Goal: Task Accomplishment & Management: Manage account settings

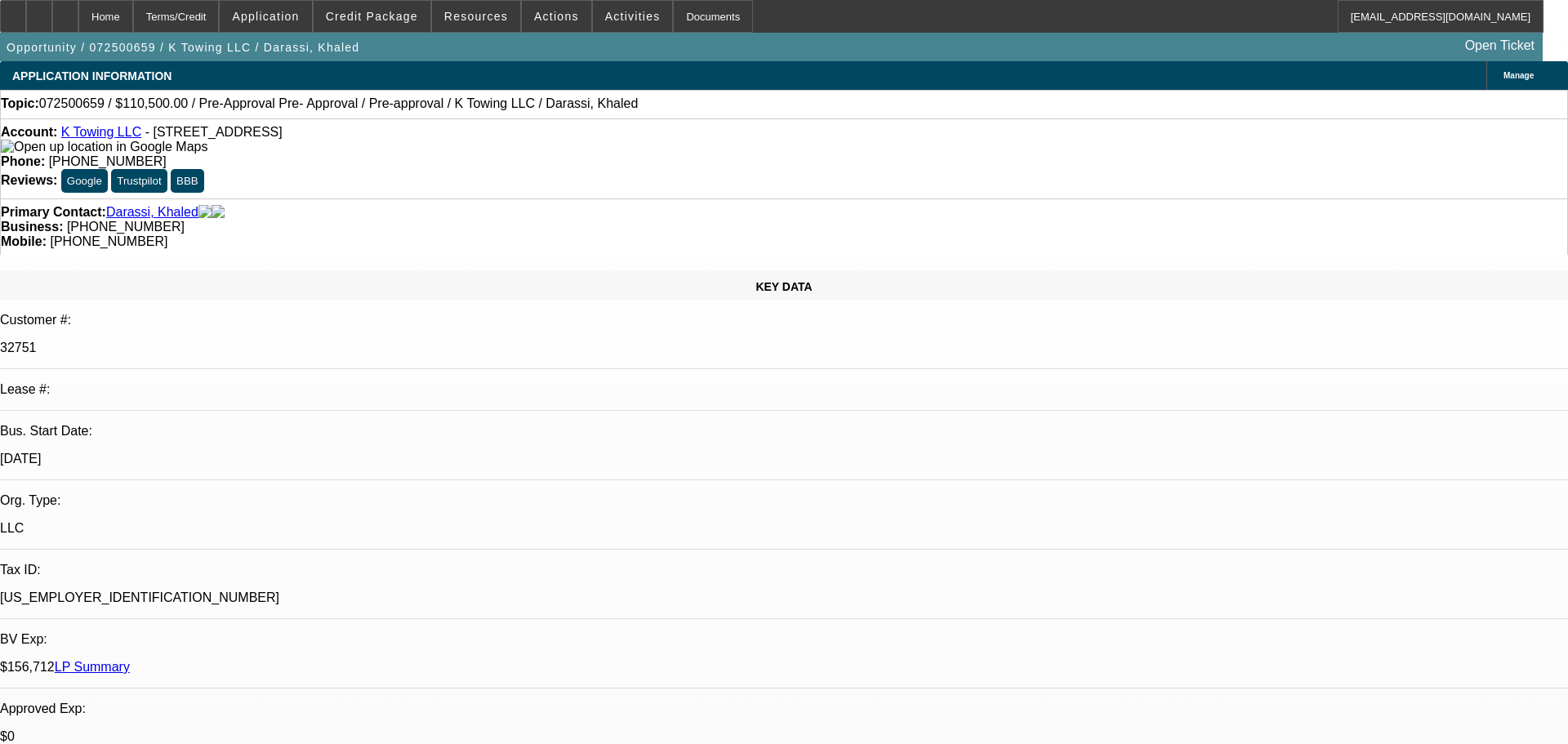
select select "0"
select select "2"
select select "0"
select select "1"
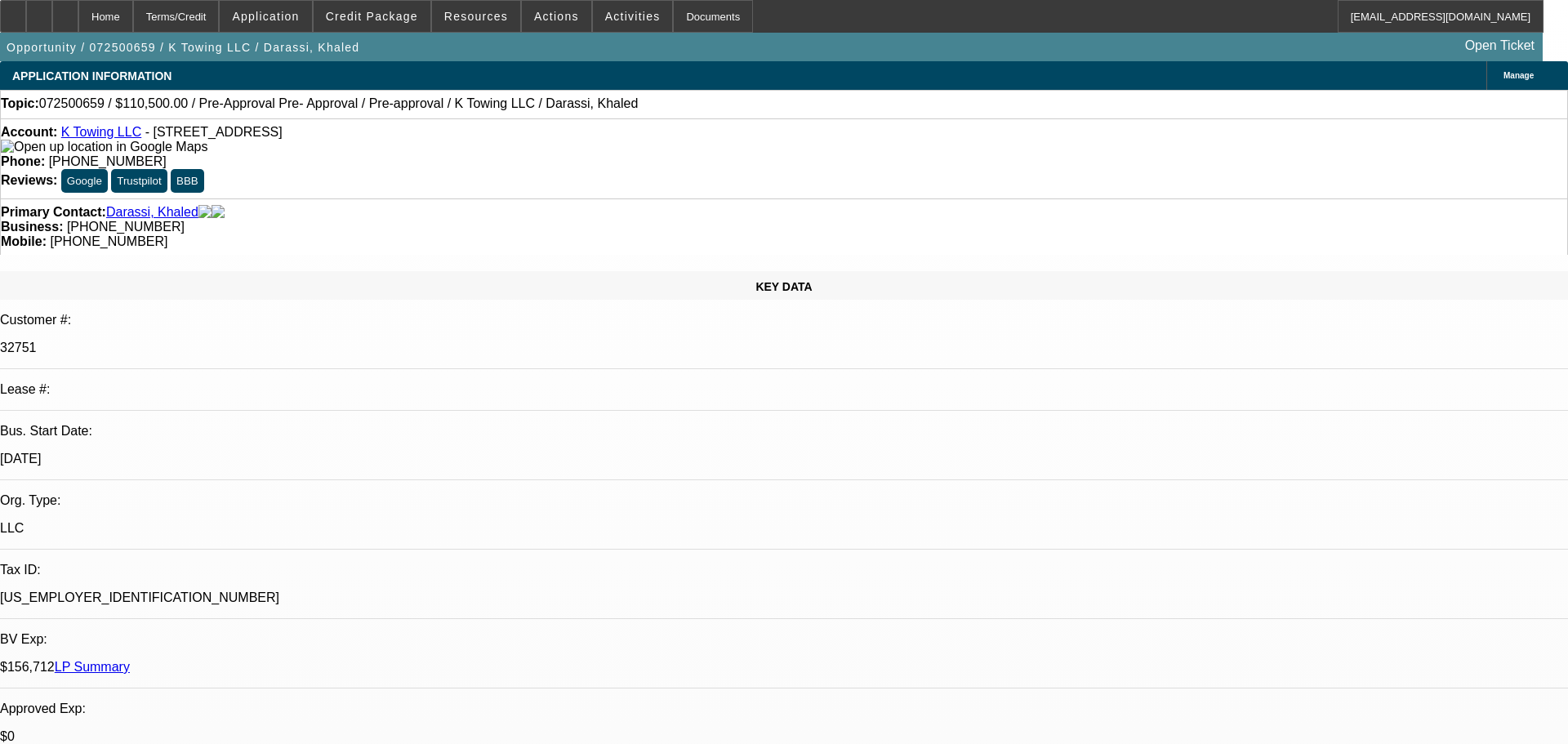
select select "0"
select select "2"
select select "0"
select select "1"
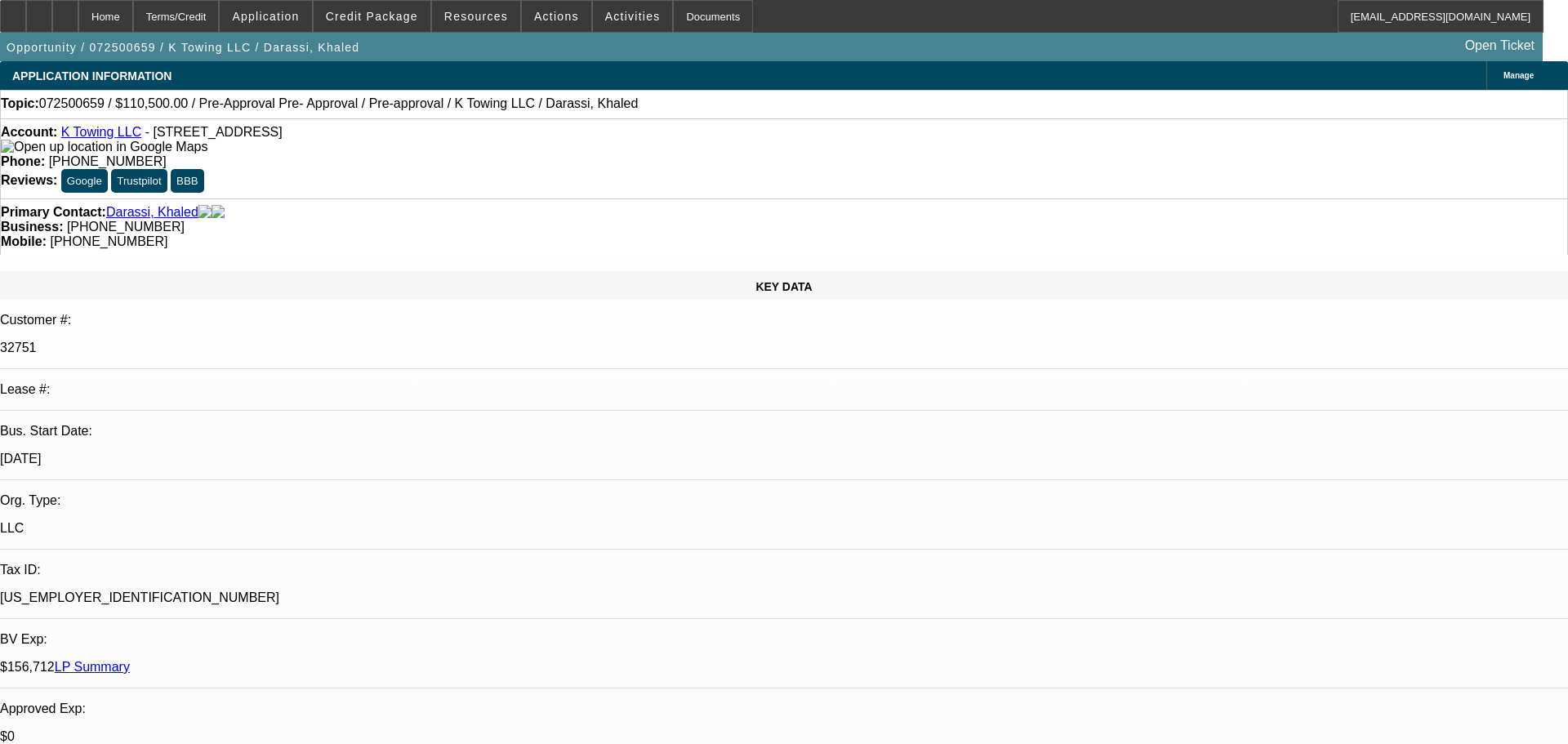
select select "0.15"
select select "2"
select select "0"
select select "6"
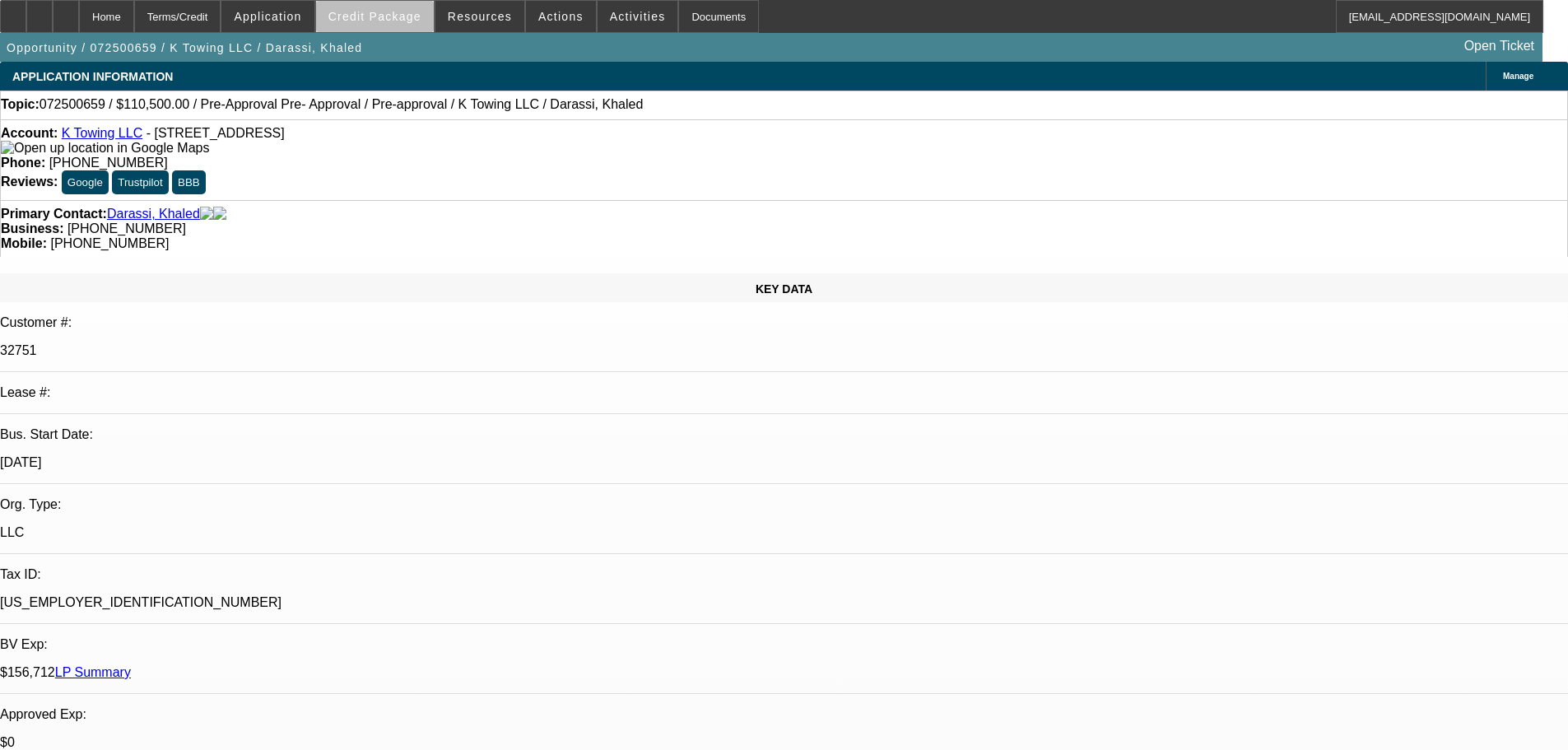
click at [404, 22] on span "Credit Package" at bounding box center [375, 17] width 93 height 13
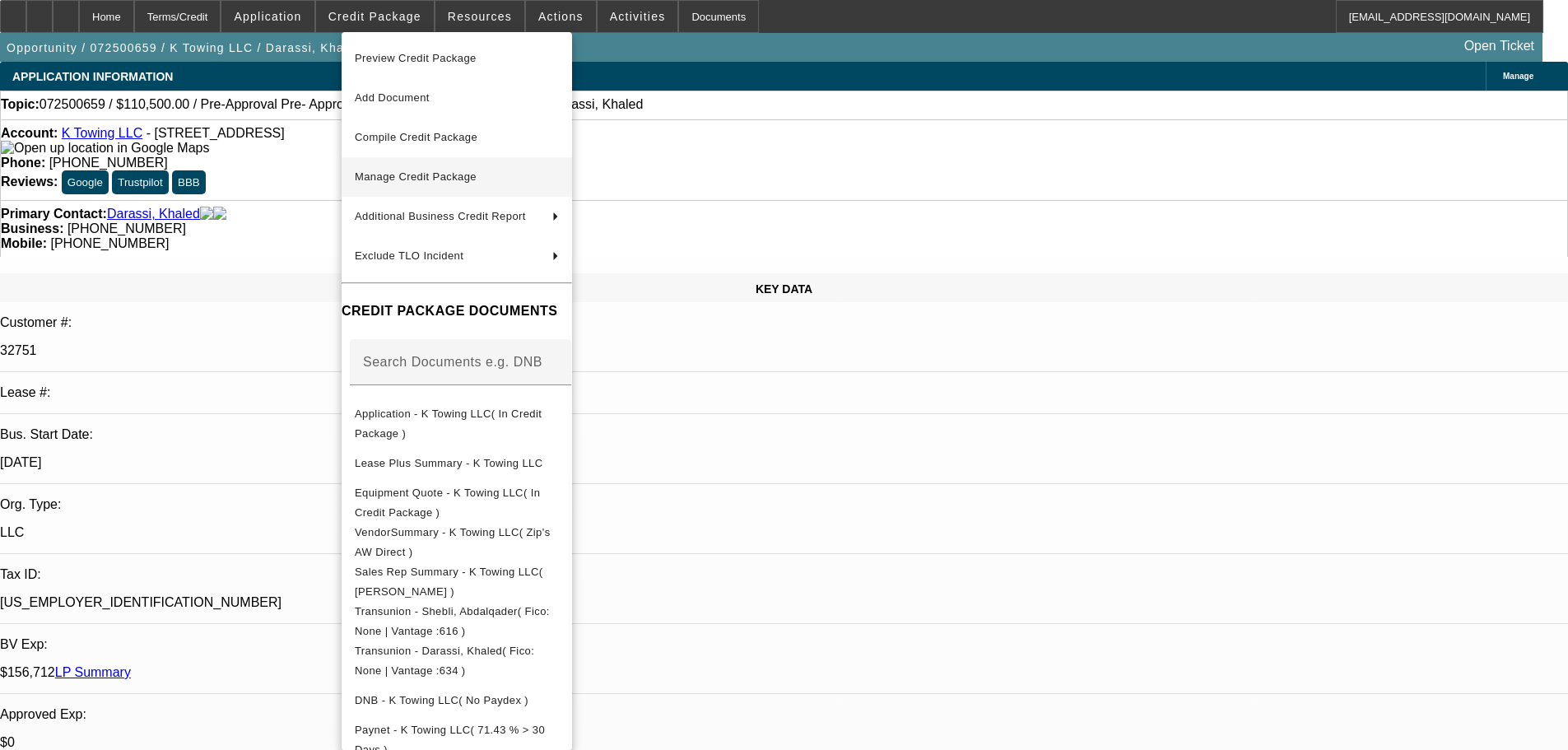
click at [402, 172] on span "Manage Credit Package" at bounding box center [415, 176] width 121 height 12
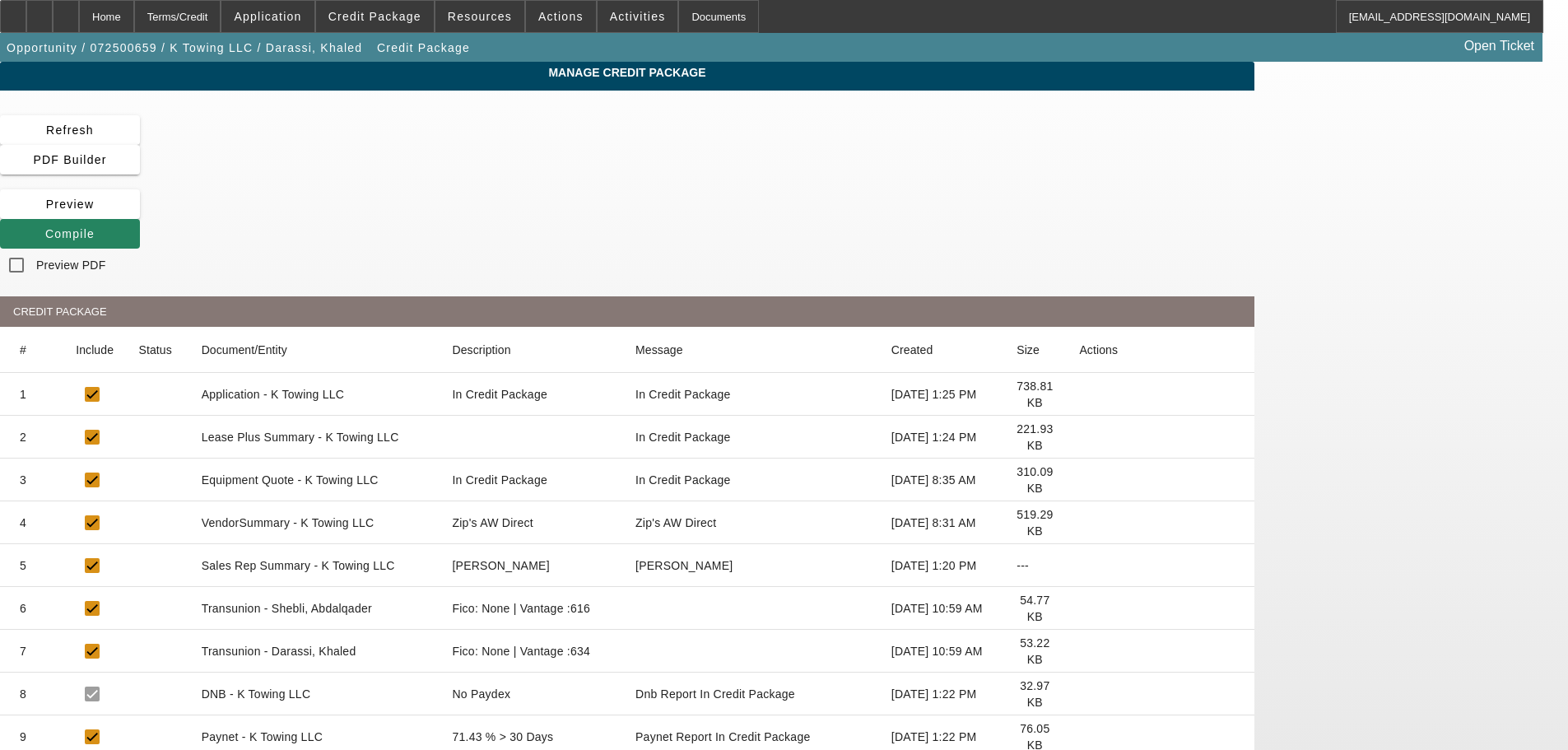
click at [1079, 437] on icon at bounding box center [1079, 437] width 0 height 0
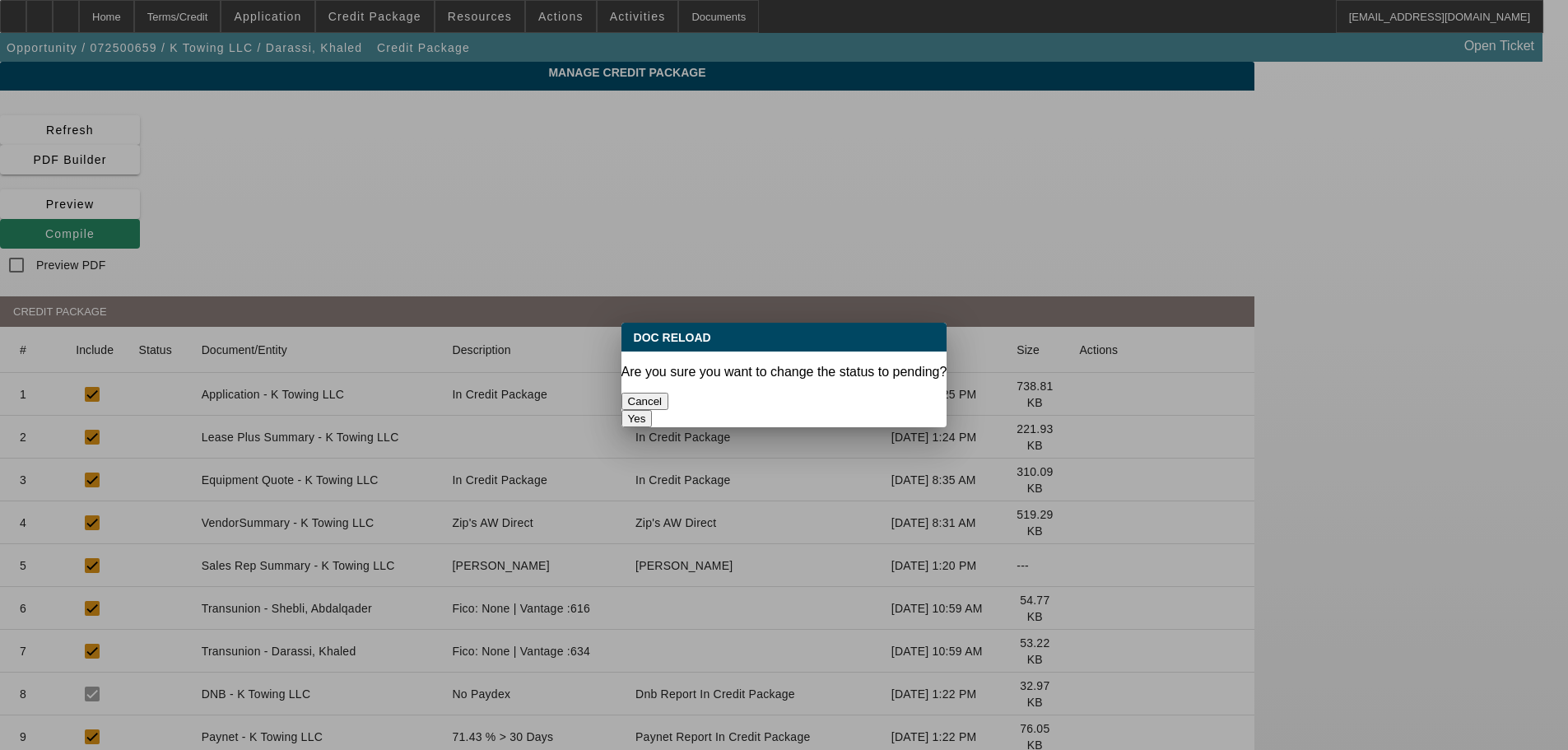
click at [653, 410] on button "Yes" at bounding box center [637, 418] width 31 height 17
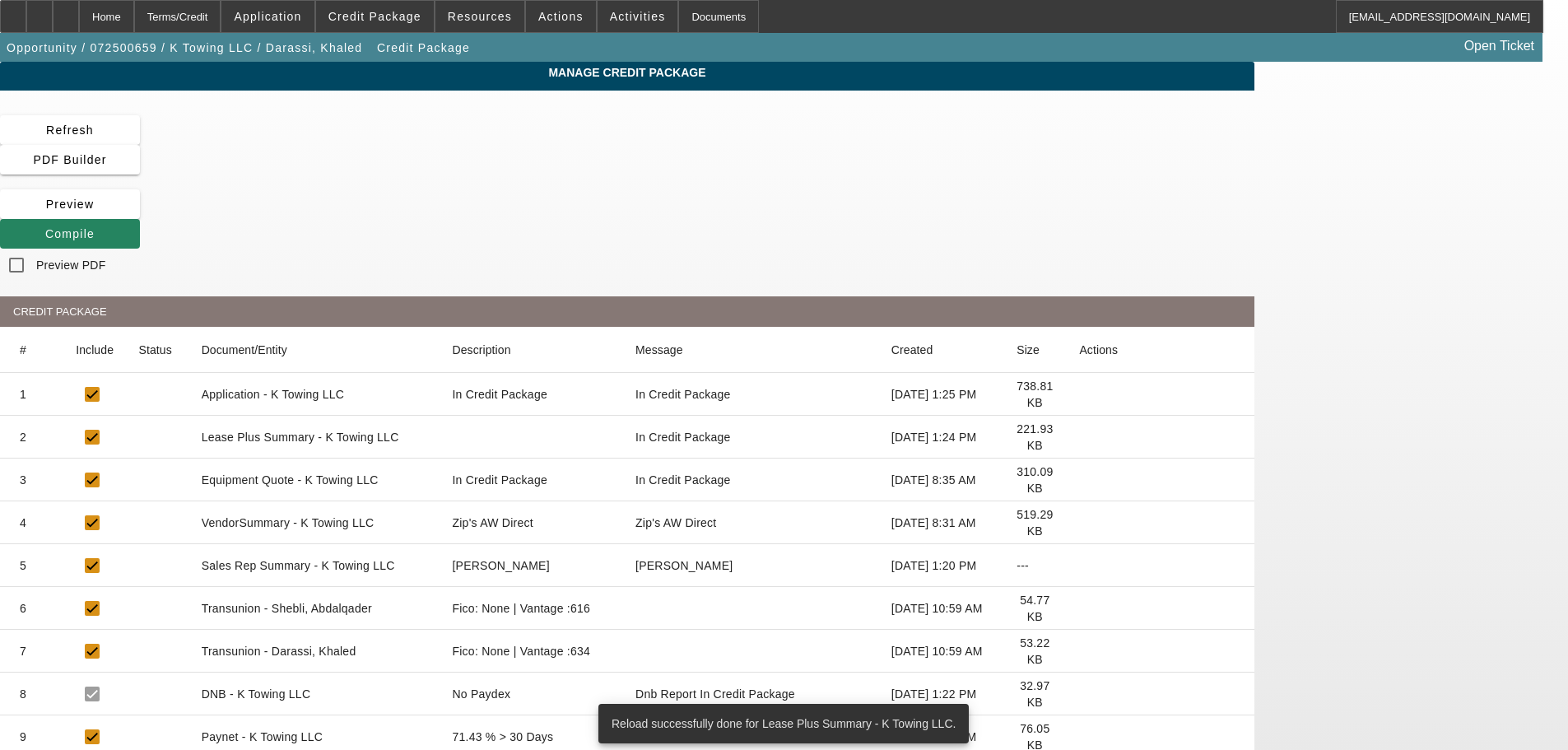
click at [1079, 523] on icon at bounding box center [1079, 523] width 0 height 0
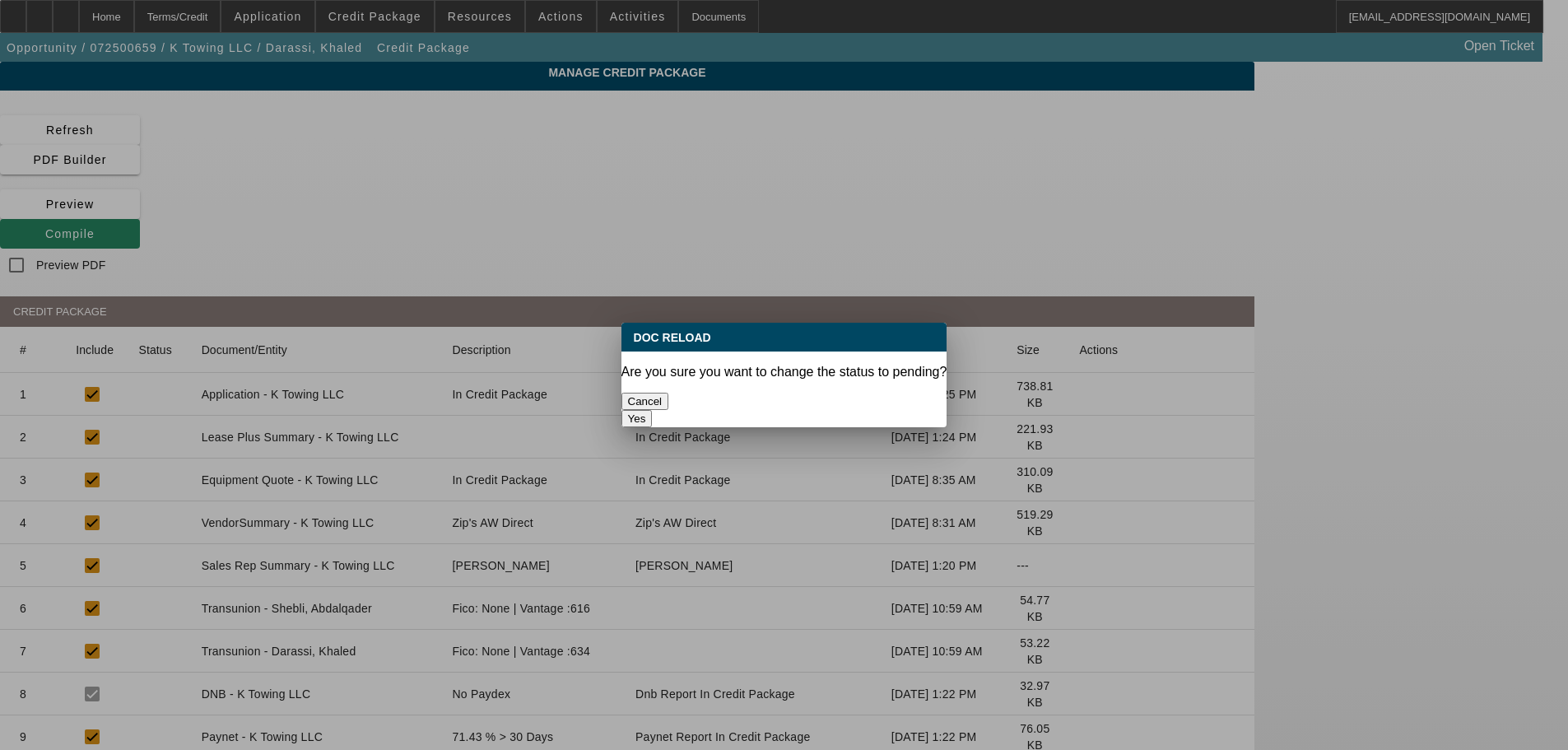
click at [653, 410] on button "Yes" at bounding box center [637, 418] width 31 height 17
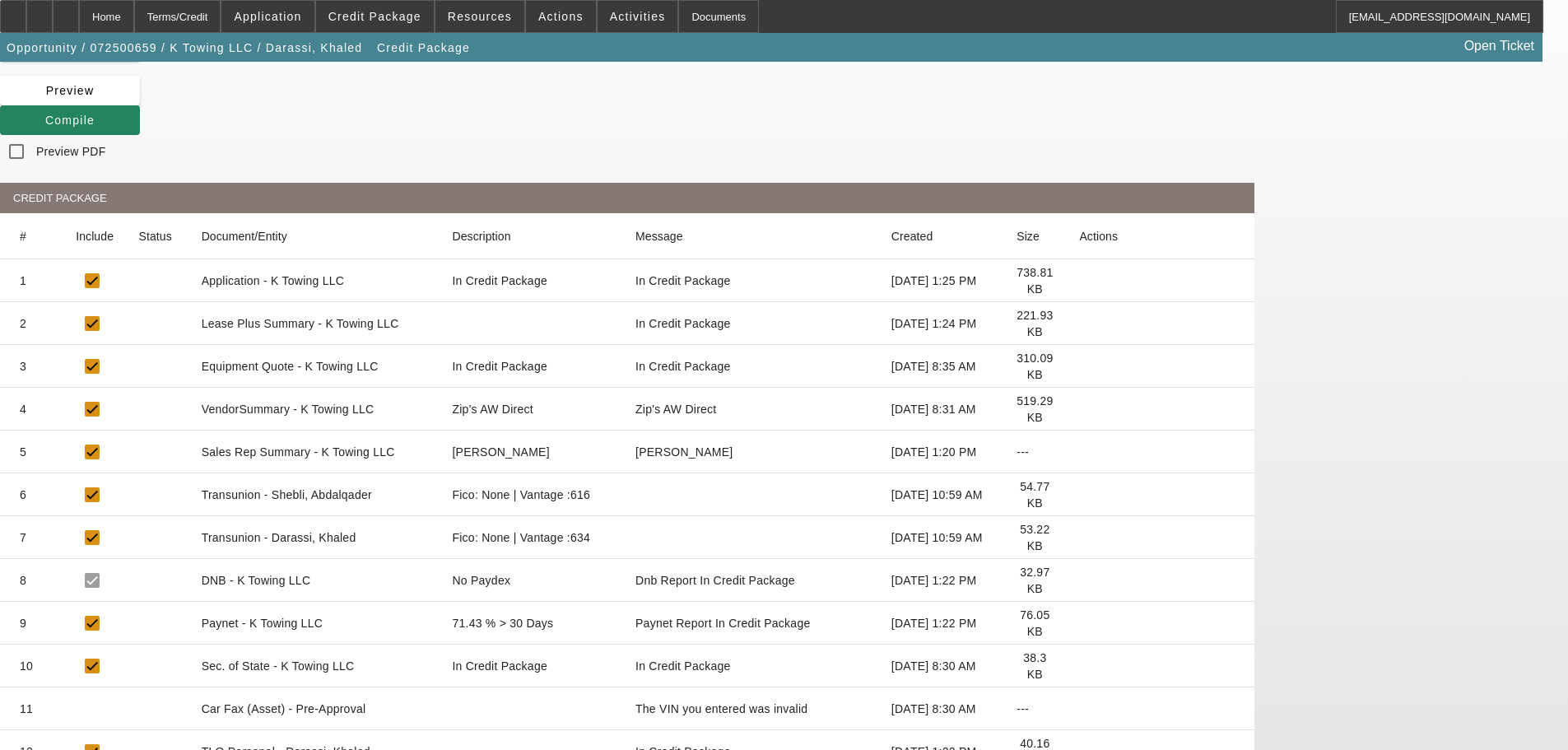
scroll to position [164, 0]
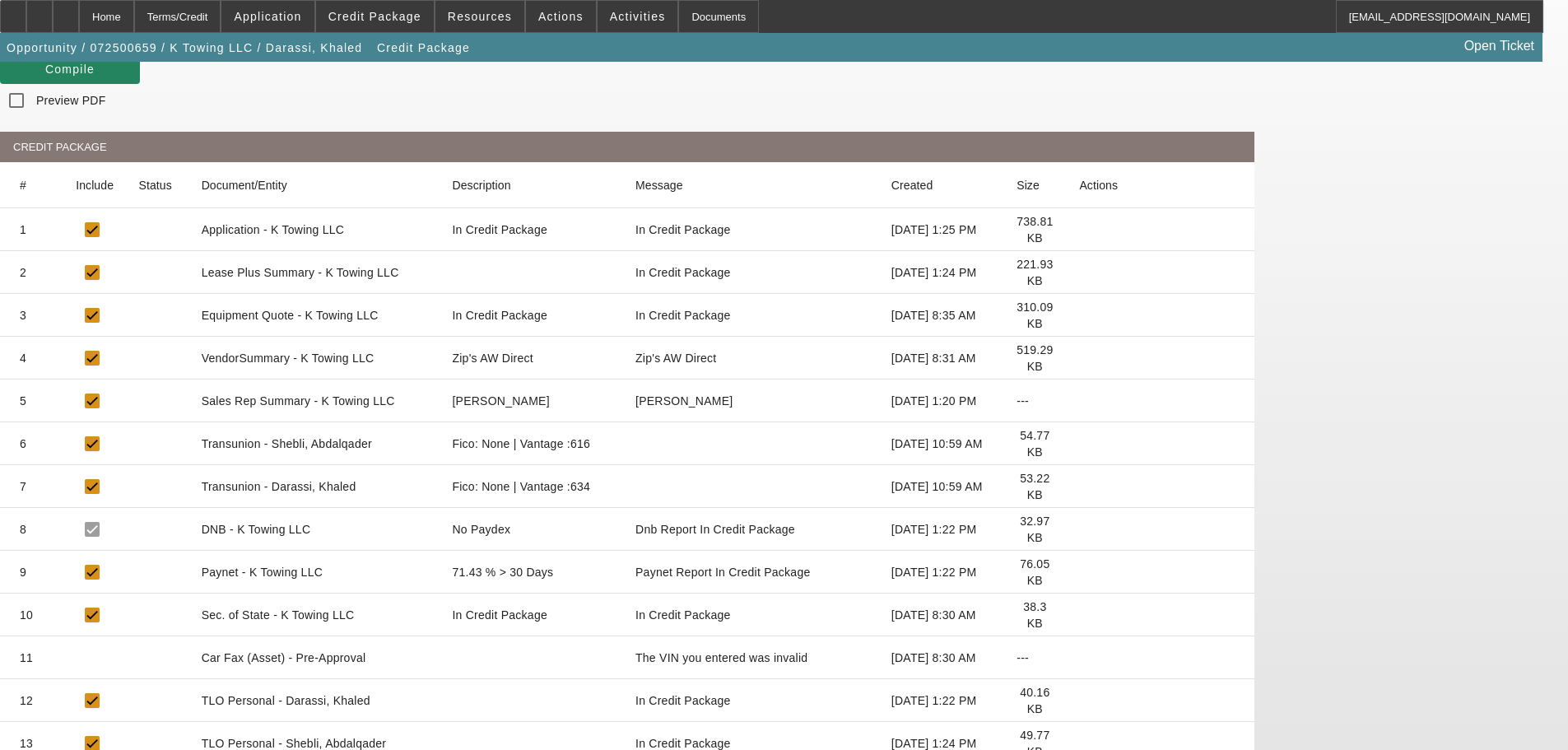
click at [1079, 657] on icon at bounding box center [1079, 657] width 0 height 0
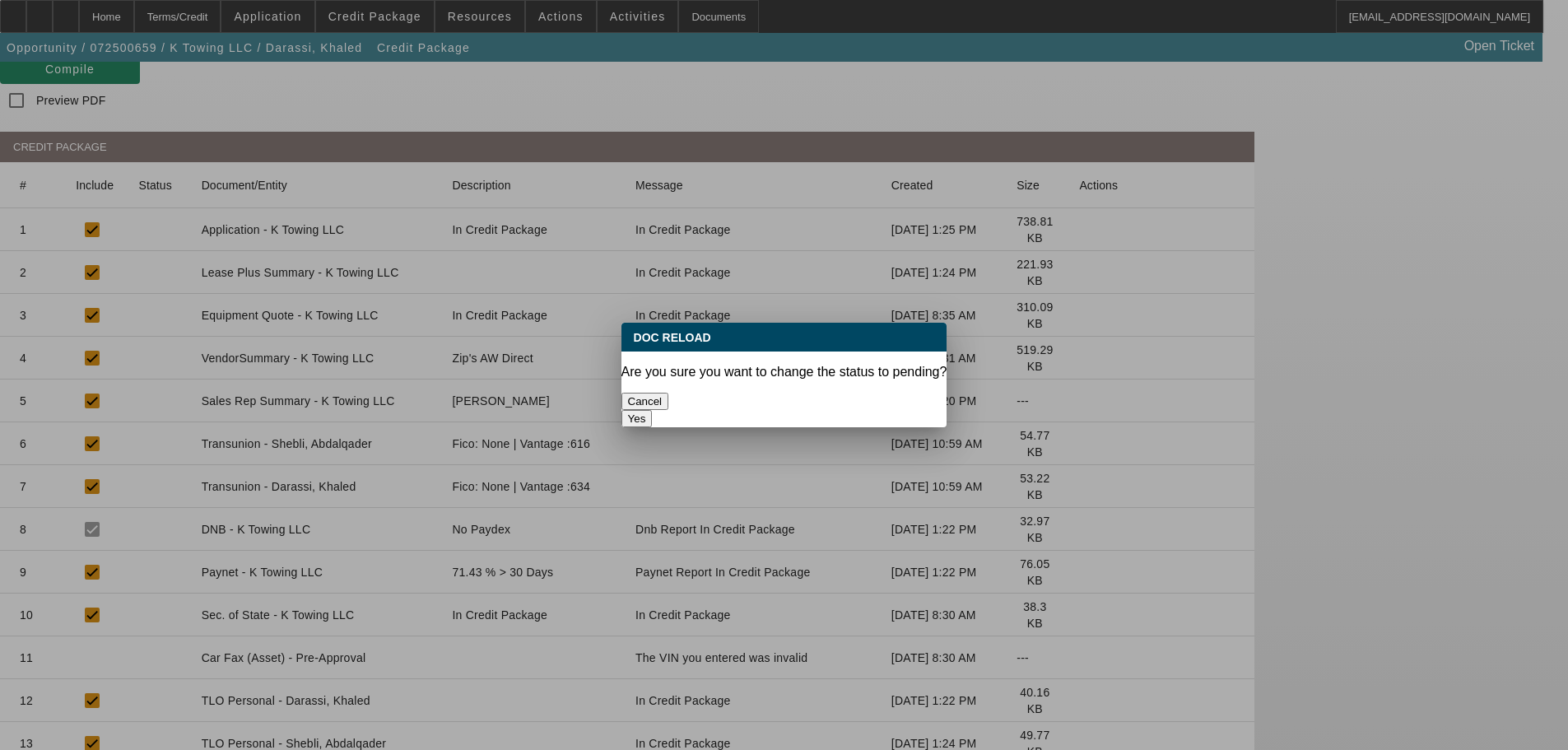
click at [653, 410] on button "Yes" at bounding box center [637, 418] width 31 height 17
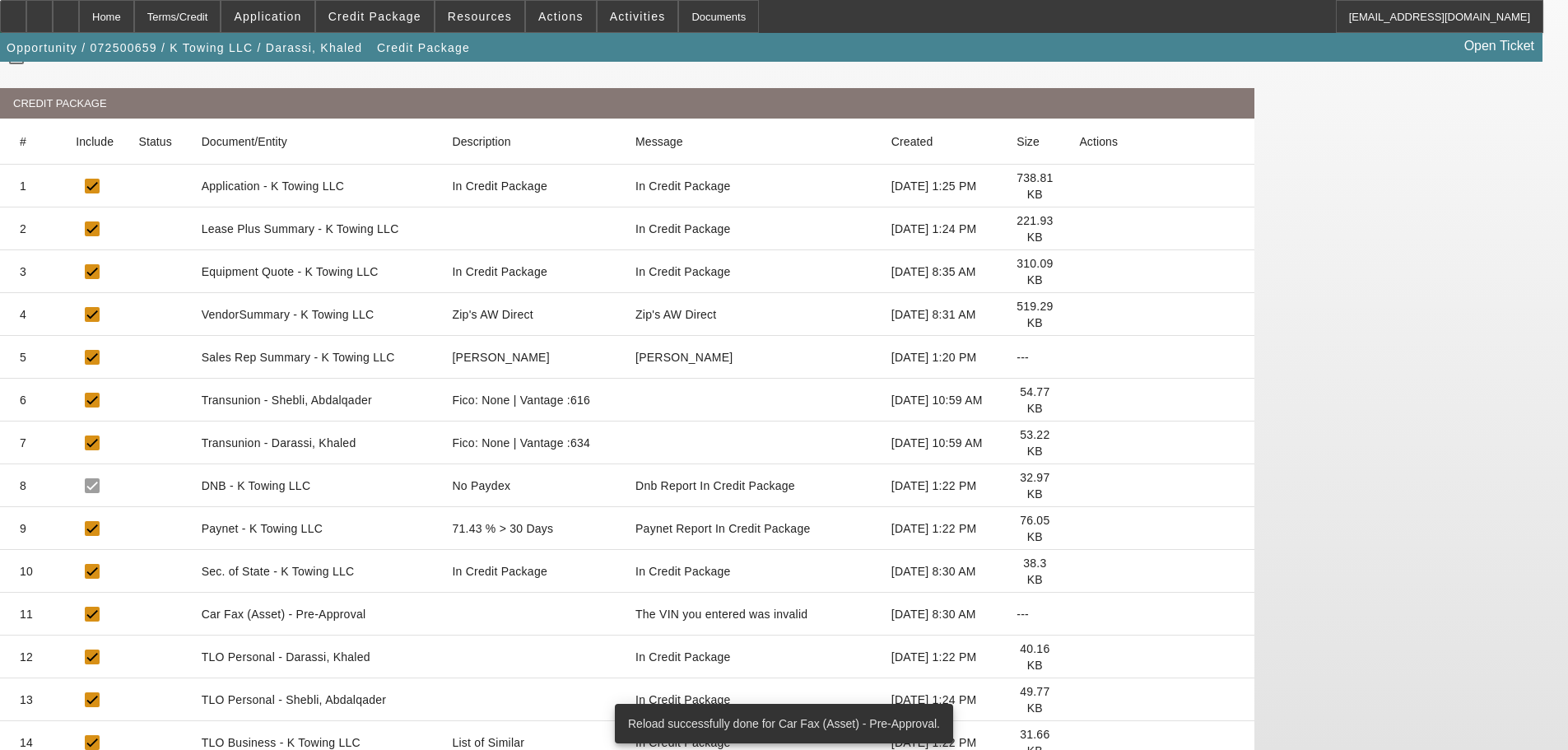
scroll to position [247, 0]
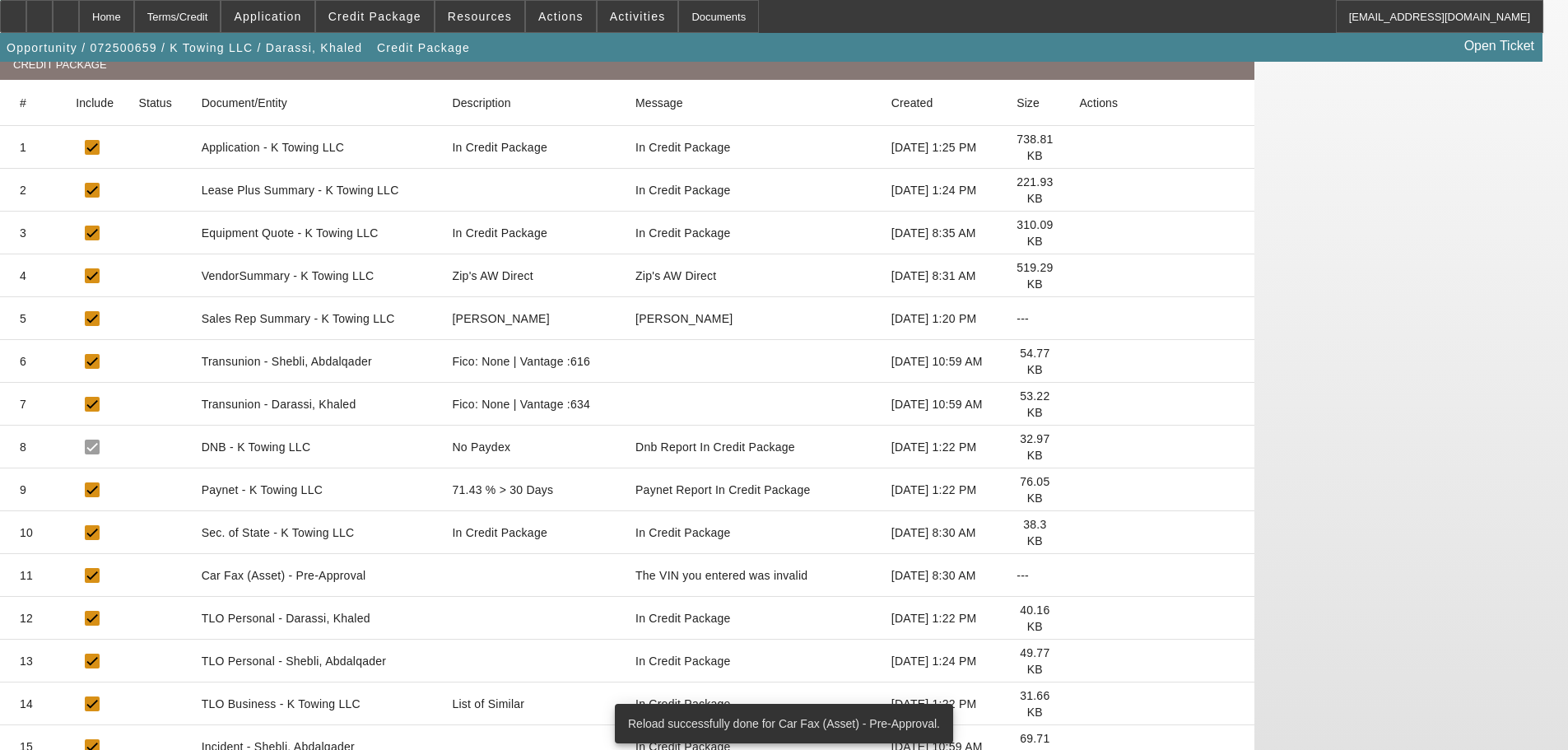
click at [1079, 704] on icon at bounding box center [1079, 704] width 0 height 0
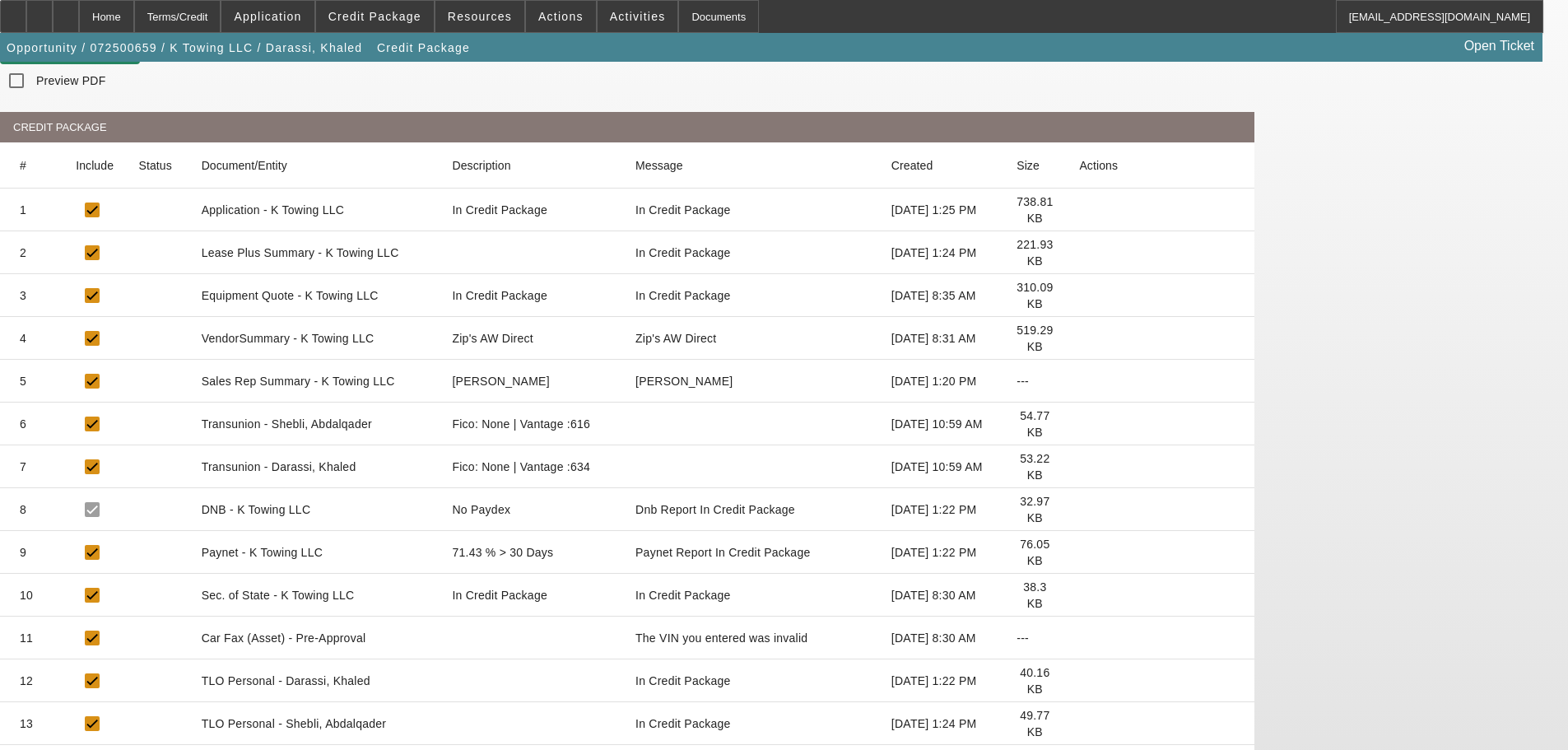
scroll to position [0, 0]
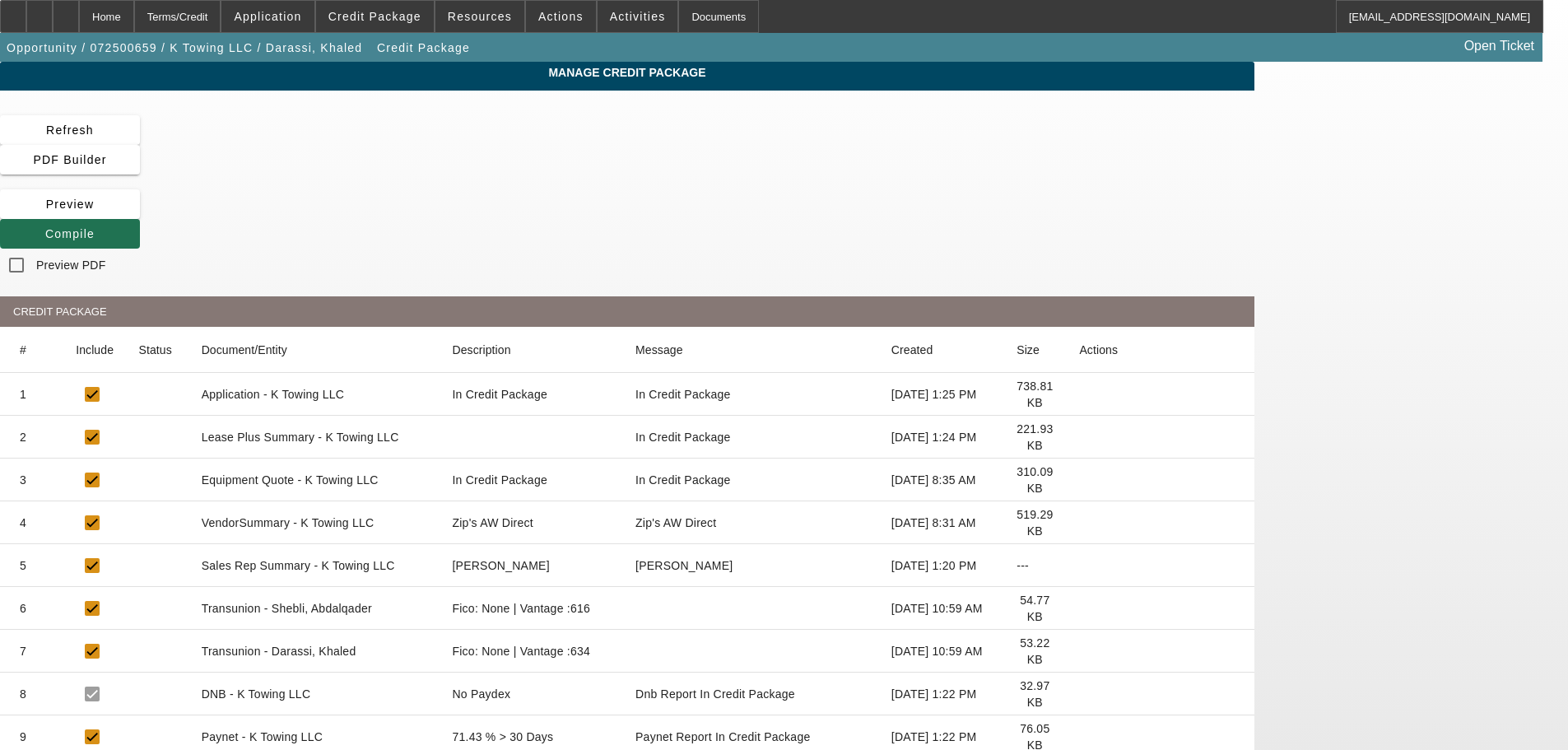
click at [95, 227] on span "Compile" at bounding box center [70, 234] width 50 height 13
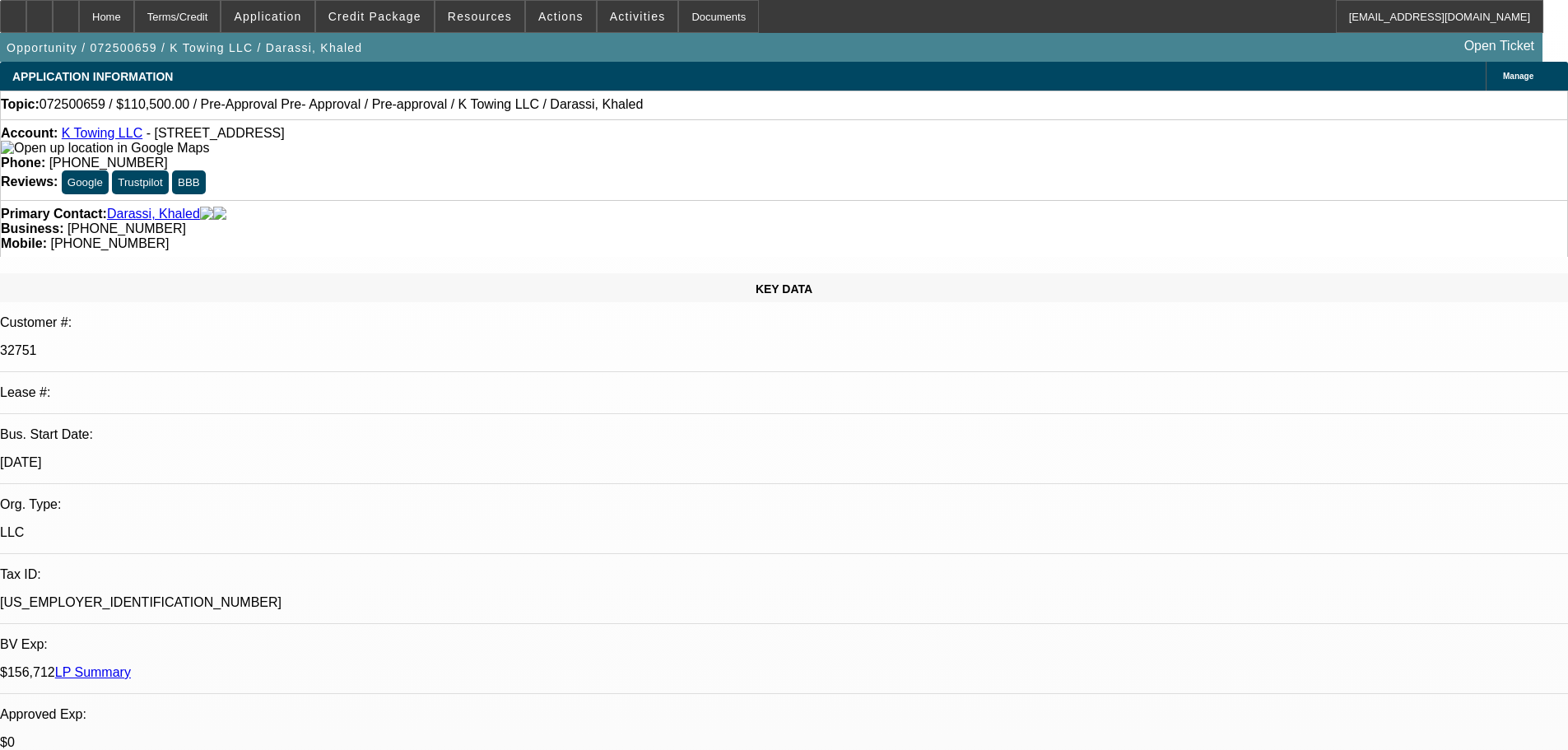
select select "0"
select select "2"
select select "0"
select select "1"
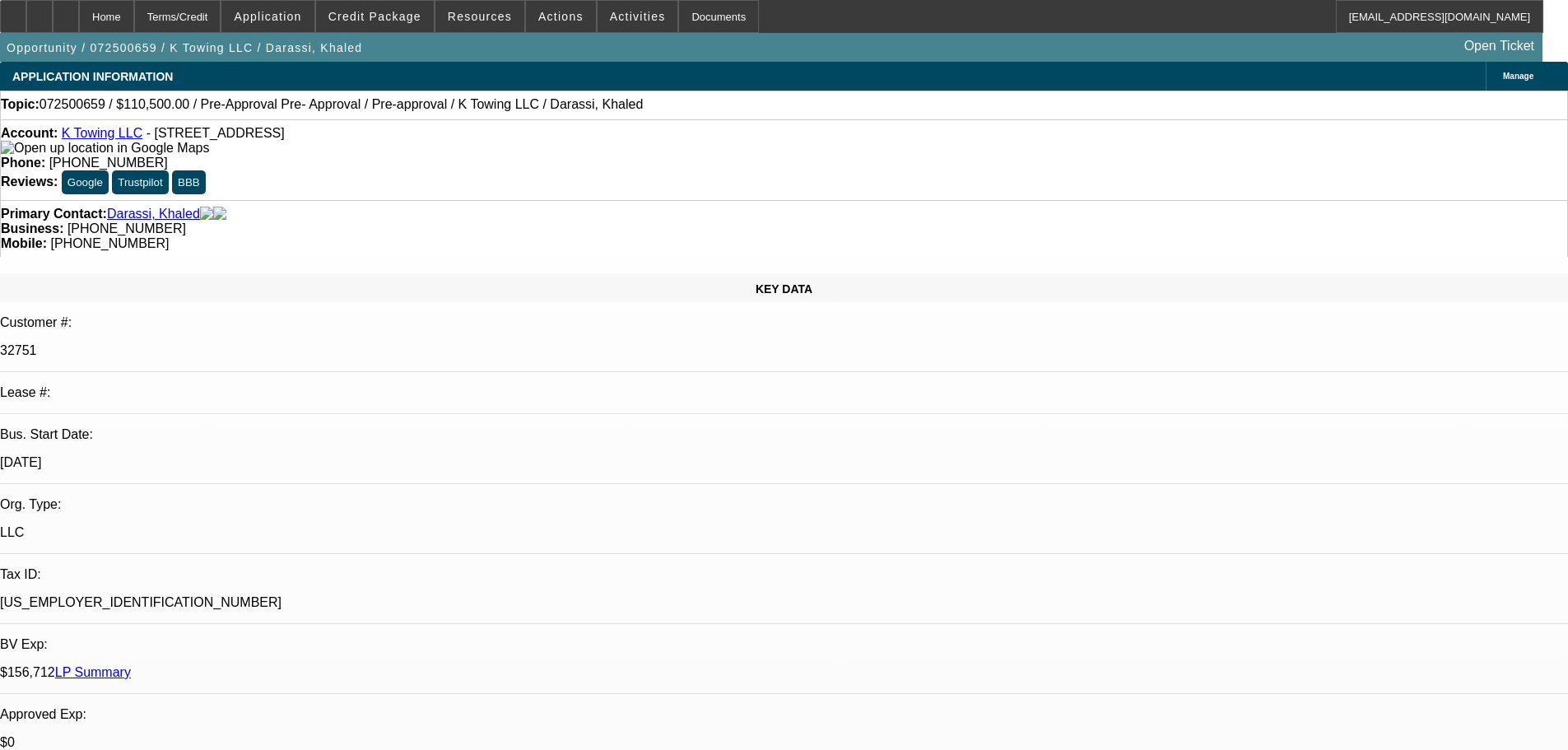
select select "0"
select select "2"
select select "0"
select select "1"
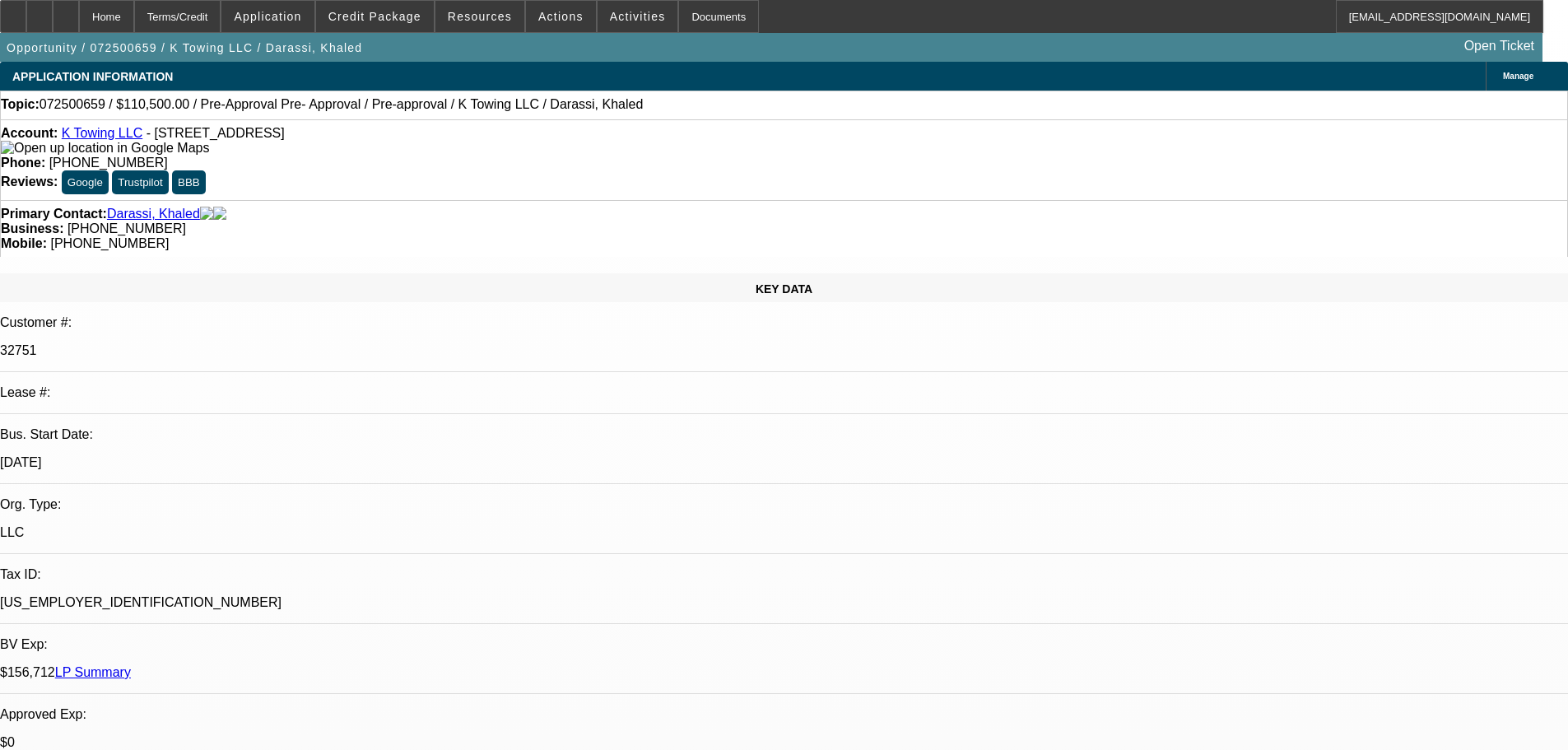
select select "0.15"
select select "2"
select select "0"
select select "6"
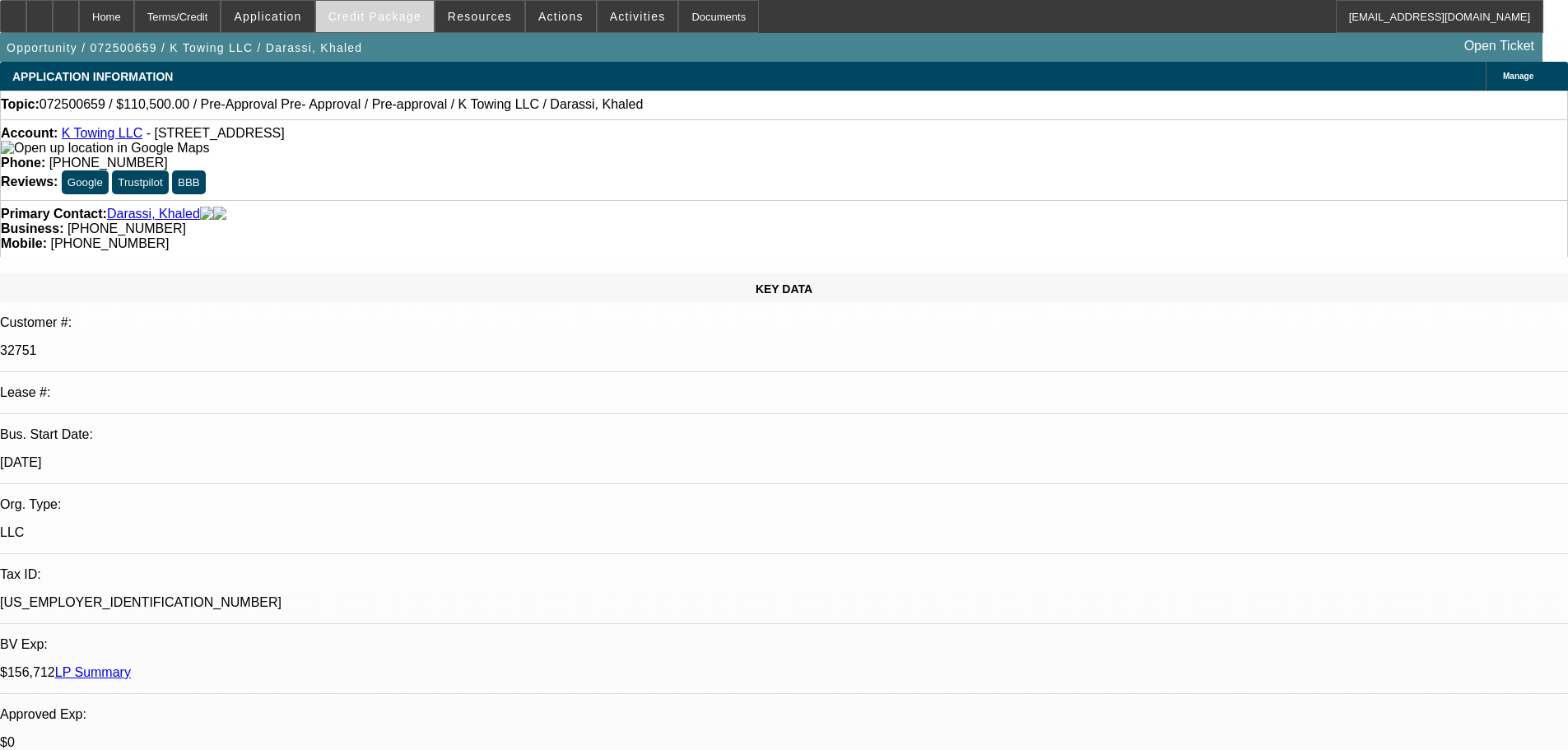
click at [364, 21] on span "Credit Package" at bounding box center [375, 17] width 93 height 13
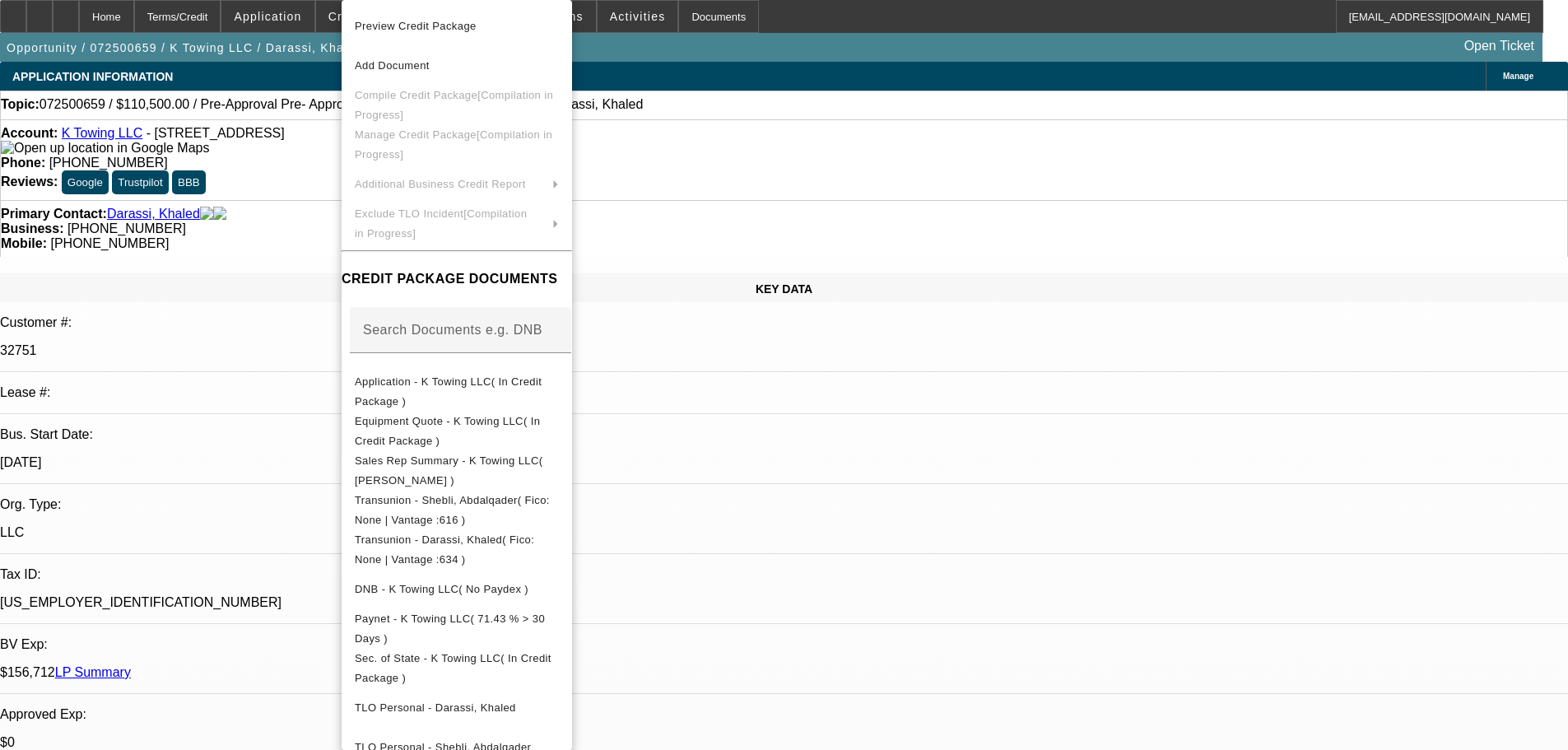
click at [295, 235] on div at bounding box center [784, 375] width 1568 height 750
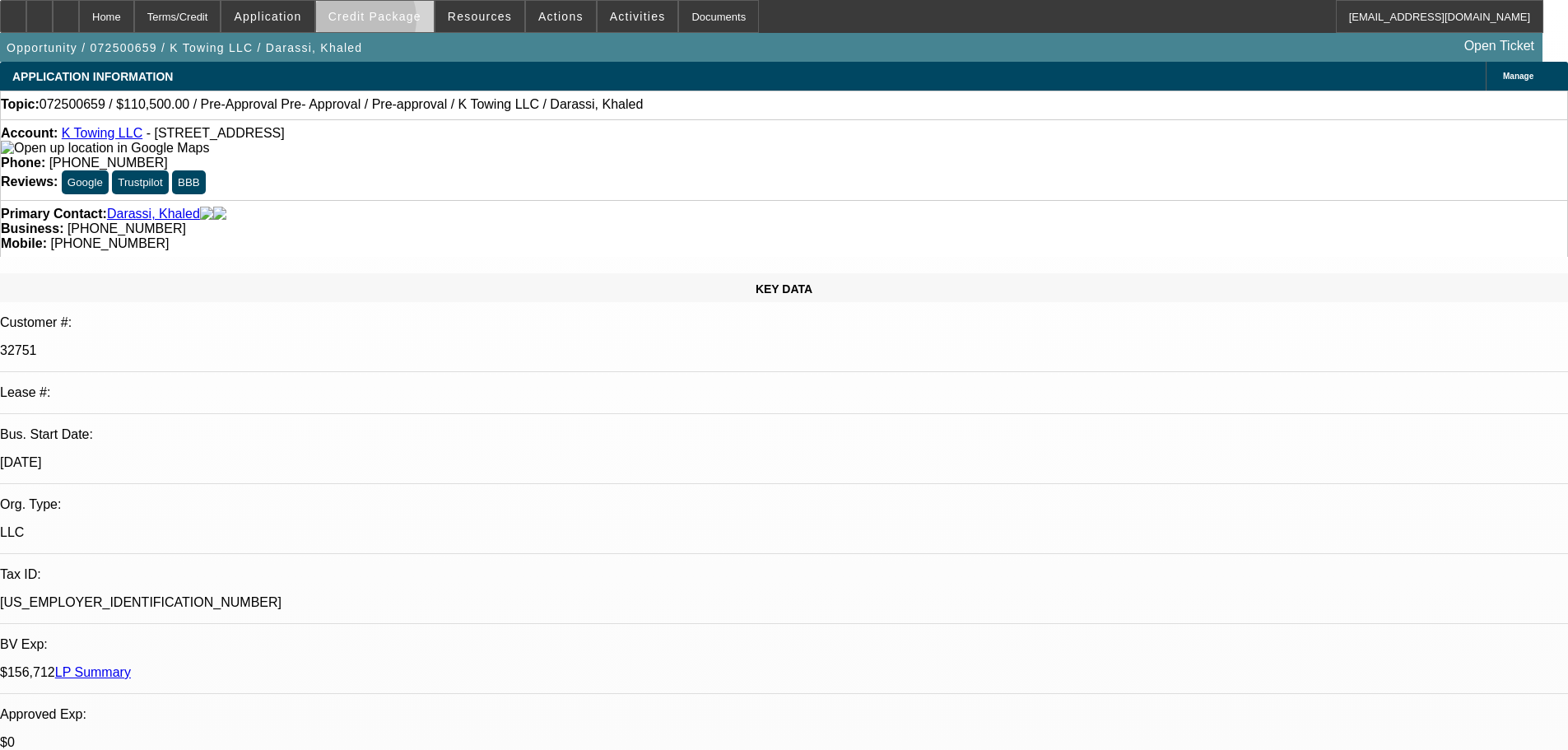
click at [384, 23] on span at bounding box center [375, 17] width 117 height 40
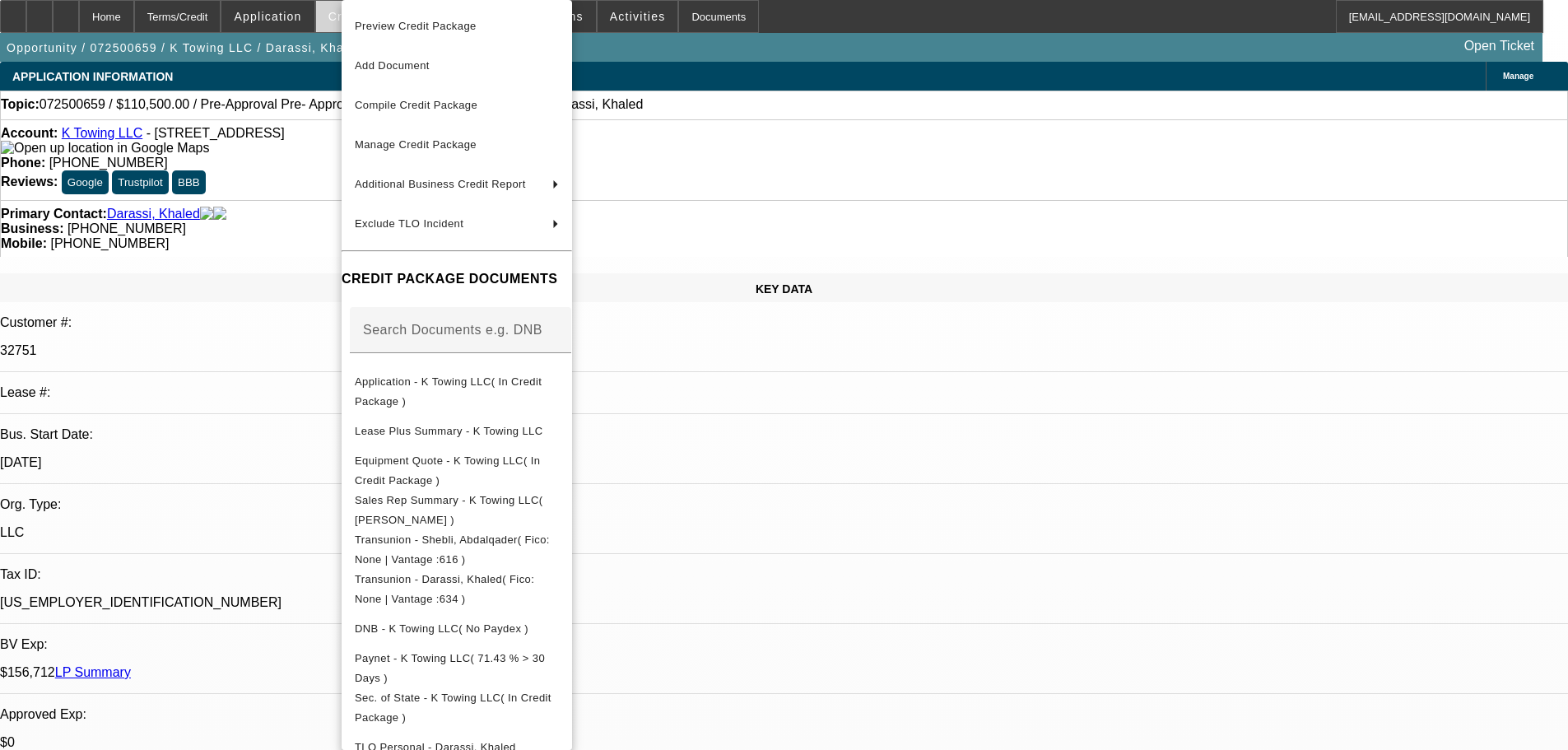
click at [384, 23] on span "Preview Credit Package" at bounding box center [415, 26] width 121 height 12
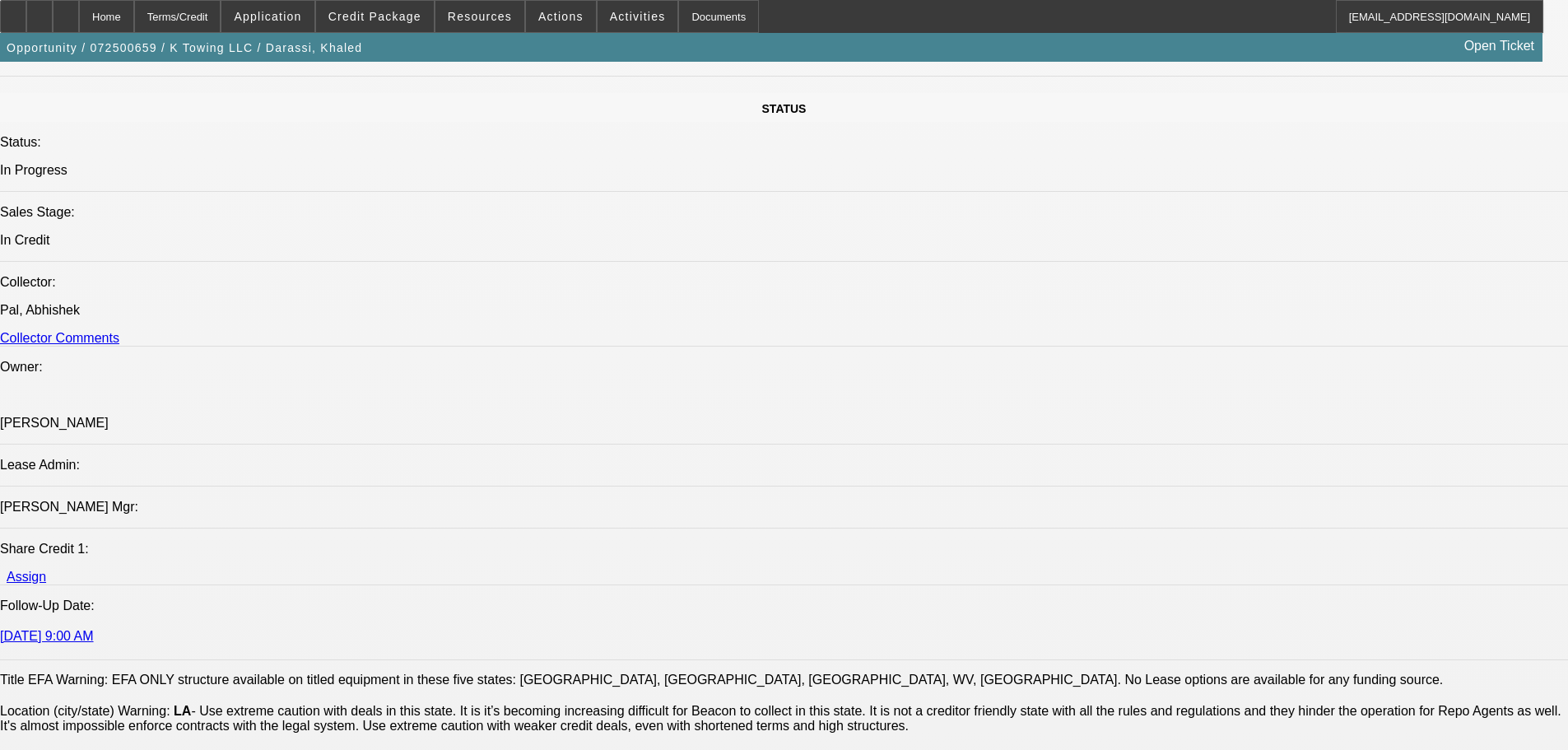
scroll to position [1975, 0]
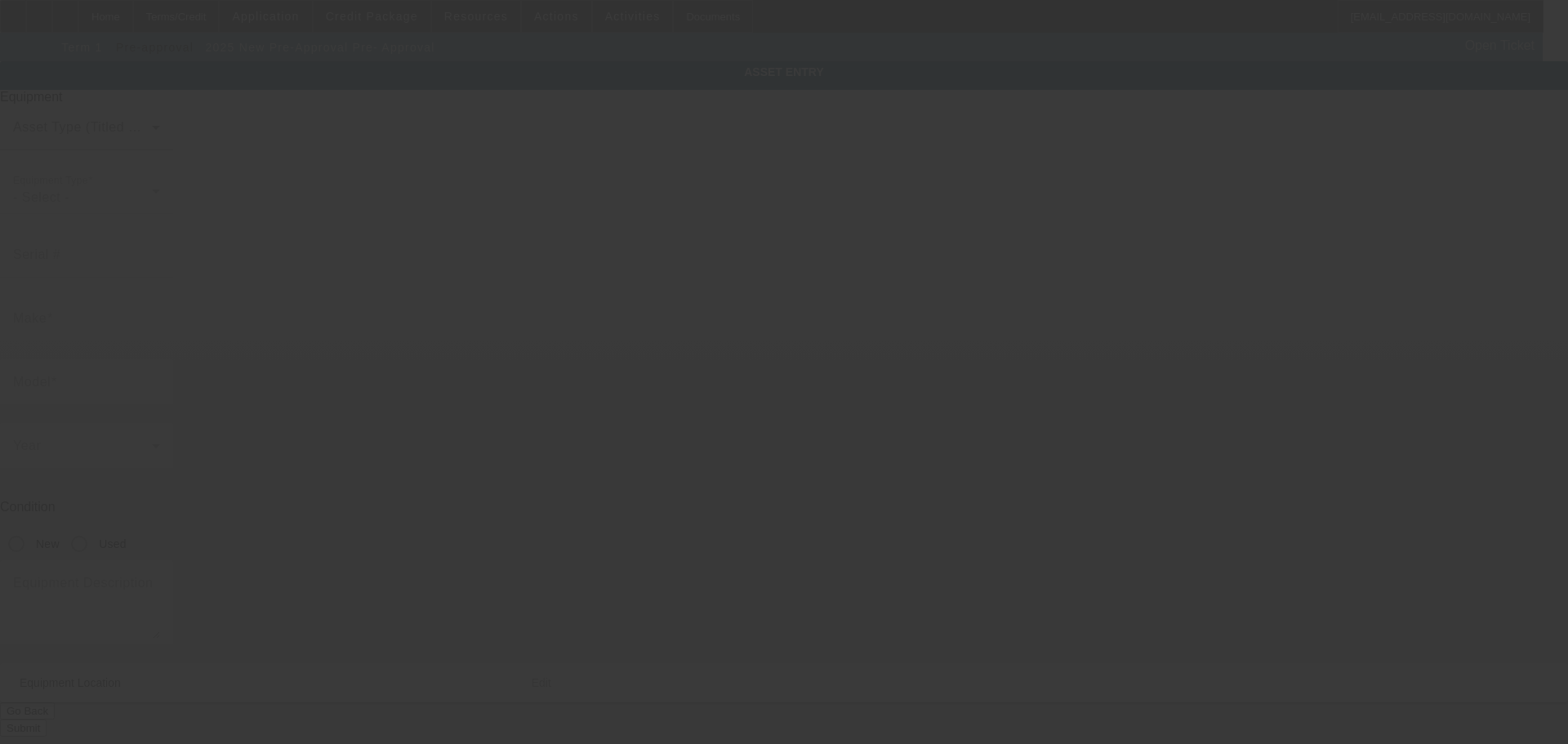
type input "Pre-Approval"
type input "Pre- Approval"
radio input "true"
type textarea "Rollback"
type input "163 Drolla Park"
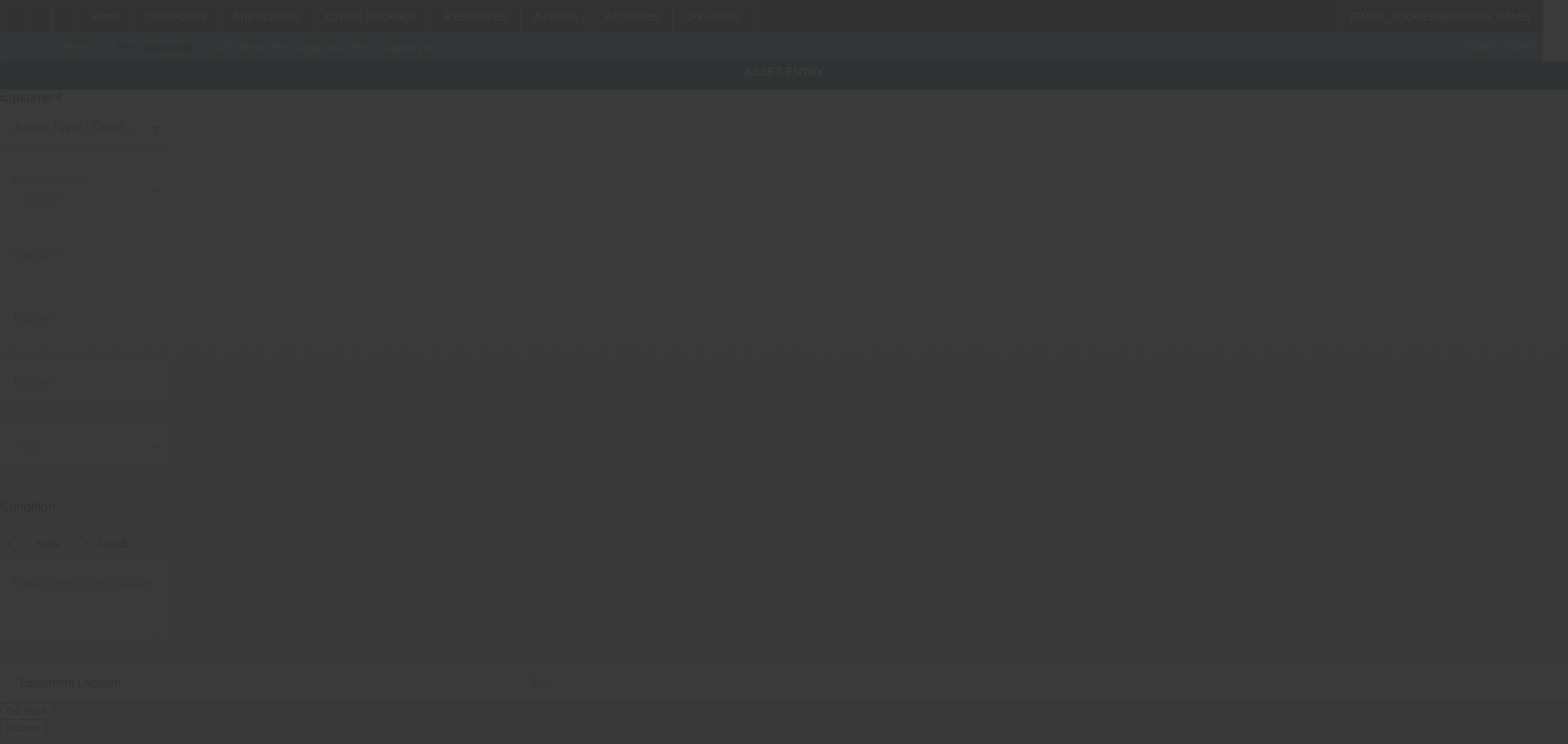
type input "River Ridge"
type input "70123"
type input "Jefferson Parish"
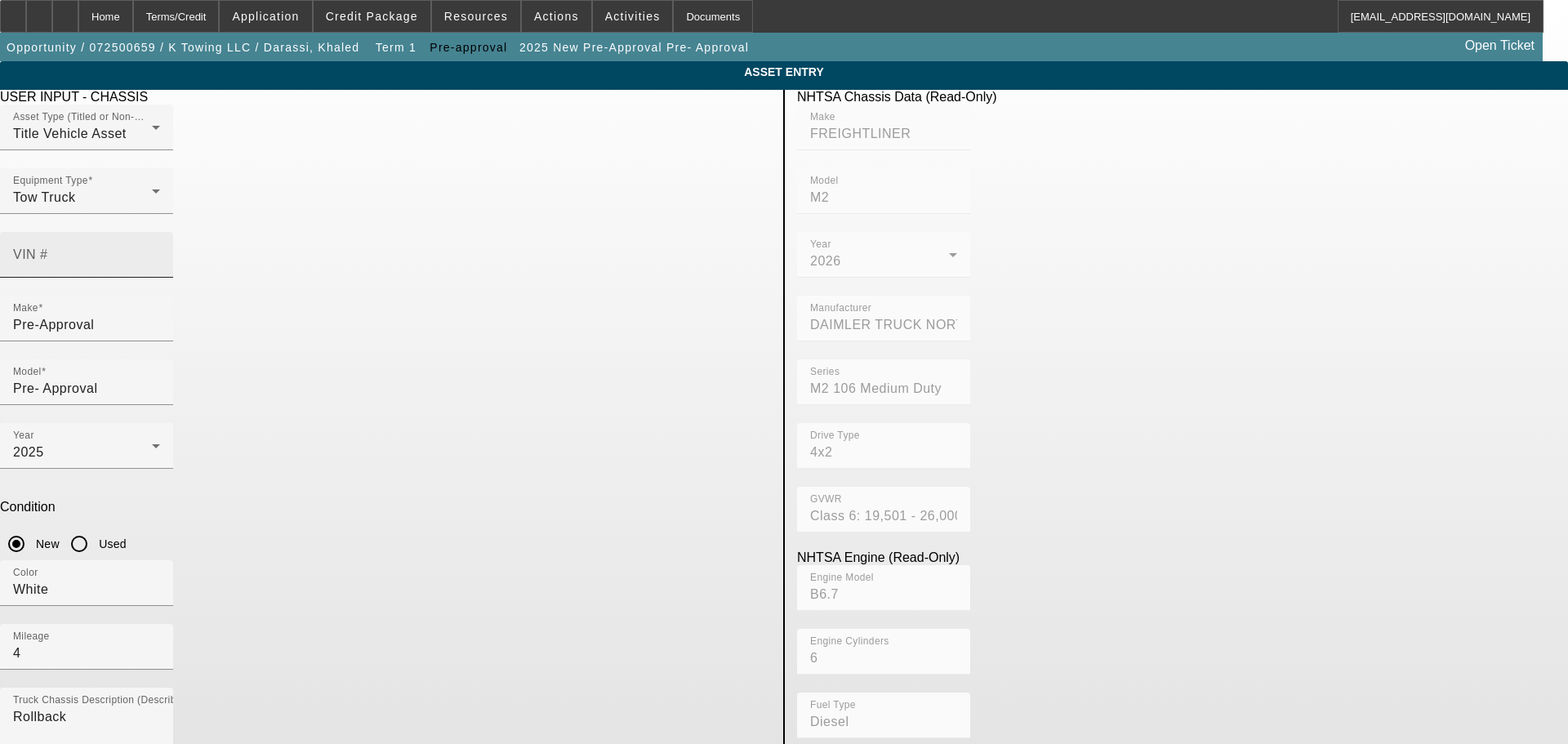
click at [160, 252] on input "VIN #" at bounding box center [86, 261] width 147 height 20
click at [148, 305] on app-asset-collateral-manage "ASSET ENTRY Delete asset USER INPUT - CHASSIS Asset Type (Titled or Non-Titled)…" at bounding box center [784, 514] width 1568 height 905
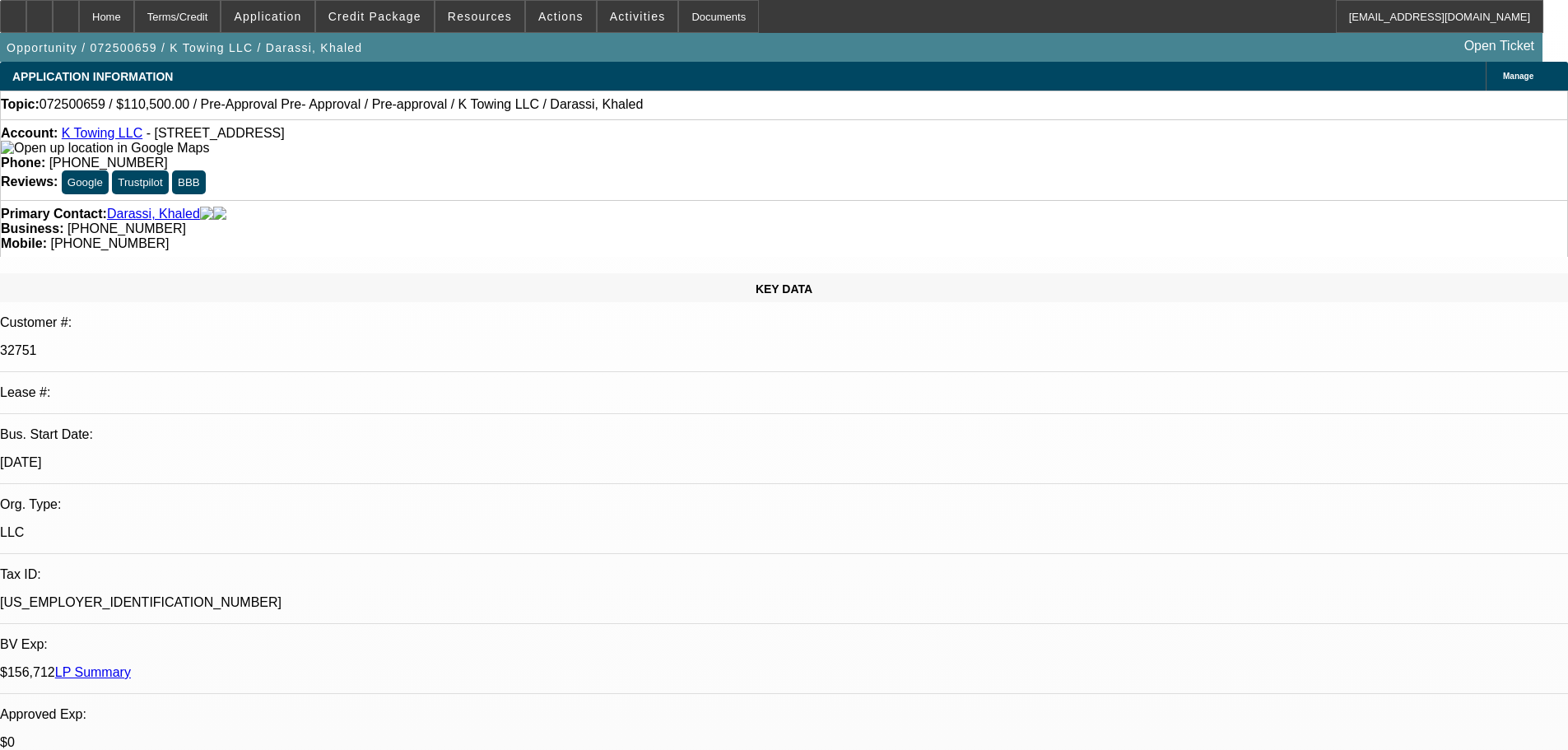
select select "0"
select select "2"
select select "0"
select select "1"
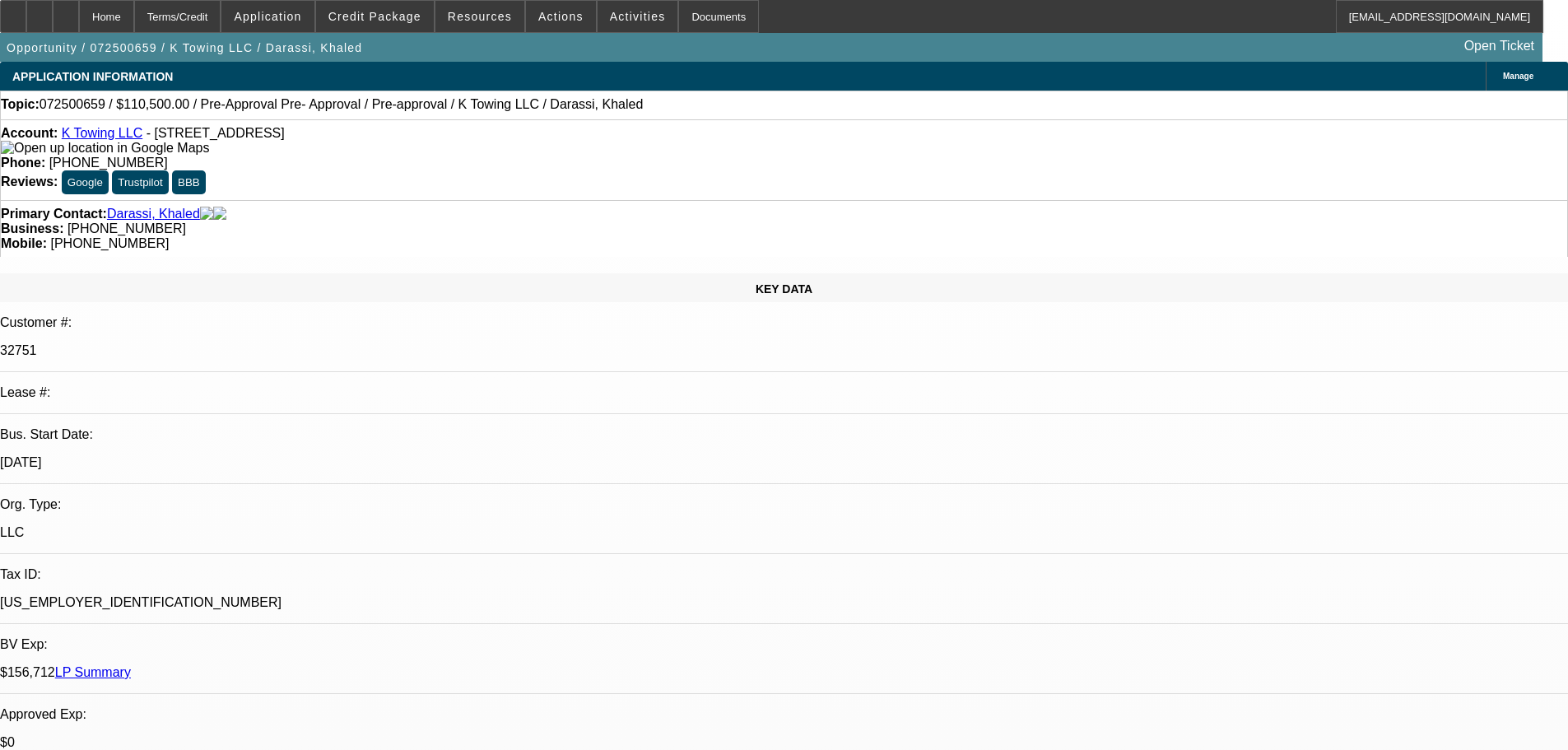
select select "0"
select select "2"
select select "0"
select select "1"
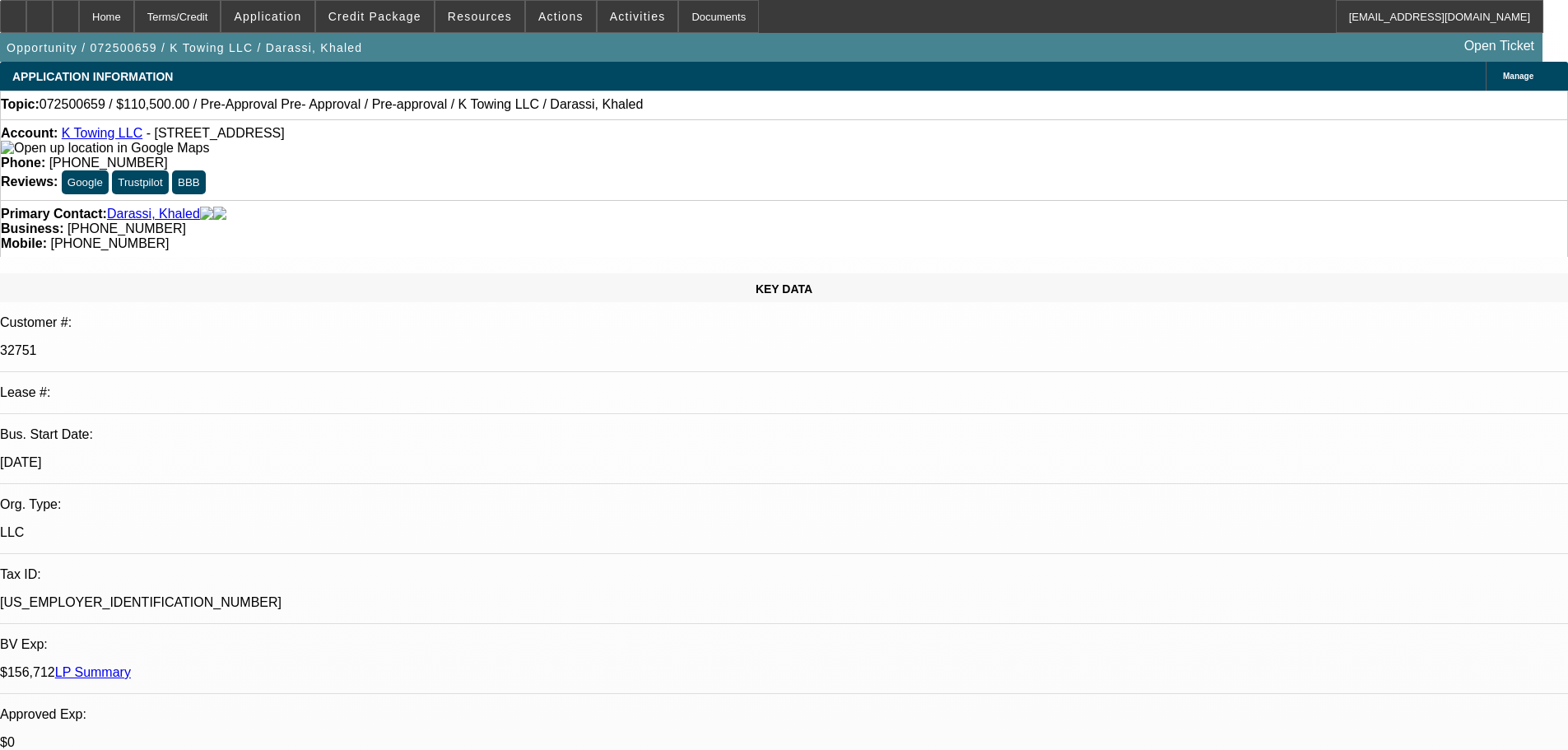
select select "0.15"
select select "2"
select select "0"
select select "6"
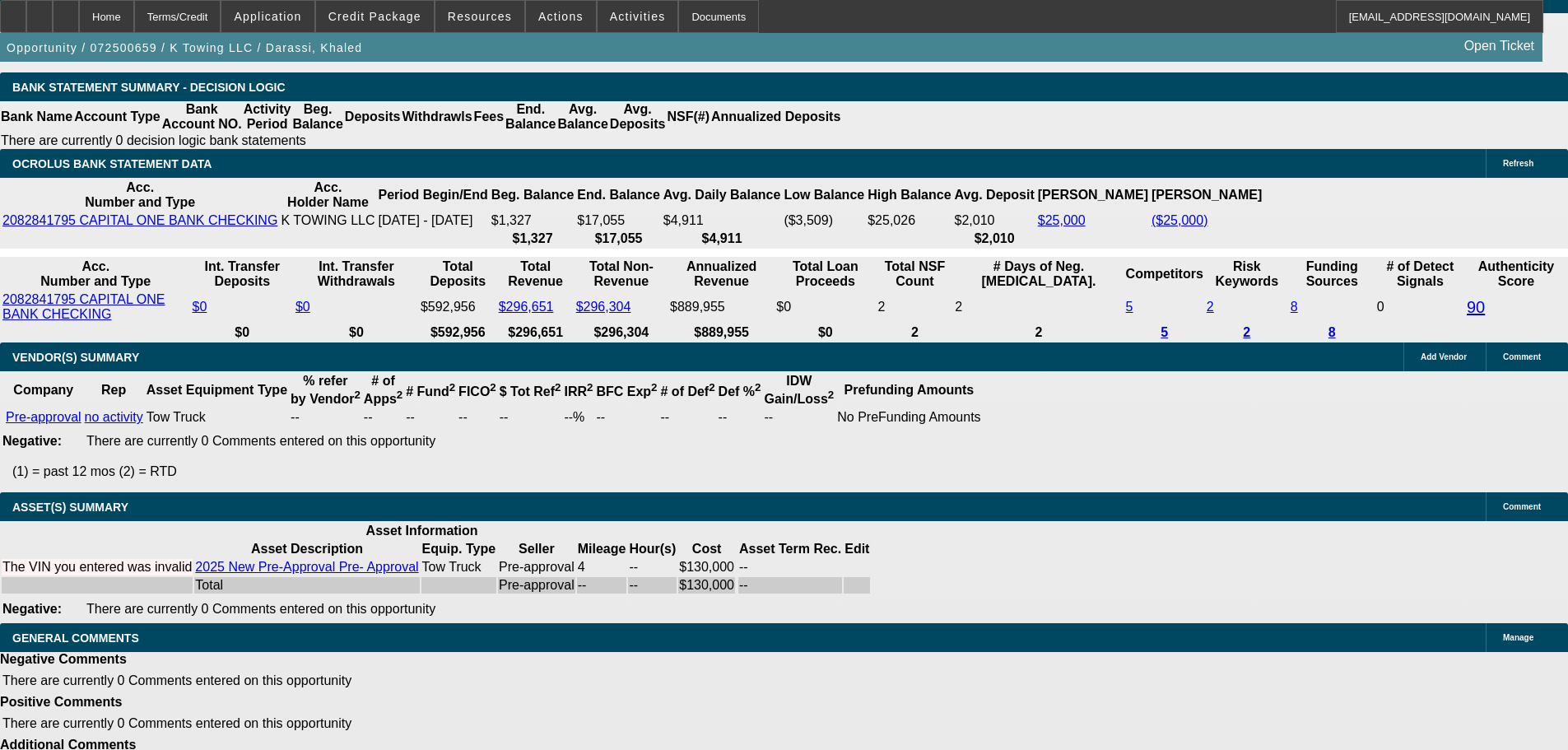
scroll to position [3358, 0]
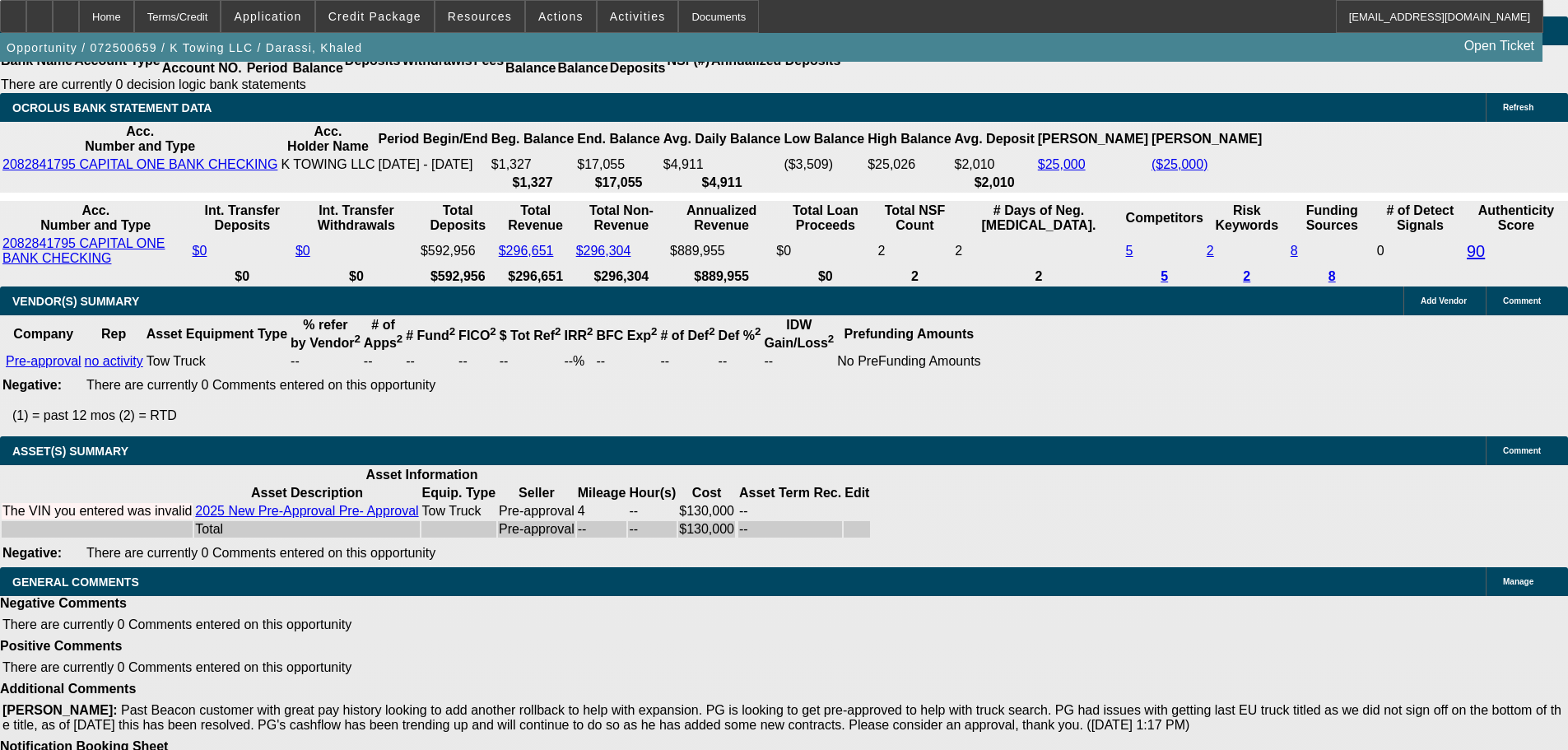
paste textarea "LA DEAL, NEWER TIB; -02 DEAL JUST STARTED, COLLECTION NOTED SAY THE CUSTOMER IS…"
type textarea "LA DEAL, NEWER TIB; -02 DEAL JUST STARTED, COLLECTION NOTED SAY THE CUSTOMER IS…"
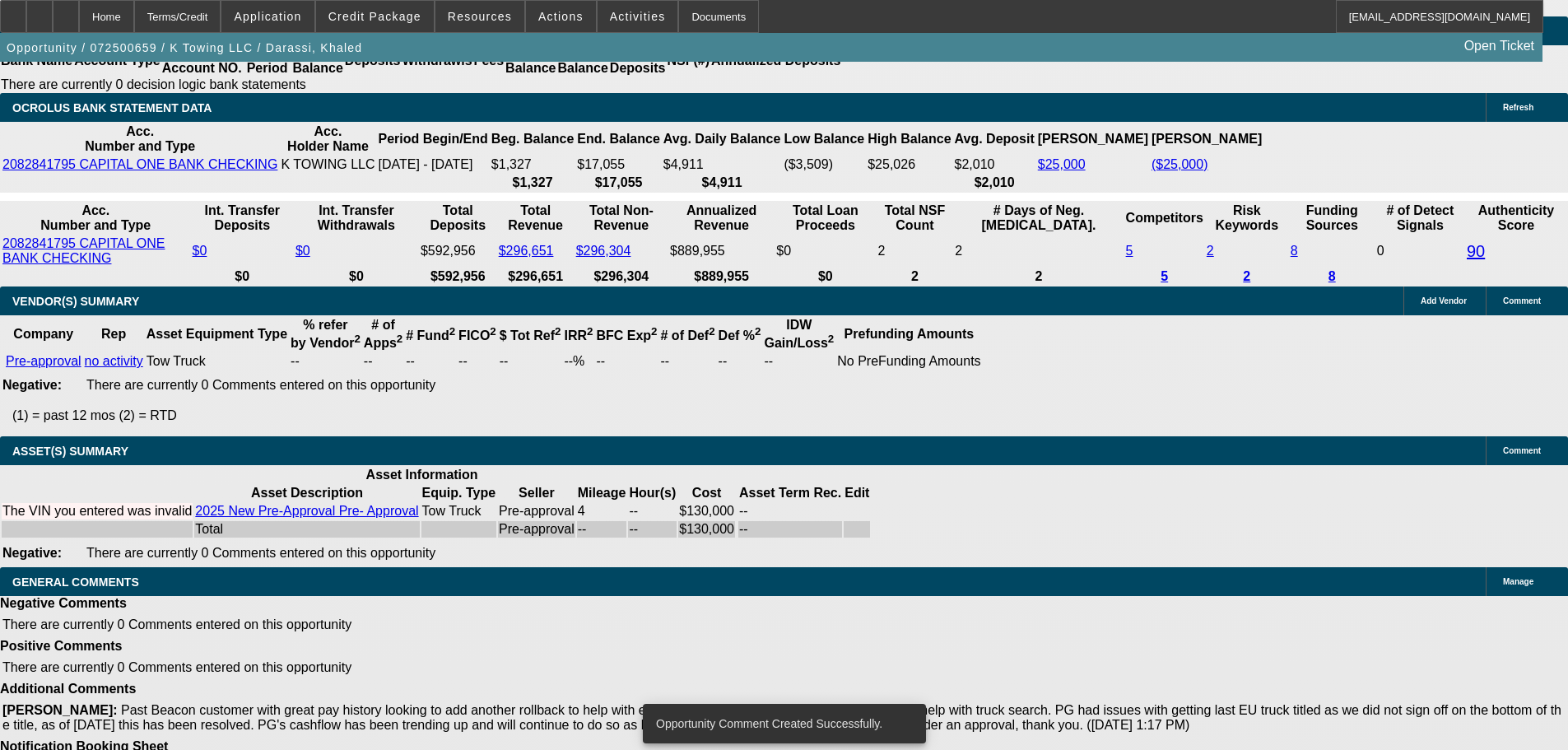
scroll to position [3322, 0]
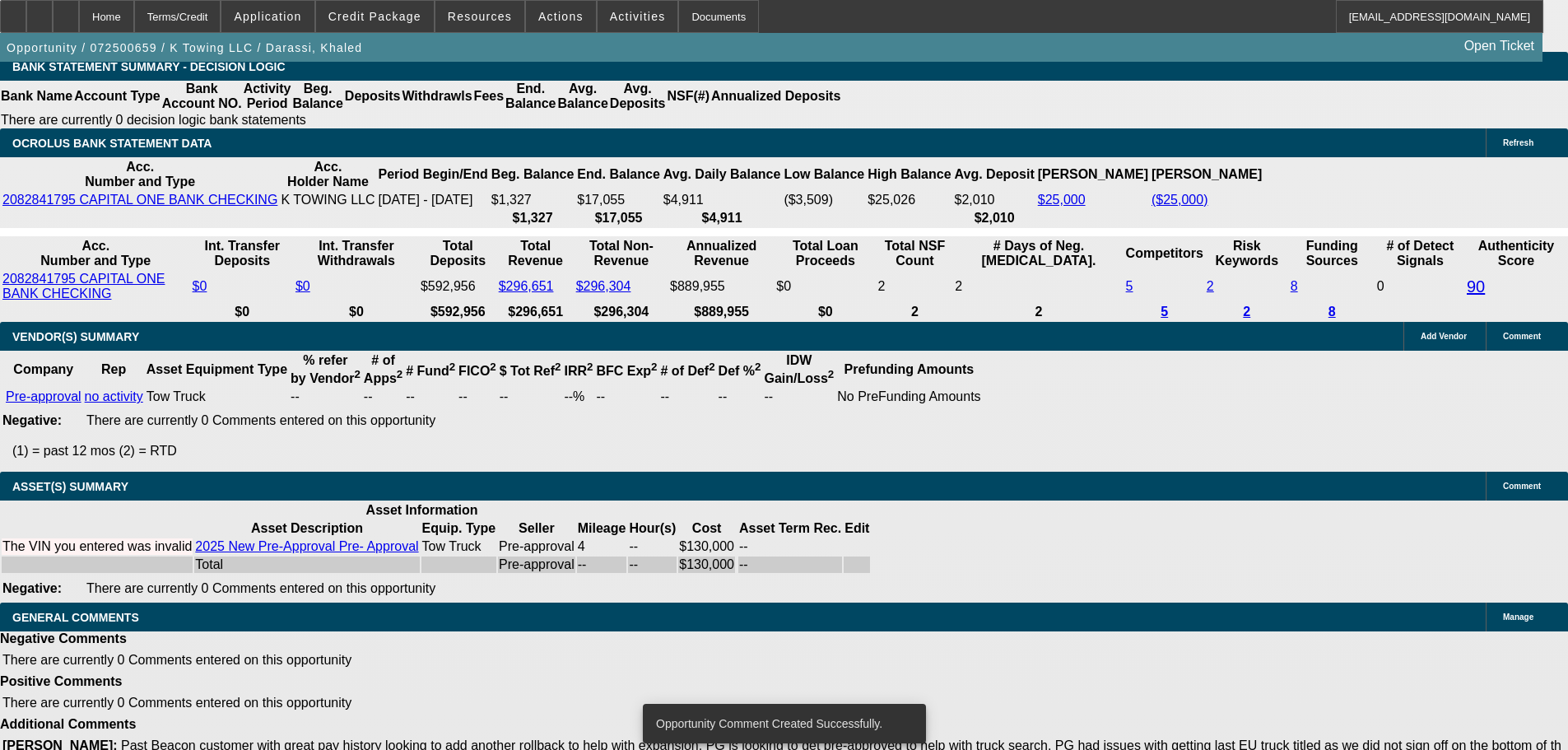
select select "4"
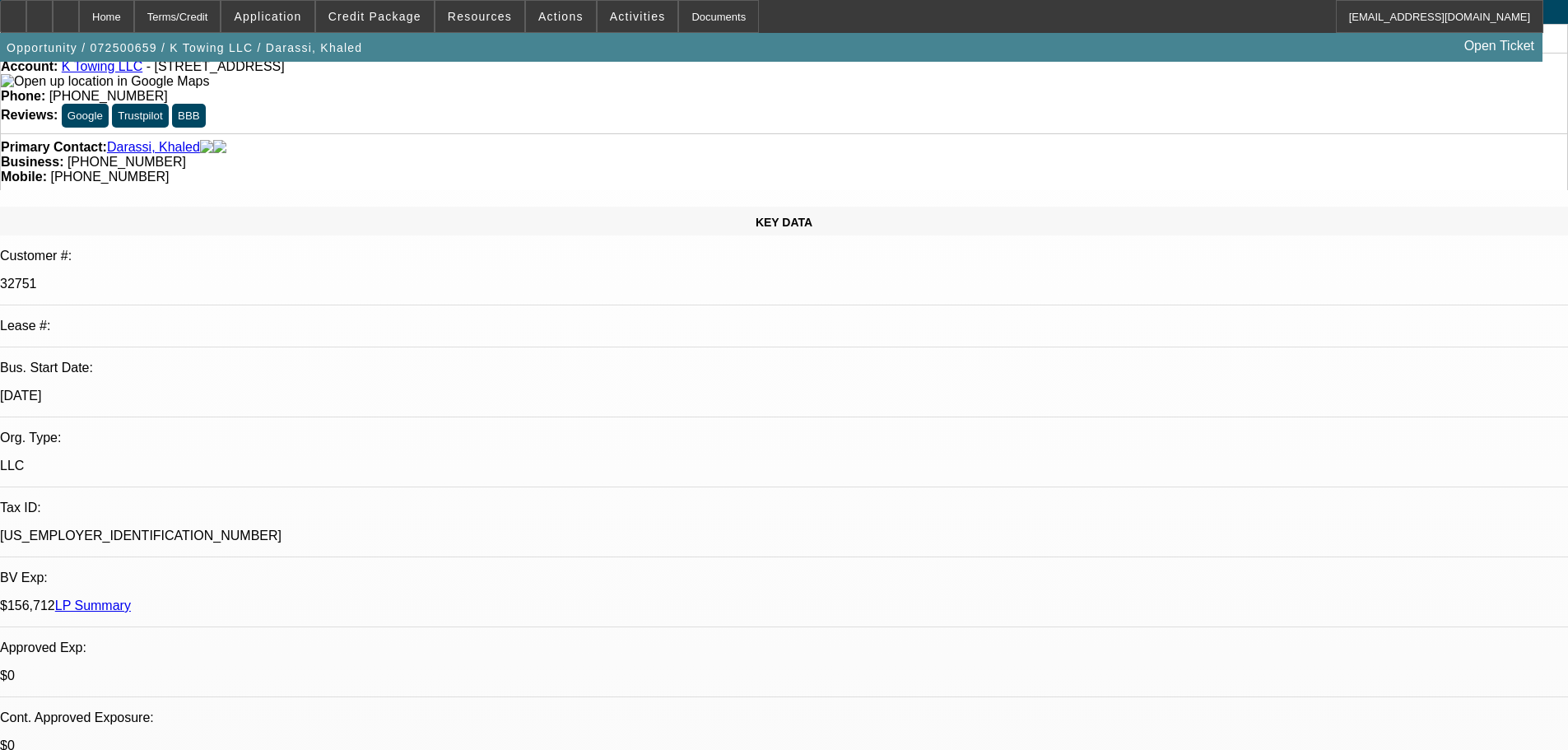
scroll to position [0, 0]
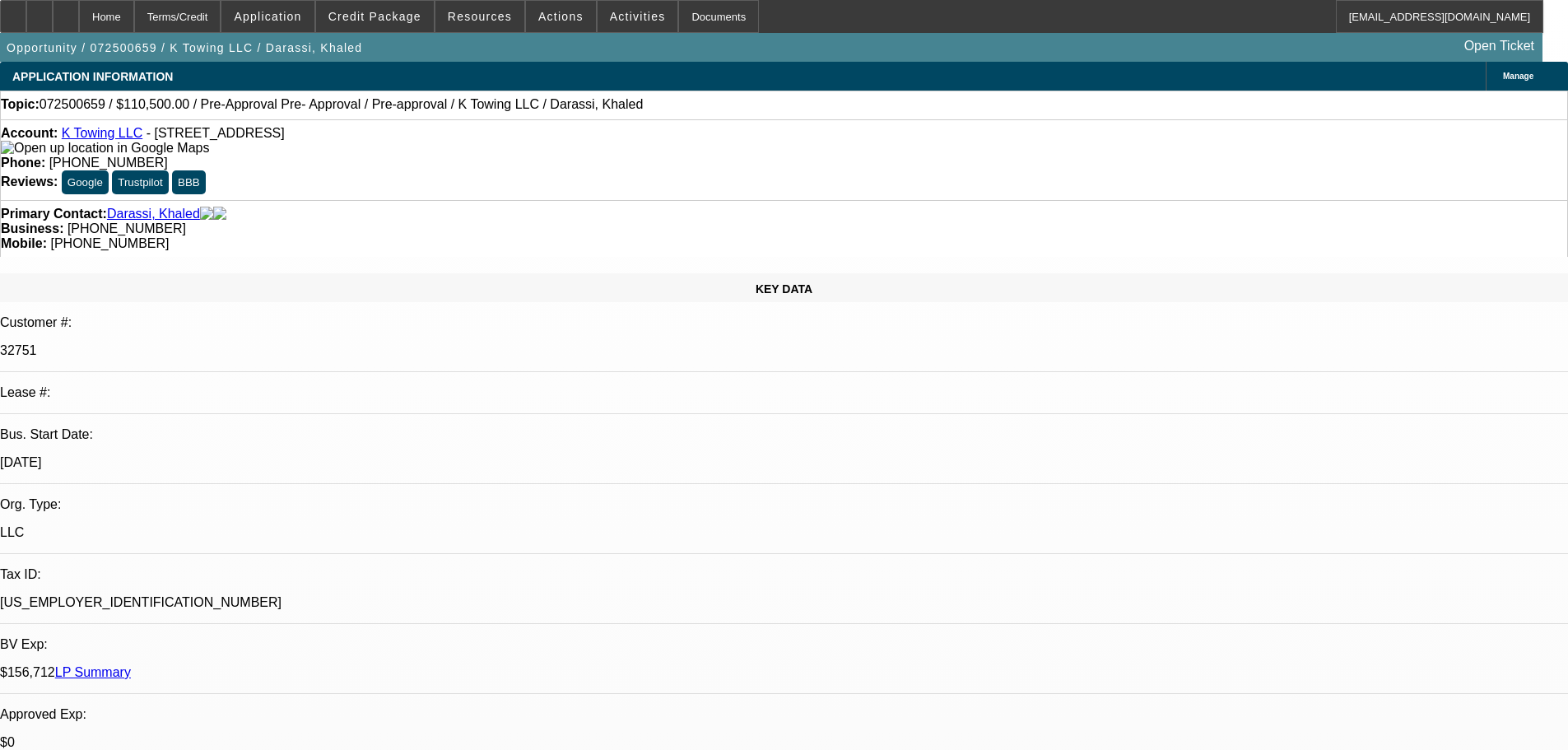
click at [131, 665] on link "LP Summary" at bounding box center [93, 672] width 76 height 14
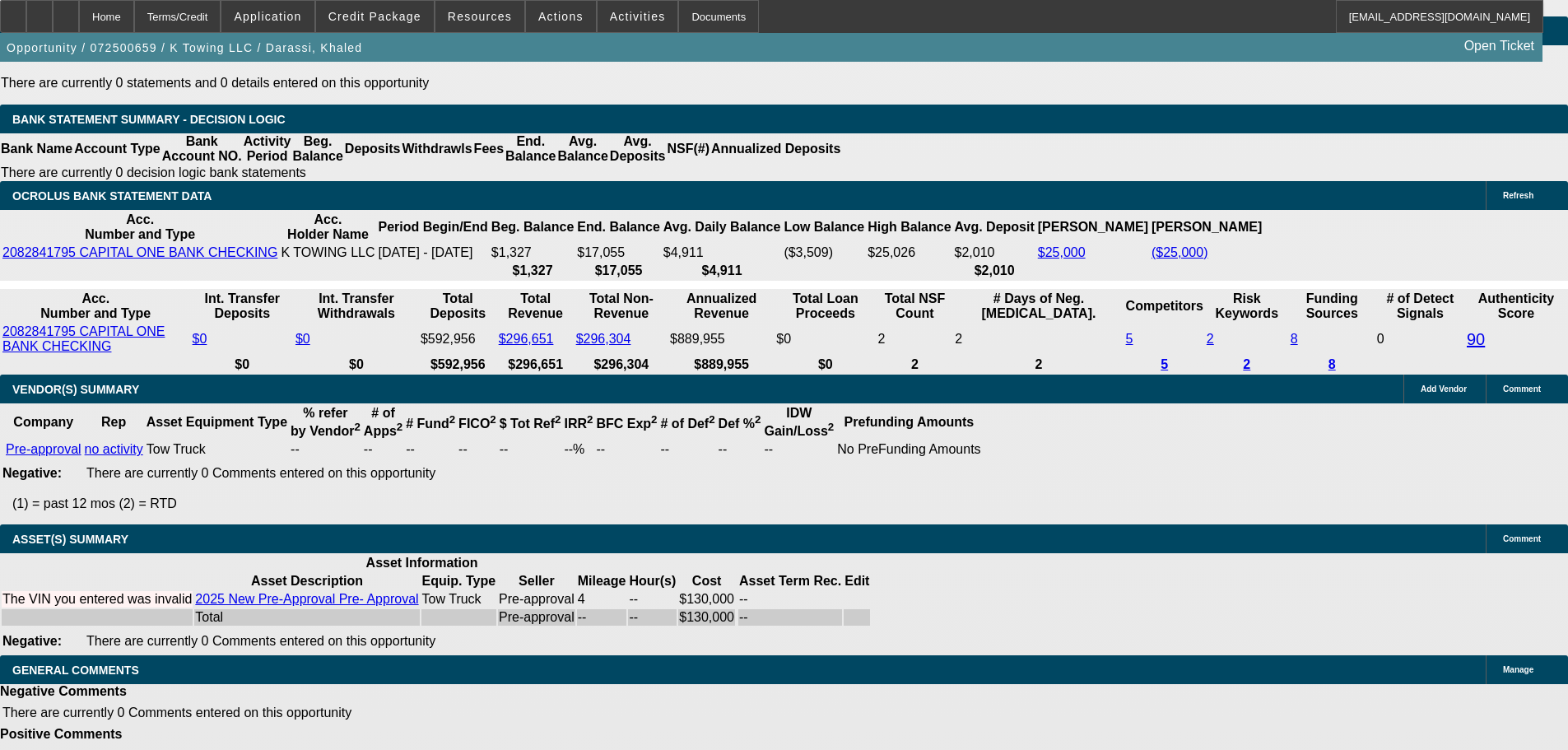
scroll to position [3292, 0]
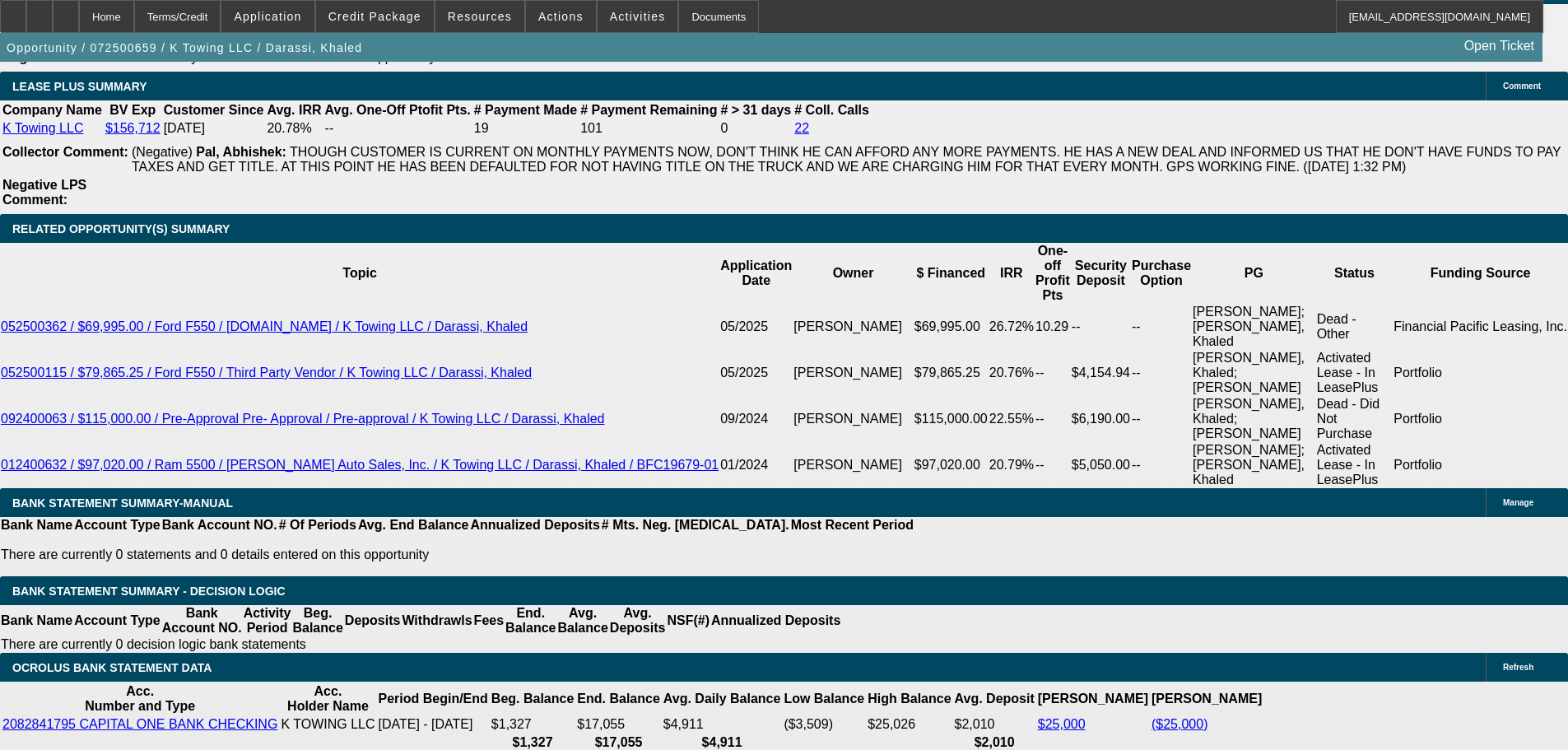
click at [1263, 512] on div "APPLICATION INFORMATION Manage Topic: 072500659 / $110,500.00 / Pre-Approval Pr…" at bounding box center [784, 407] width 1568 height 6287
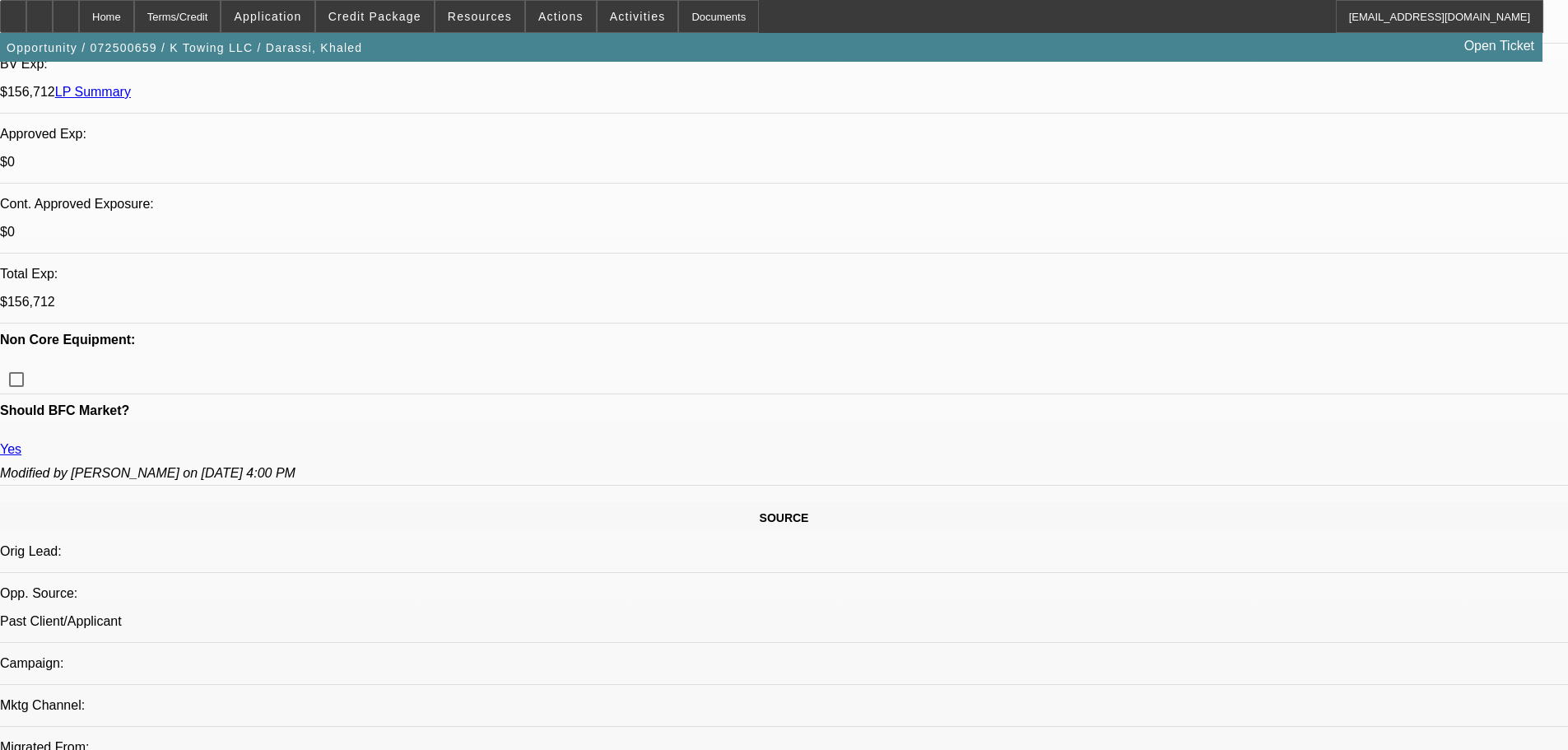
scroll to position [0, 0]
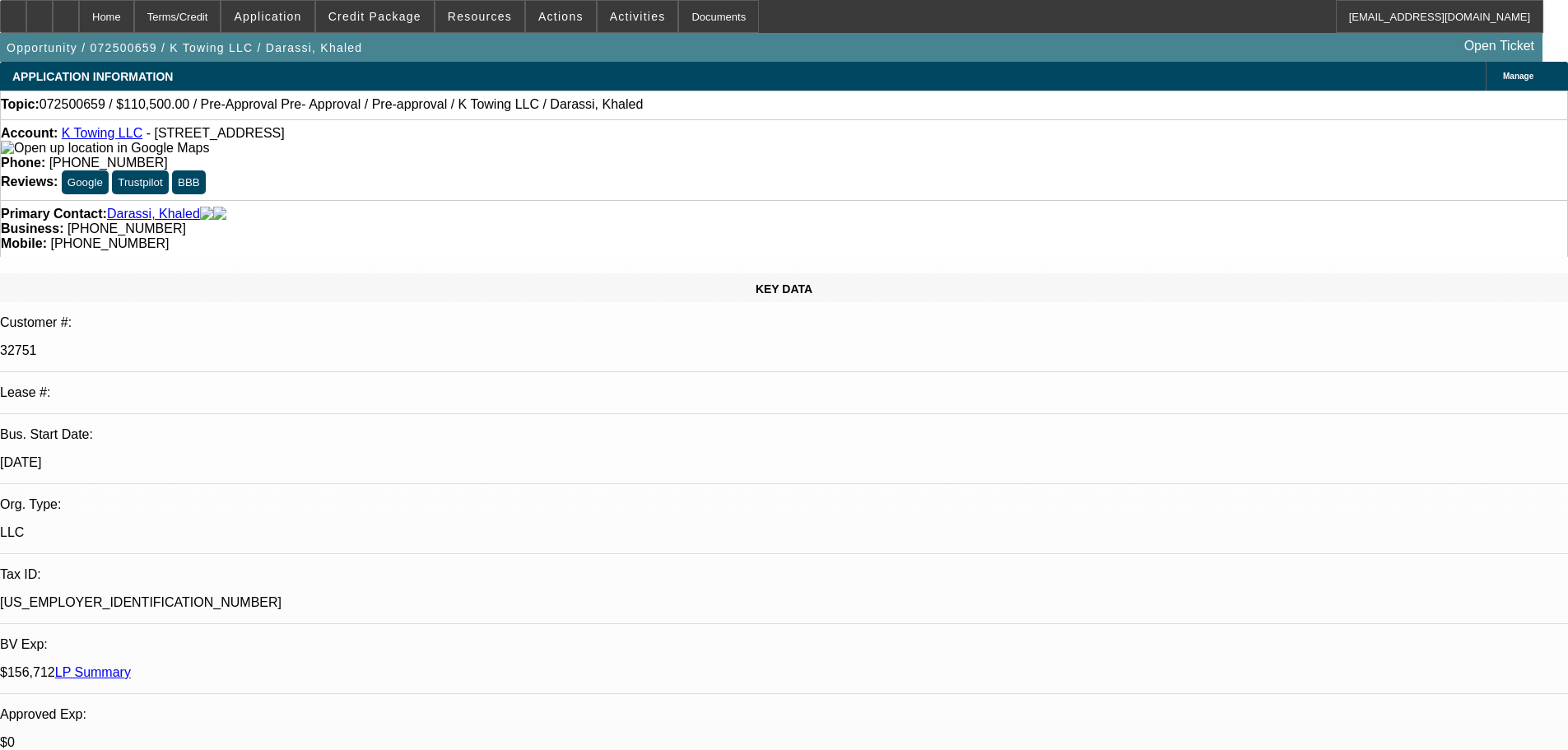
paste textarea "WITH THE -02 DEAL JUST STARTING AND THE COLLECTION NOTES FROM THE CUSTOMER SAYI…"
type textarea "WITH THE -02 DEAL JUST STARTING AND THE COLLECTION NOTES FROM THE CUSTOMER SAYI…"
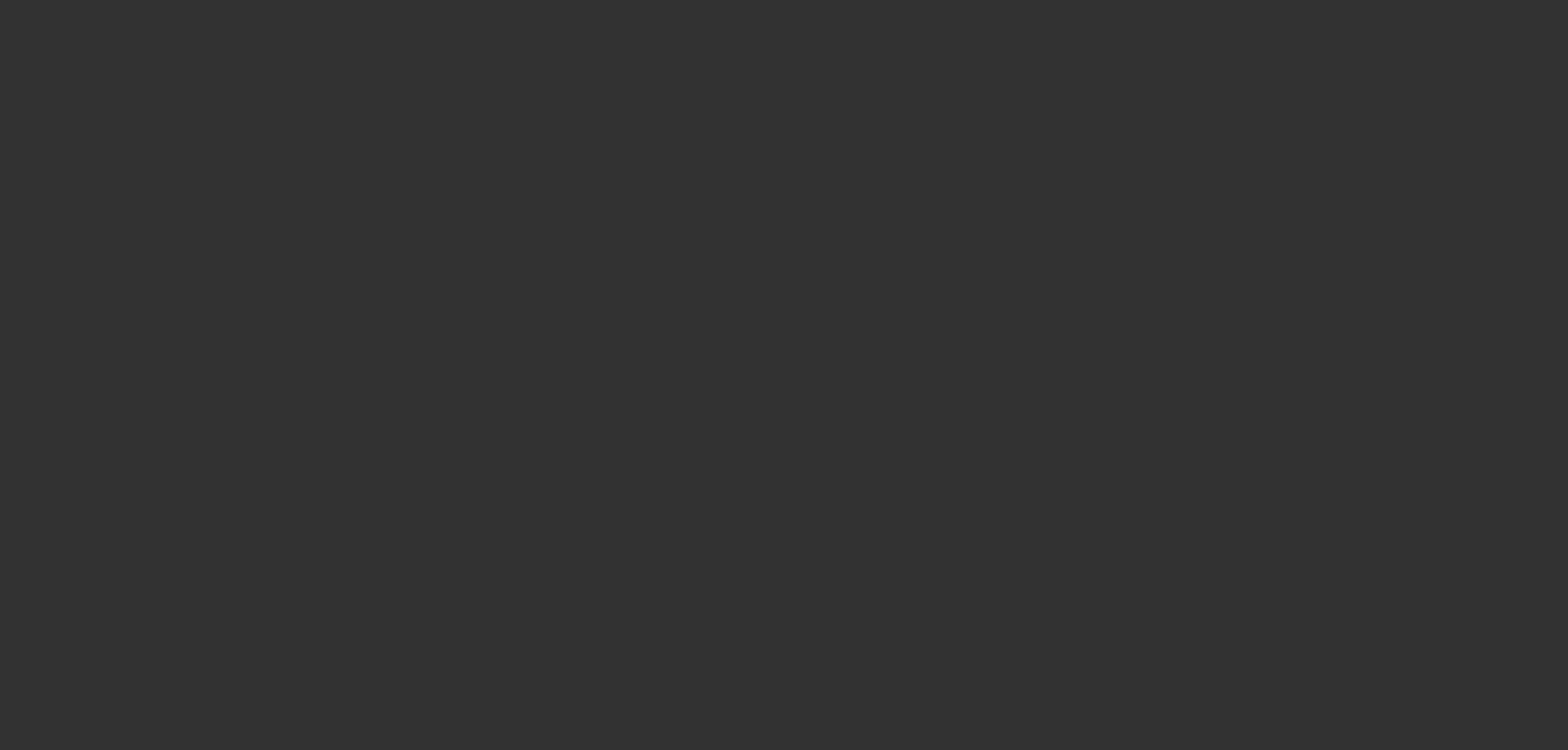
select select "0"
select select "2"
select select "0"
select select "1"
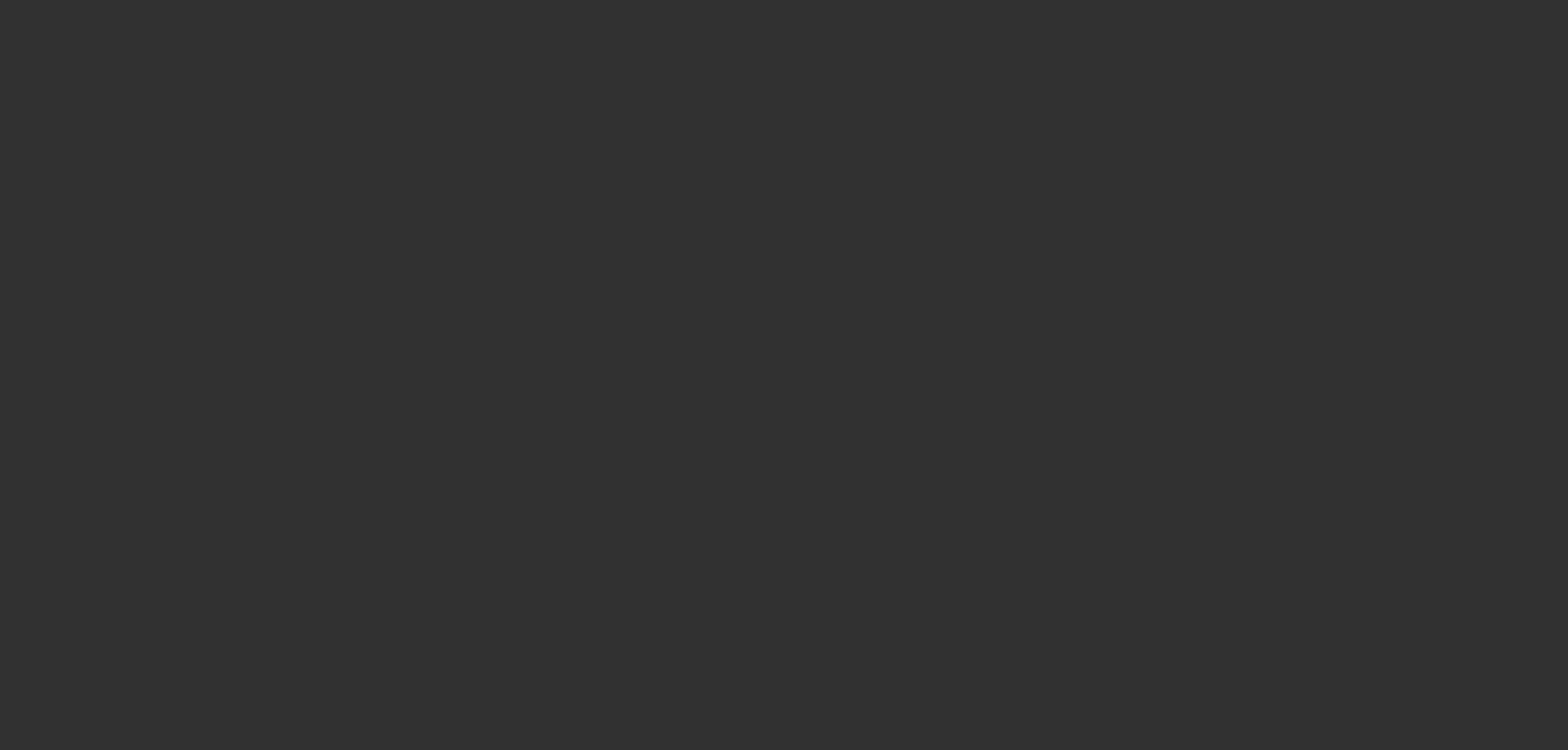
select select "0"
select select "2"
select select "0"
select select "1"
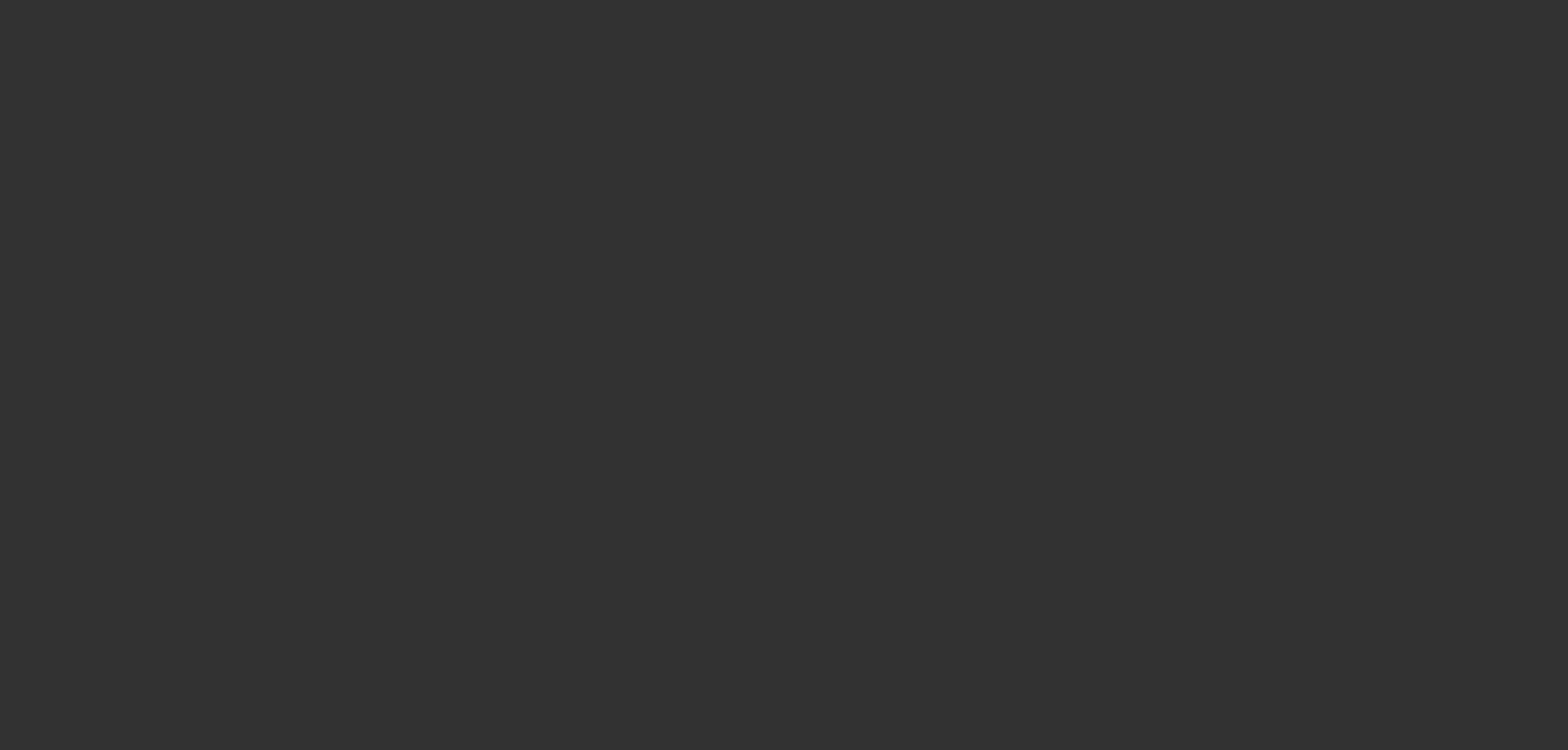
select select "0.15"
select select "2"
select select "0"
select select "6"
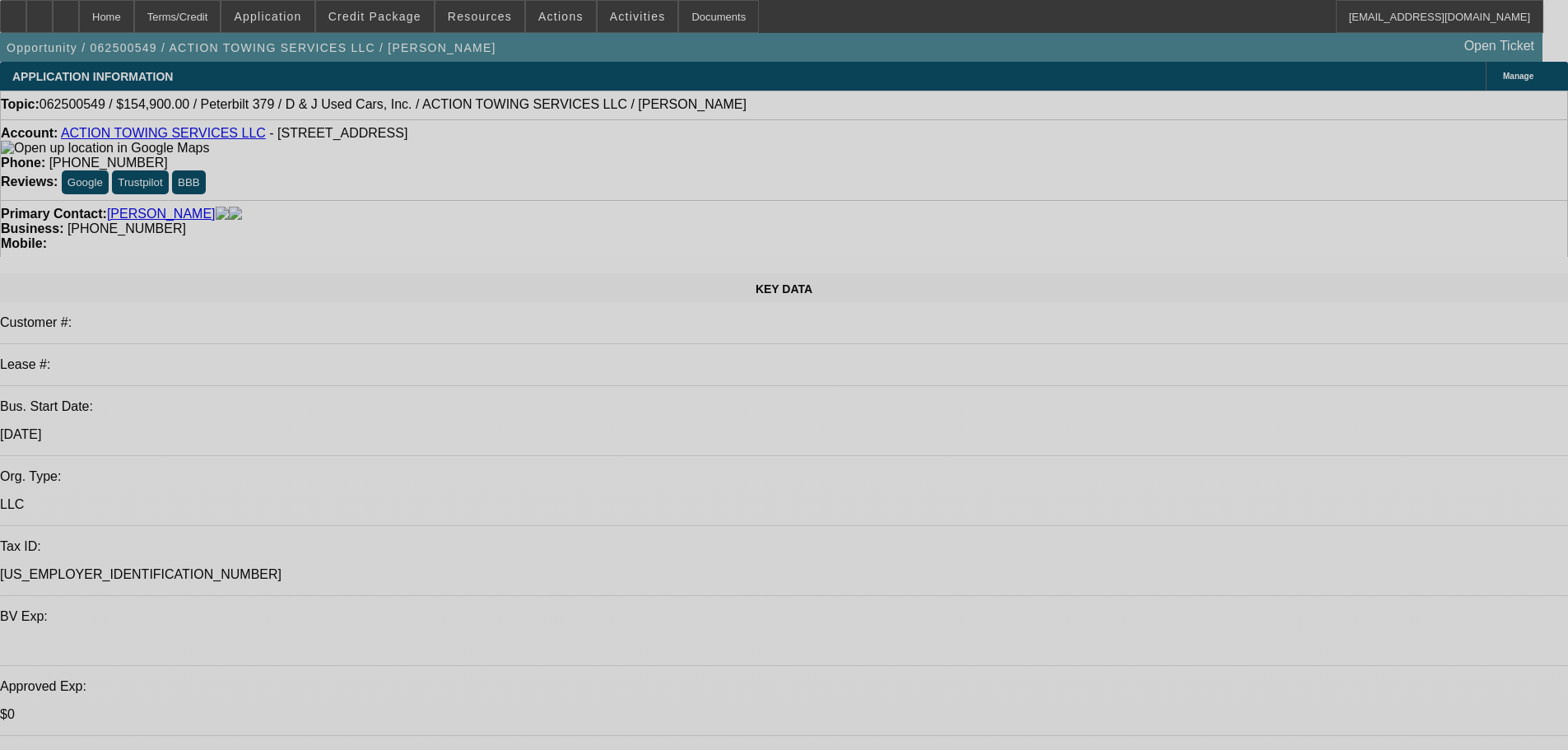
select select "0"
select select "2"
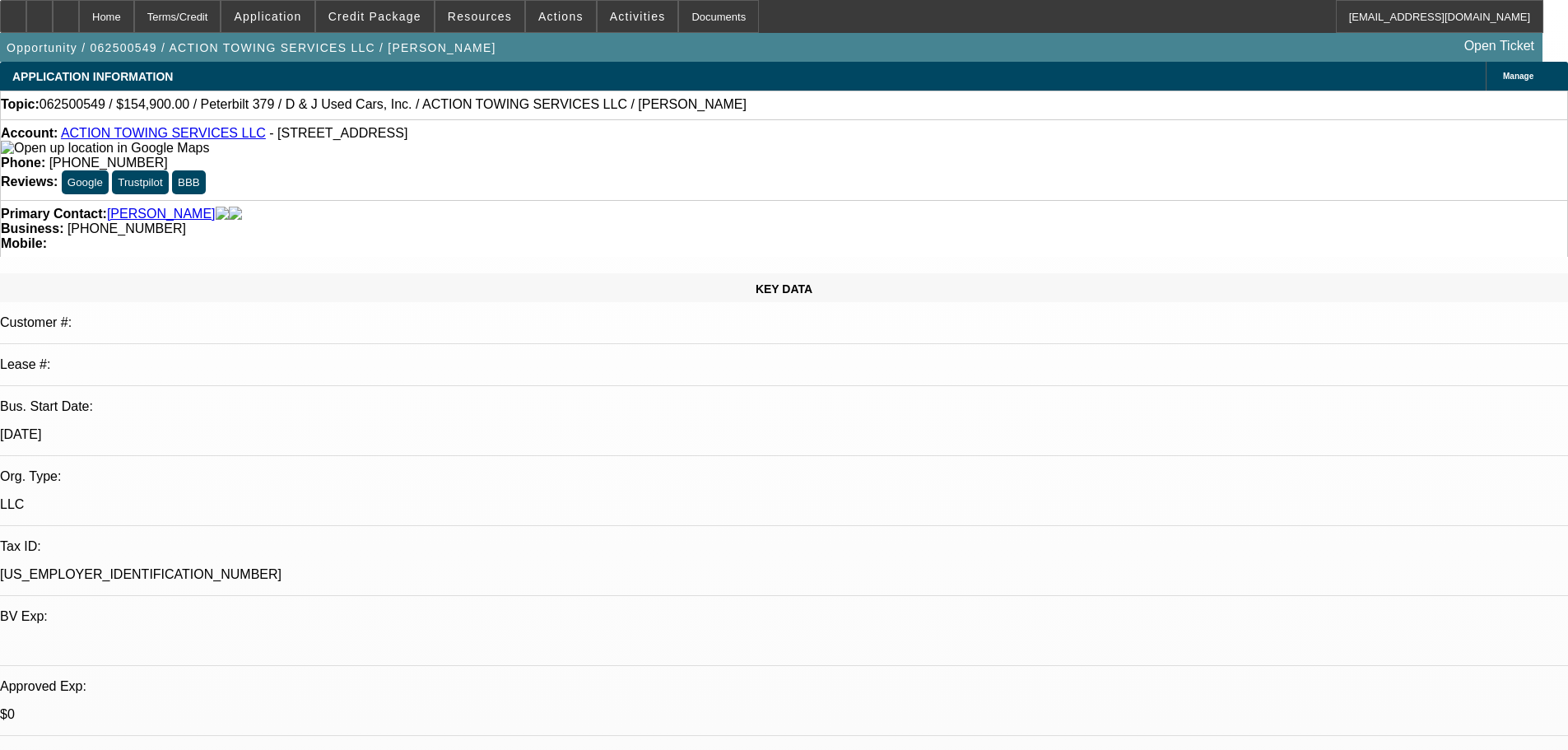
select select "0.1"
select select "4"
select select "0"
select select "2"
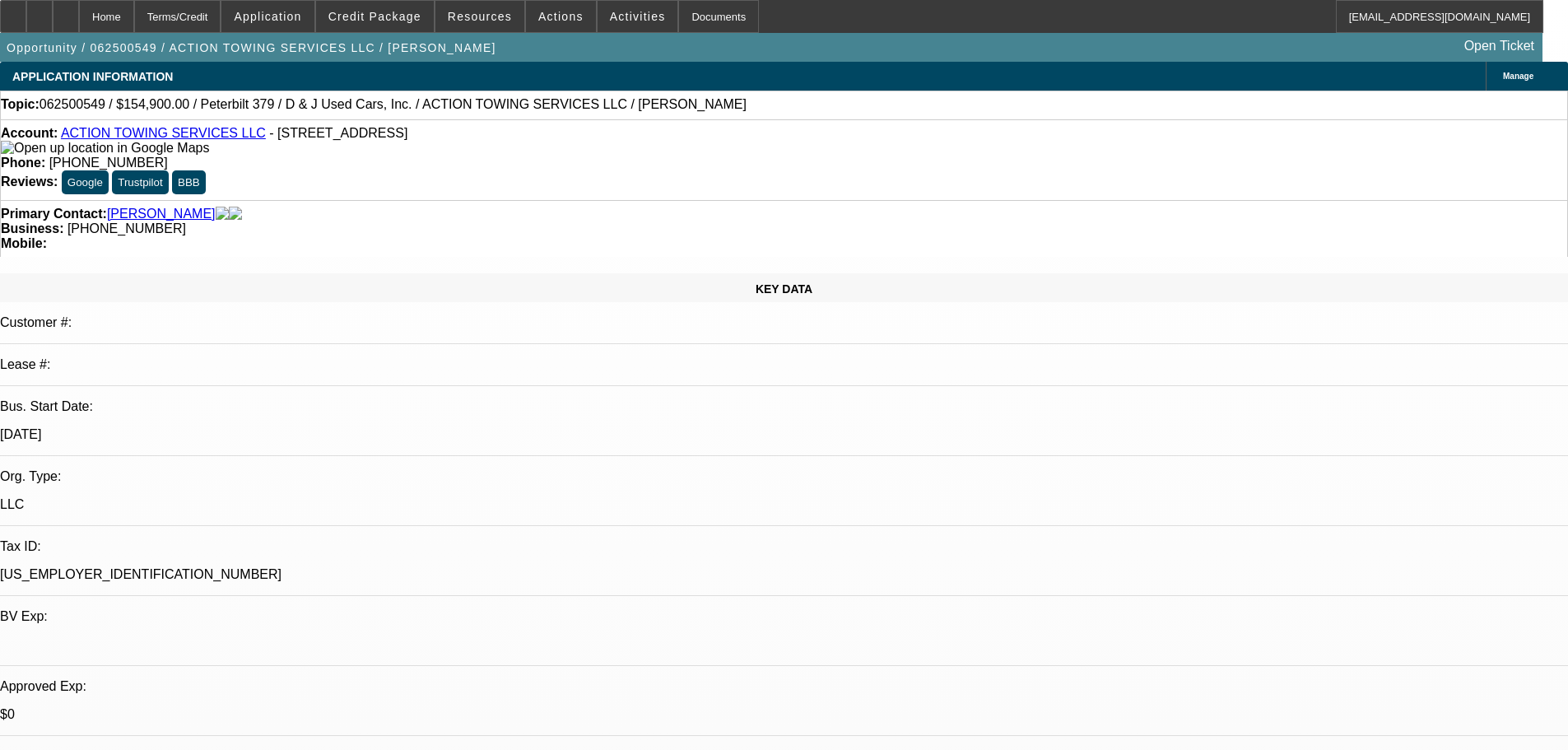
select select "0"
select select "6"
select select "0"
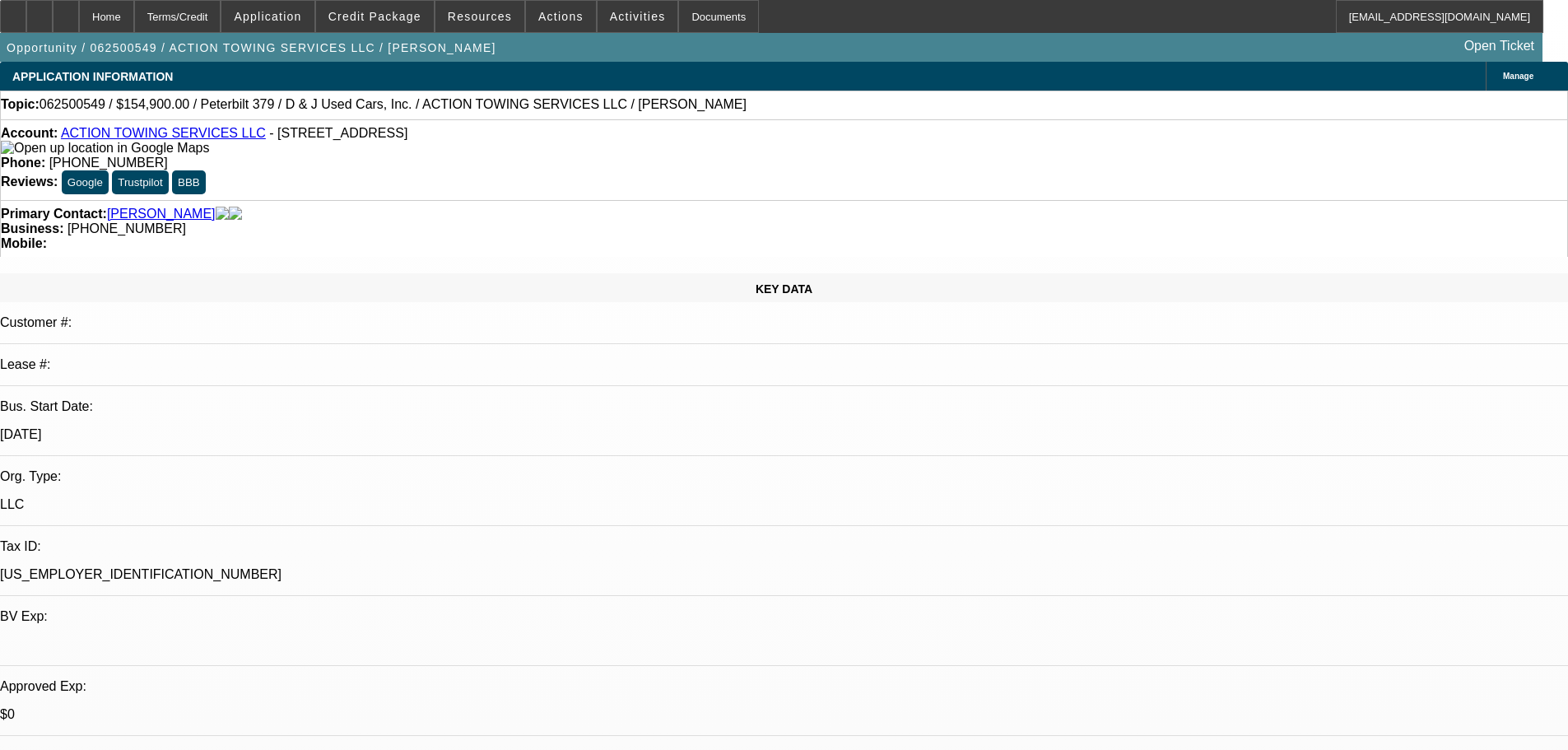
select select "6"
select select "0"
select select "2"
select select "0.15"
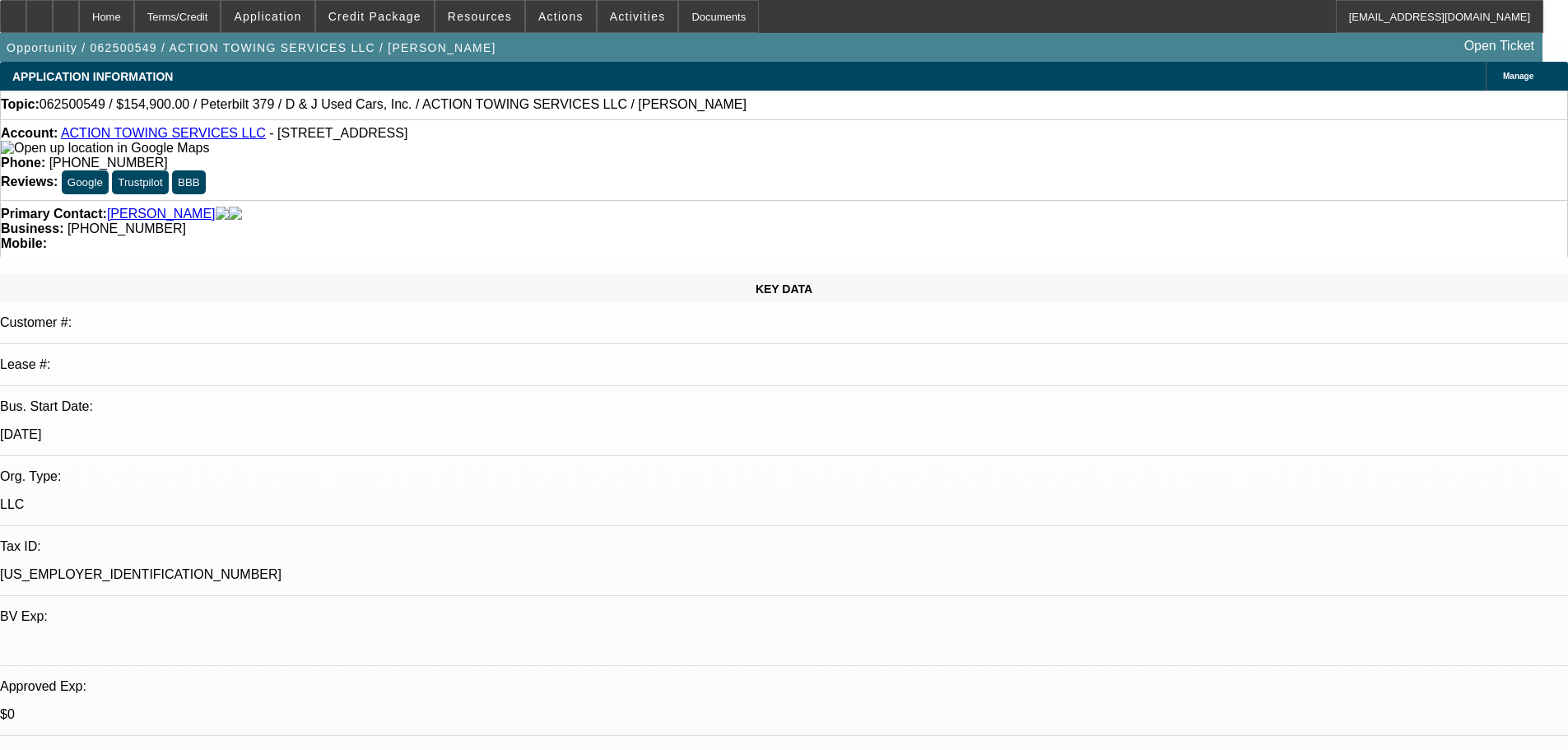
select select "16"
click at [405, 20] on span "Credit Package" at bounding box center [375, 17] width 93 height 13
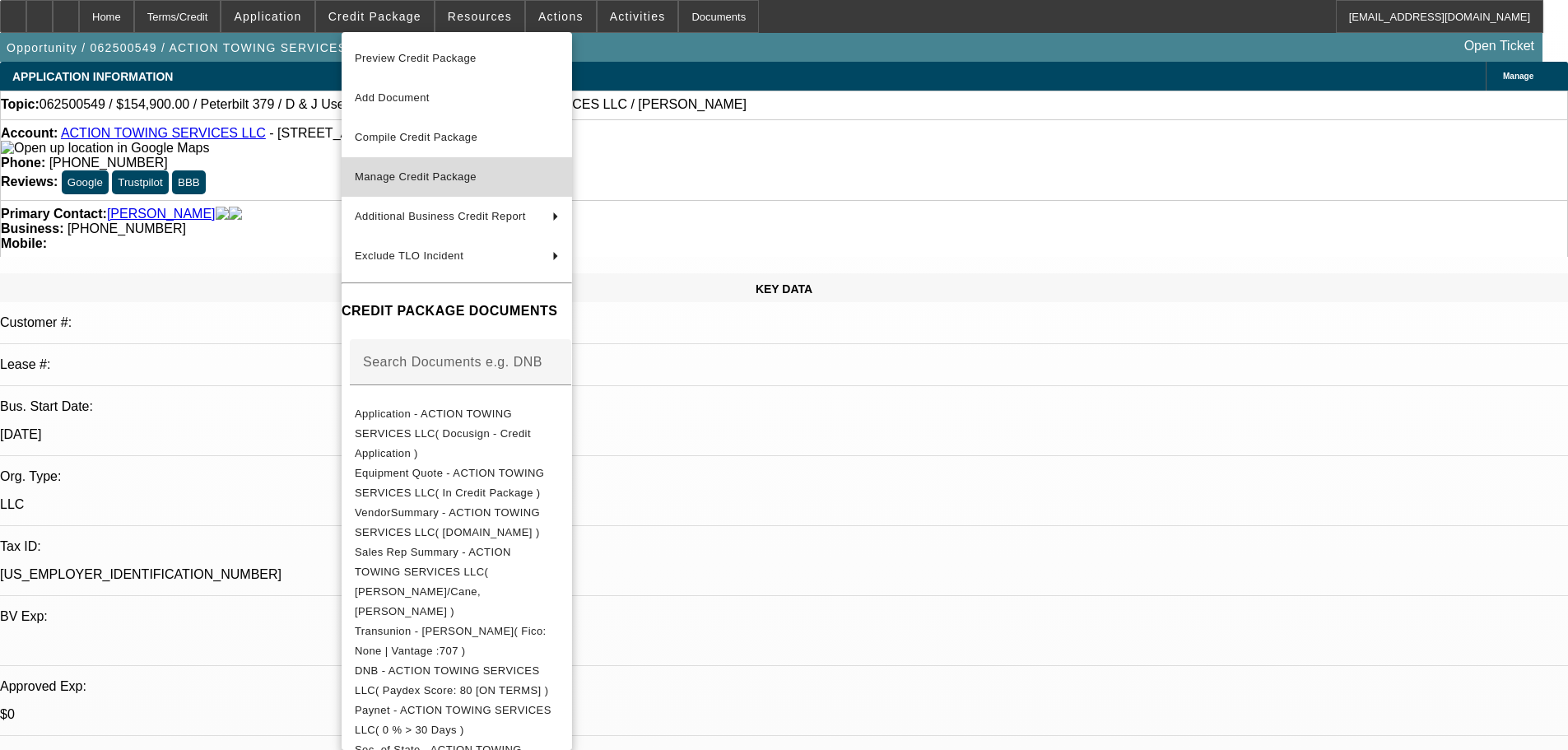
click at [436, 180] on span "Manage Credit Package" at bounding box center [415, 176] width 121 height 12
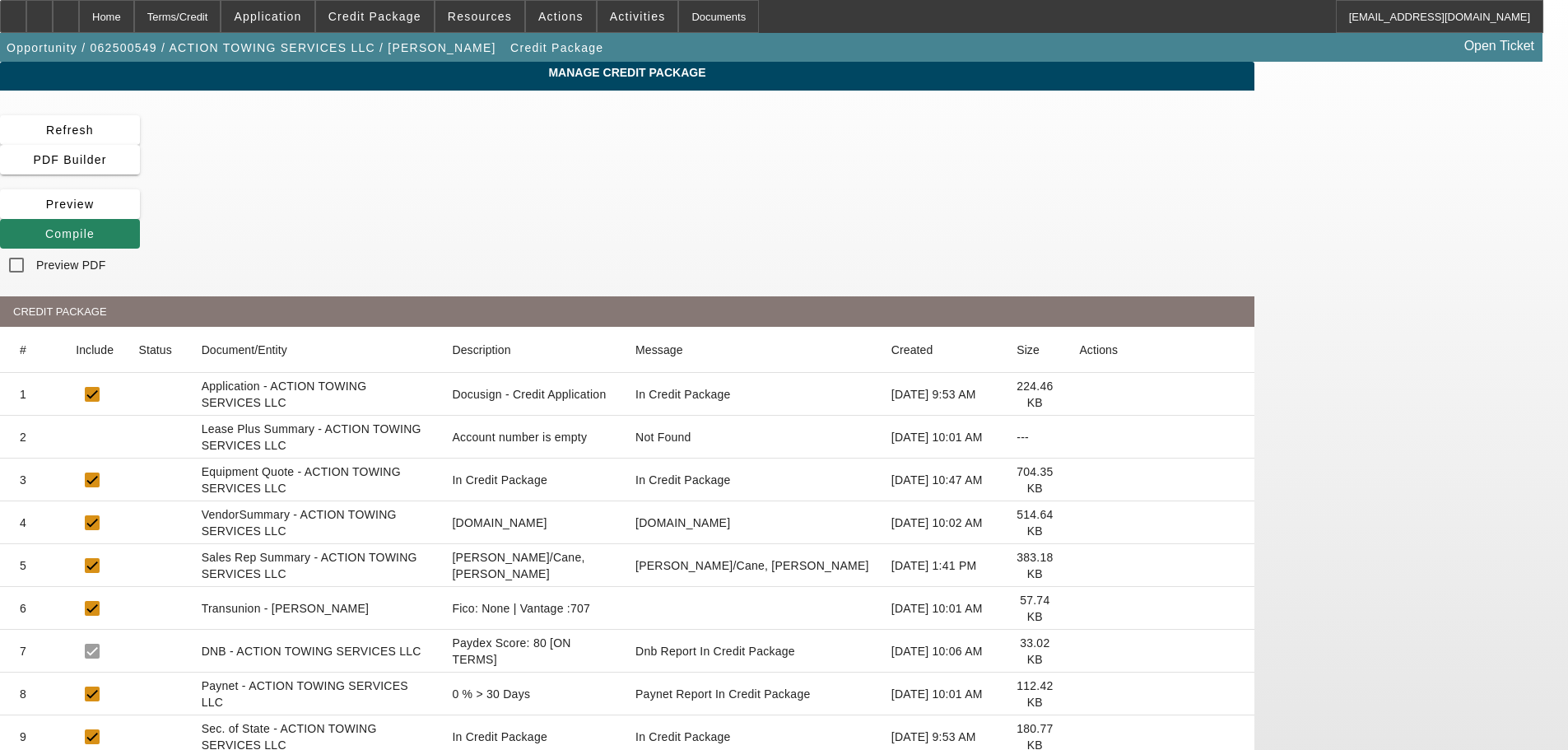
click at [1079, 437] on icon at bounding box center [1079, 437] width 0 height 0
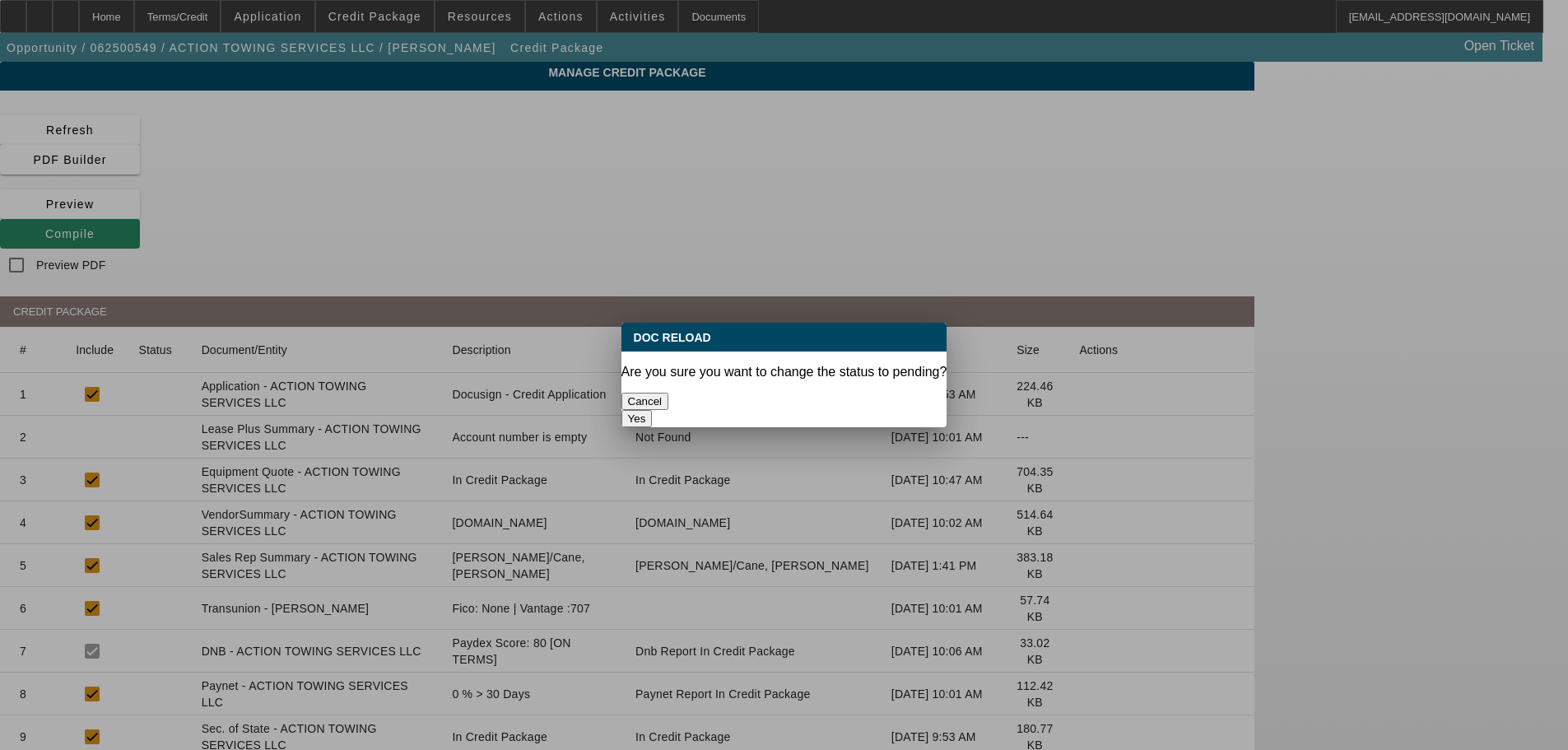
click at [653, 410] on button "Yes" at bounding box center [637, 418] width 31 height 17
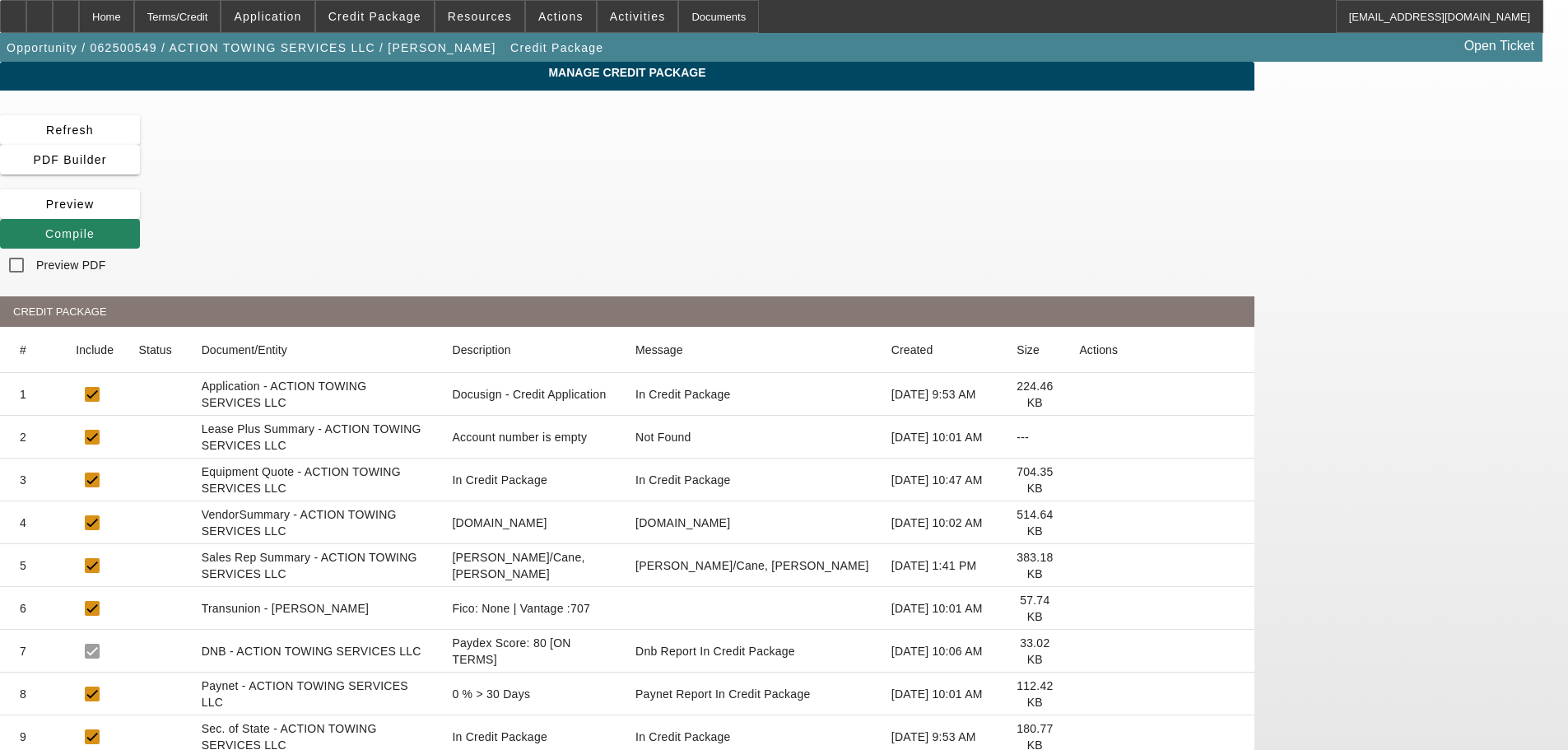
click at [1079, 523] on icon at bounding box center [1079, 523] width 0 height 0
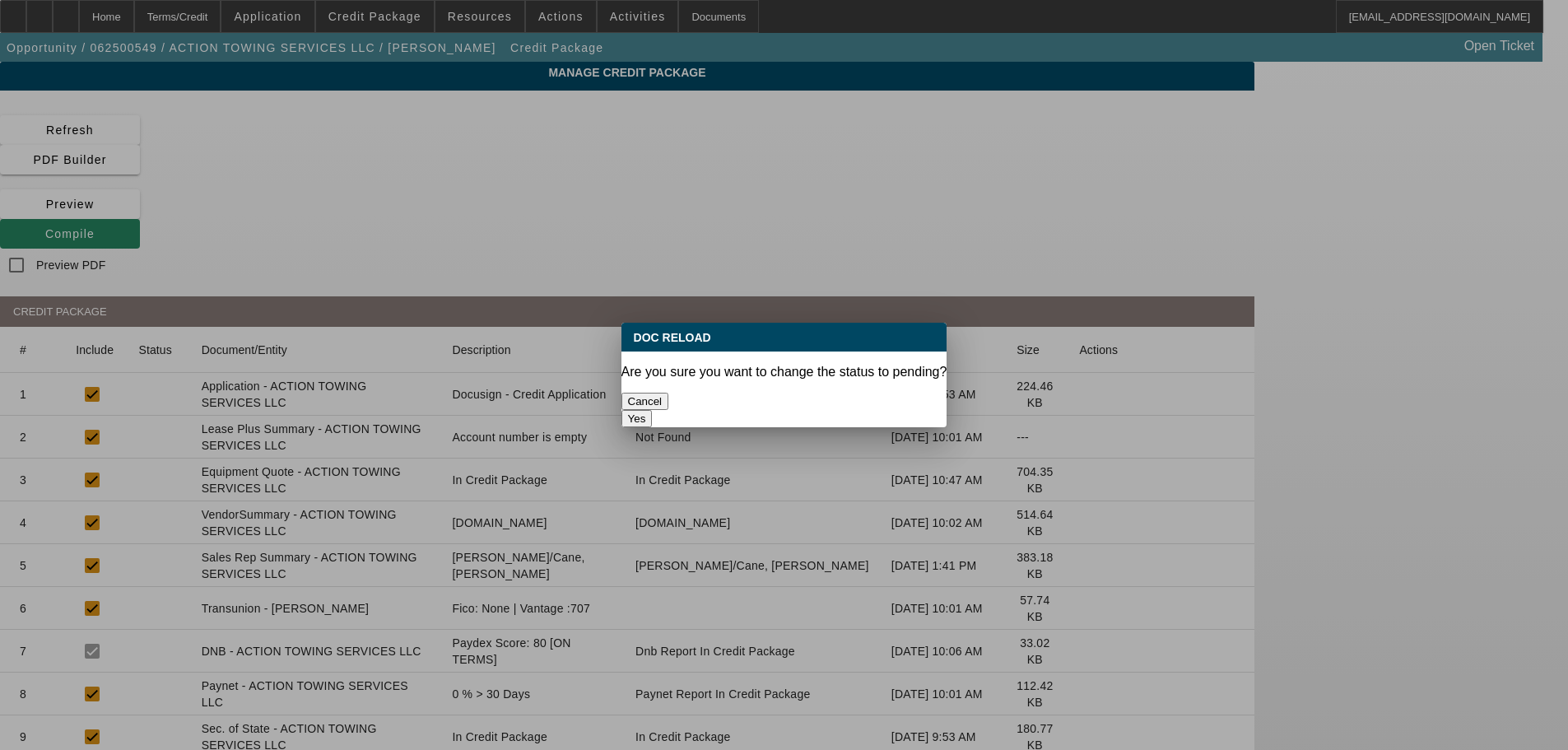
click at [653, 410] on button "Yes" at bounding box center [637, 418] width 31 height 17
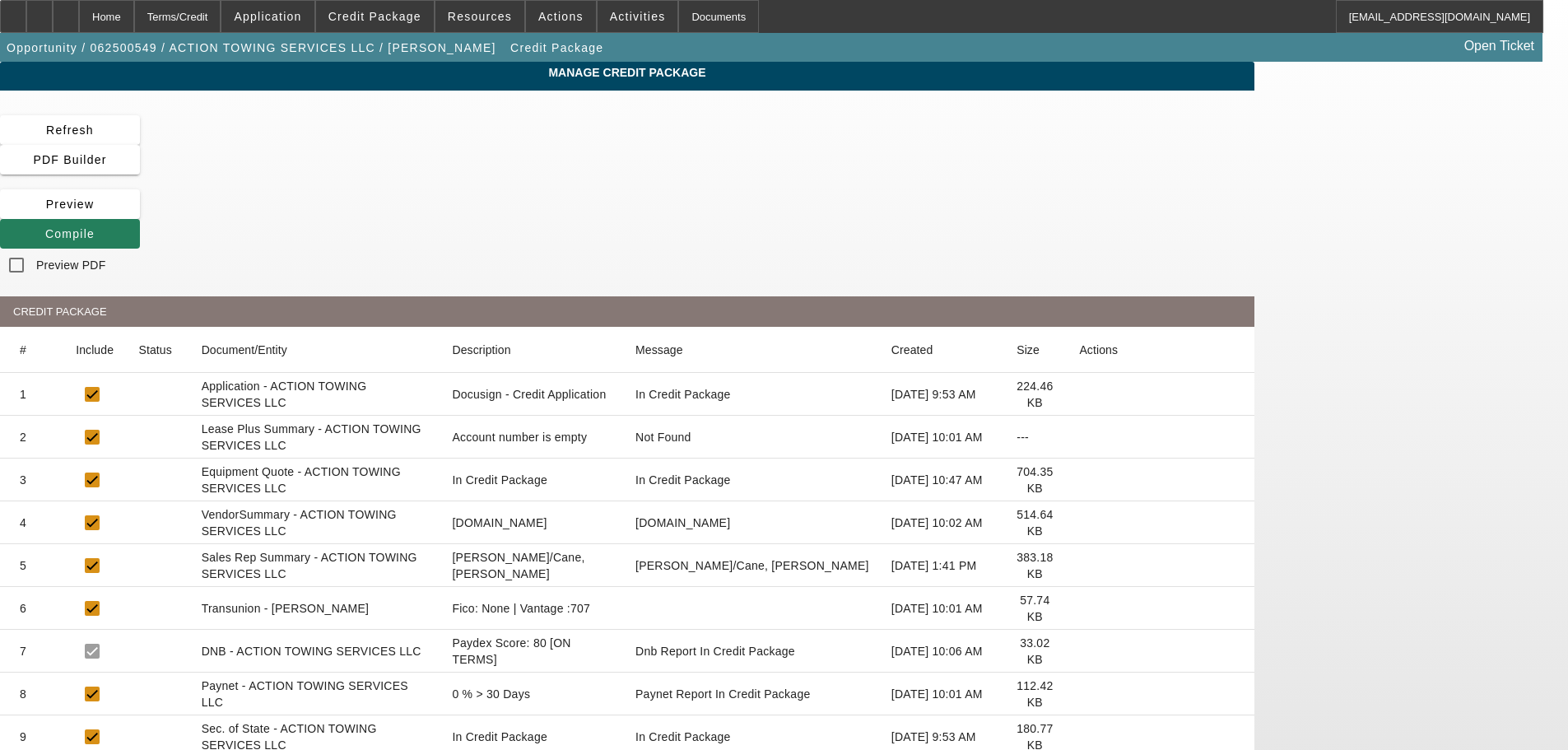
click at [95, 227] on span "Compile" at bounding box center [70, 234] width 50 height 13
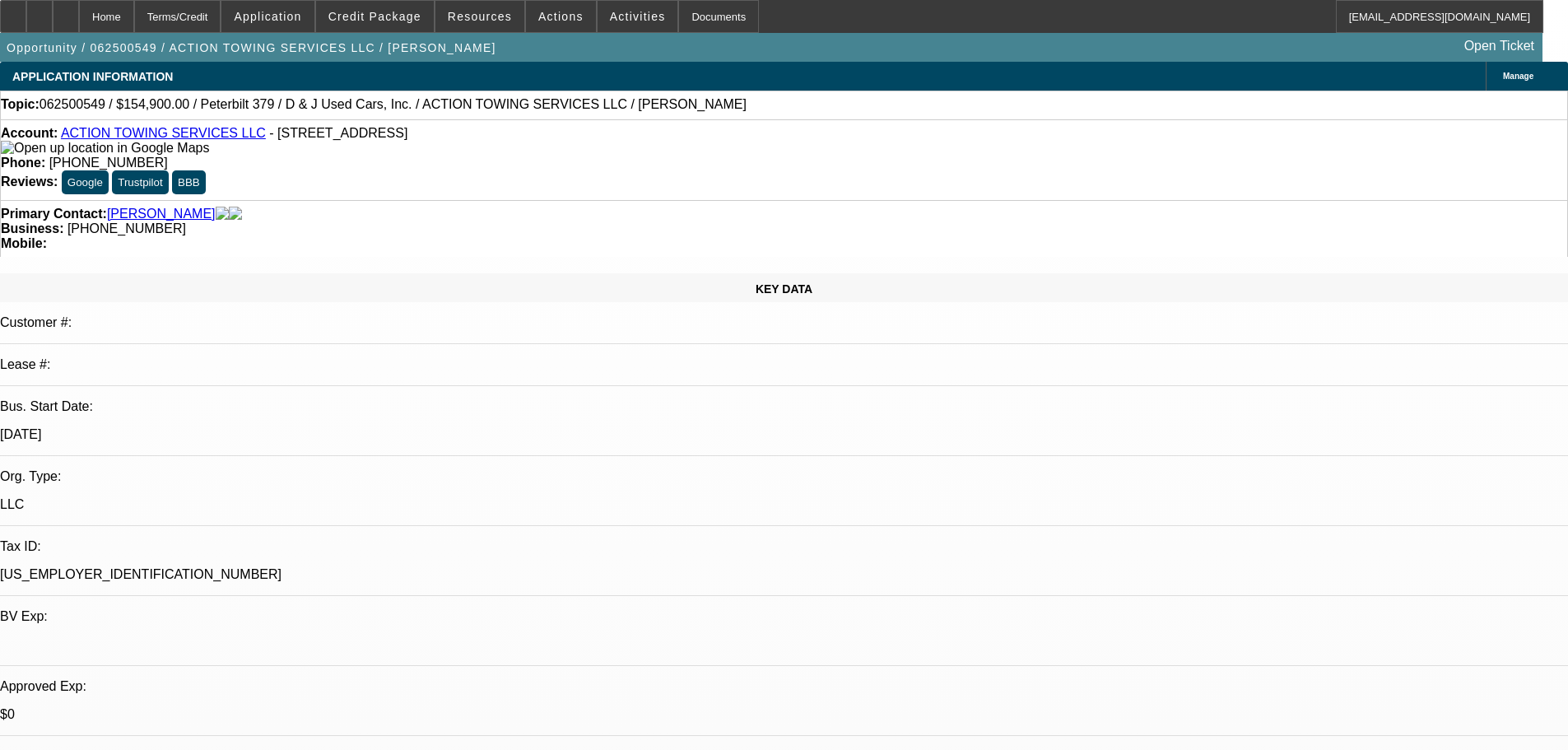
select select "0"
select select "2"
select select "0.1"
select select "4"
select select "0"
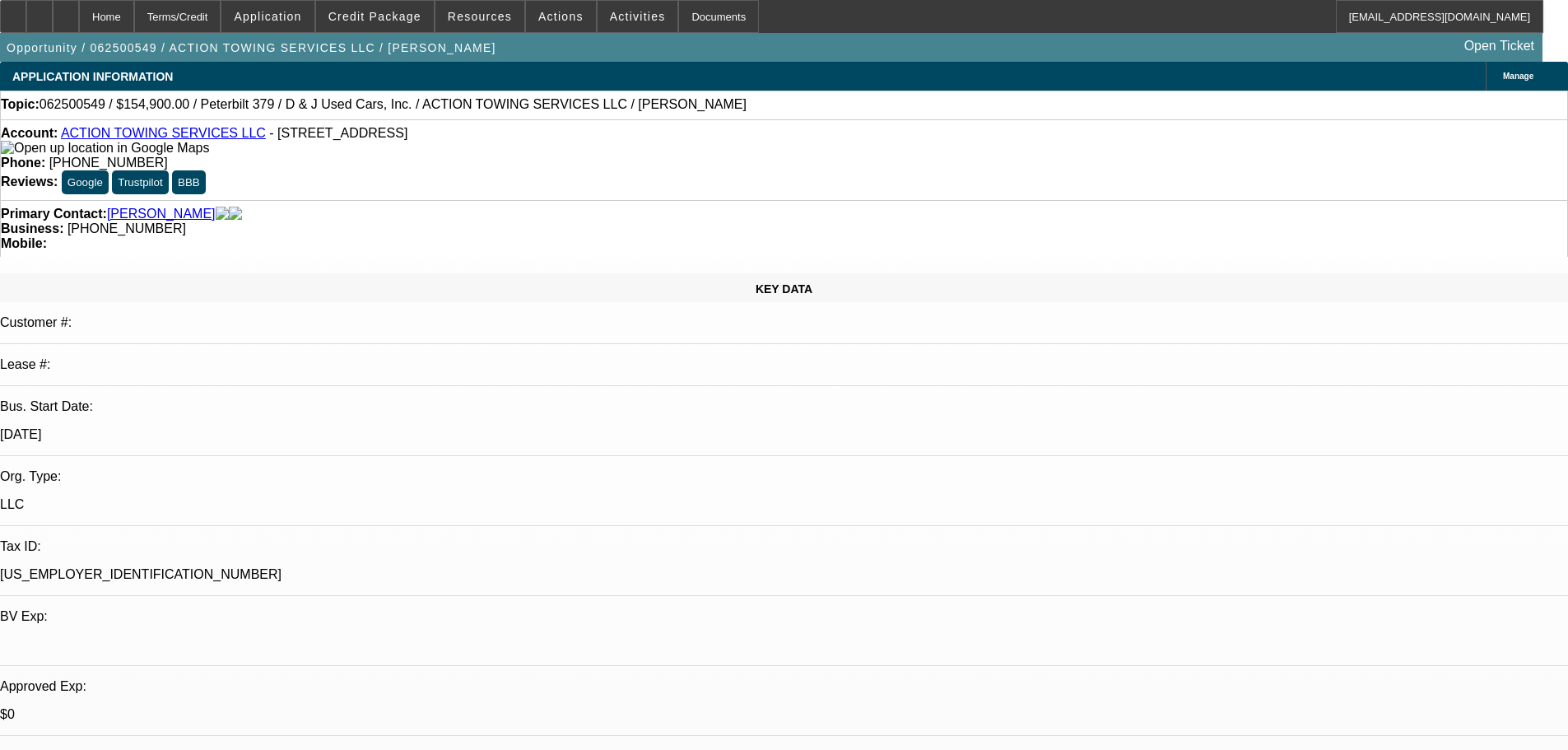
select select "0"
select select "2"
select select "0"
select select "6"
select select "0"
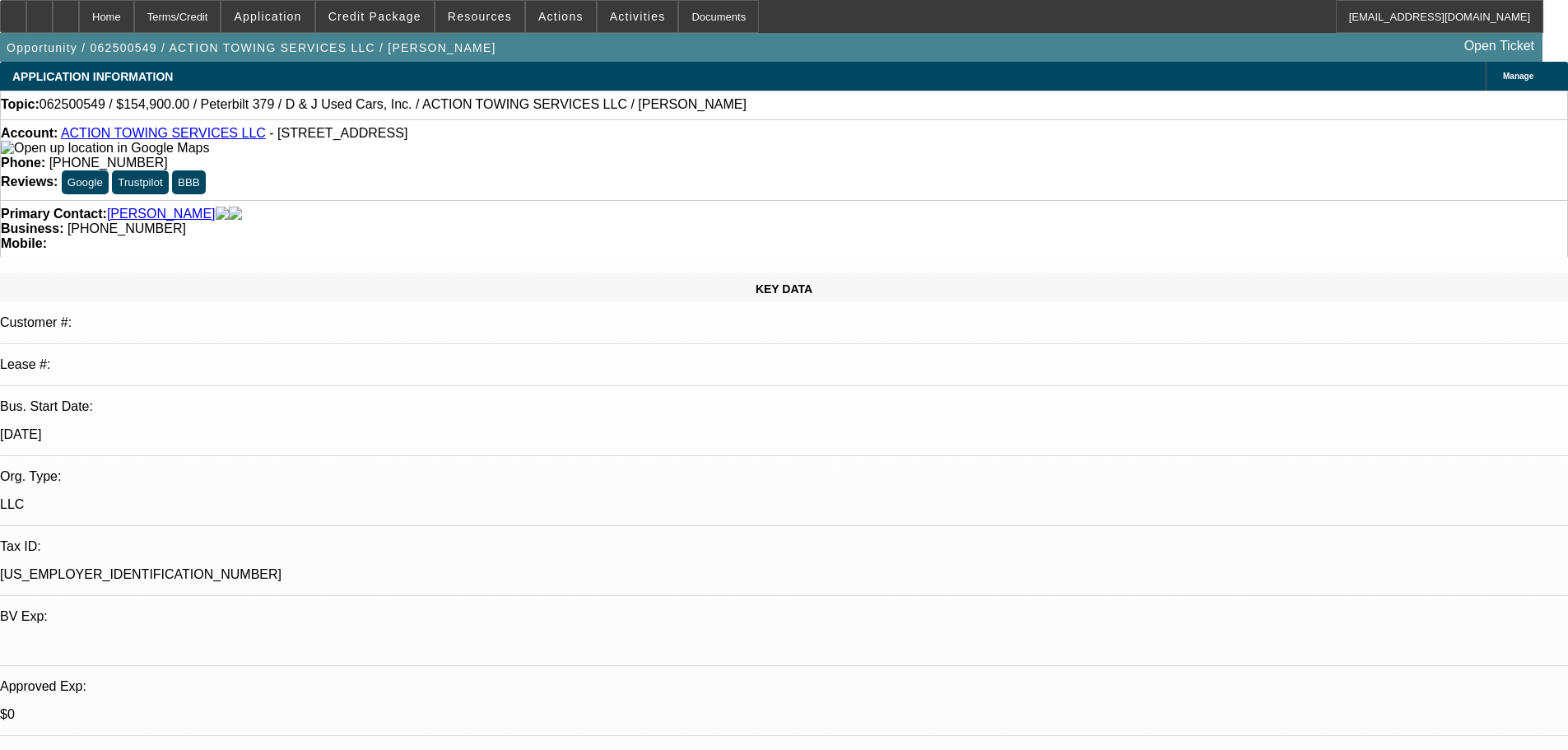
select select "0"
select select "6"
select select "0"
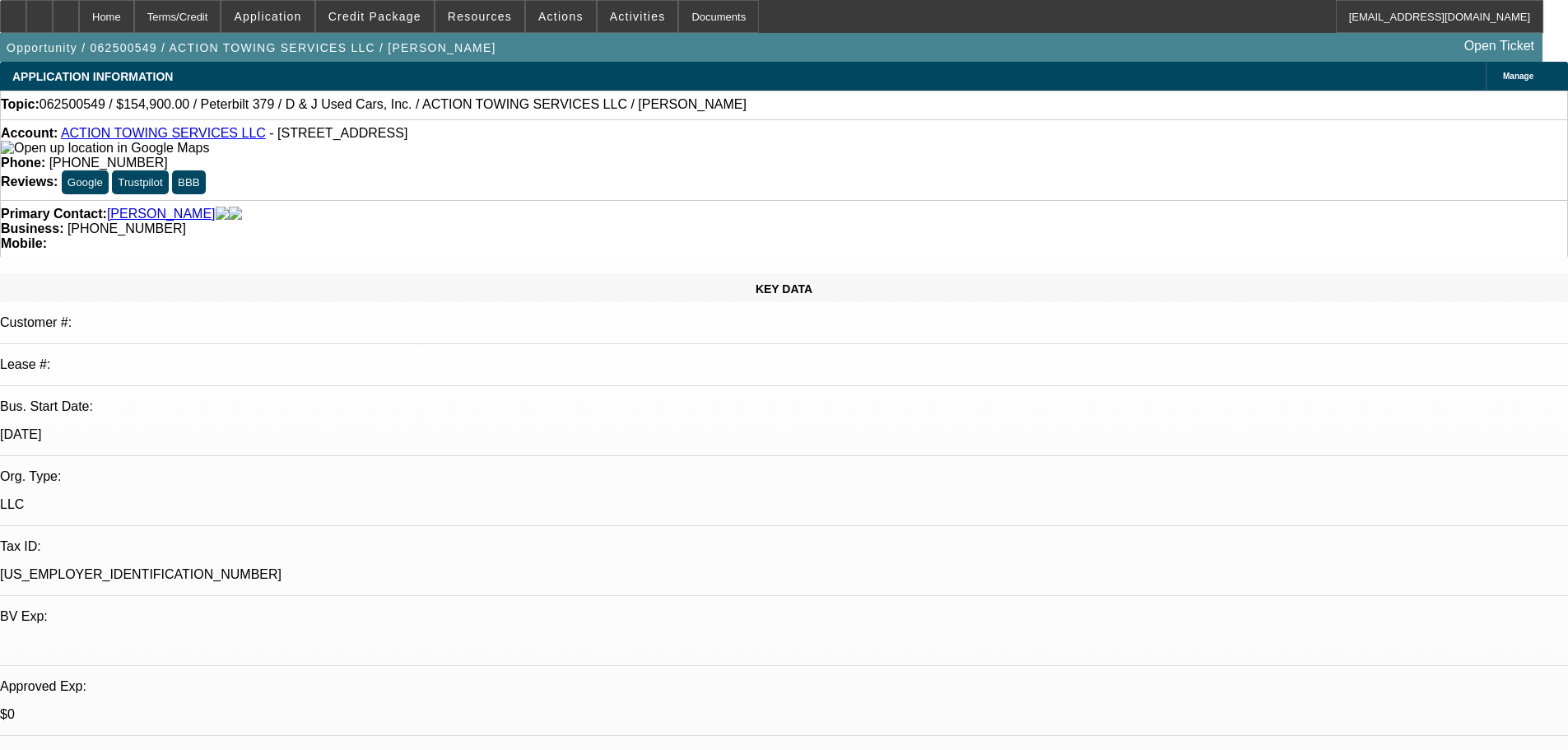
select select "2"
select select "0.15"
select select "16"
click at [387, 18] on span "Credit Package" at bounding box center [375, 17] width 93 height 13
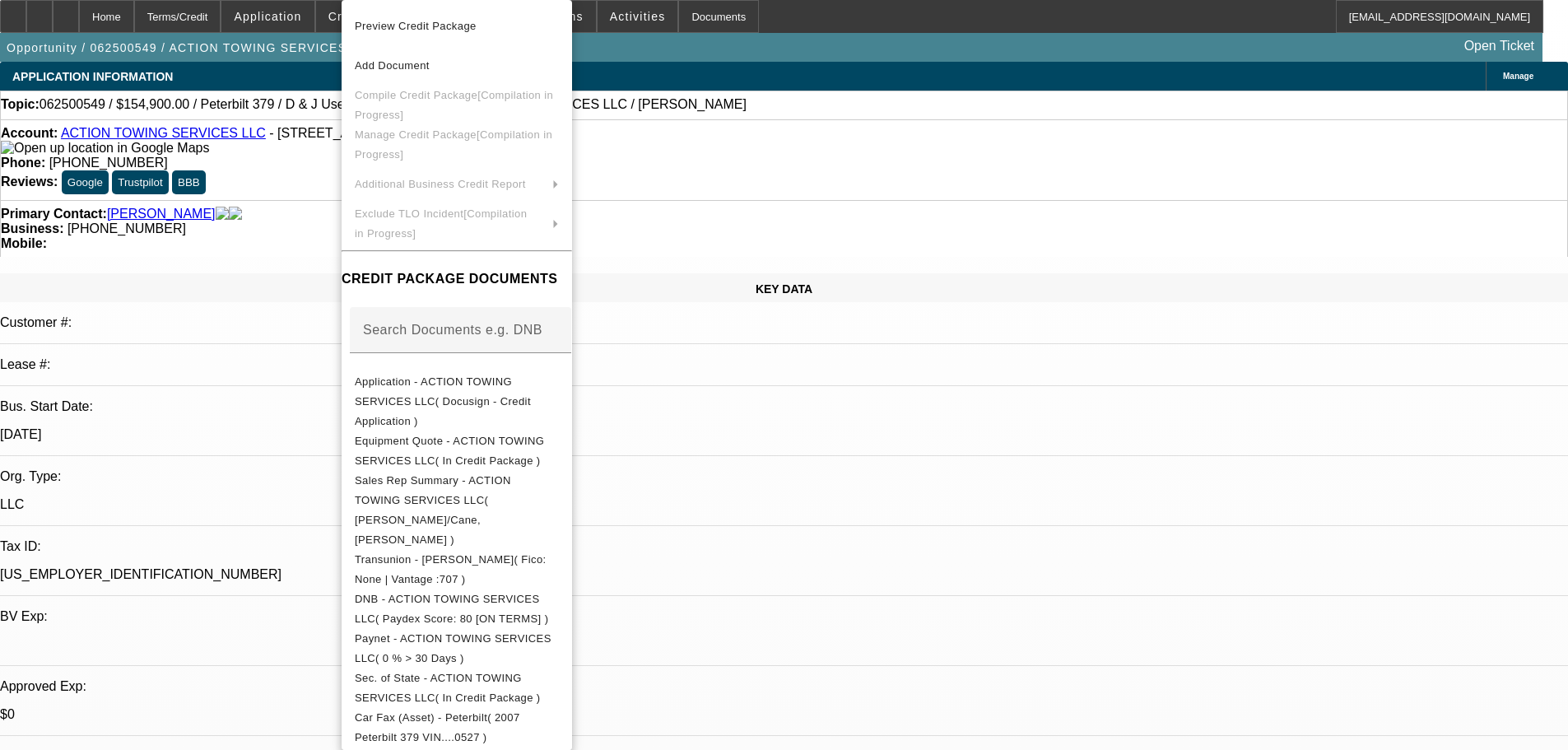
click at [286, 240] on div at bounding box center [784, 375] width 1568 height 750
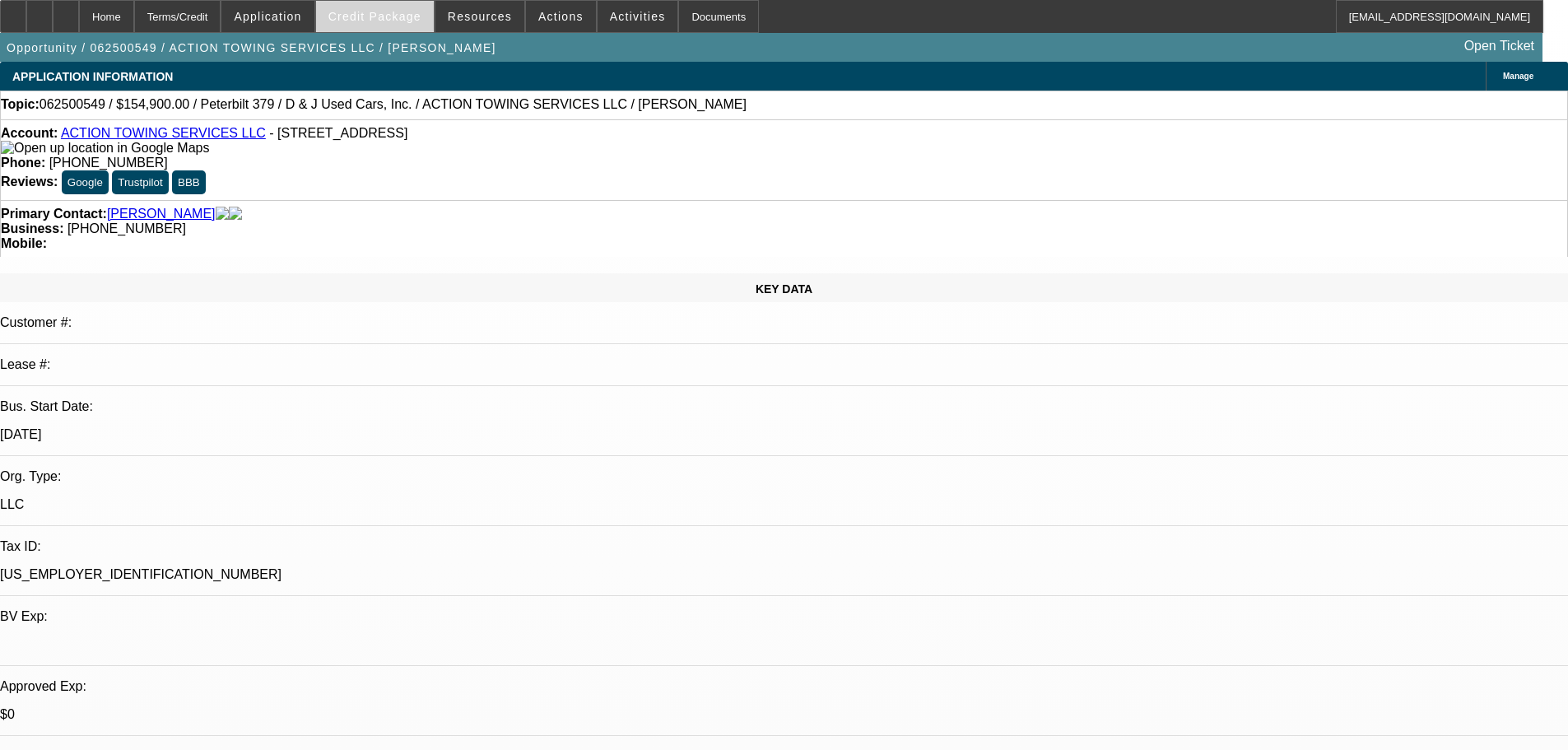
click at [409, 21] on span "Credit Package" at bounding box center [375, 17] width 93 height 13
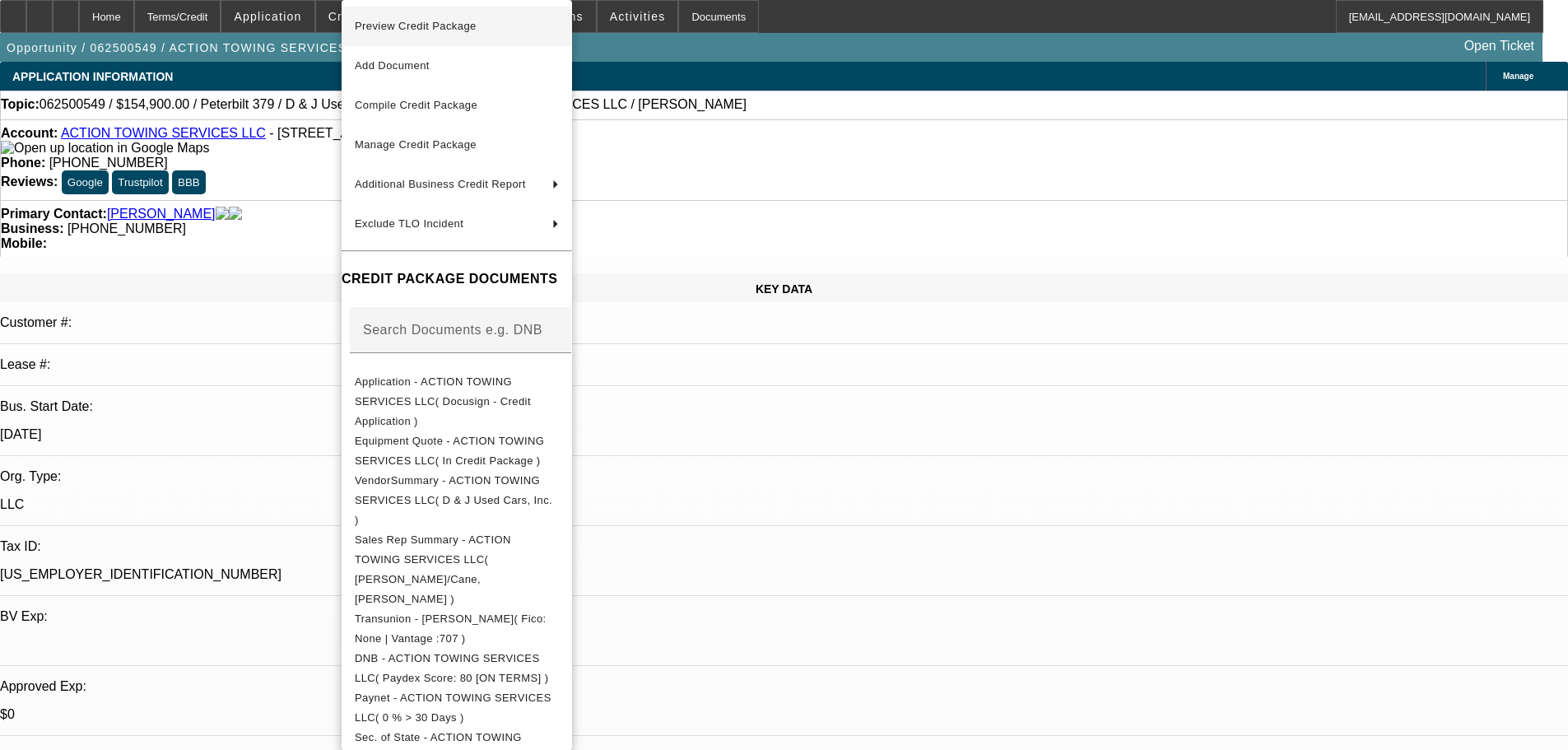
click at [438, 21] on span "Preview Credit Package" at bounding box center [415, 26] width 121 height 12
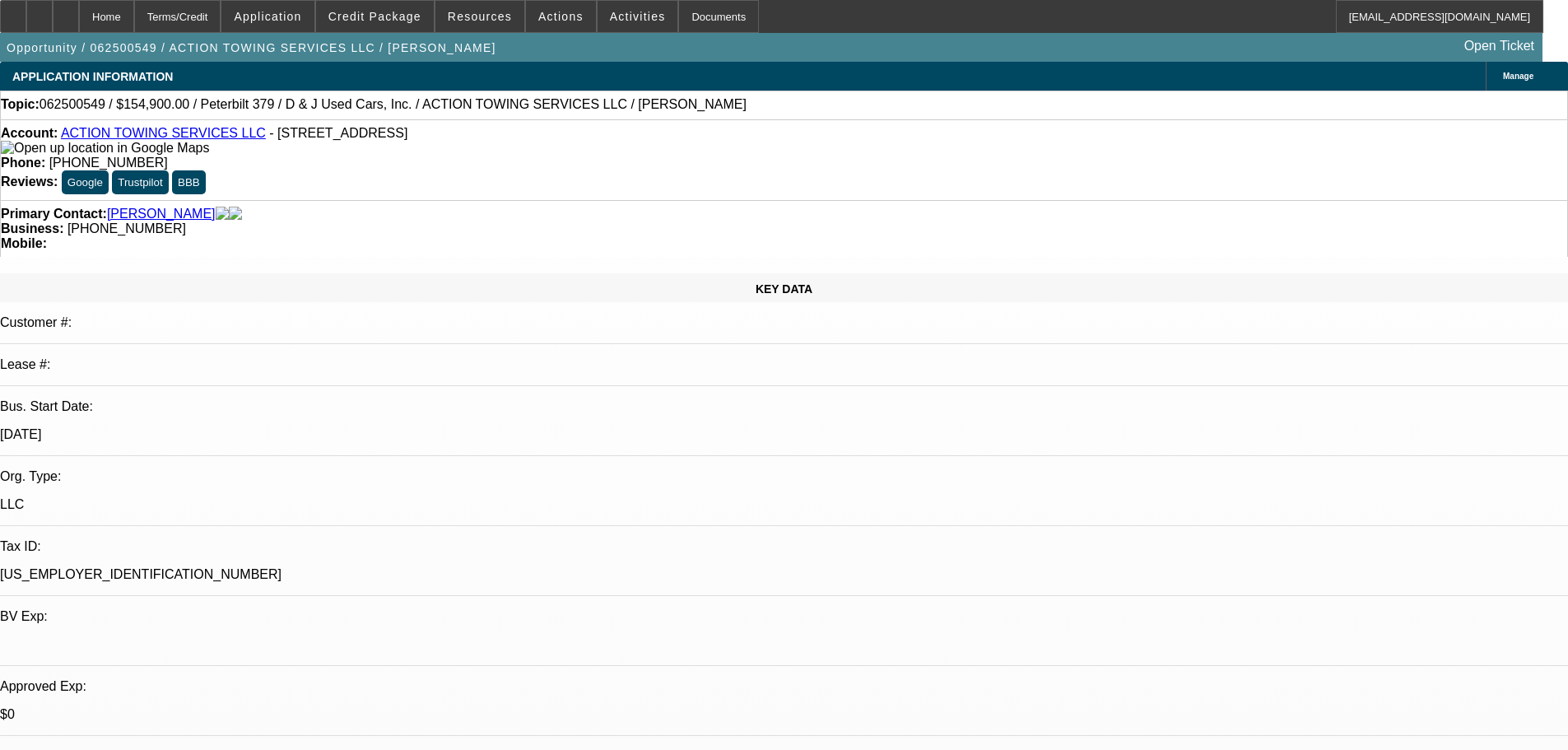
click at [28, 154] on img at bounding box center [105, 148] width 208 height 15
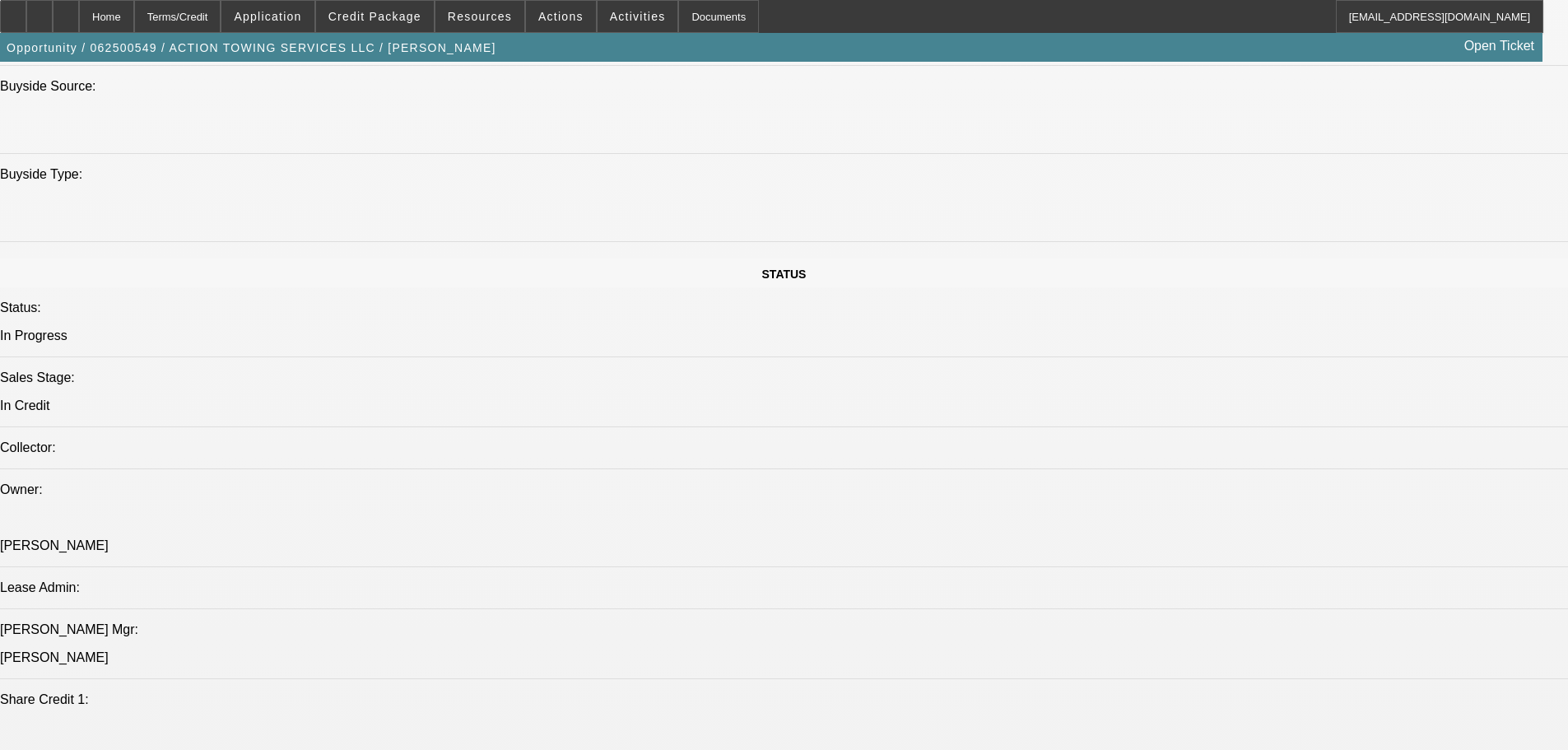
scroll to position [1399, 0]
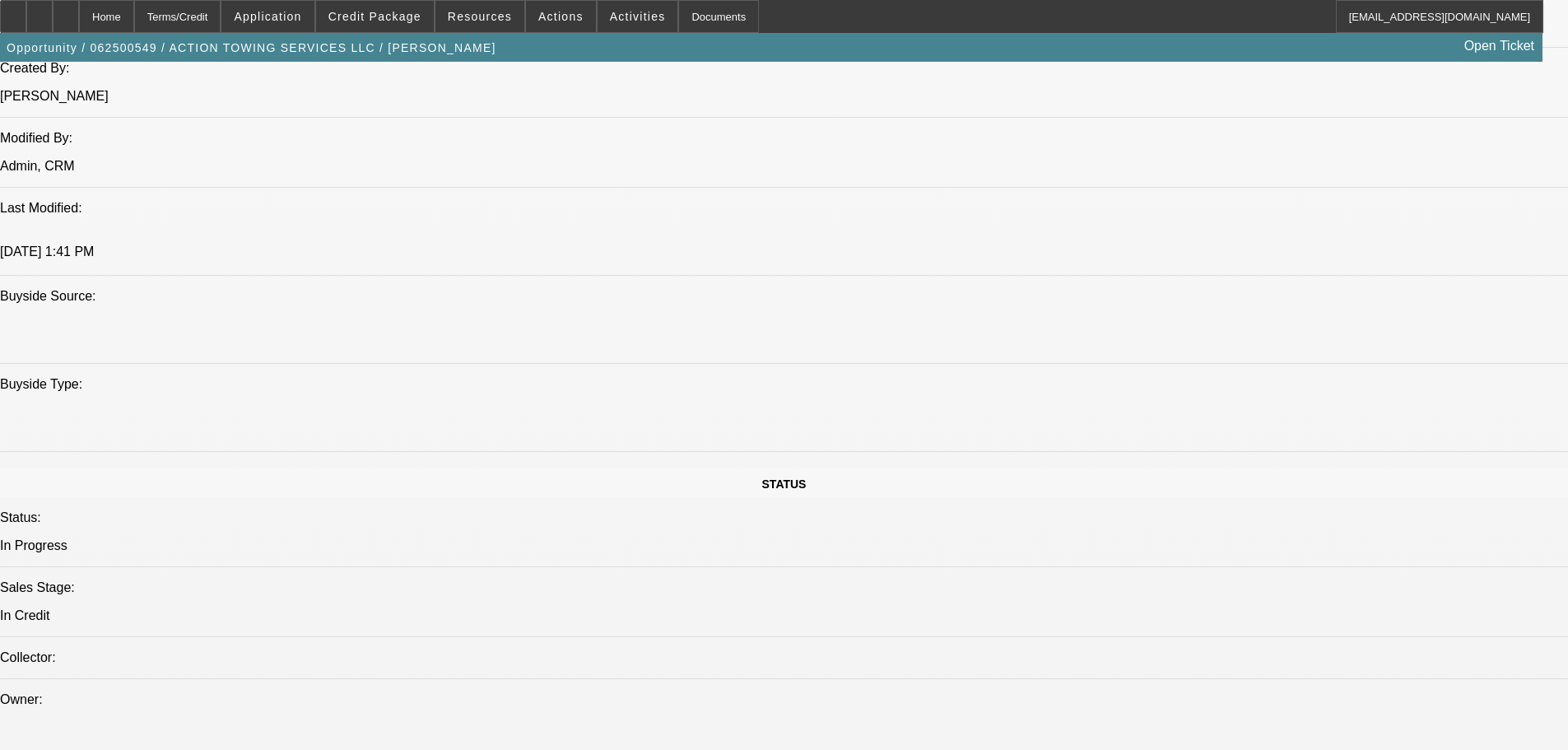
paste textarea "FL DEAL; 18 YEAR OLD TRUCK; MILEAGE MIGHT BE OVER 1MM MILES AT THIS POINT; VEND…"
type textarea "FL DEAL; 18 YEAR OLD TRUCK; MILEAGE MIGHT BE OVER 1MM MILES AT THIS POINT; VEND…"
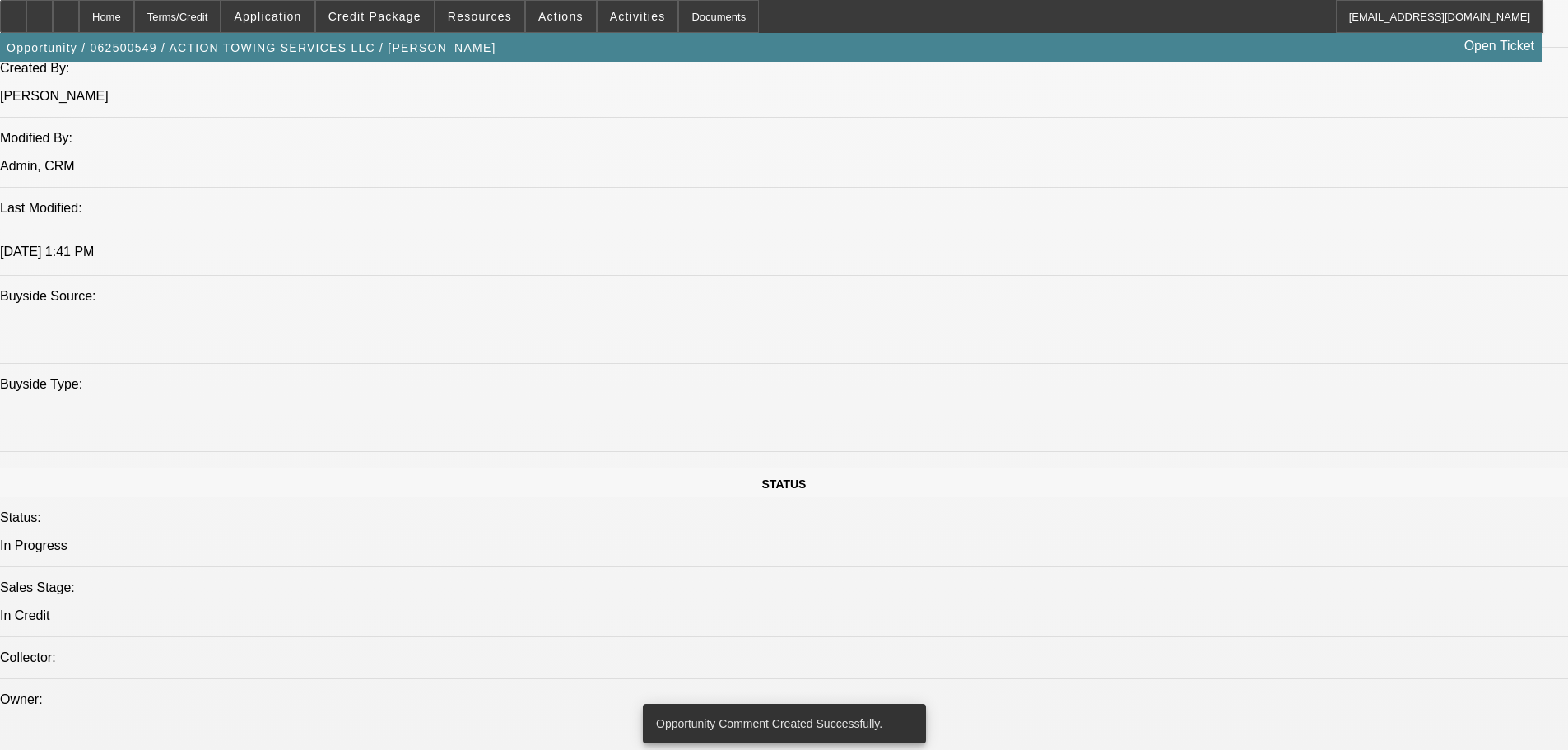
drag, startPoint x: 1176, startPoint y: 187, endPoint x: 1165, endPoint y: 143, distance: 45.4
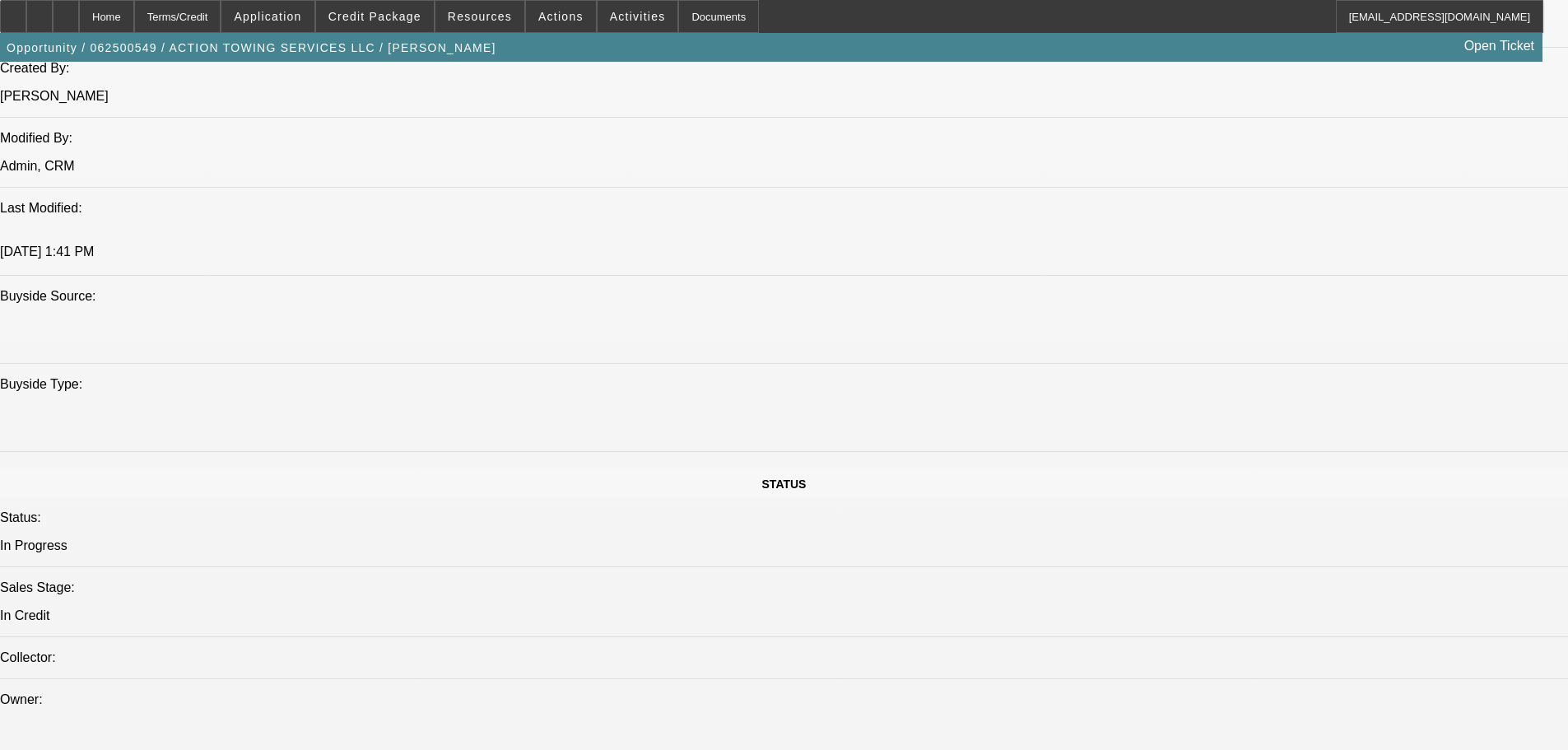
scroll to position [83, 12]
drag, startPoint x: 1257, startPoint y: 575, endPoint x: 1303, endPoint y: 572, distance: 46.1
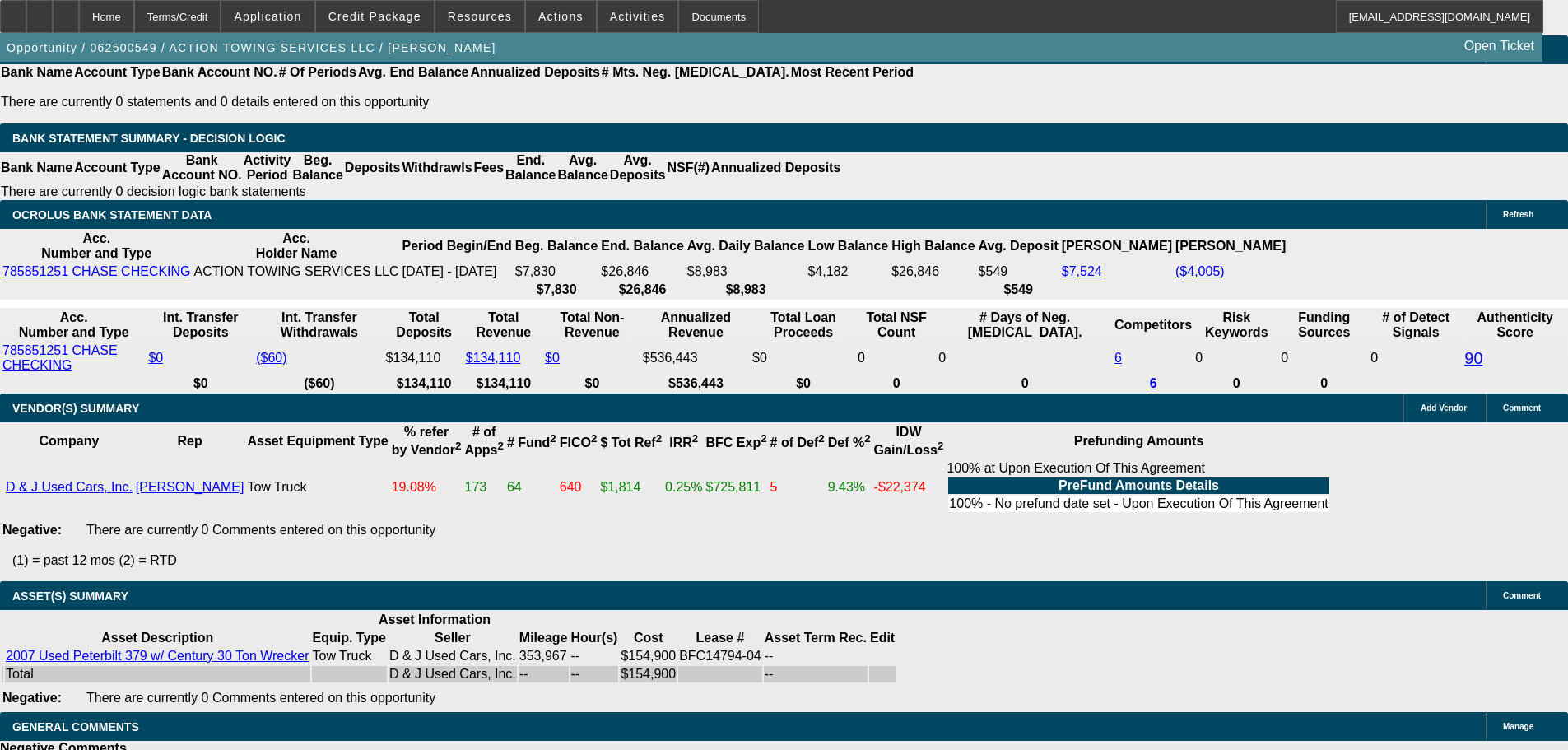
scroll to position [3240, 0]
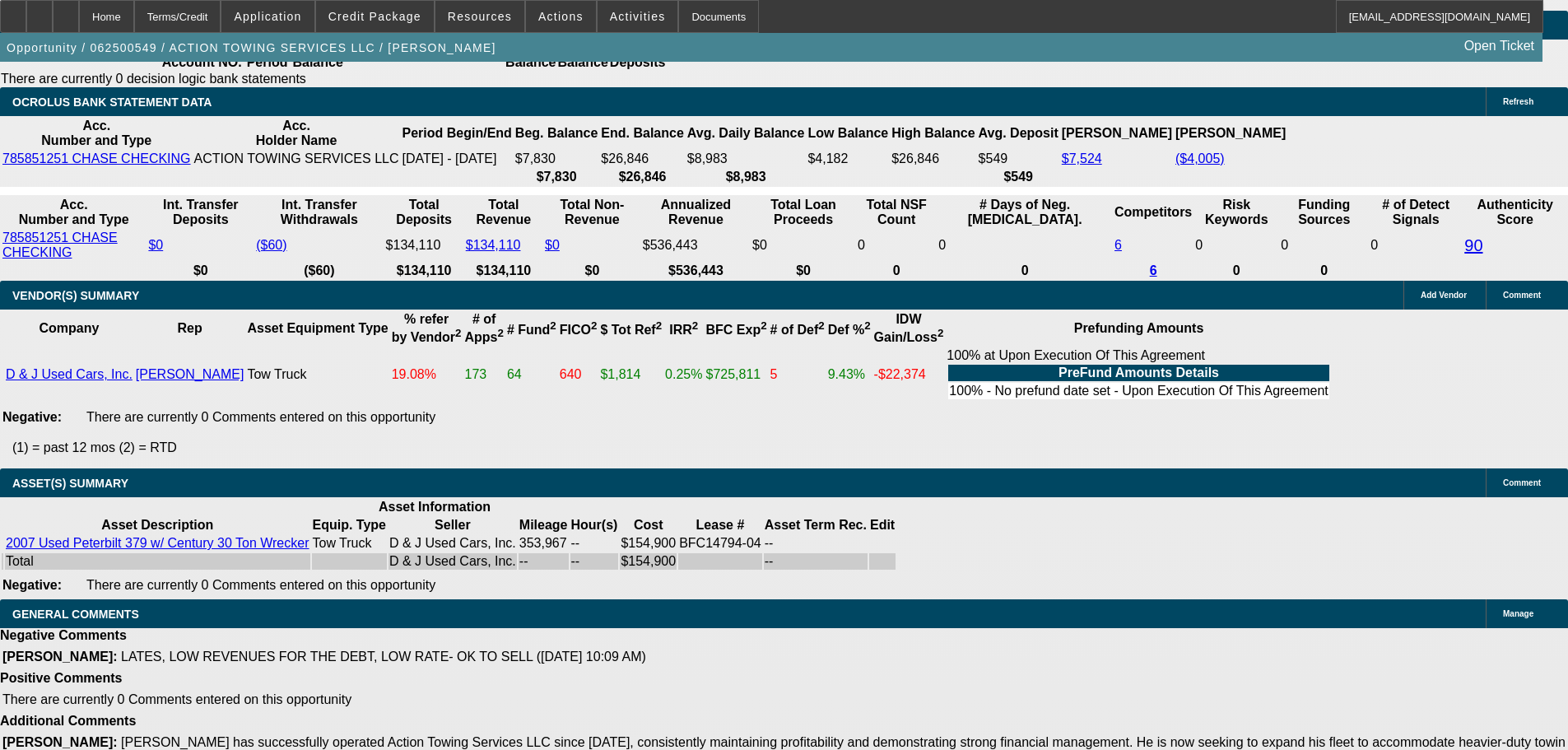
select select "5"
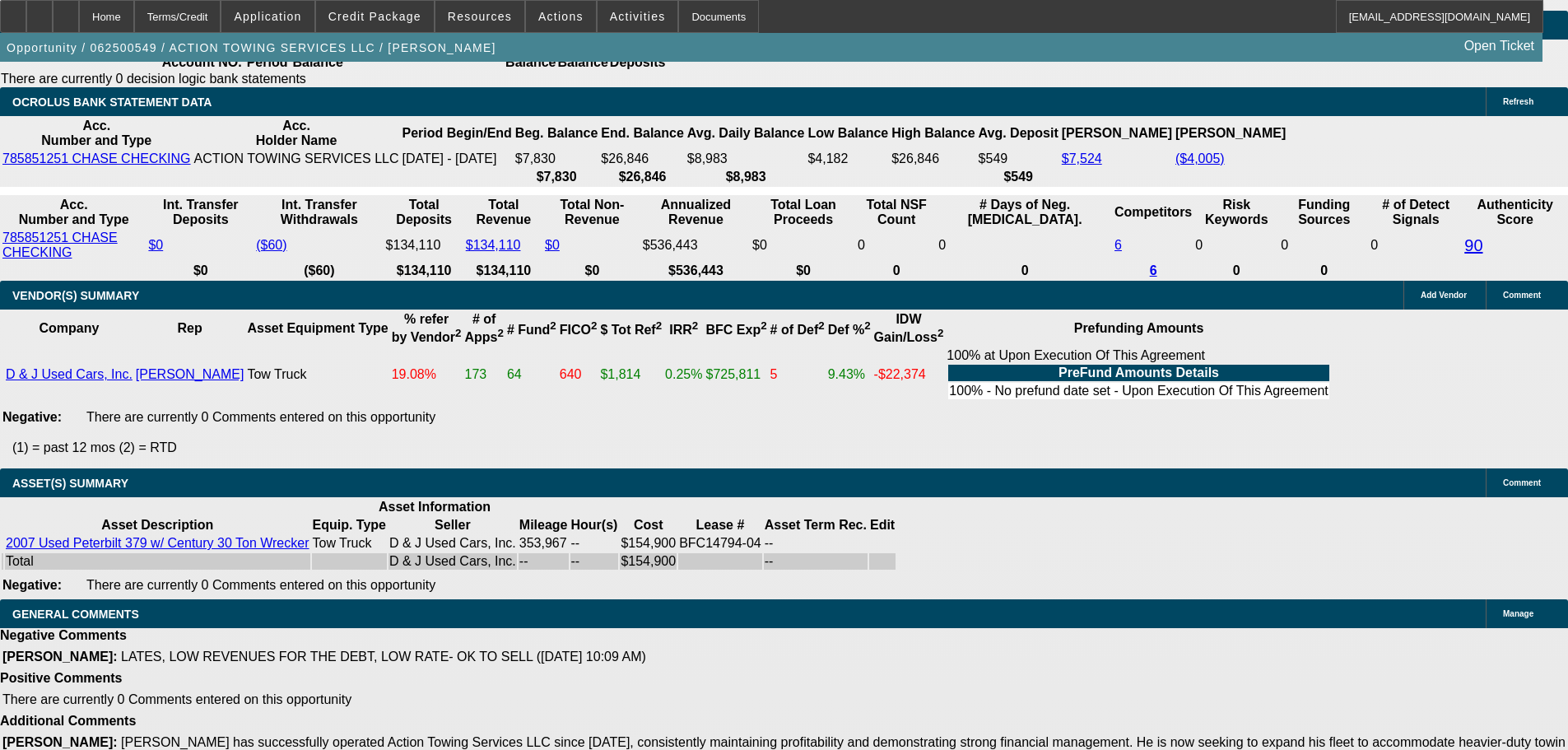
scroll to position [0, 0]
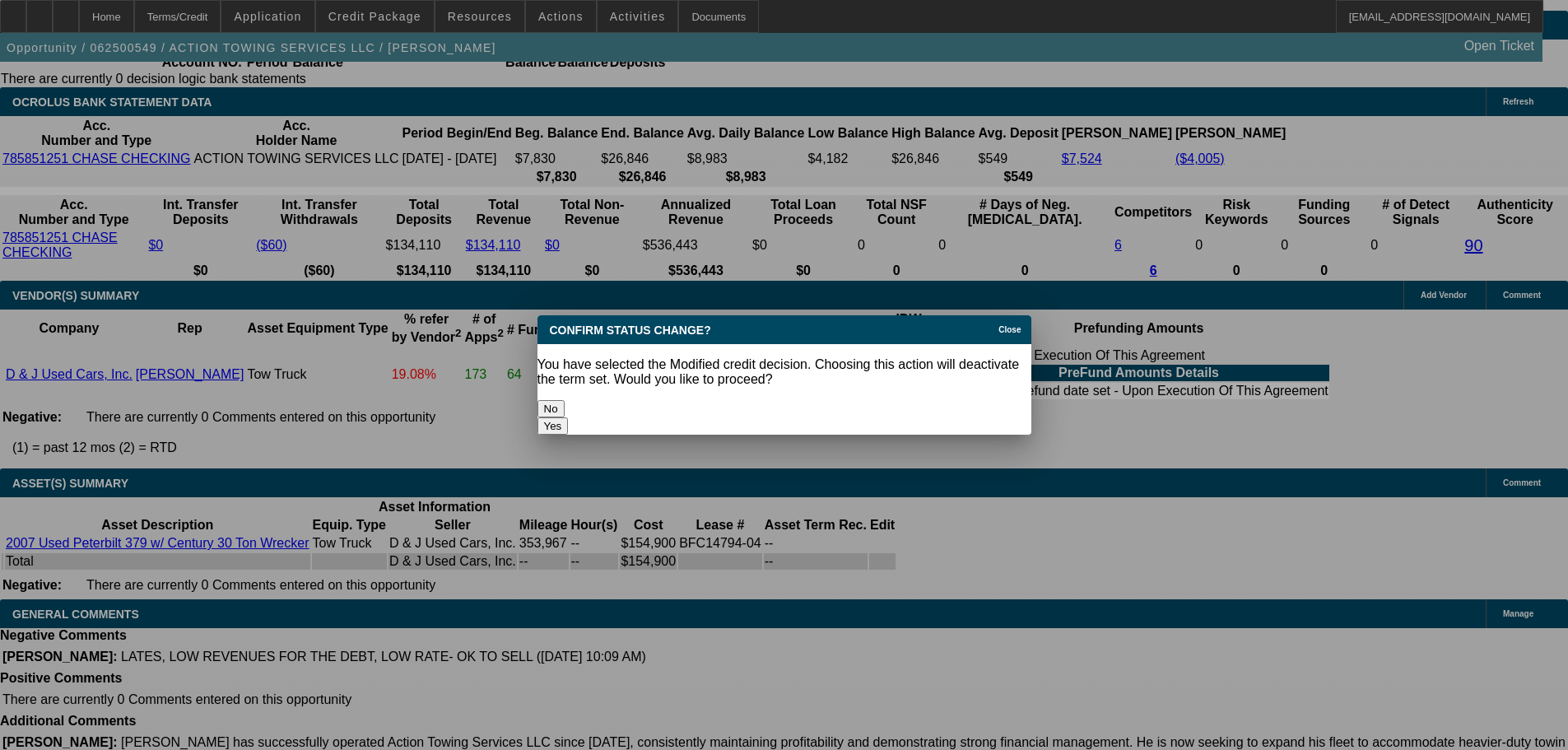
click at [569, 417] on button "Yes" at bounding box center [554, 425] width 31 height 17
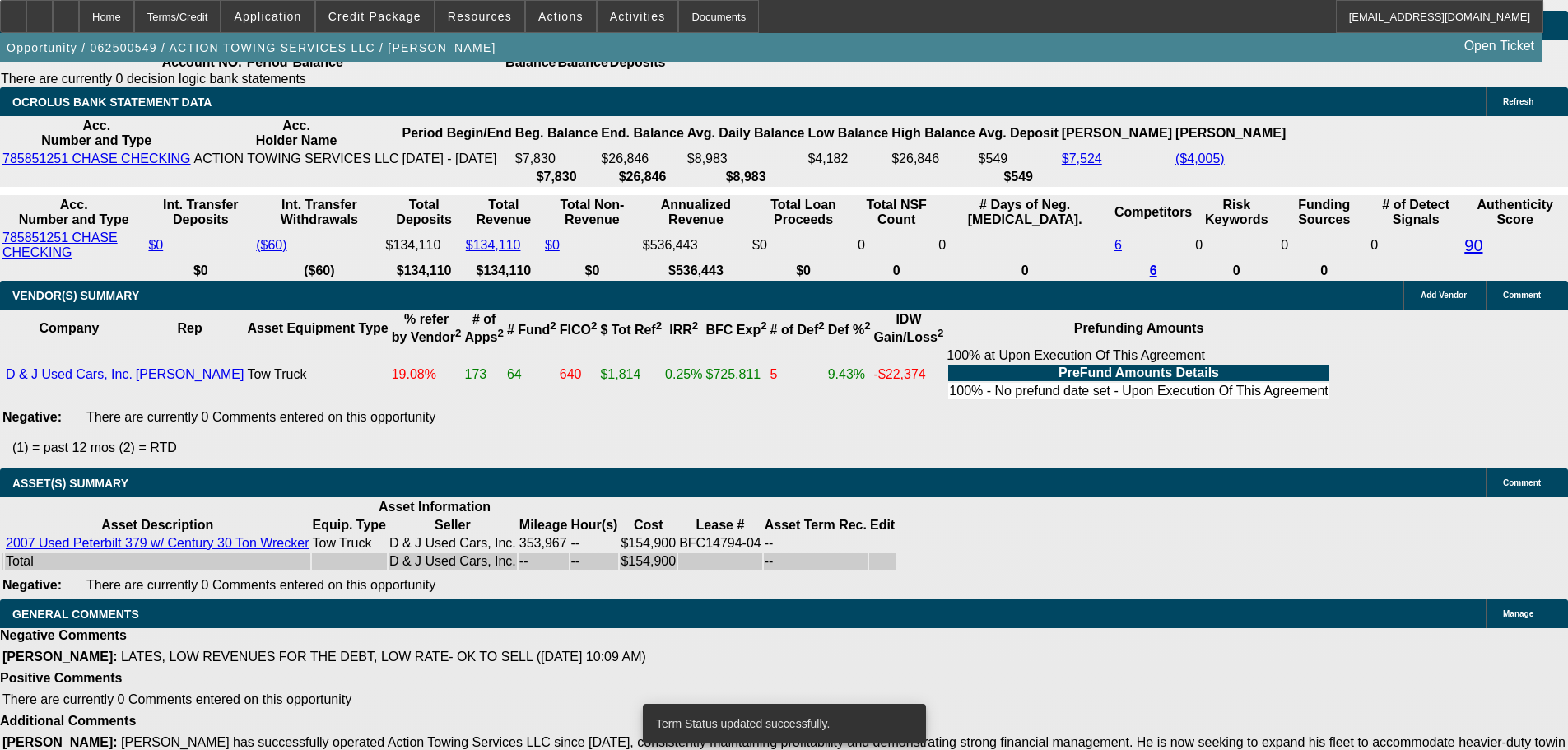
scroll to position [3203, 0]
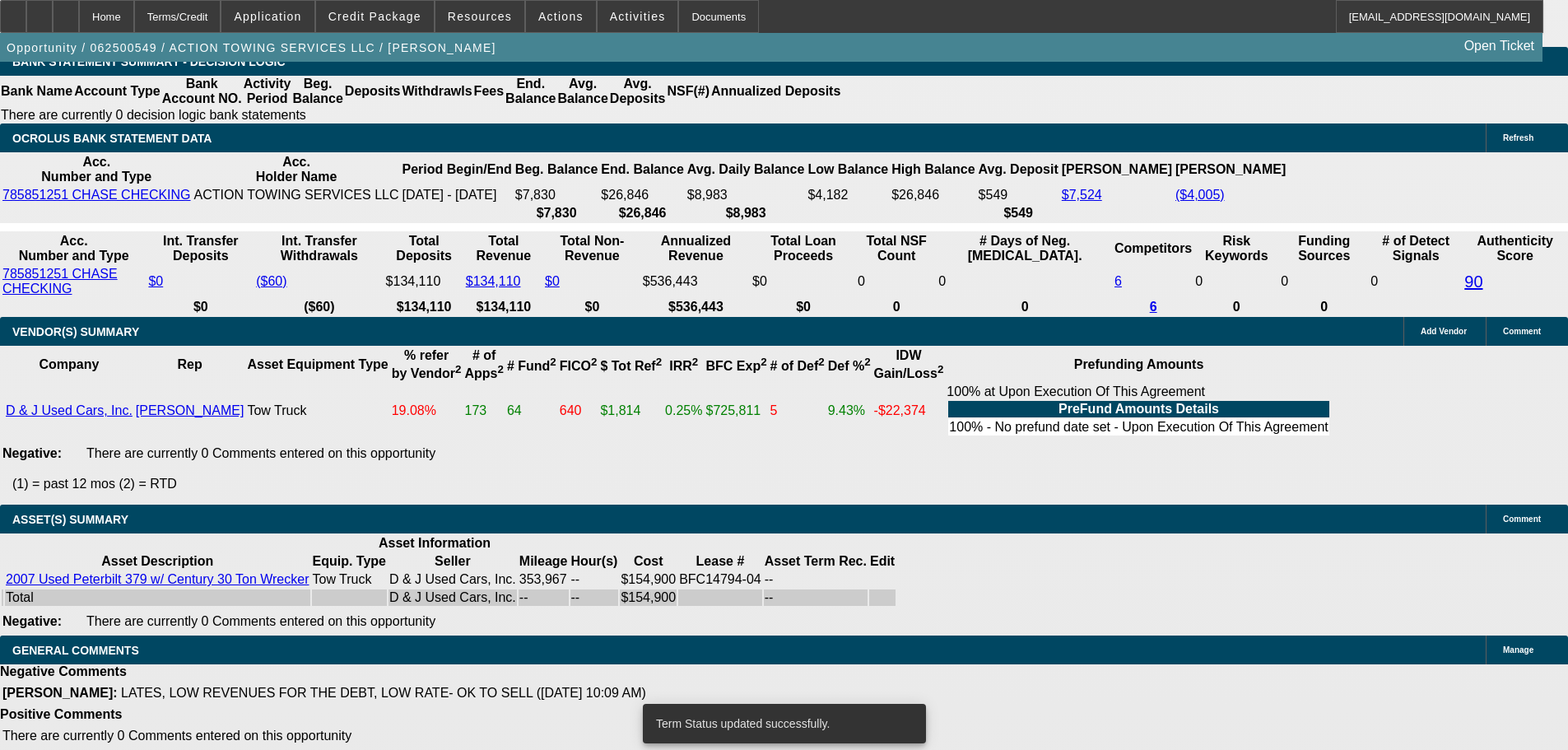
select select "0"
select select "2"
select select "0.1"
select select "4"
select select "0"
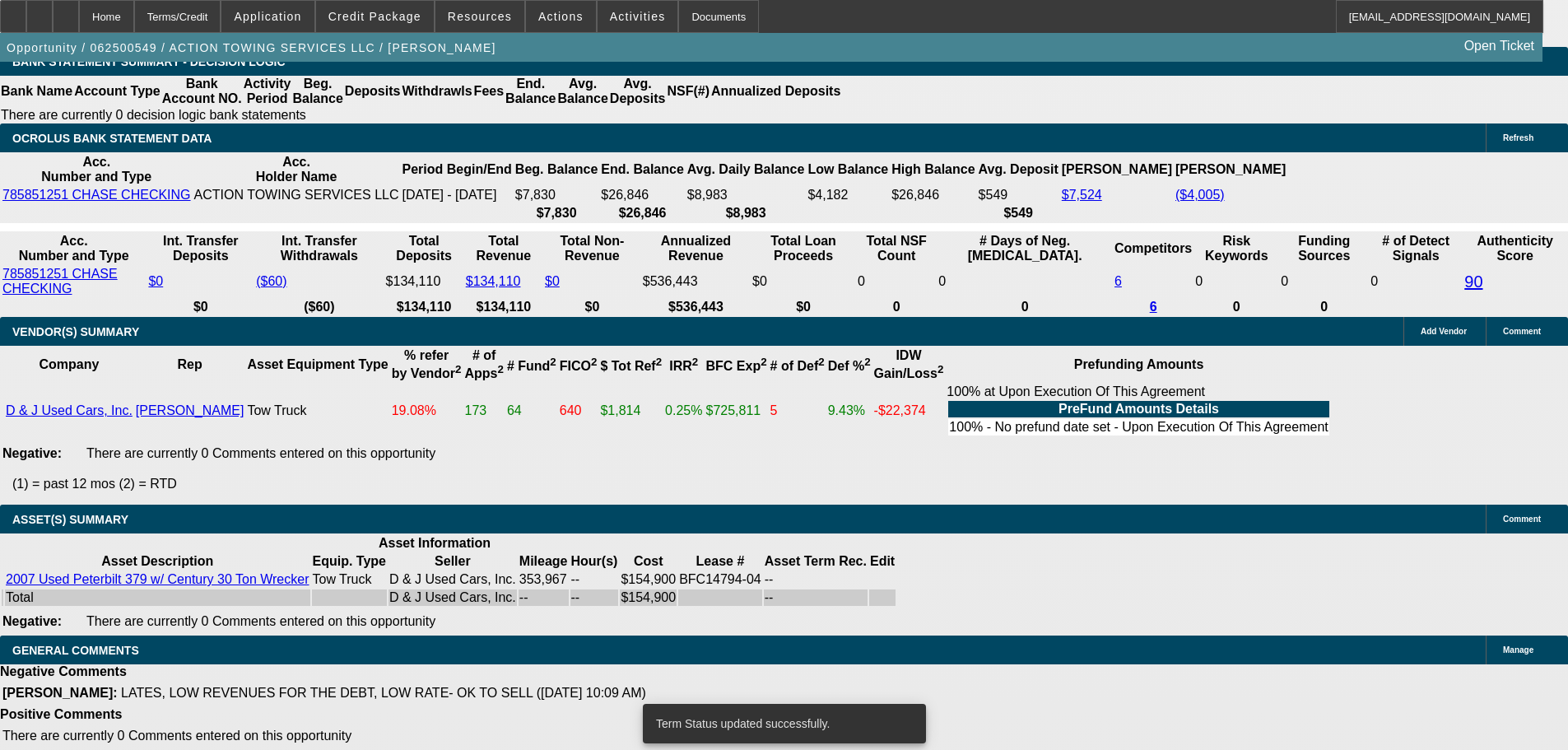
select select "2"
select select "0.1"
select select "4"
select select "0"
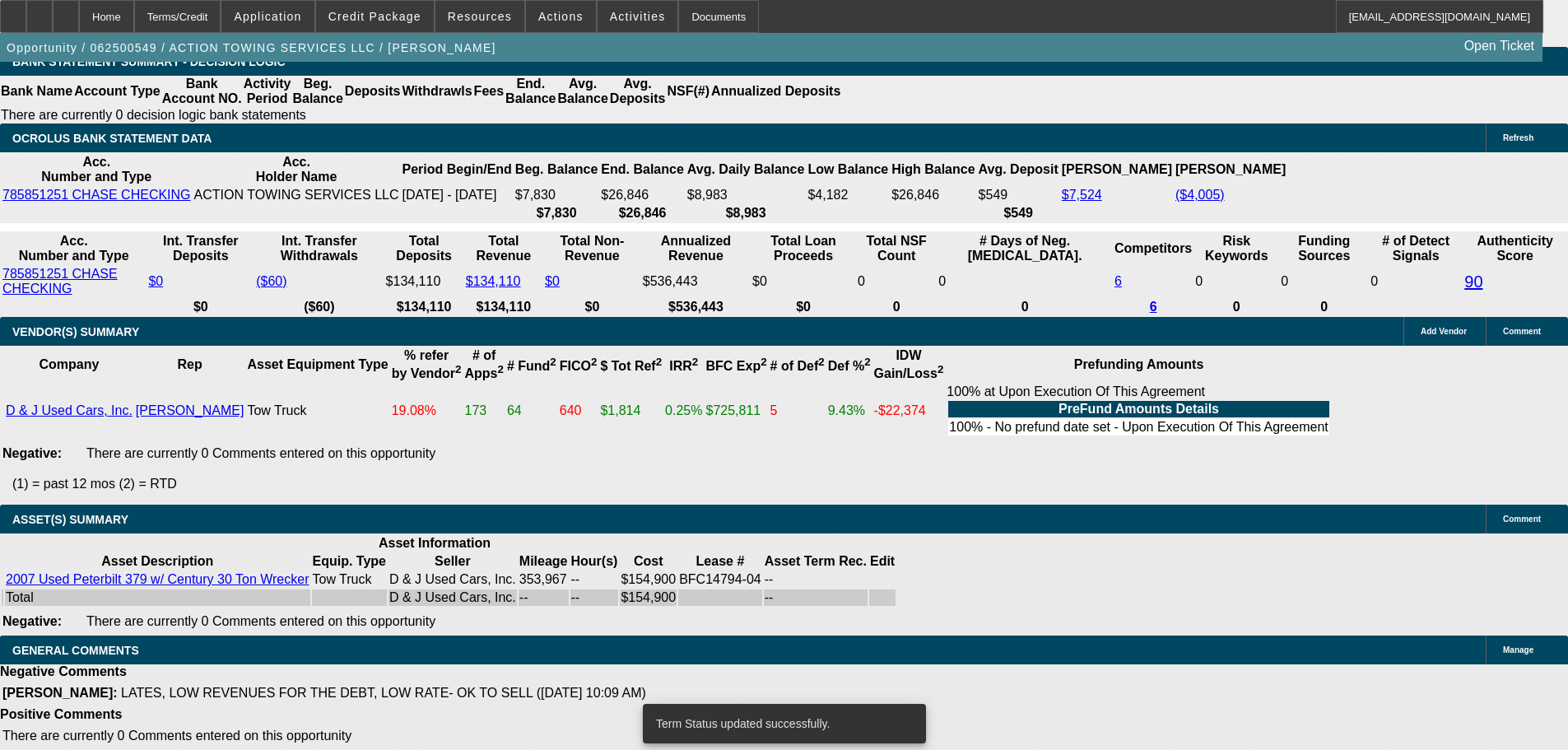
select select "2"
select select "0"
select select "6"
select select "0"
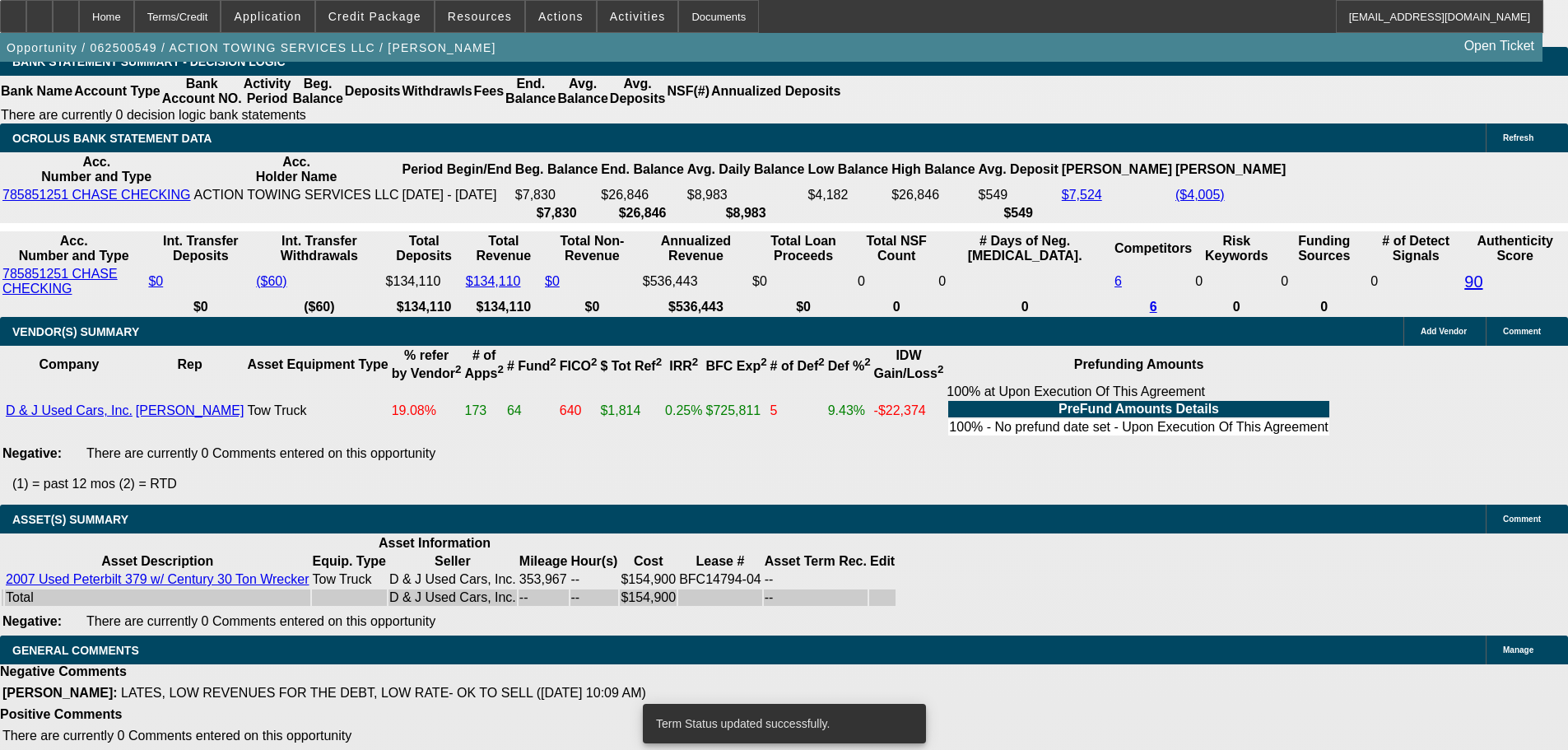
select select "0"
select select "6"
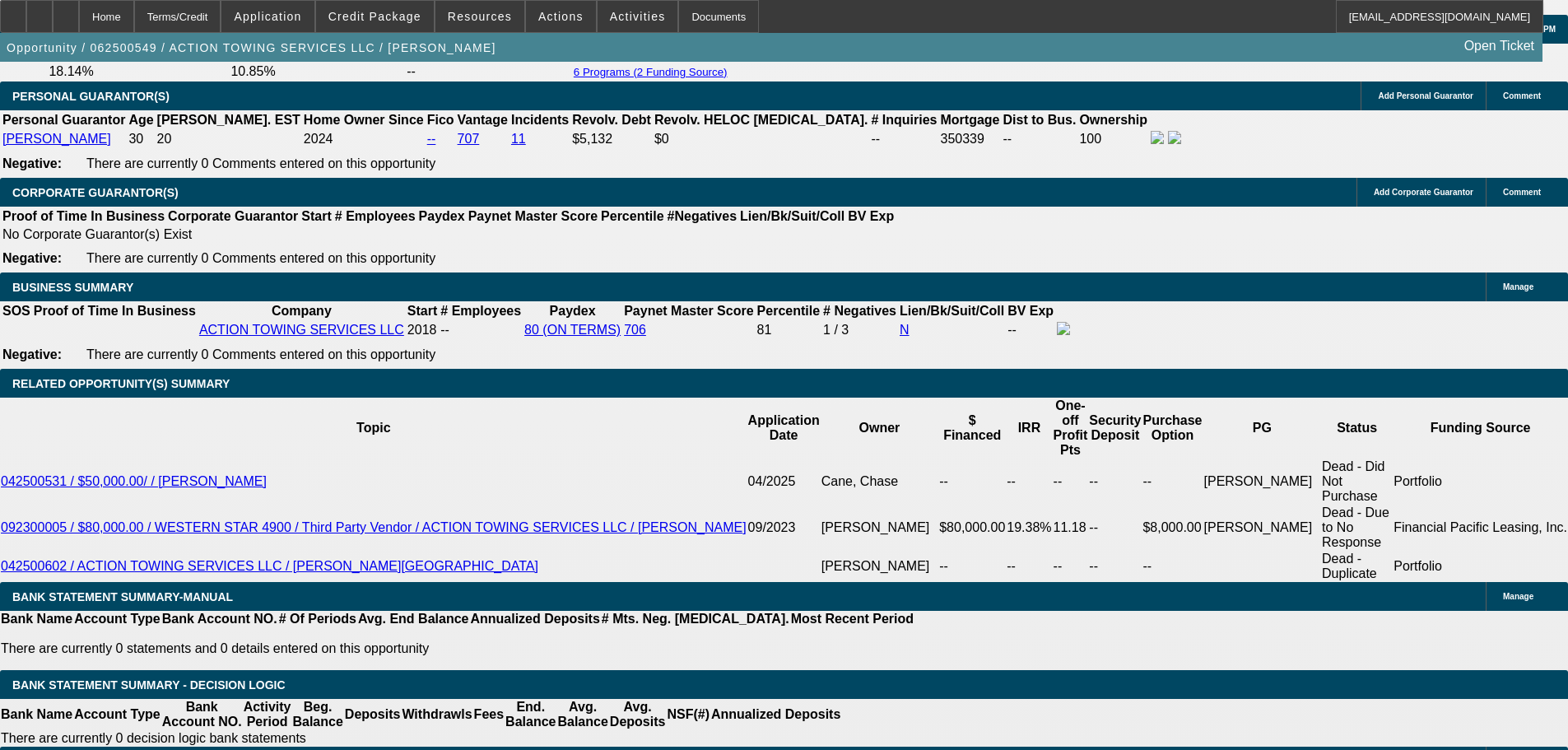
scroll to position [2662, 0]
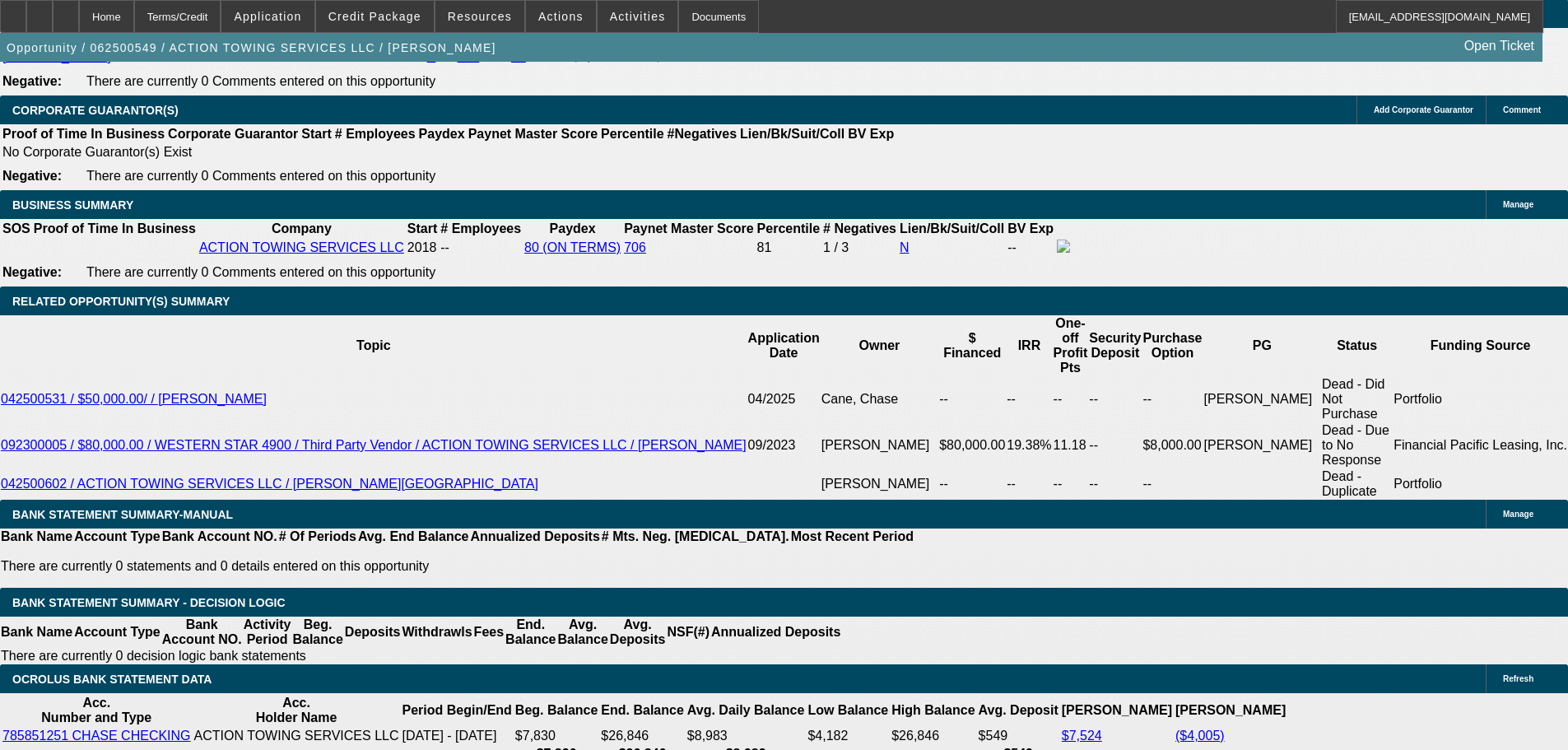
select select "2"
type input "$5,590.00"
type input "UNKNOWN"
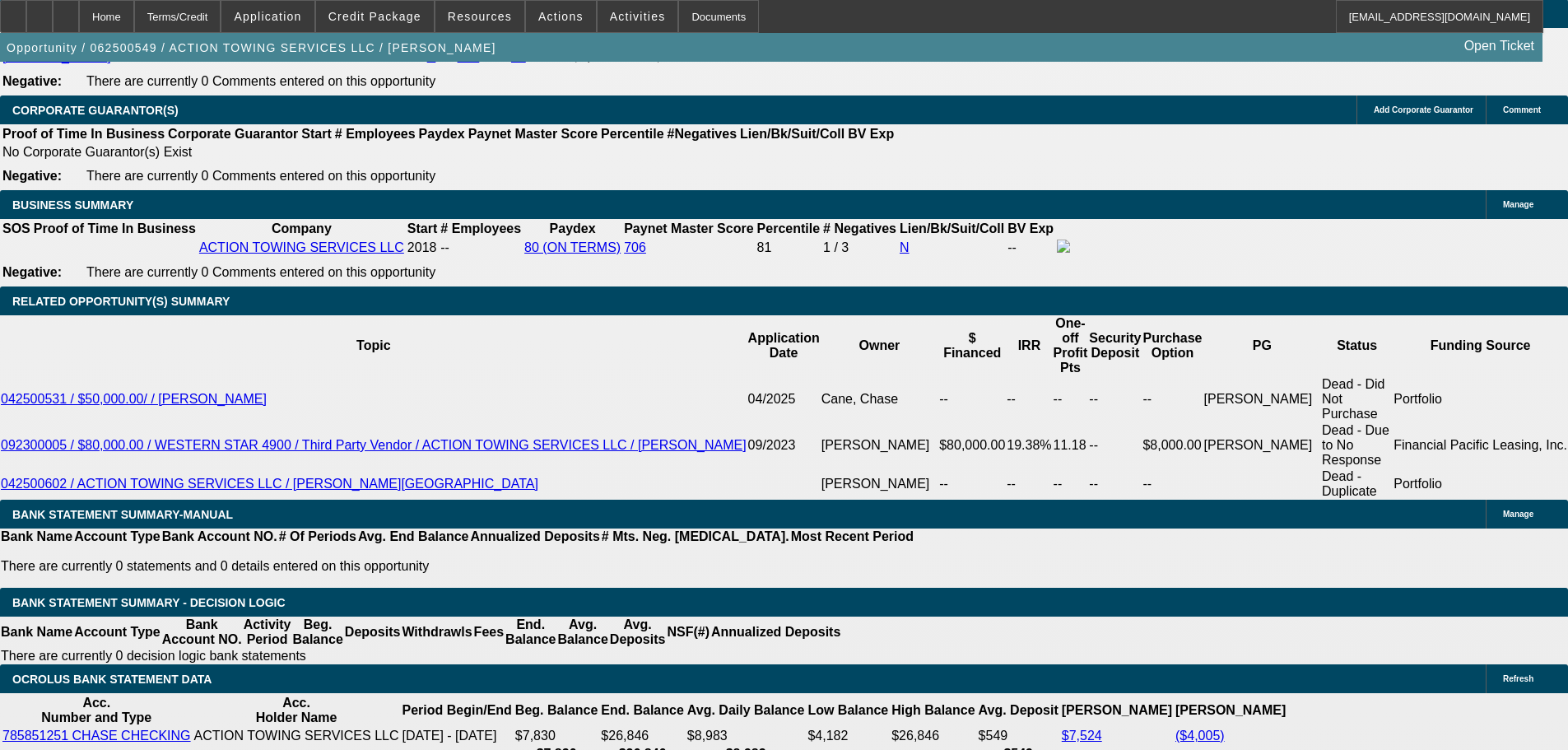
drag, startPoint x: 322, startPoint y: 380, endPoint x: 430, endPoint y: 366, distance: 108.9
type input "66"
type input "$26,501.39"
type input "$53,002.78"
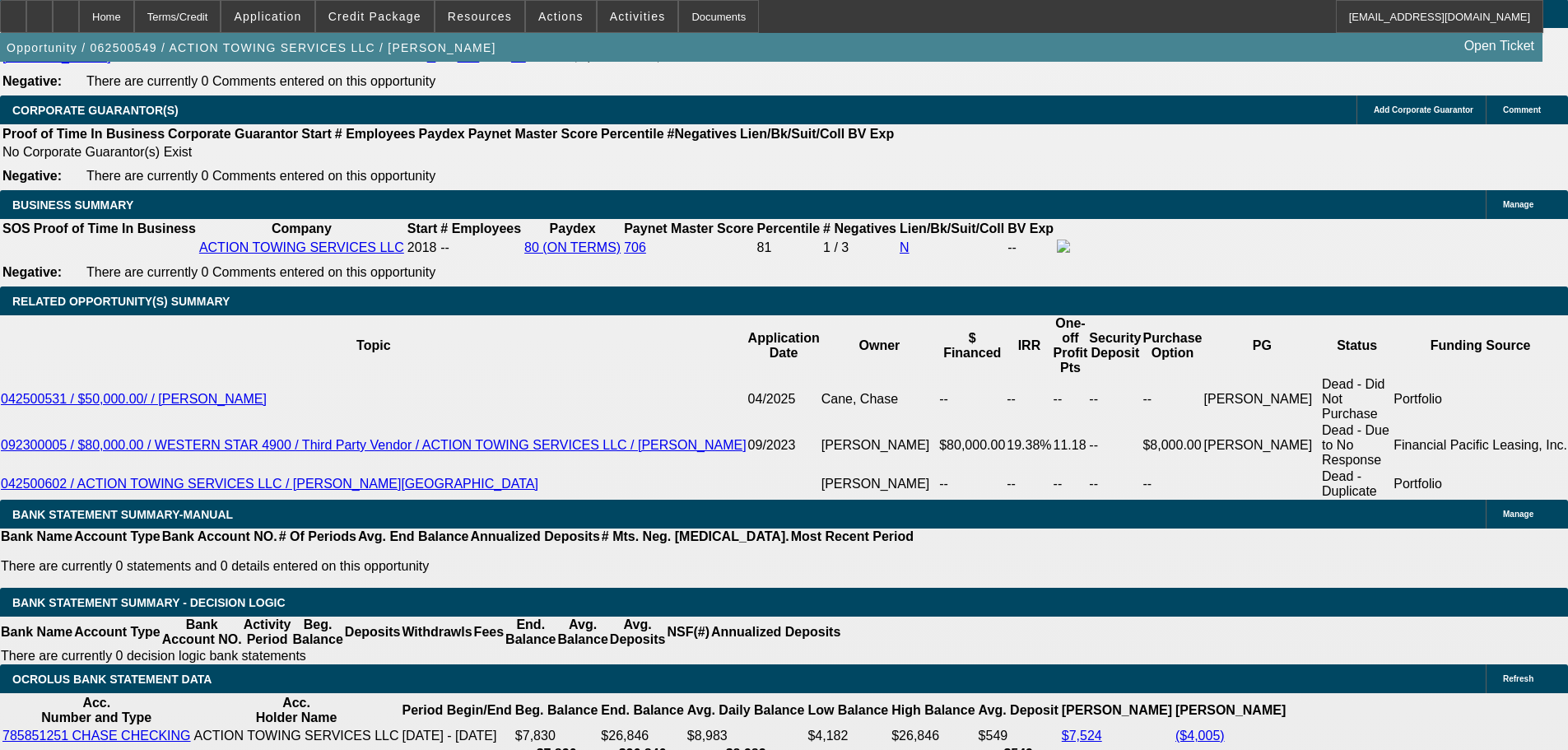
type input "$2,987.00"
type input "$5,974.00"
type input "66"
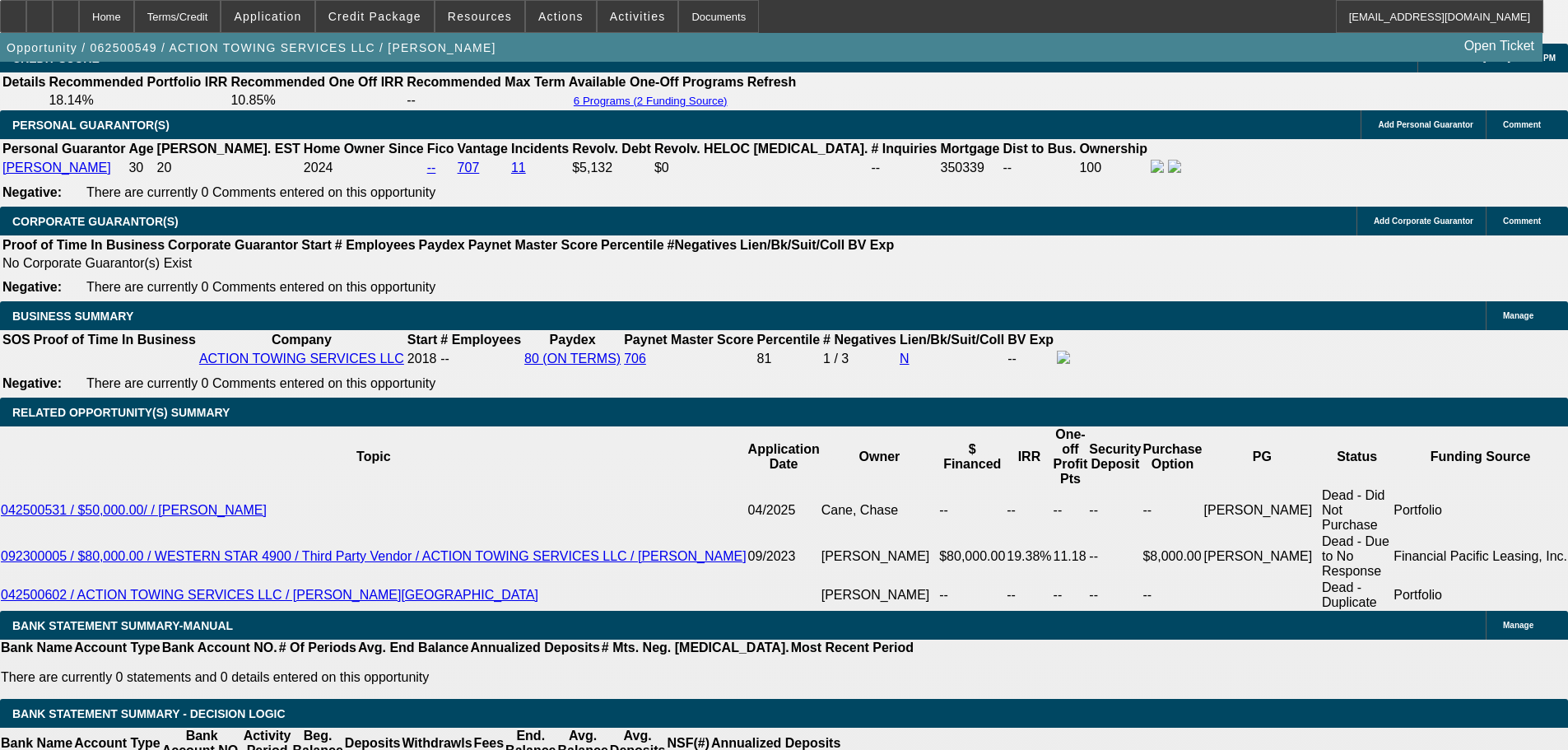
scroll to position [2580, 0]
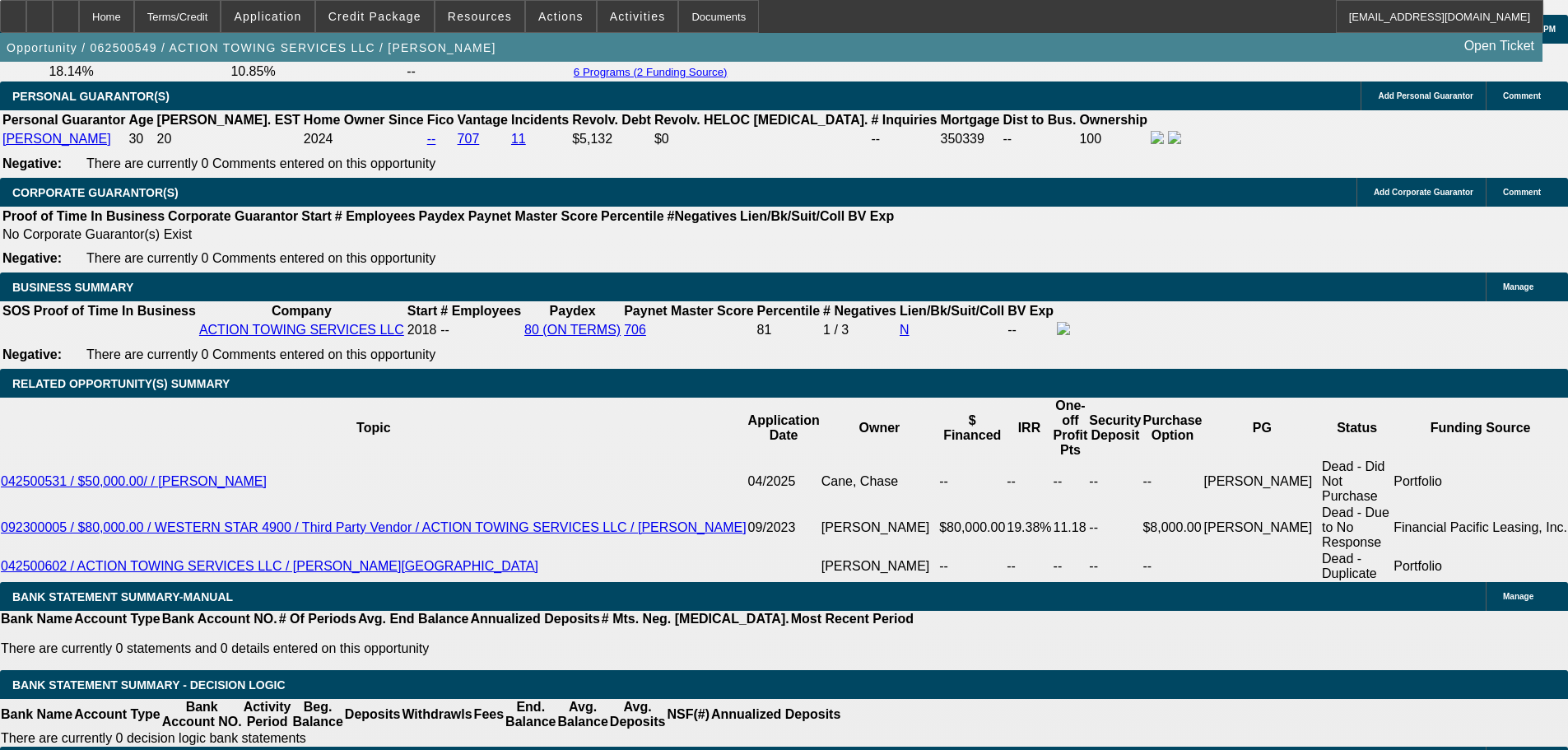
drag, startPoint x: 359, startPoint y: 458, endPoint x: 472, endPoint y: 455, distance: 113.0
type input "1"
type input "$2,413.08"
type input "$4,826.16"
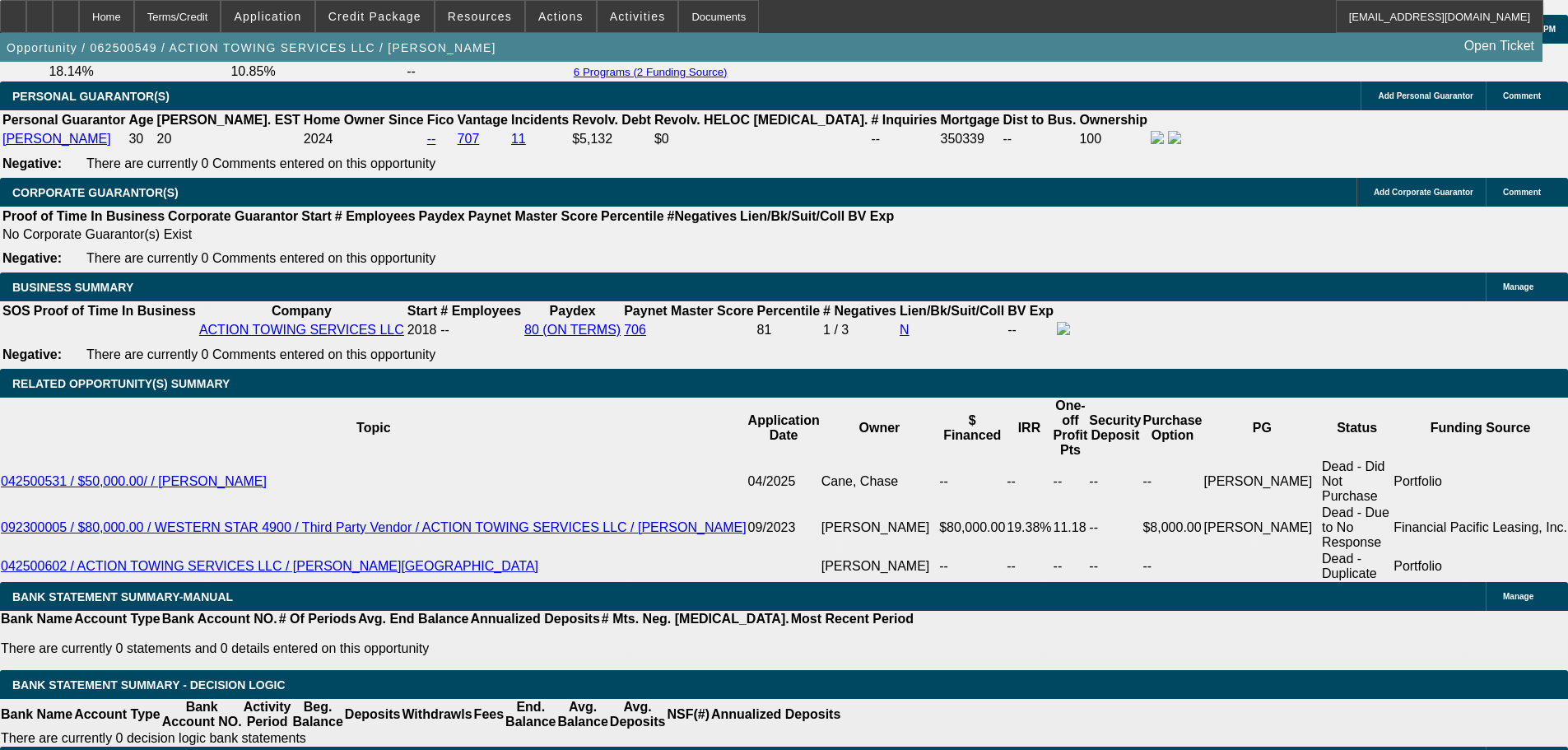
type input "14"
type input "$3,378.40"
type input "$6,756.80"
type input "14"
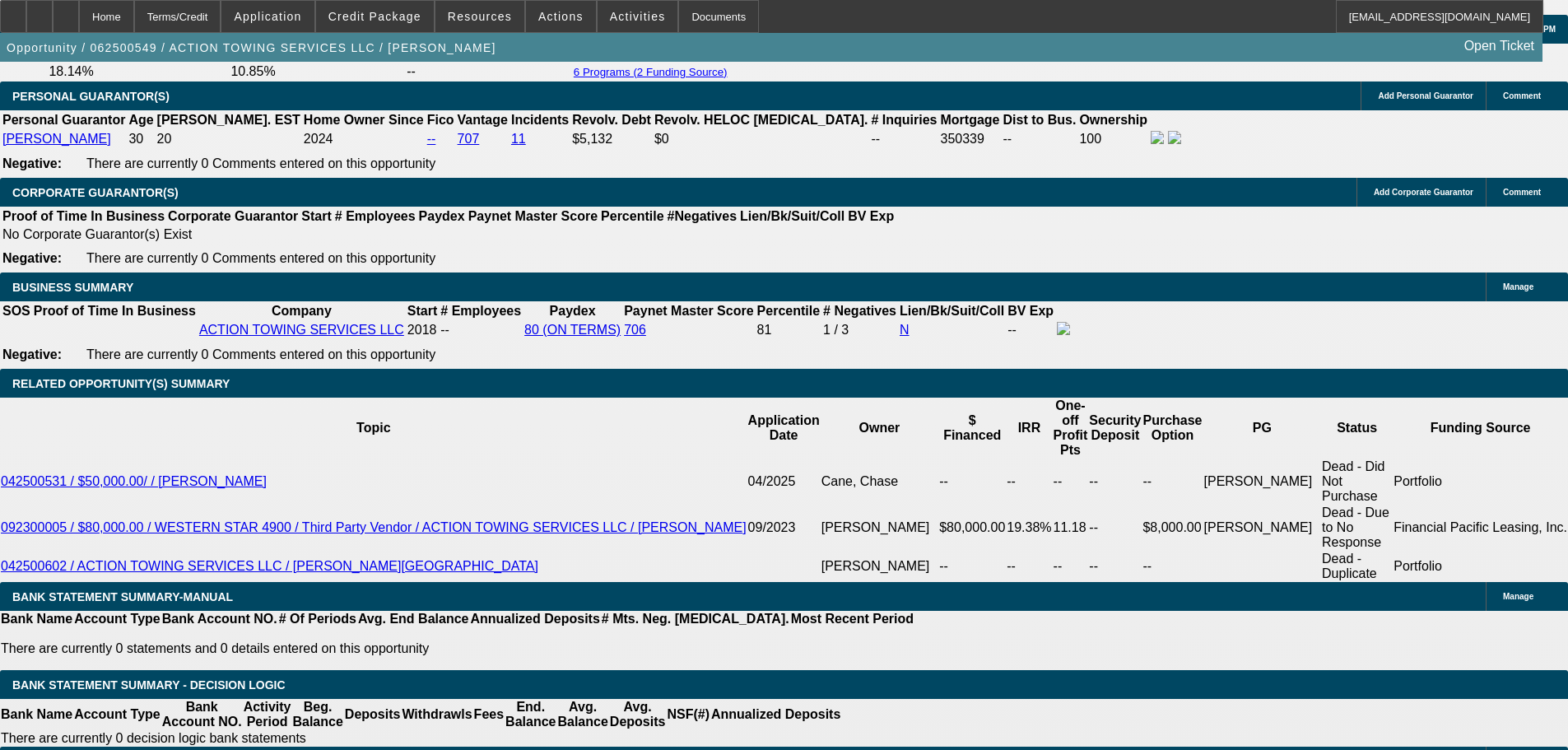
select select "0.1"
type input "$15,490.00"
type input "$3,040.56"
type input "$6,081.12"
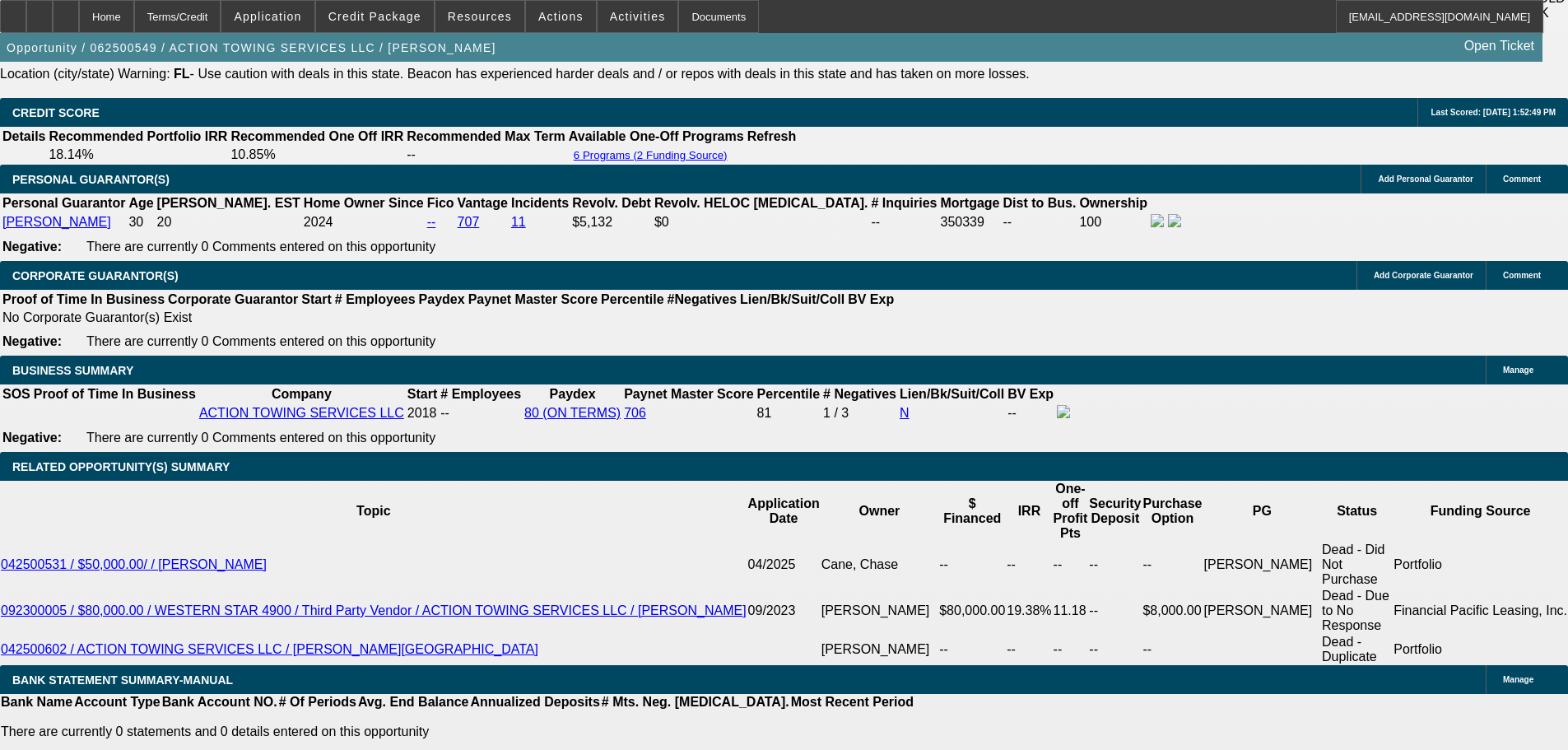
scroll to position [2498, 0]
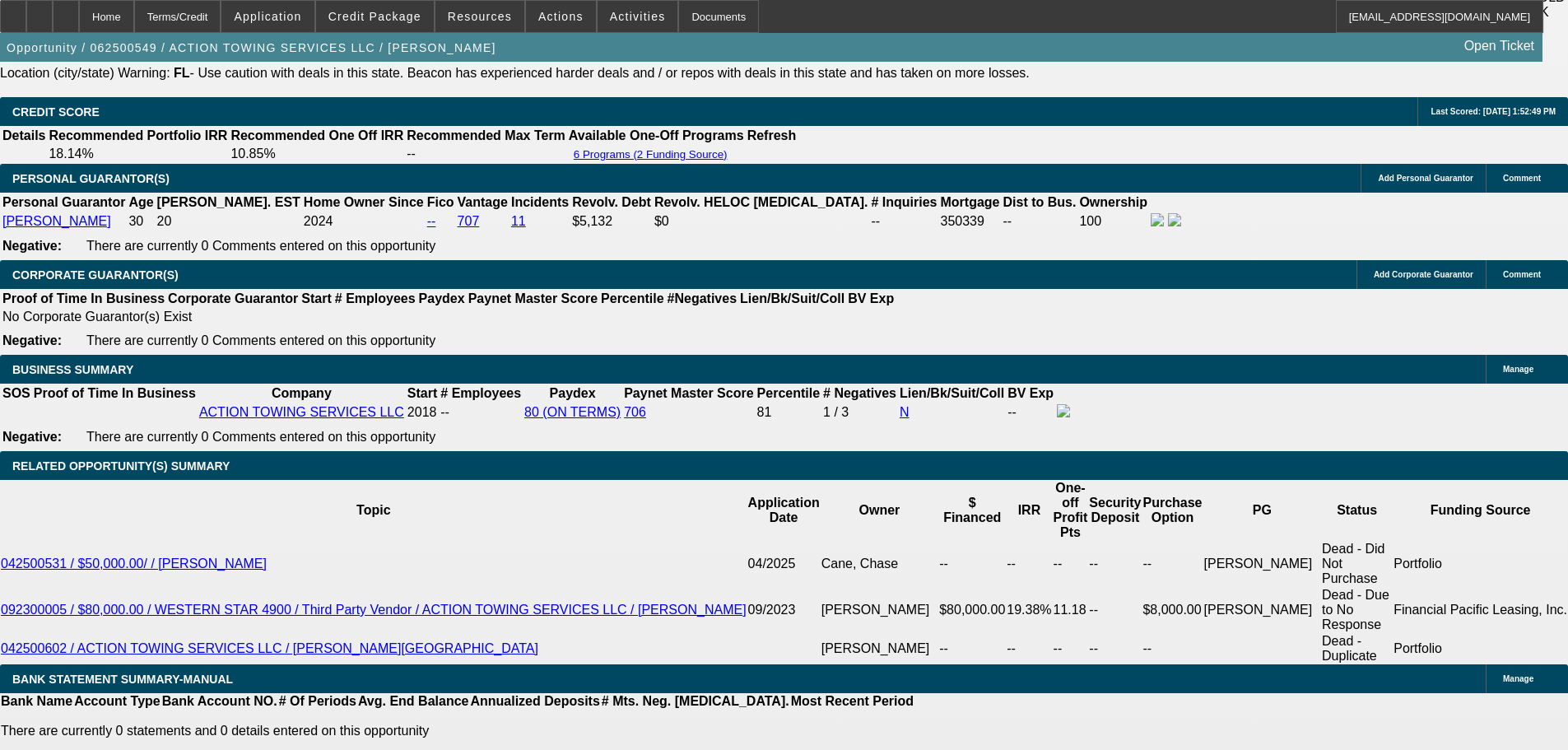
drag, startPoint x: 249, startPoint y: 544, endPoint x: 528, endPoint y: 545, distance: 279.0
type input "3050"
type input "$6,100.00"
type input "14.1"
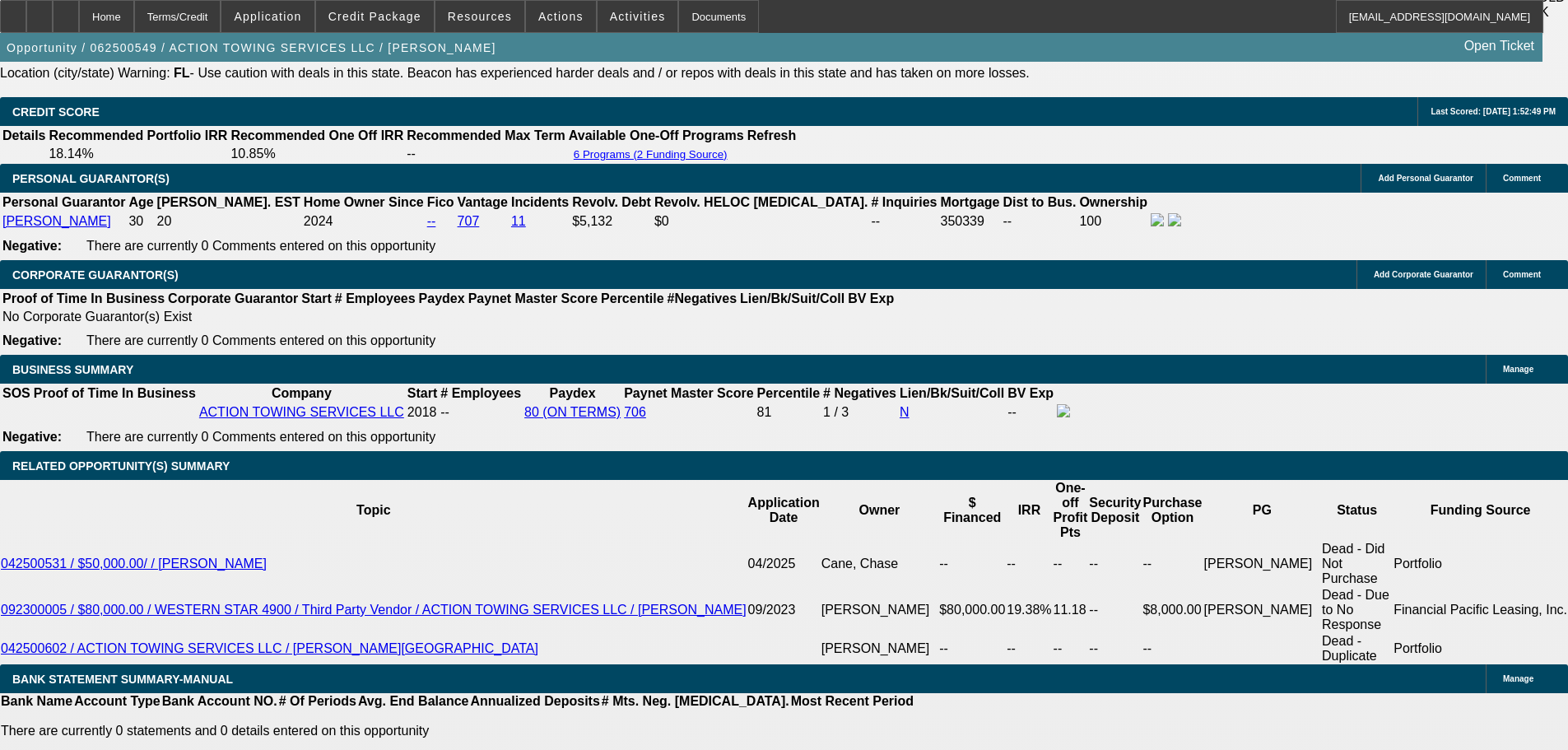
type input "$3,050.00"
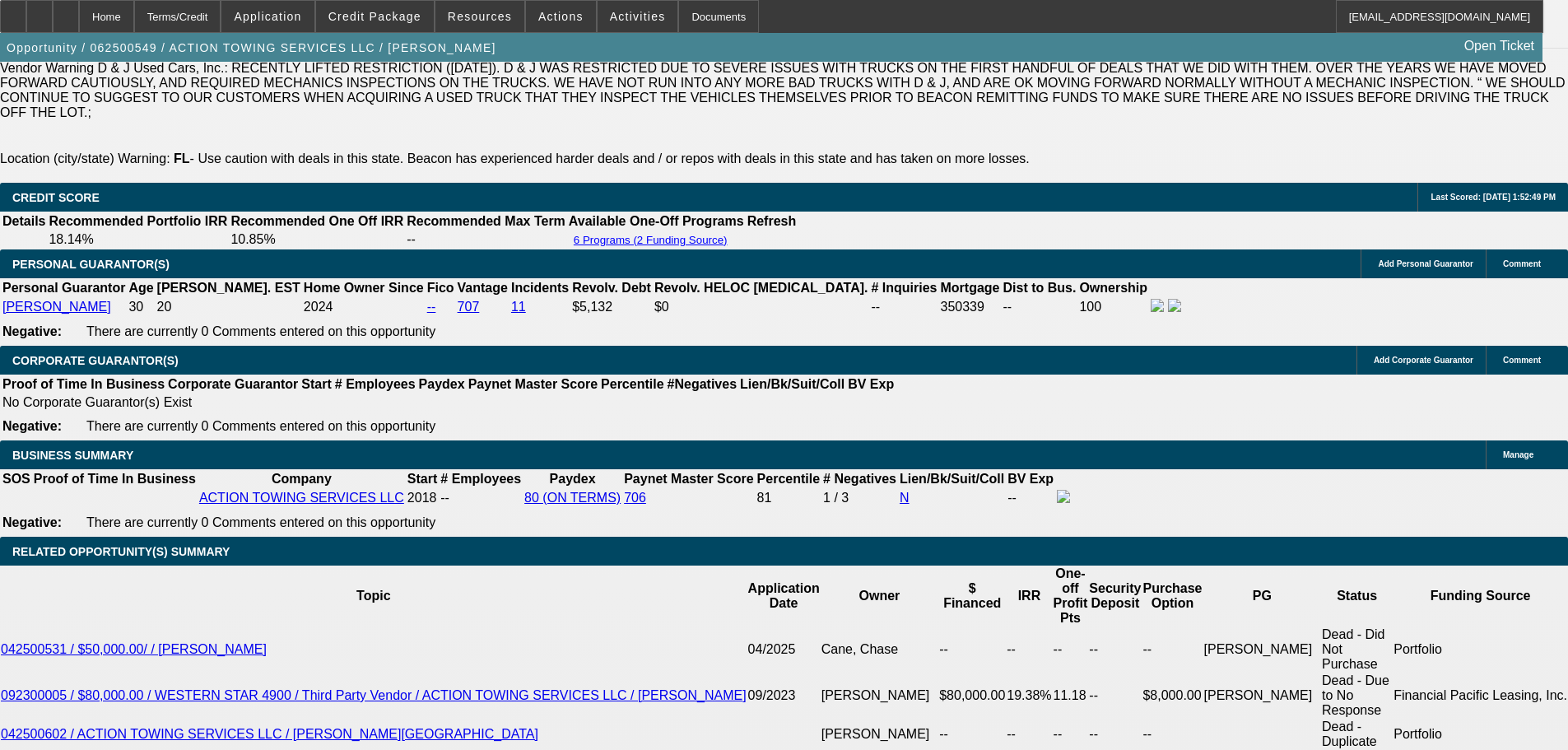
scroll to position [2251, 0]
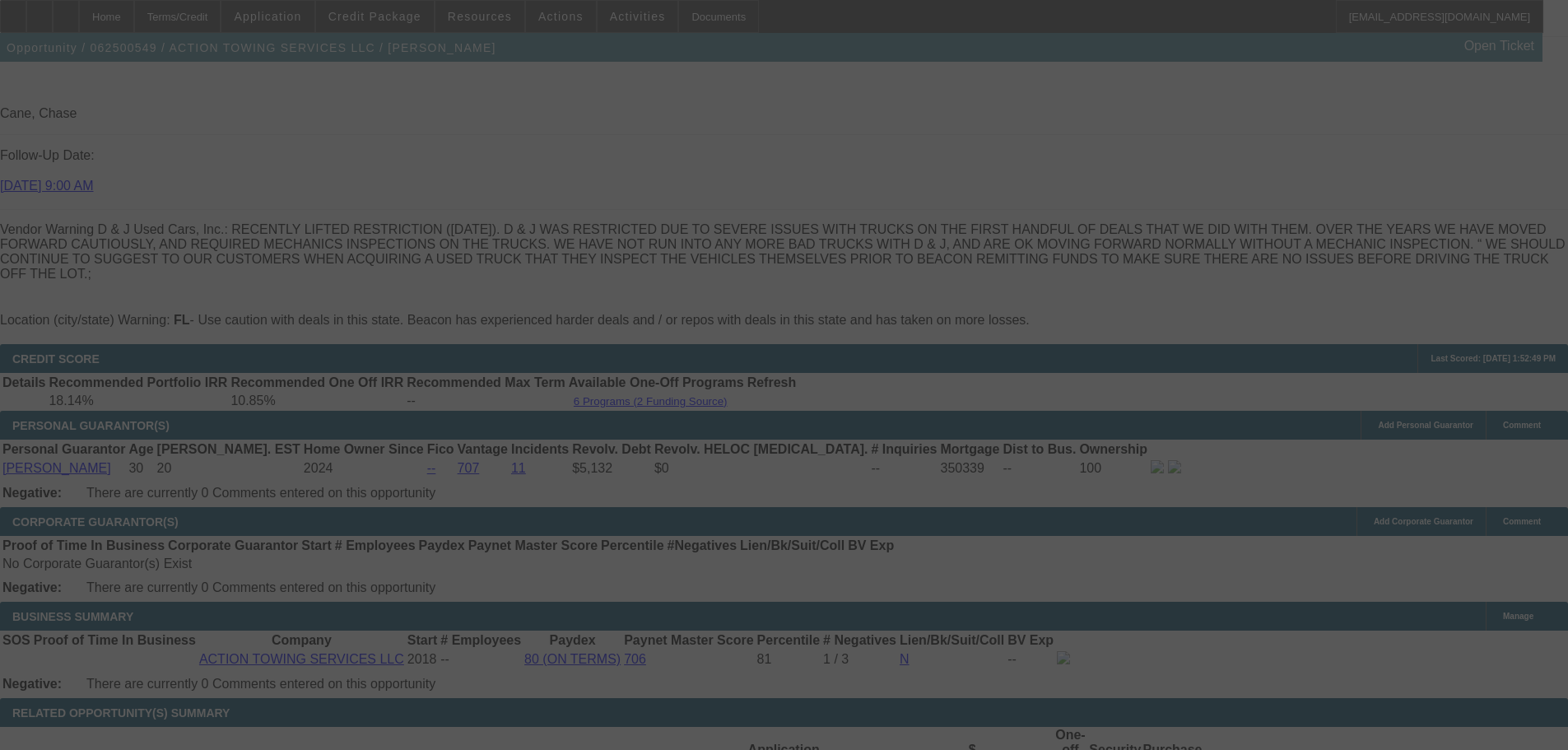
select select "0.1"
select select "2"
select select "0.1"
select select "4"
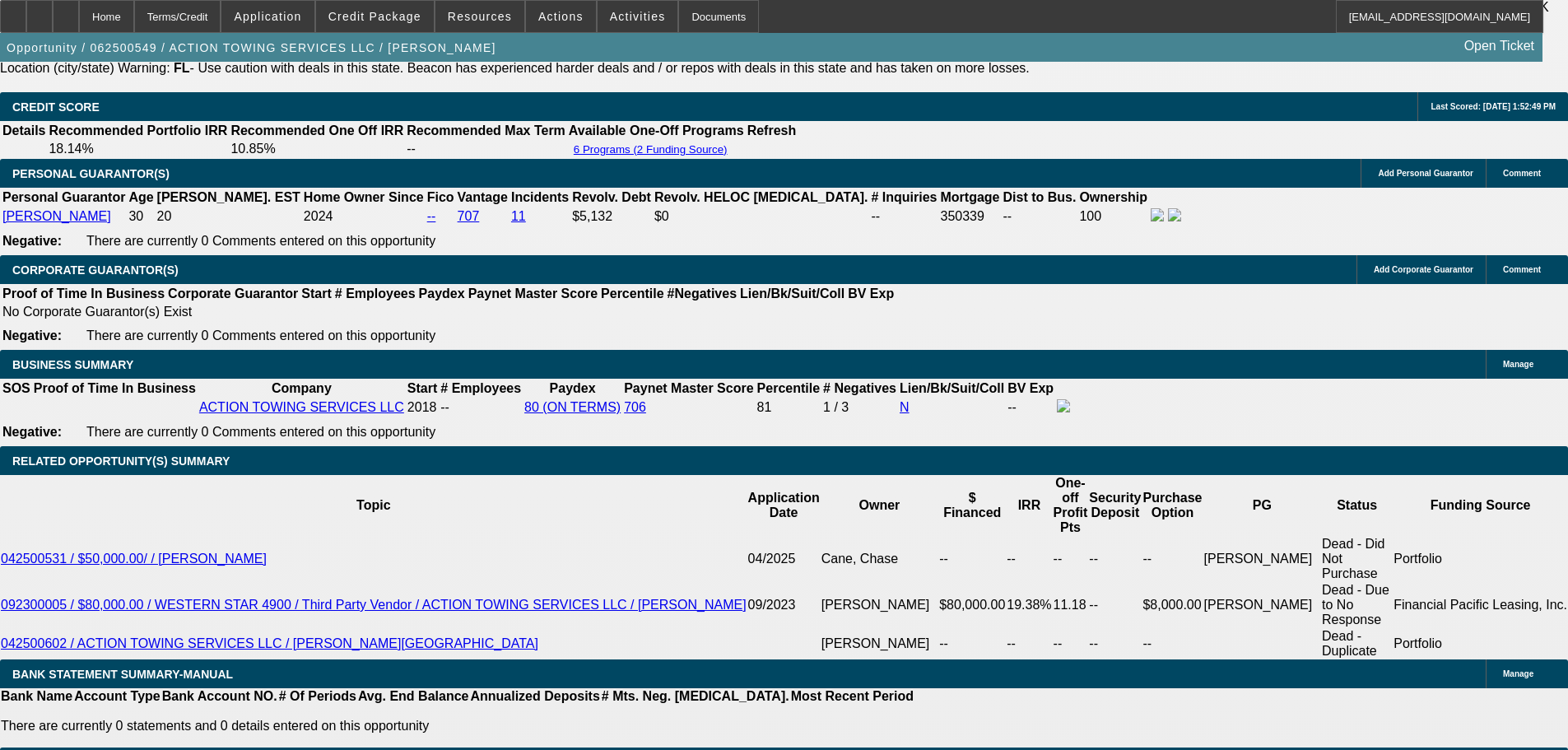
scroll to position [2745, 0]
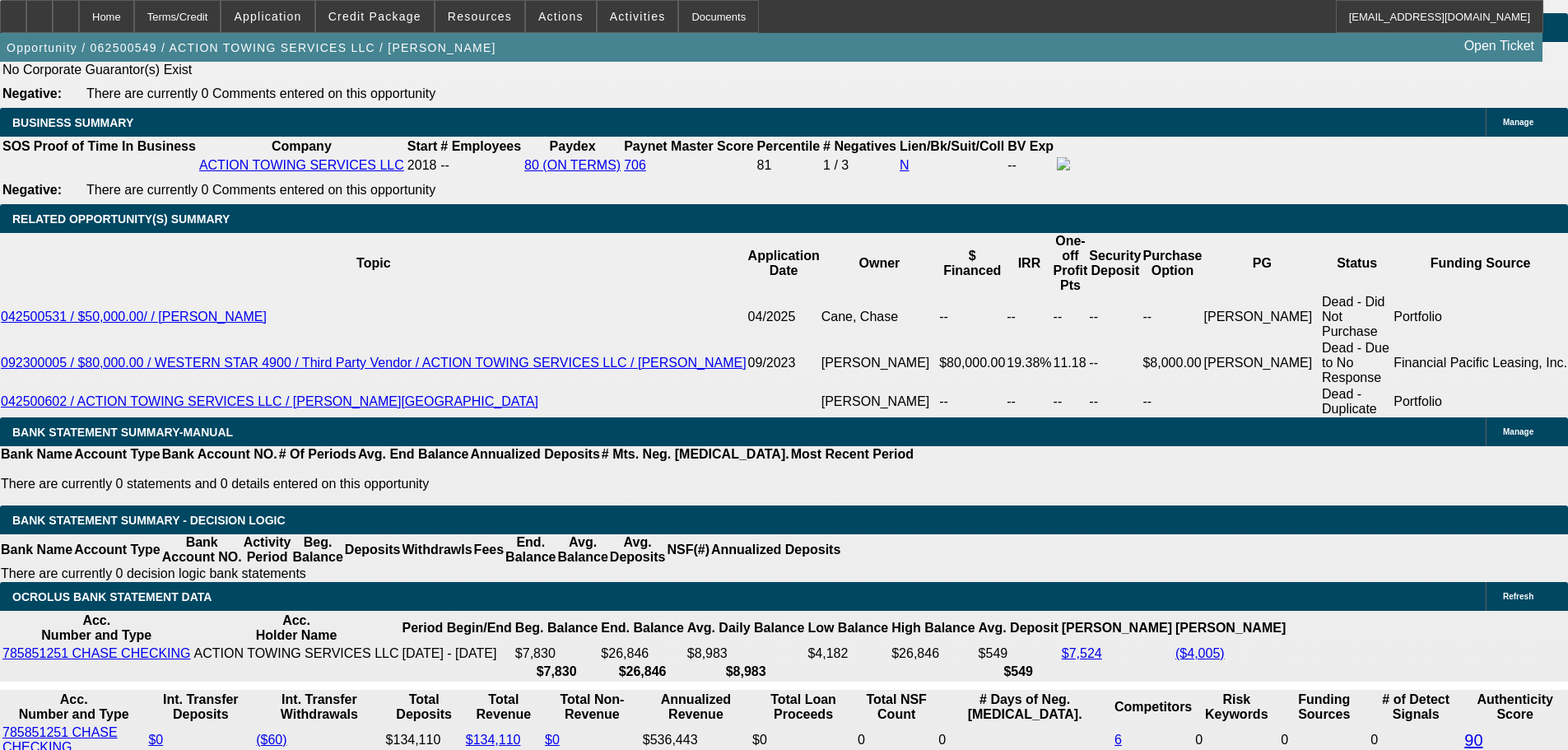
drag, startPoint x: 242, startPoint y: 296, endPoint x: 406, endPoint y: 287, distance: 164.2
type input "30"
type input "$60.00"
type input "UNKNOWN"
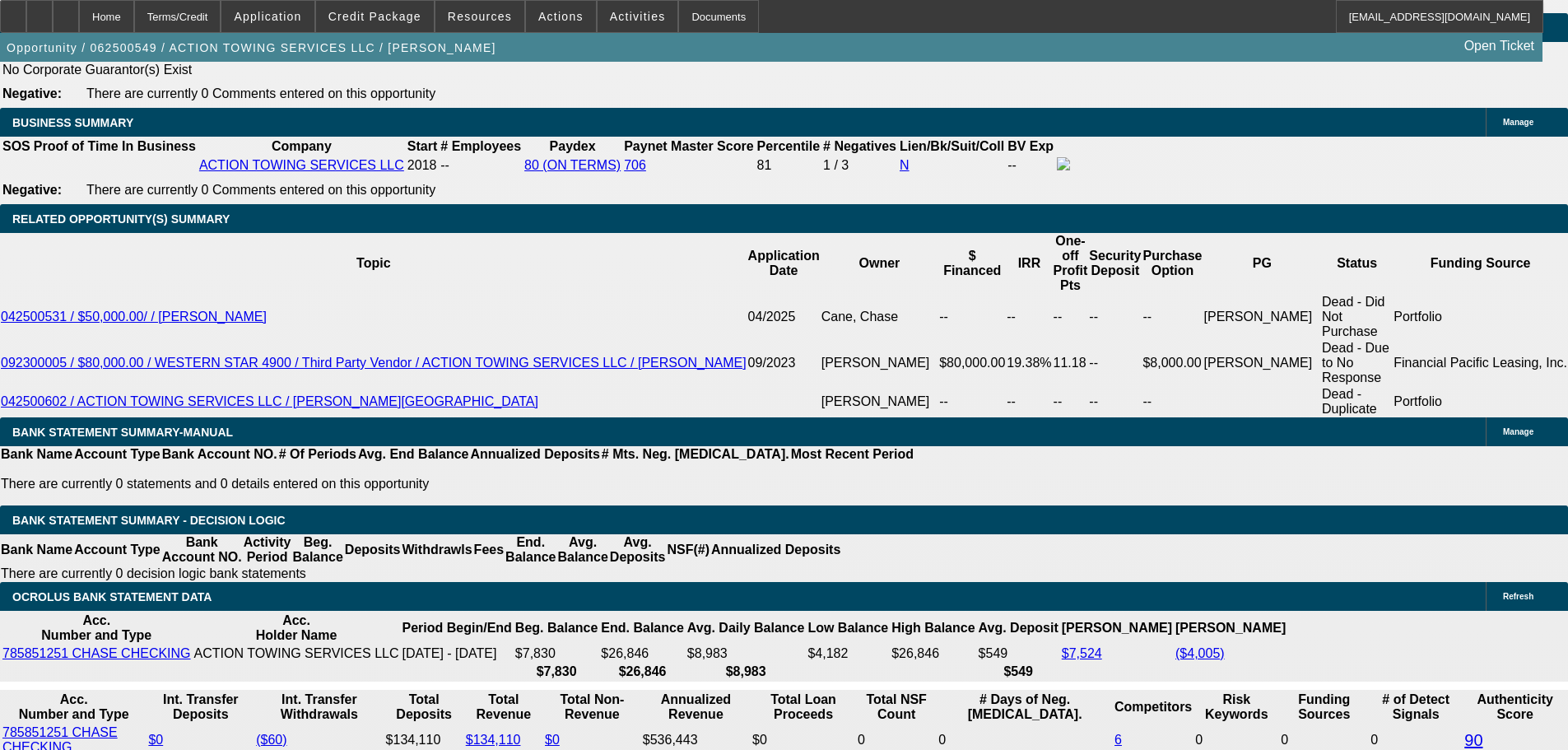
type input "3095"
type input "$6,190.00"
type input "14.7"
type input "$3,095.00"
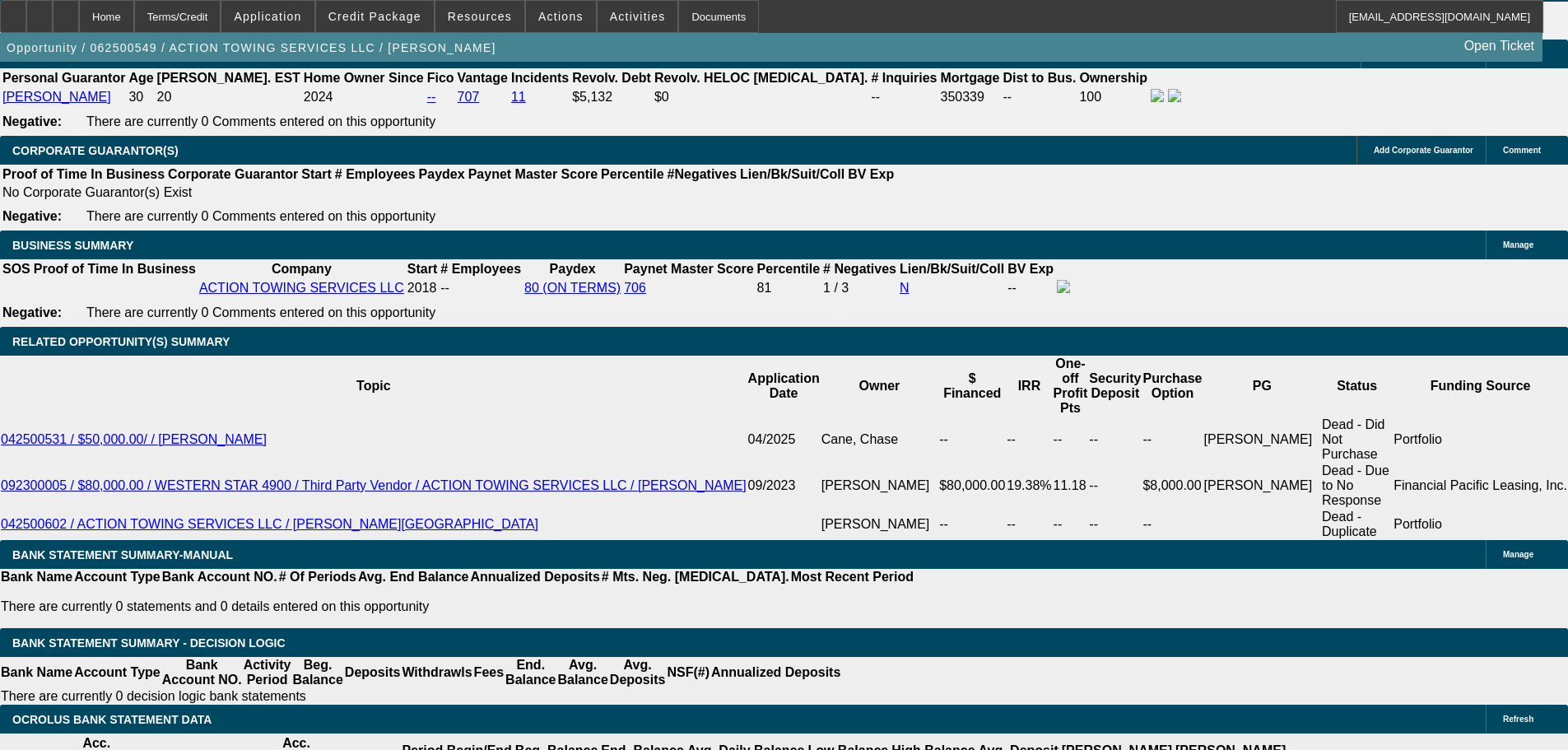
scroll to position [2415, 0]
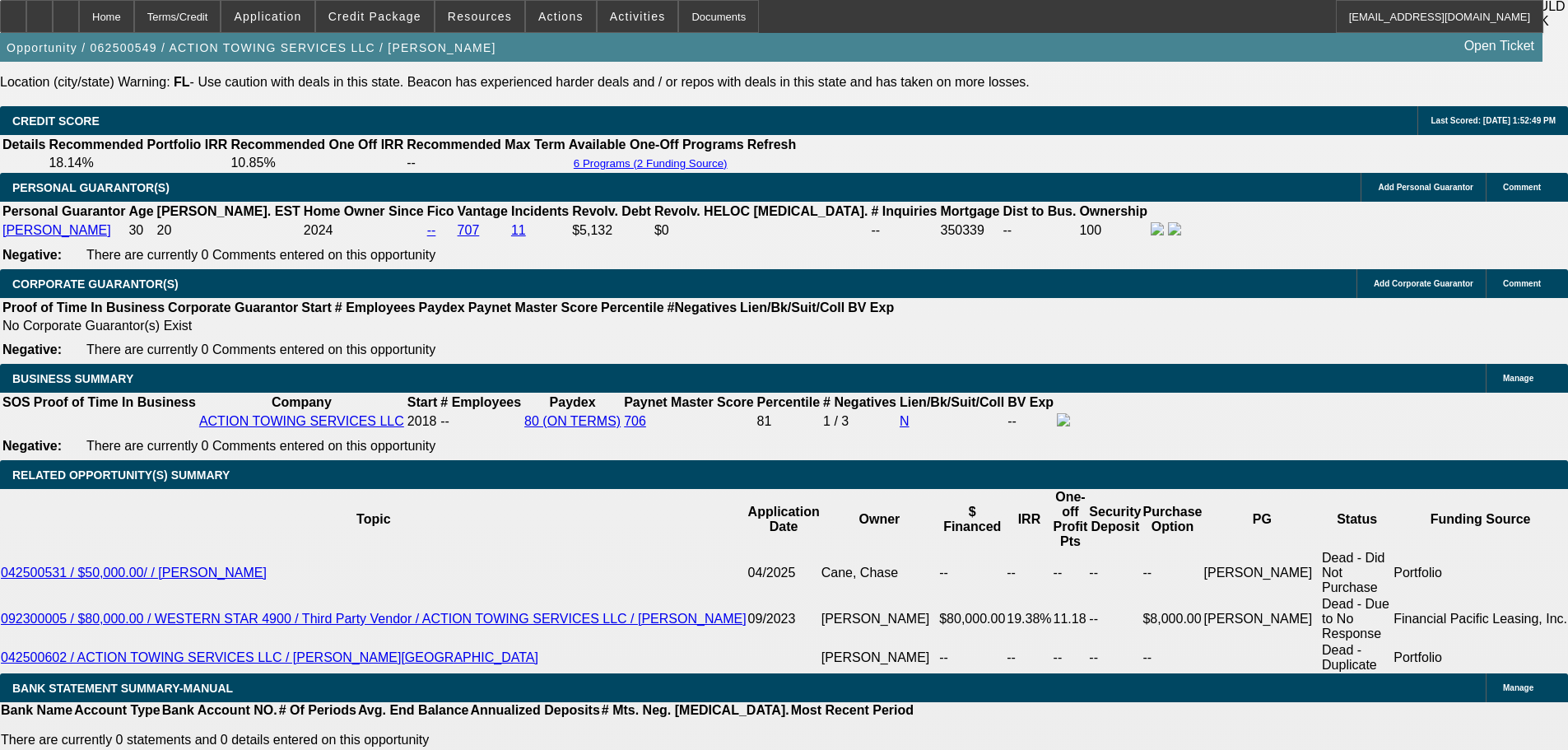
scroll to position [2580, 0]
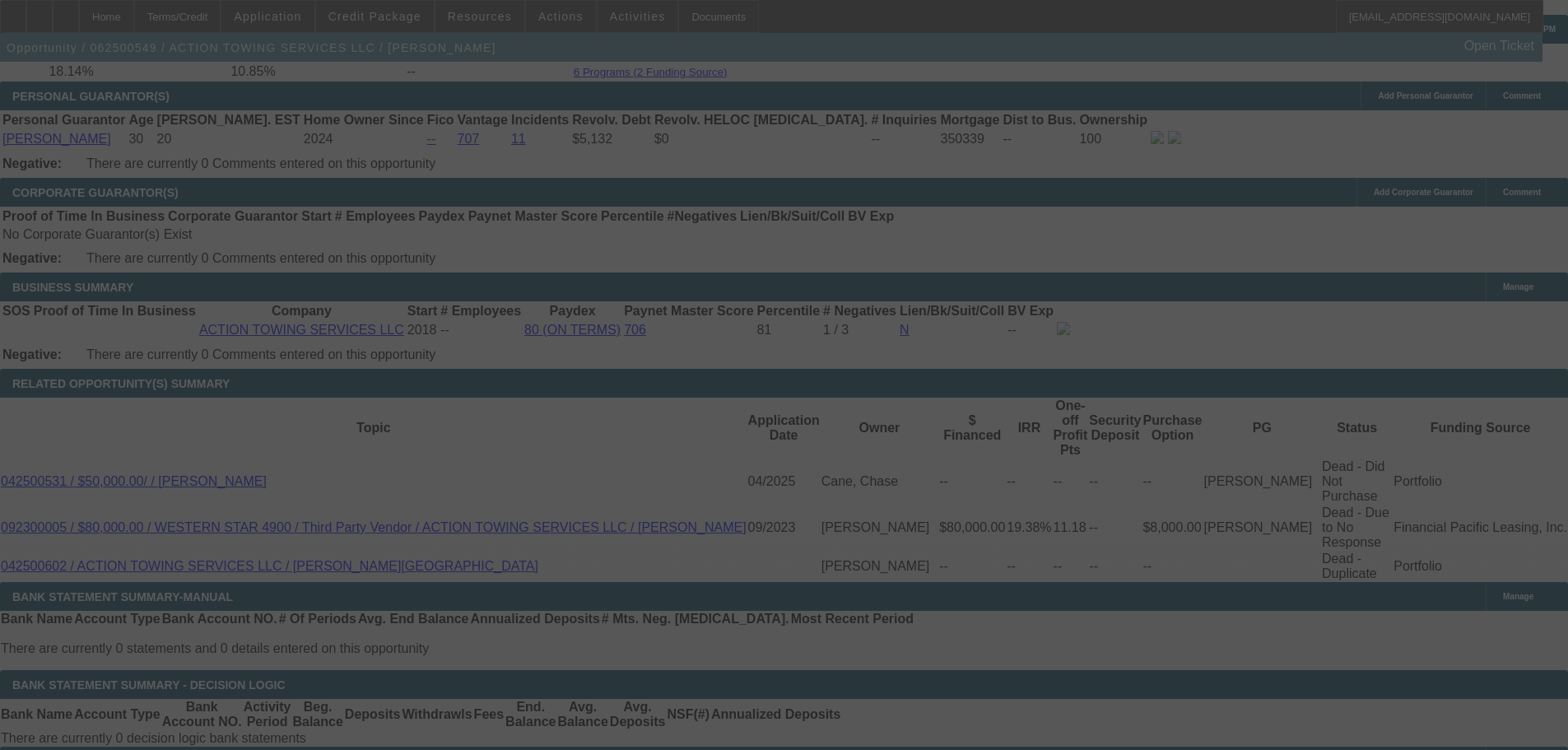
select select "0.1"
select select "2"
select select "0.1"
select select "4"
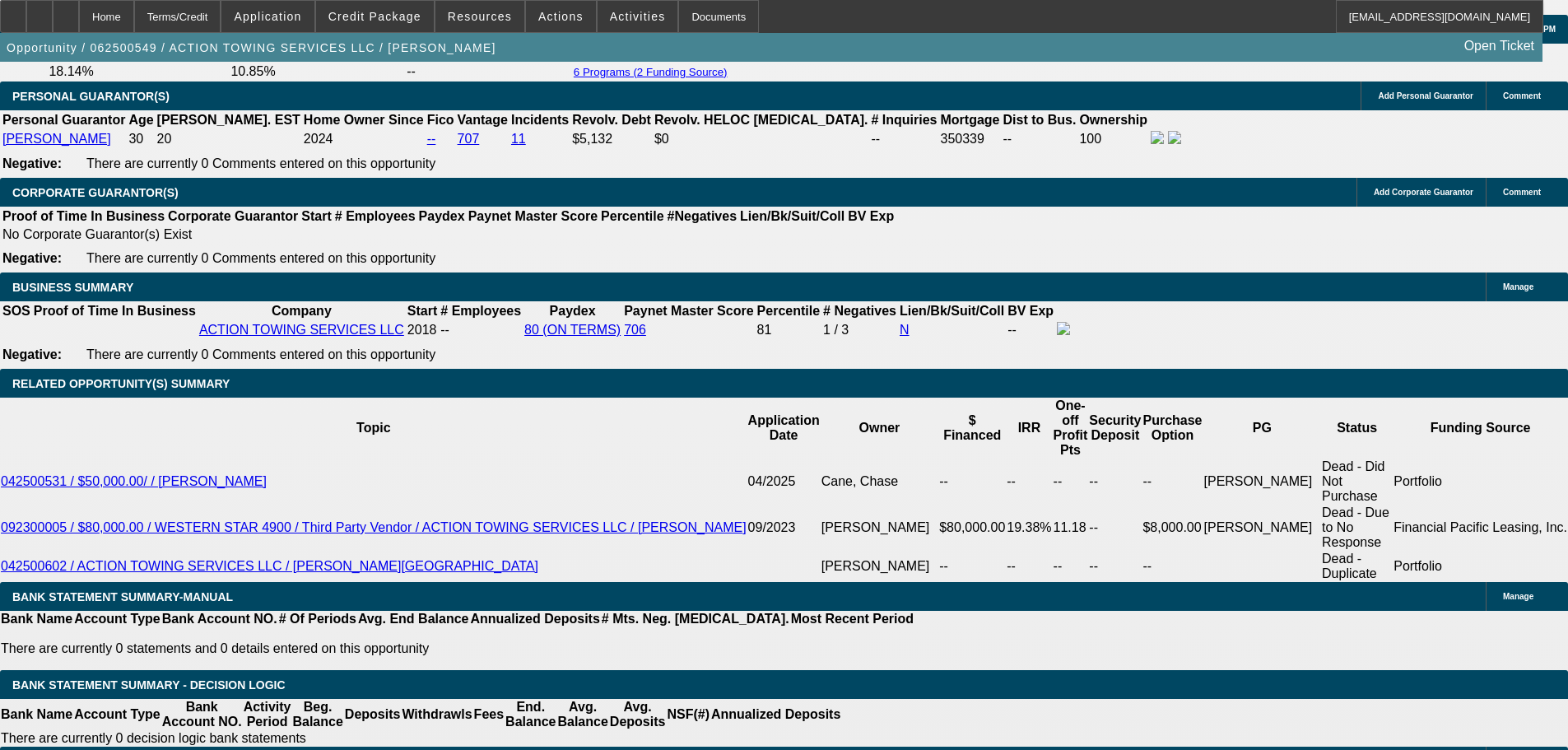
drag, startPoint x: 292, startPoint y: 335, endPoint x: 413, endPoint y: 320, distance: 121.9
click at [169, 393] on body "Home Terms/Credit Application Credit Package Resources Actions Activities Docum…" at bounding box center [784, 696] width 1568 height 6553
type input "$14,900.00"
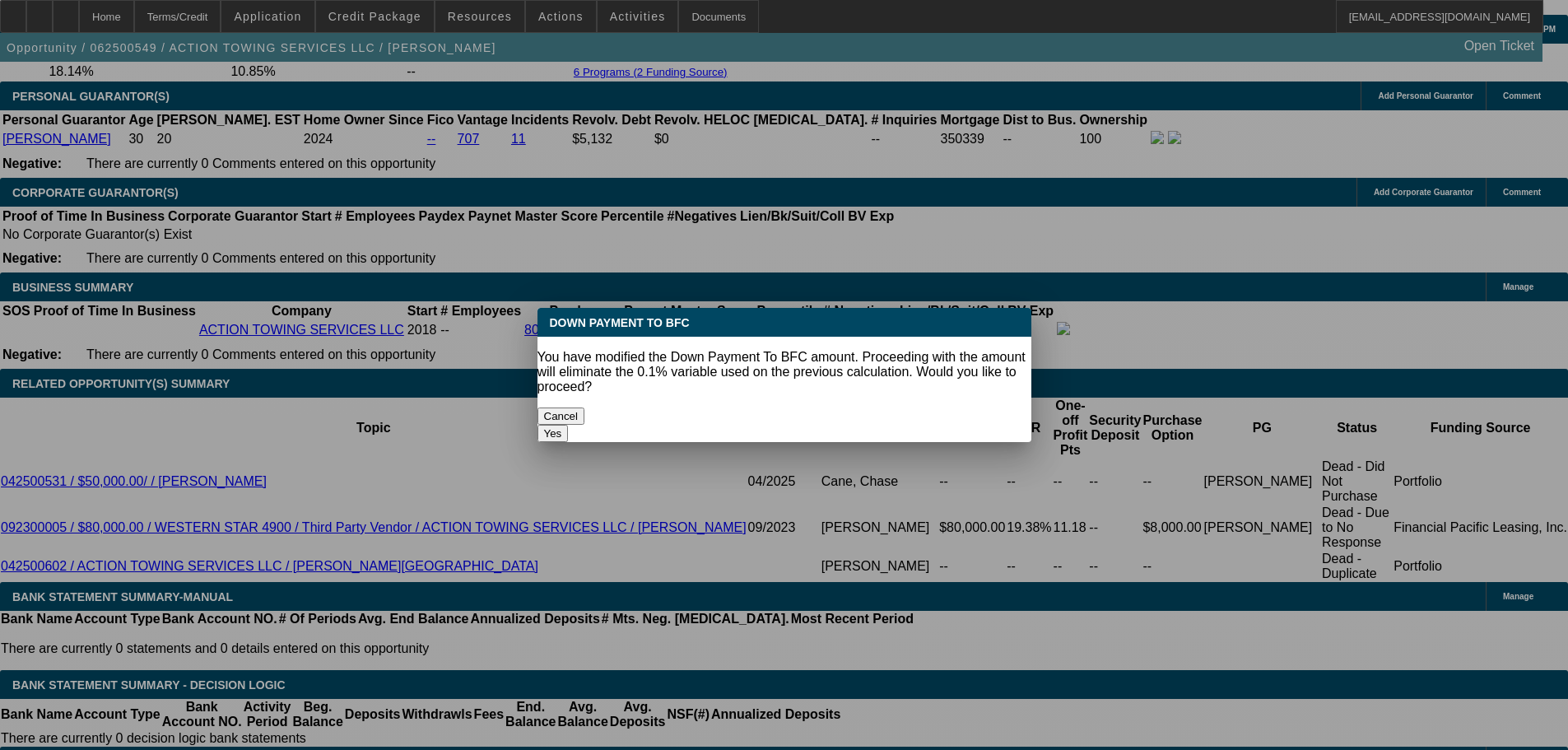
click at [569, 425] on button "Yes" at bounding box center [554, 433] width 31 height 17
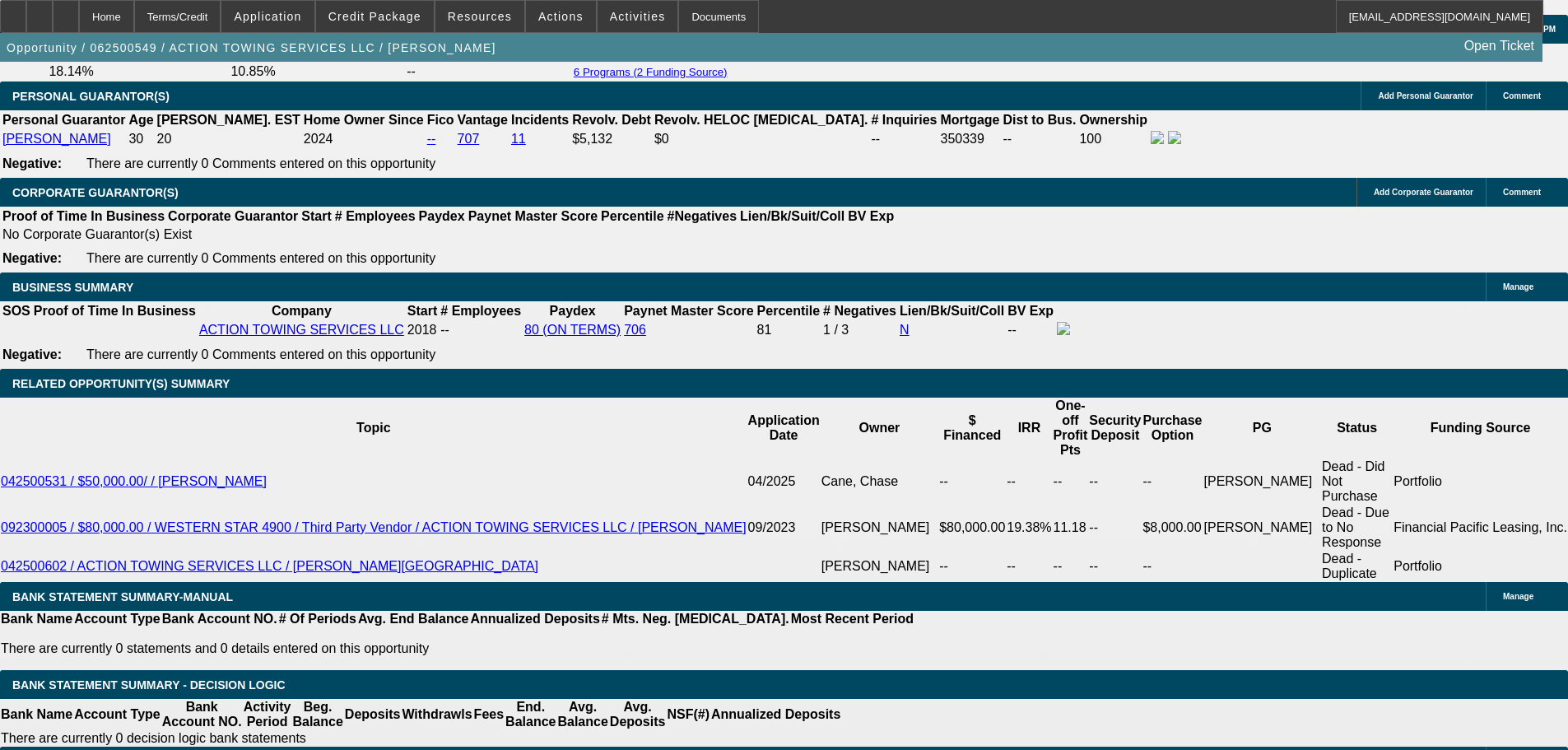
select select "0"
type input "UNKNOWN"
type input "$6,216.12"
drag, startPoint x: 243, startPoint y: 461, endPoint x: 407, endPoint y: 455, distance: 164.1
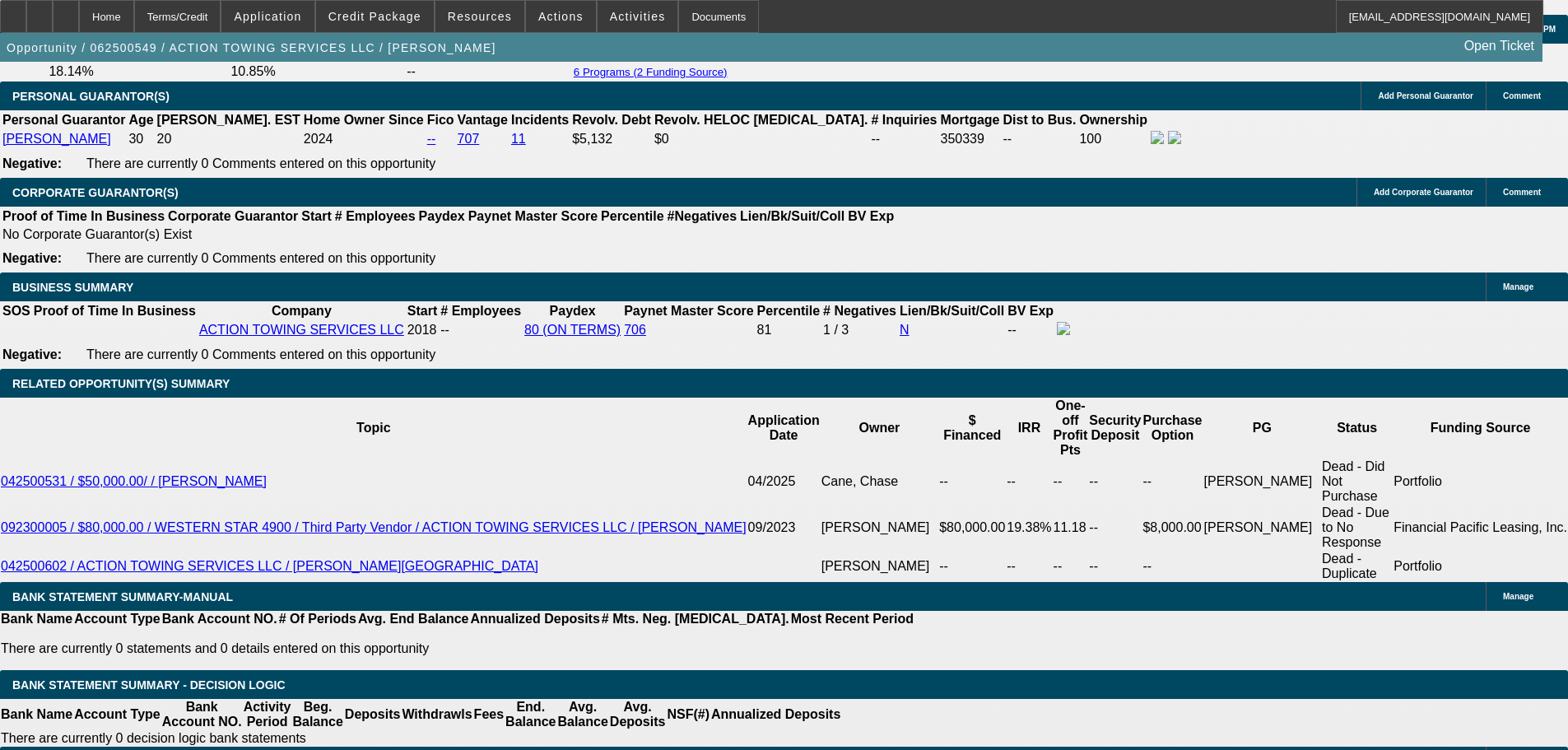
type input "30"
type input "$60.00"
type input "3095"
type input "$6,190.00"
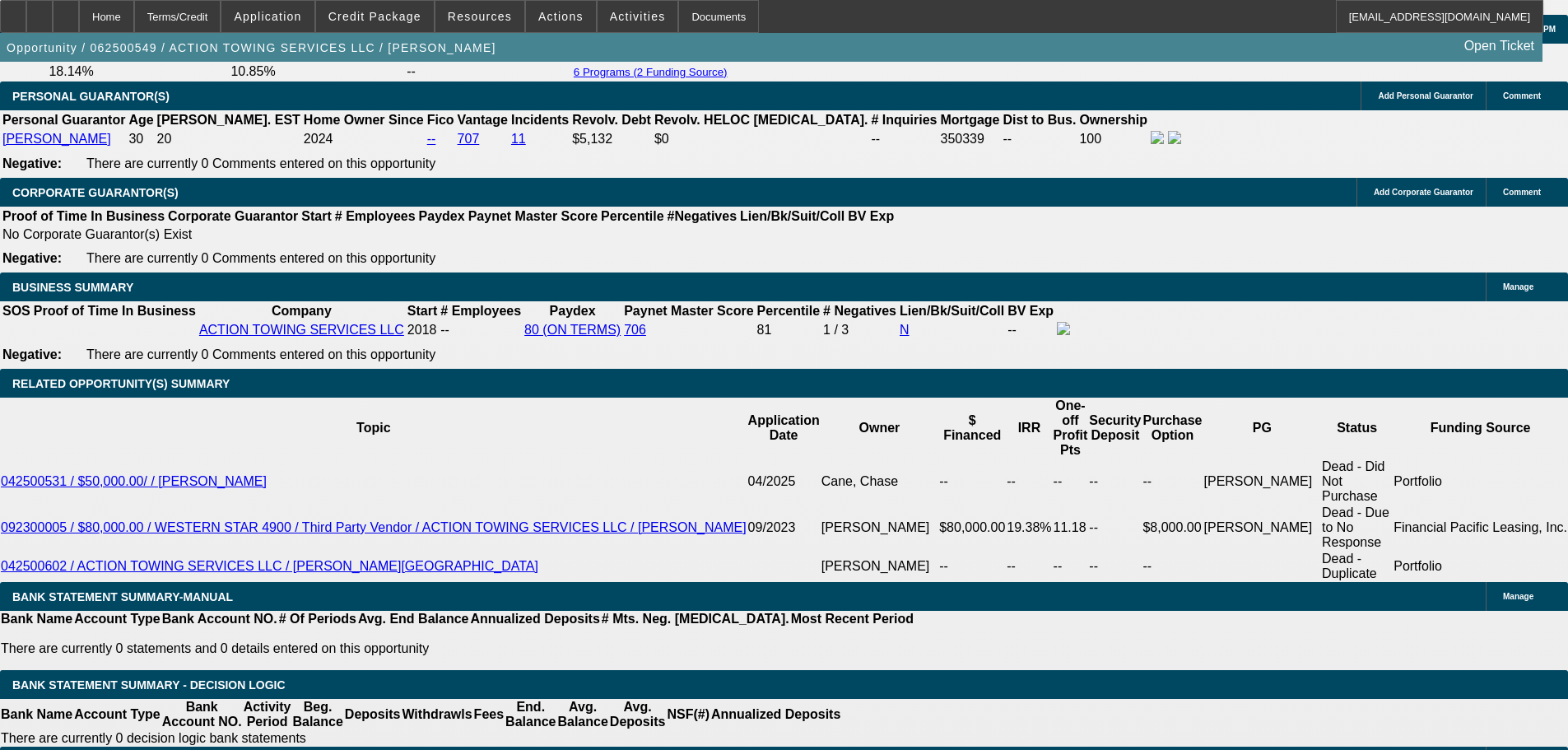
type input "14.6"
type input "$3,095.00"
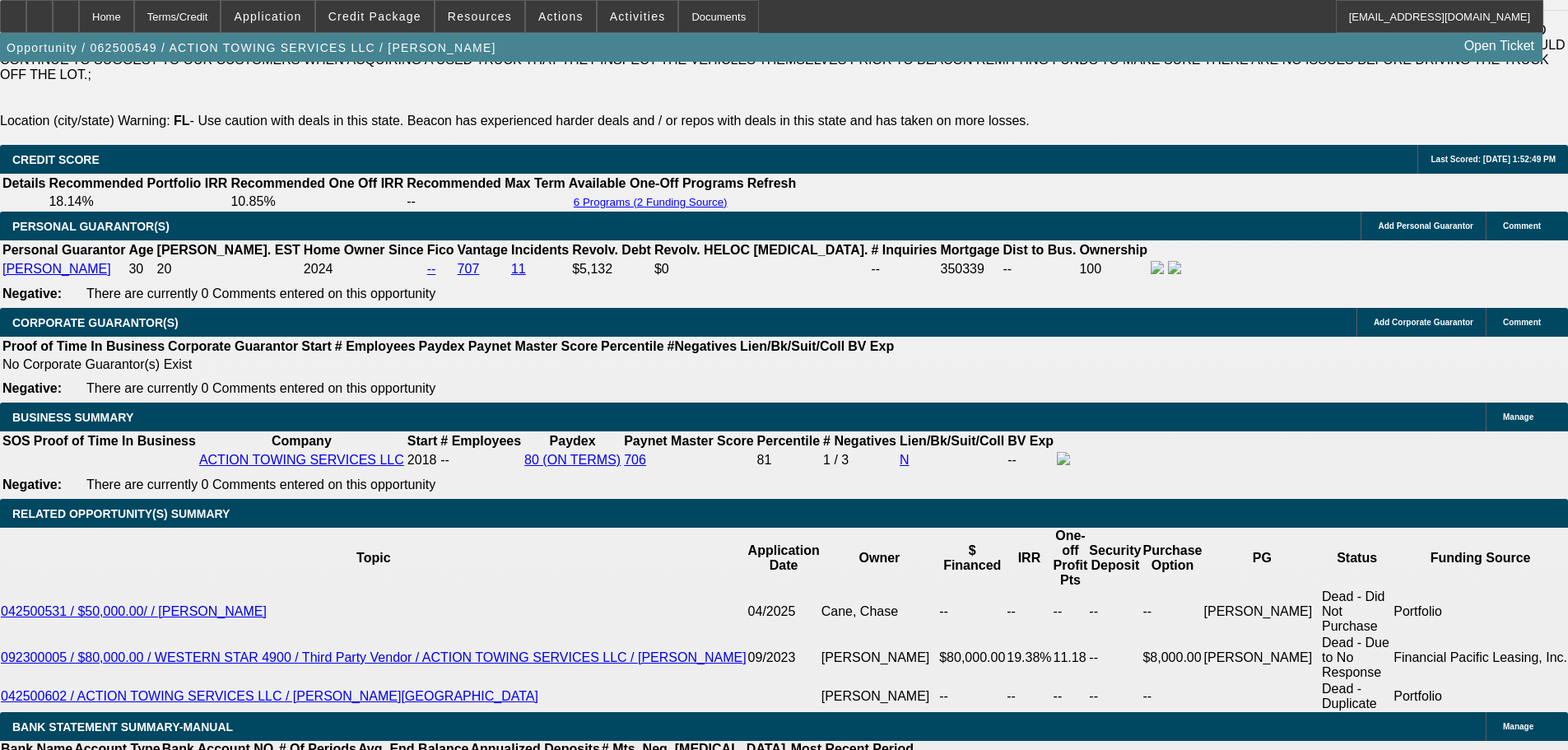
scroll to position [2333, 0]
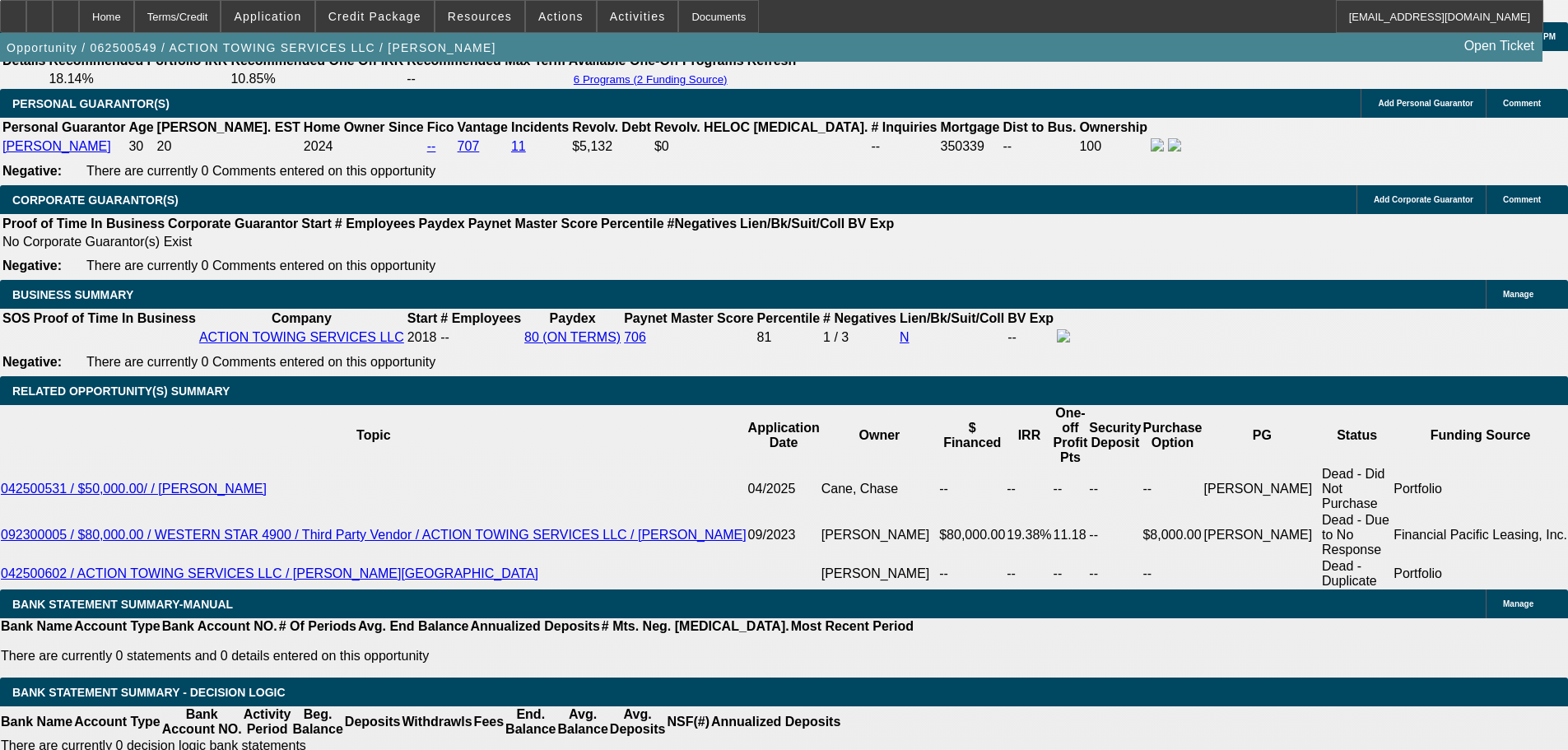
scroll to position [2580, 0]
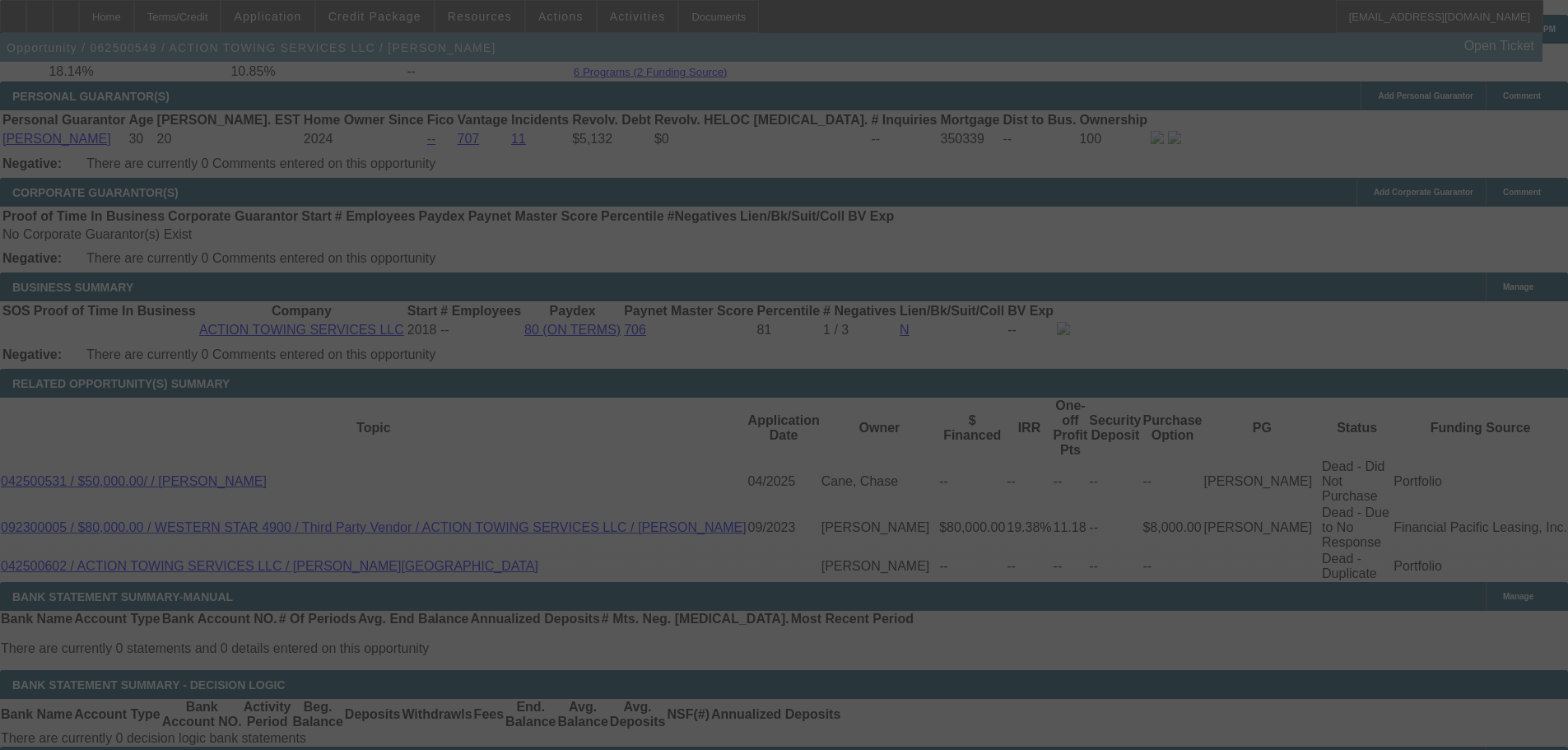
select select "0"
select select "2"
select select "0.1"
select select "4"
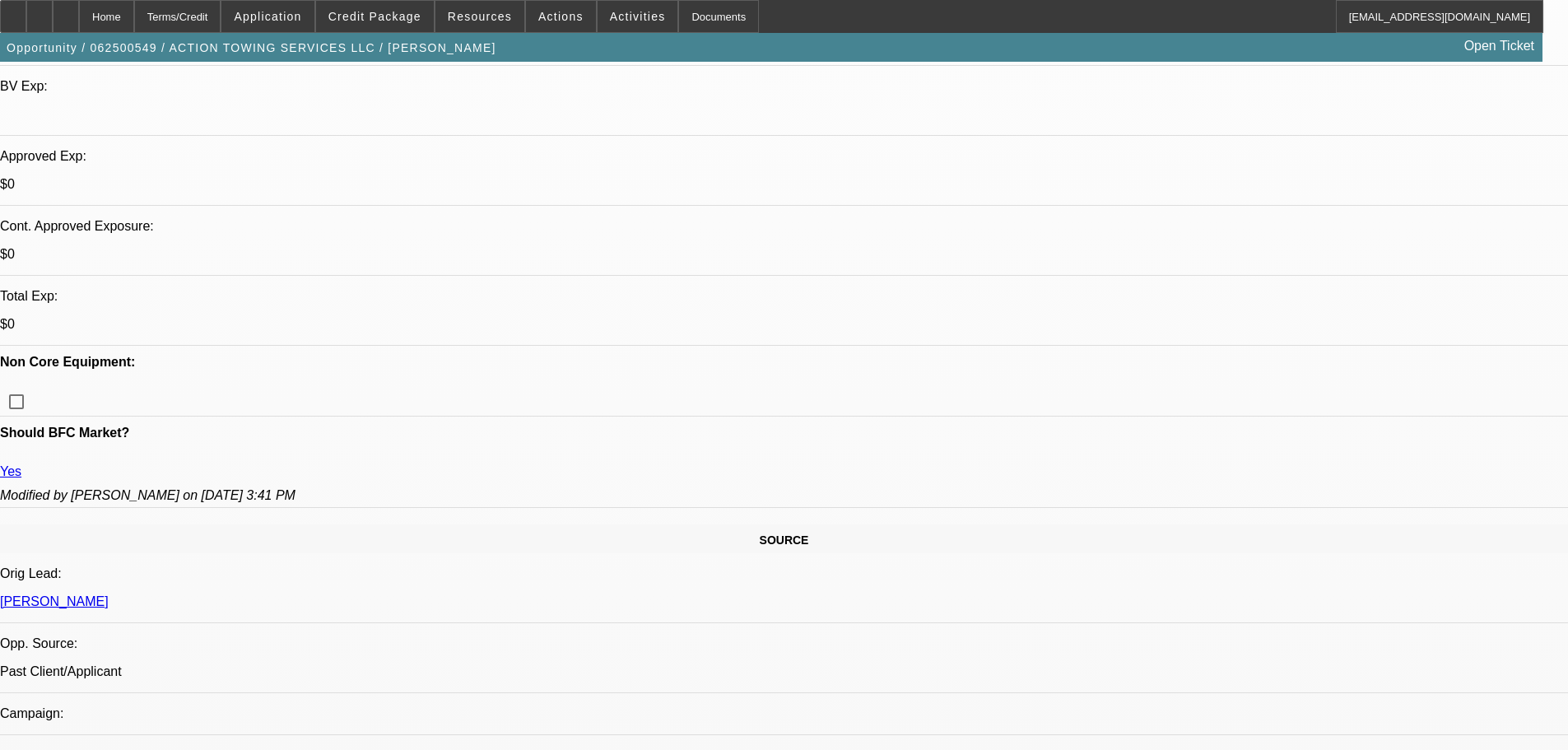
scroll to position [193, 0]
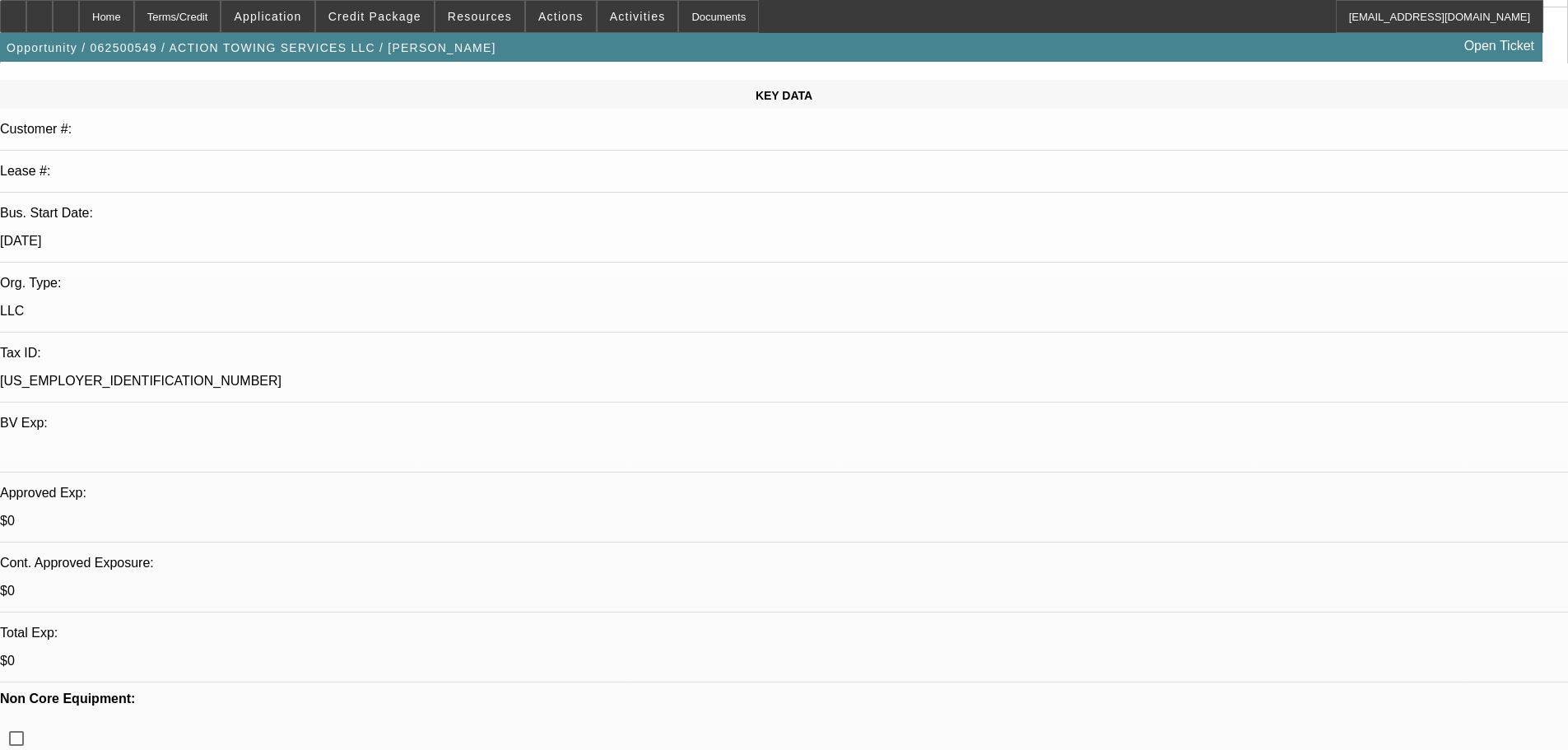
drag, startPoint x: 884, startPoint y: 397, endPoint x: 917, endPoint y: 469, distance: 79.2
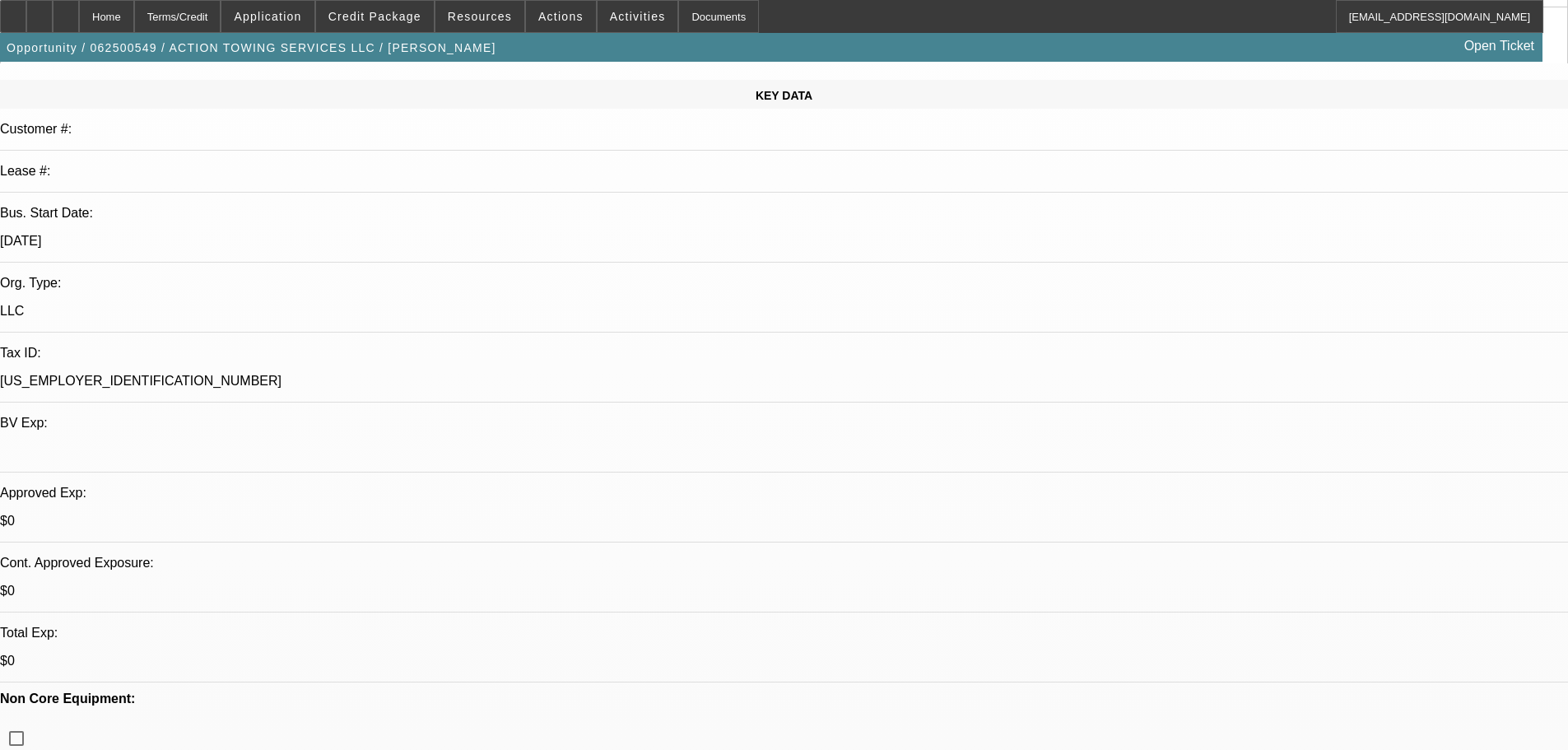
copy label "WHEN ACQUIRING A USED TRUCK THAT THEY INSPECT THE VEHICLES THEMSELVES PRIOR TO …"
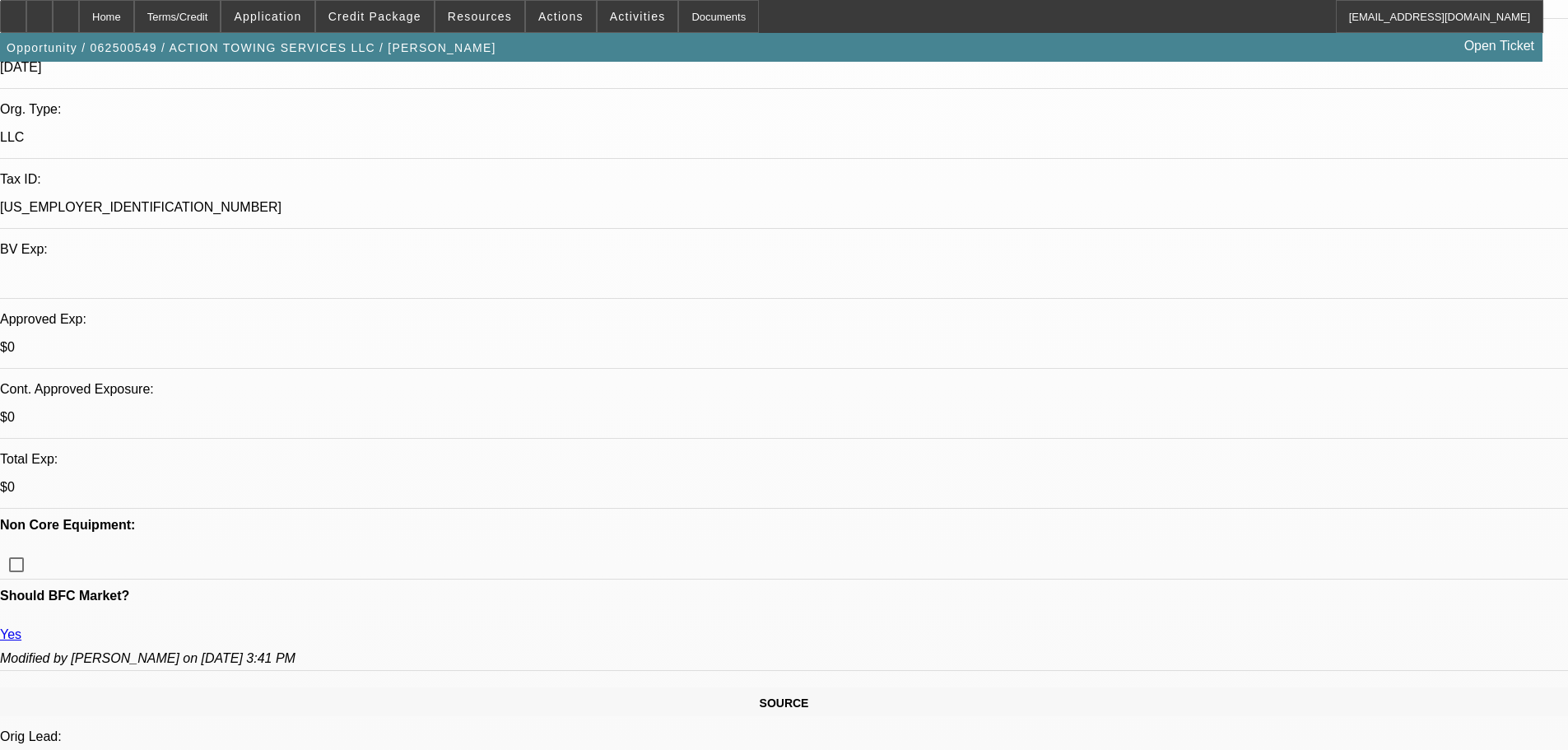
scroll to position [358, 0]
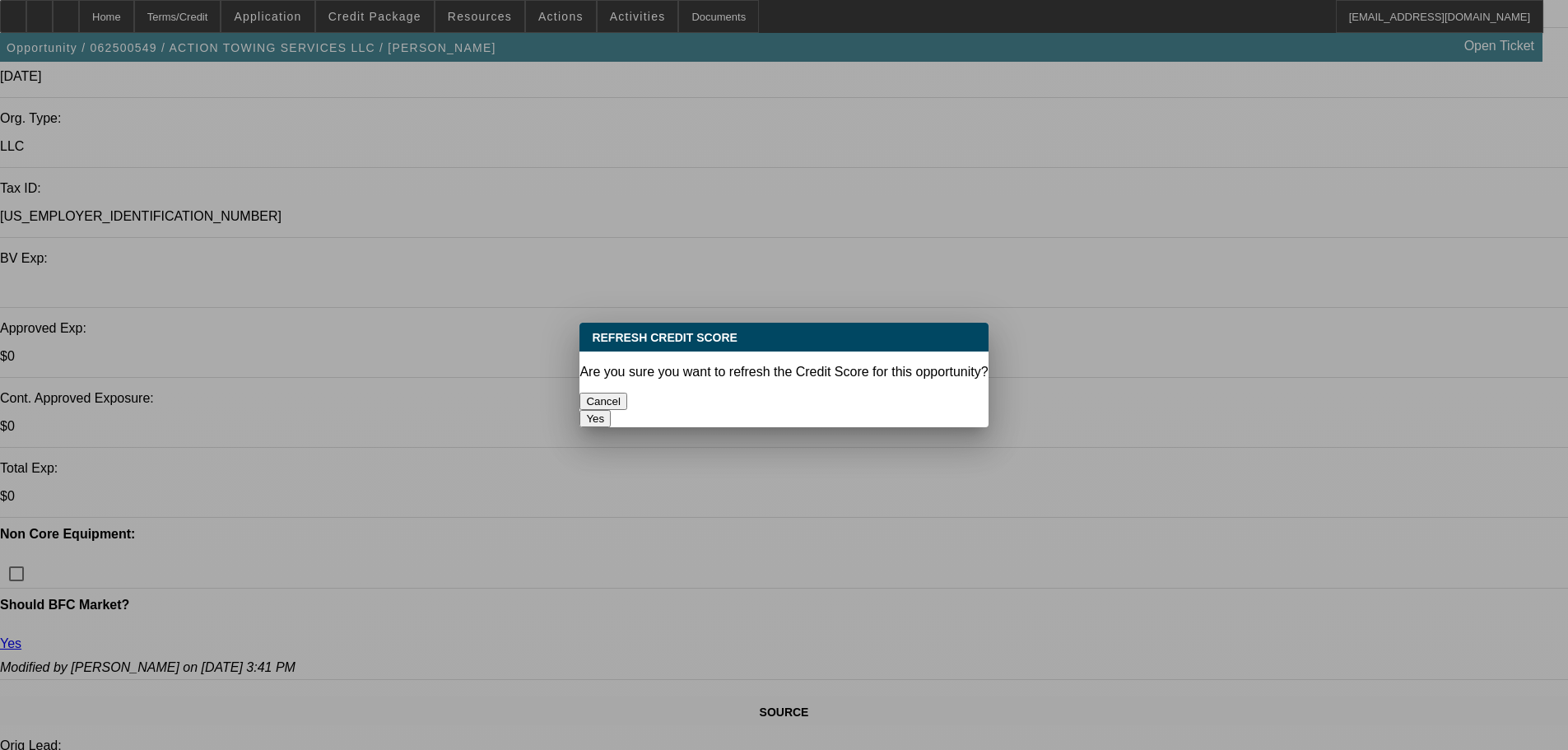
scroll to position [0, 0]
click at [611, 410] on button "Yes" at bounding box center [595, 418] width 31 height 17
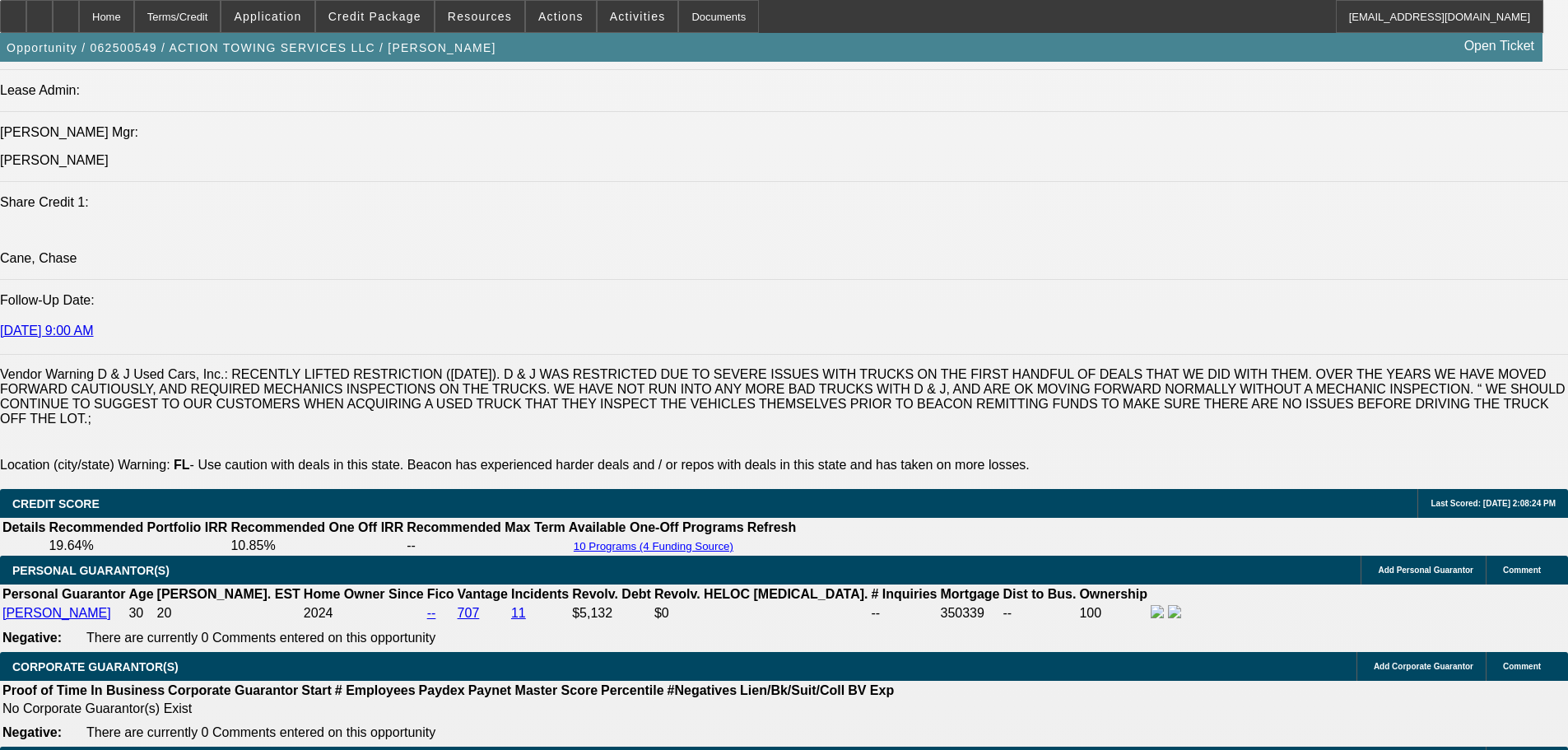
scroll to position [2333, 0]
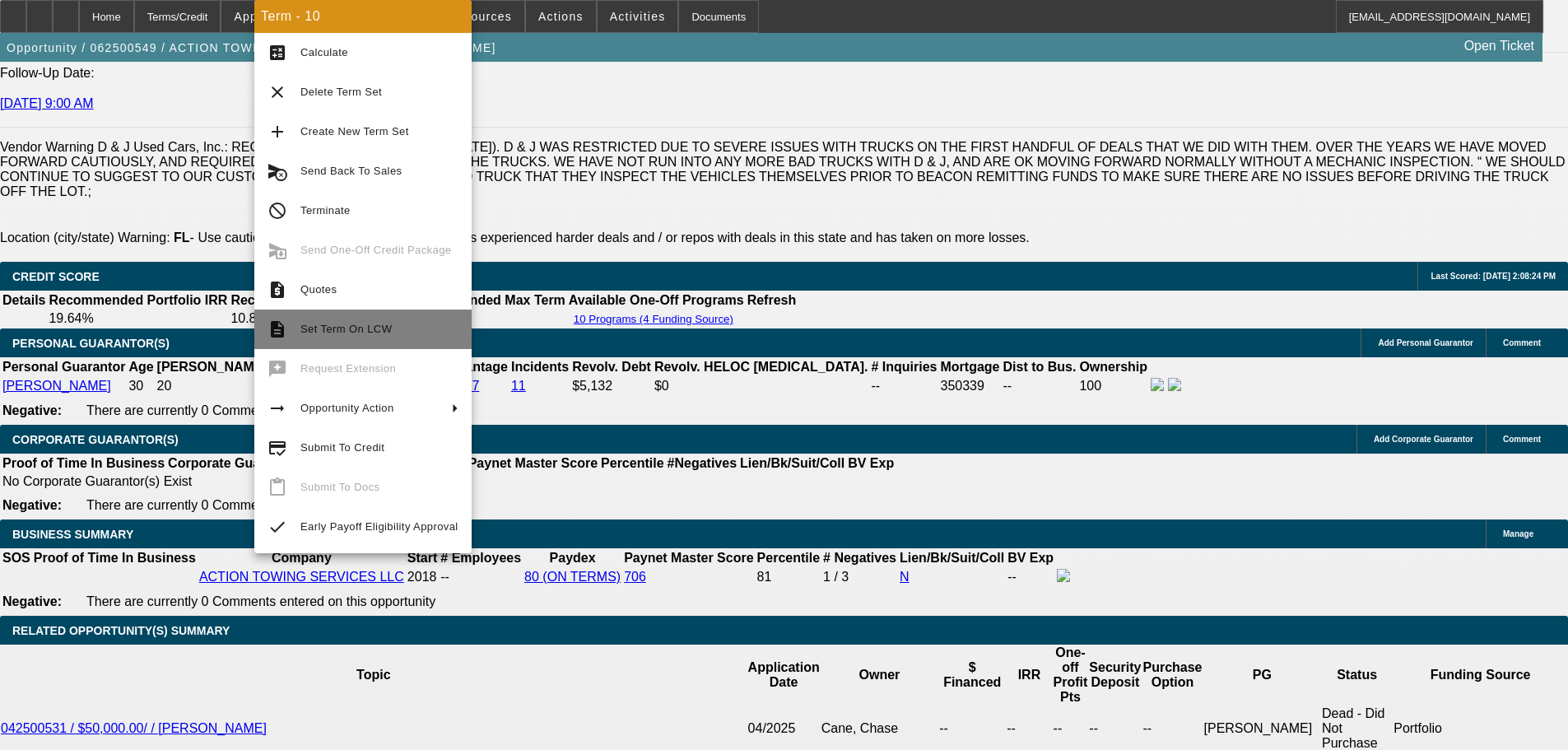
click at [356, 336] on span "Set Term On LCW" at bounding box center [379, 330] width 158 height 20
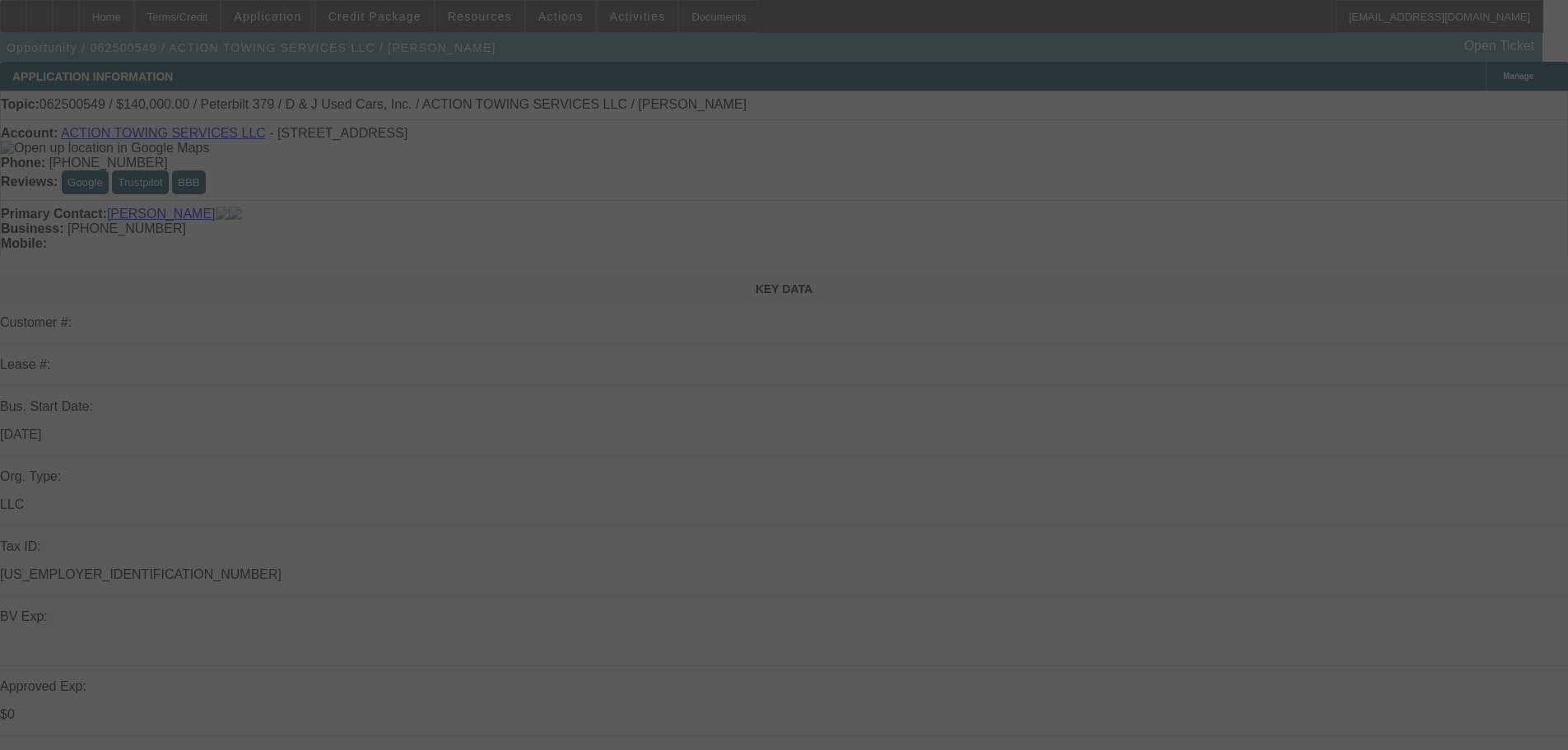
select select "0"
select select "2"
select select "0.1"
select select "4"
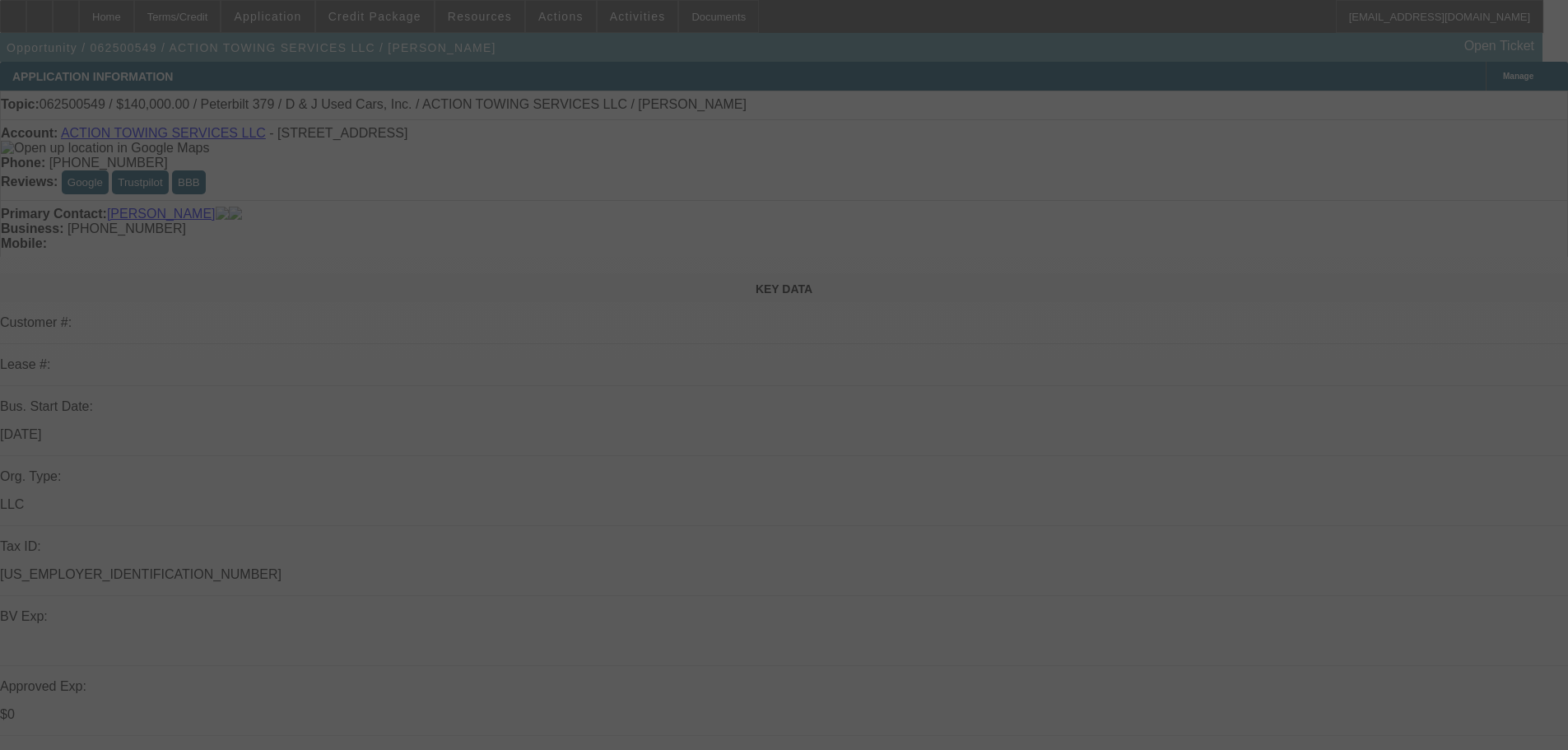
select select "0"
select select "2"
select select "0.1"
select select "4"
select select "0"
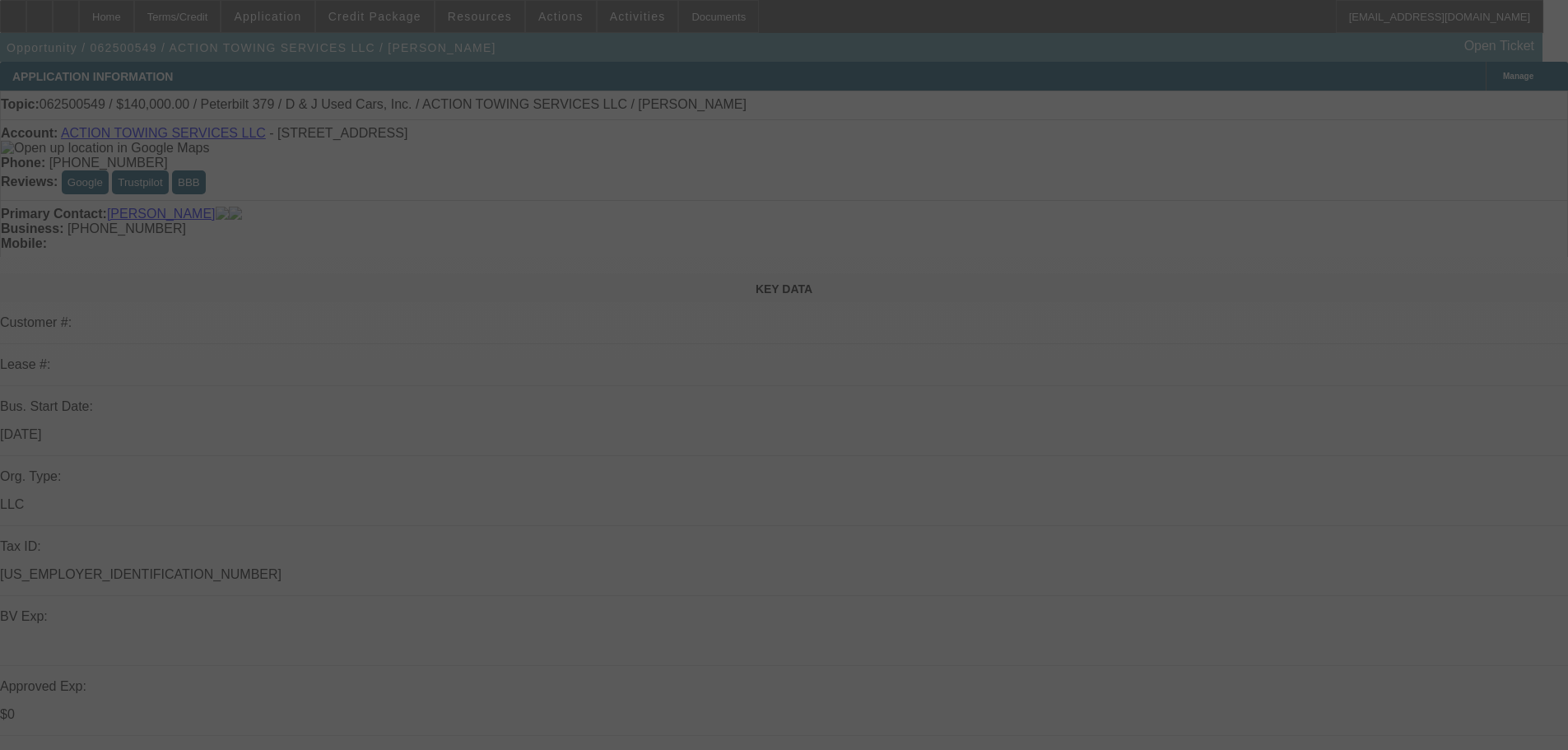
select select "0"
select select "2"
select select "0"
select select "6"
select select "0"
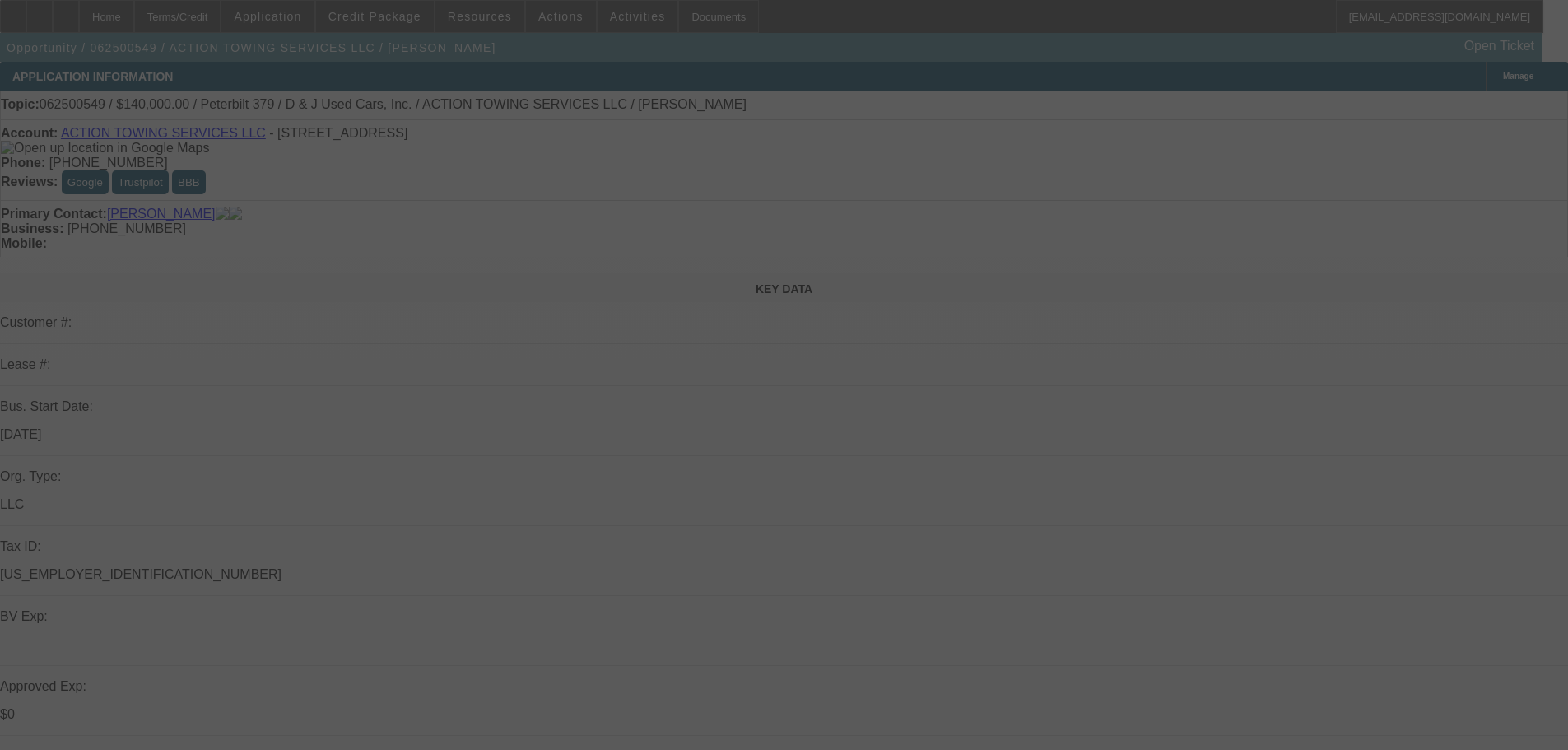
select select "0"
select select "6"
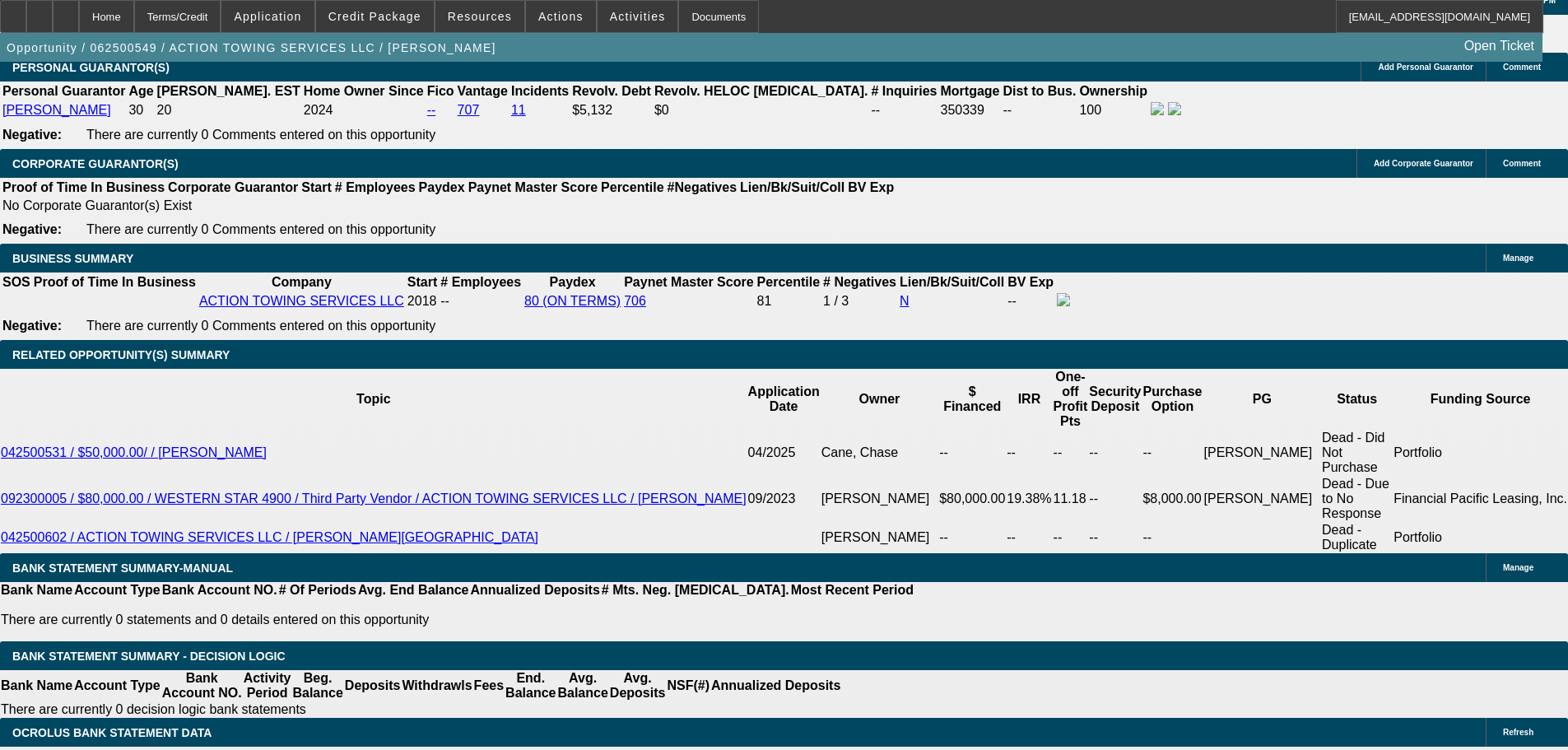
scroll to position [2633, 0]
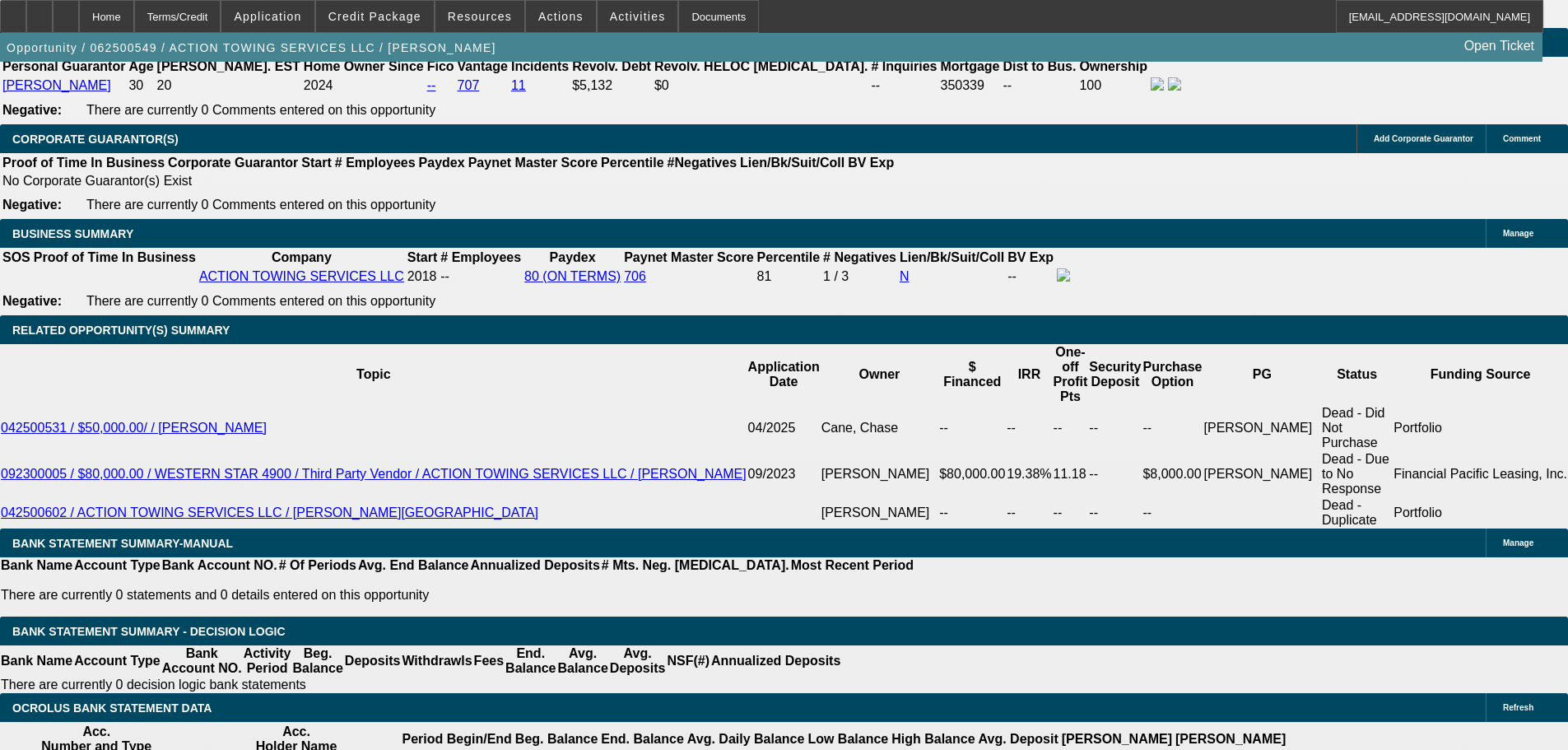
drag, startPoint x: 302, startPoint y: 330, endPoint x: 676, endPoint y: 244, distance: 383.8
type input "$12,400.00"
type input "UNKNOWN"
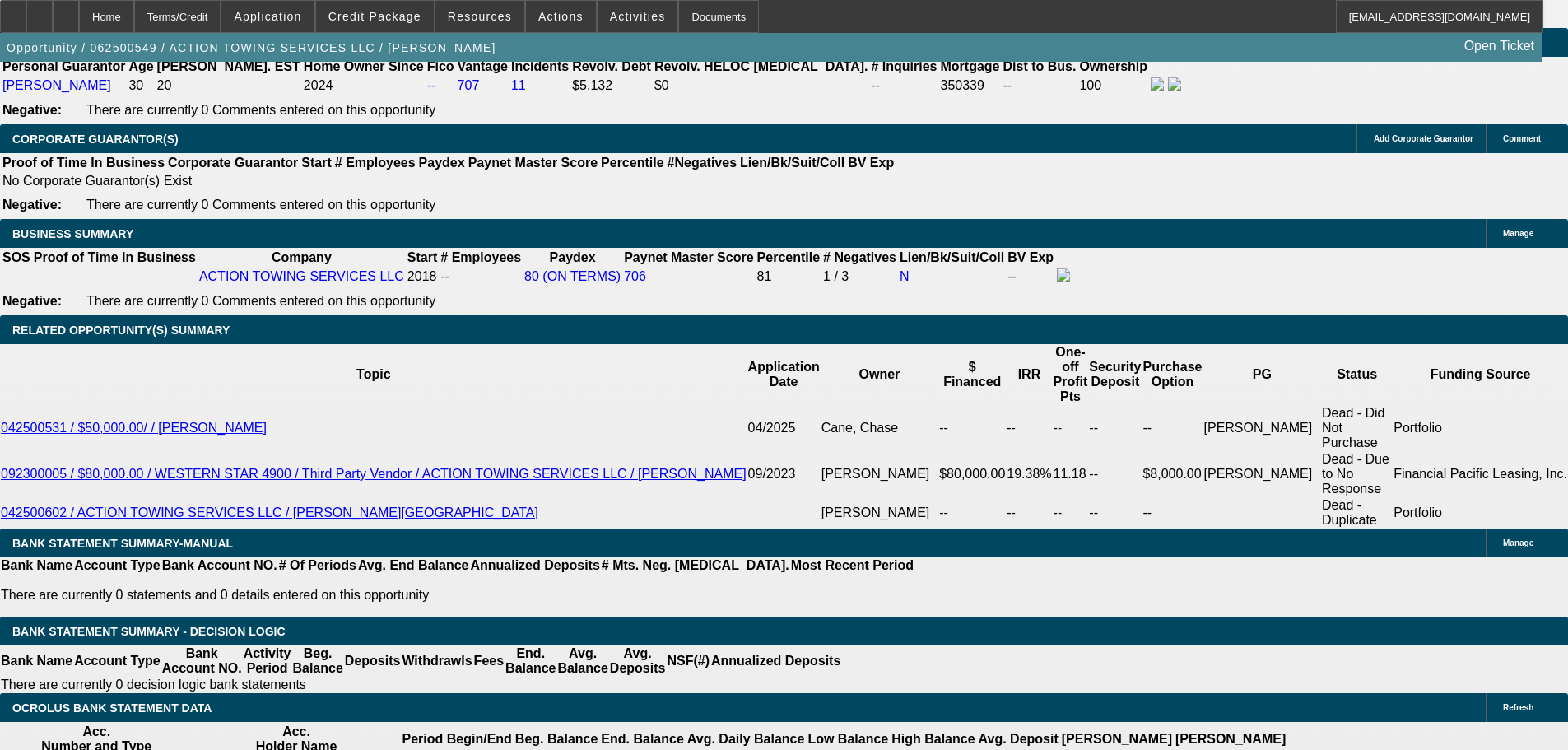
type input "$6,300.46"
drag, startPoint x: 247, startPoint y: 450, endPoint x: 421, endPoint y: 439, distance: 174.3
type input "31"
type input "$62.00"
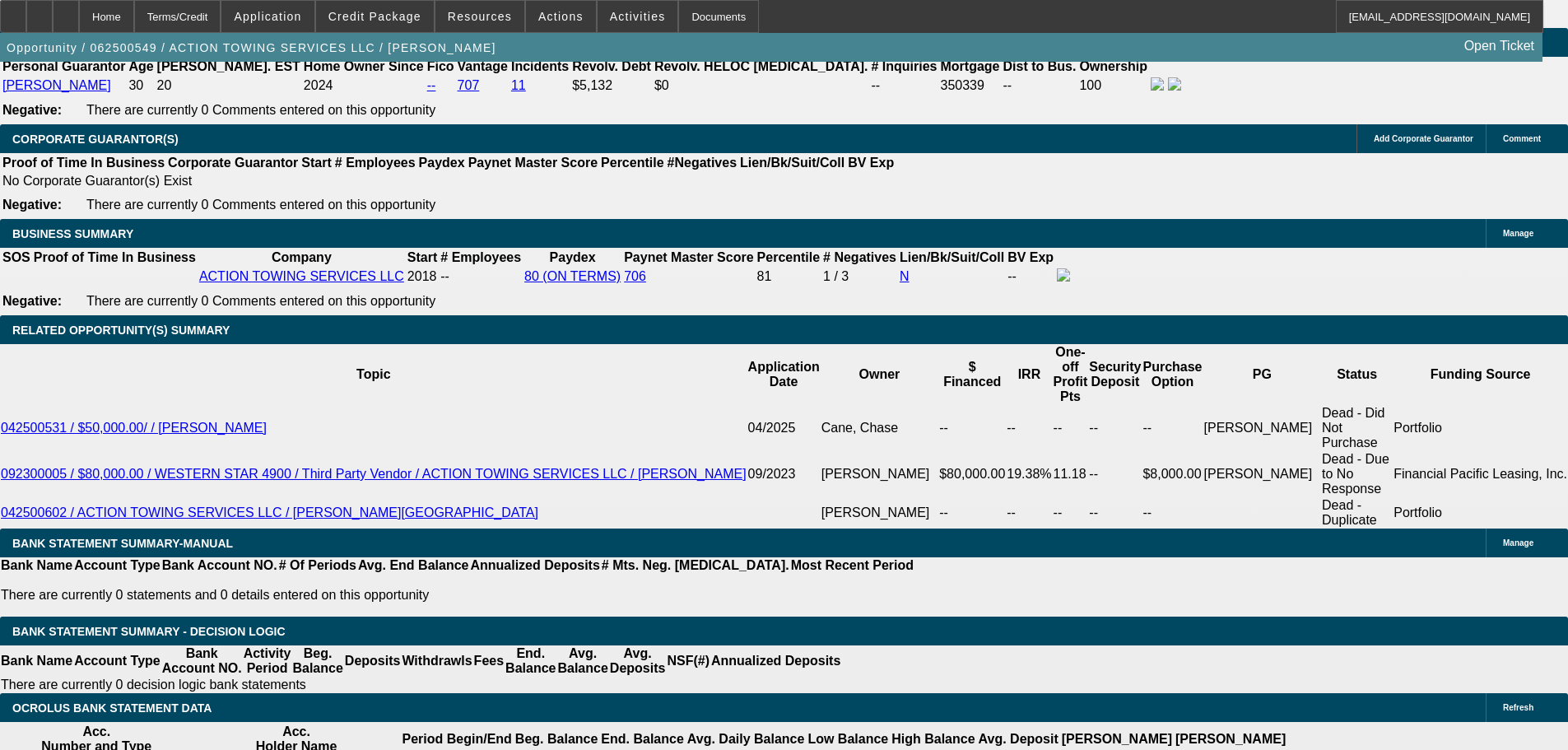
type input "3150"
type input "$6,300.00"
type input "14.6"
type input "$3,150.00"
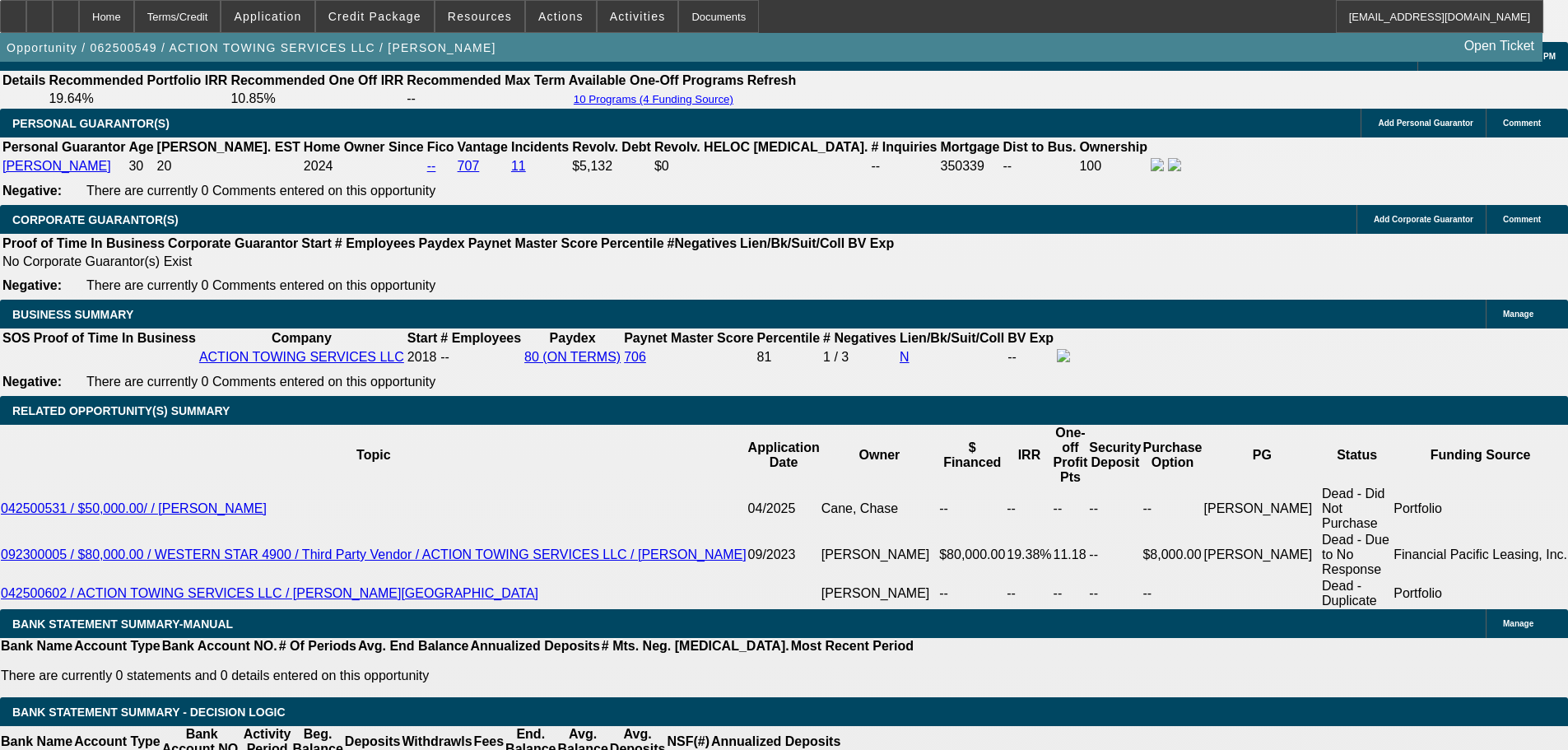
scroll to position [2387, 0]
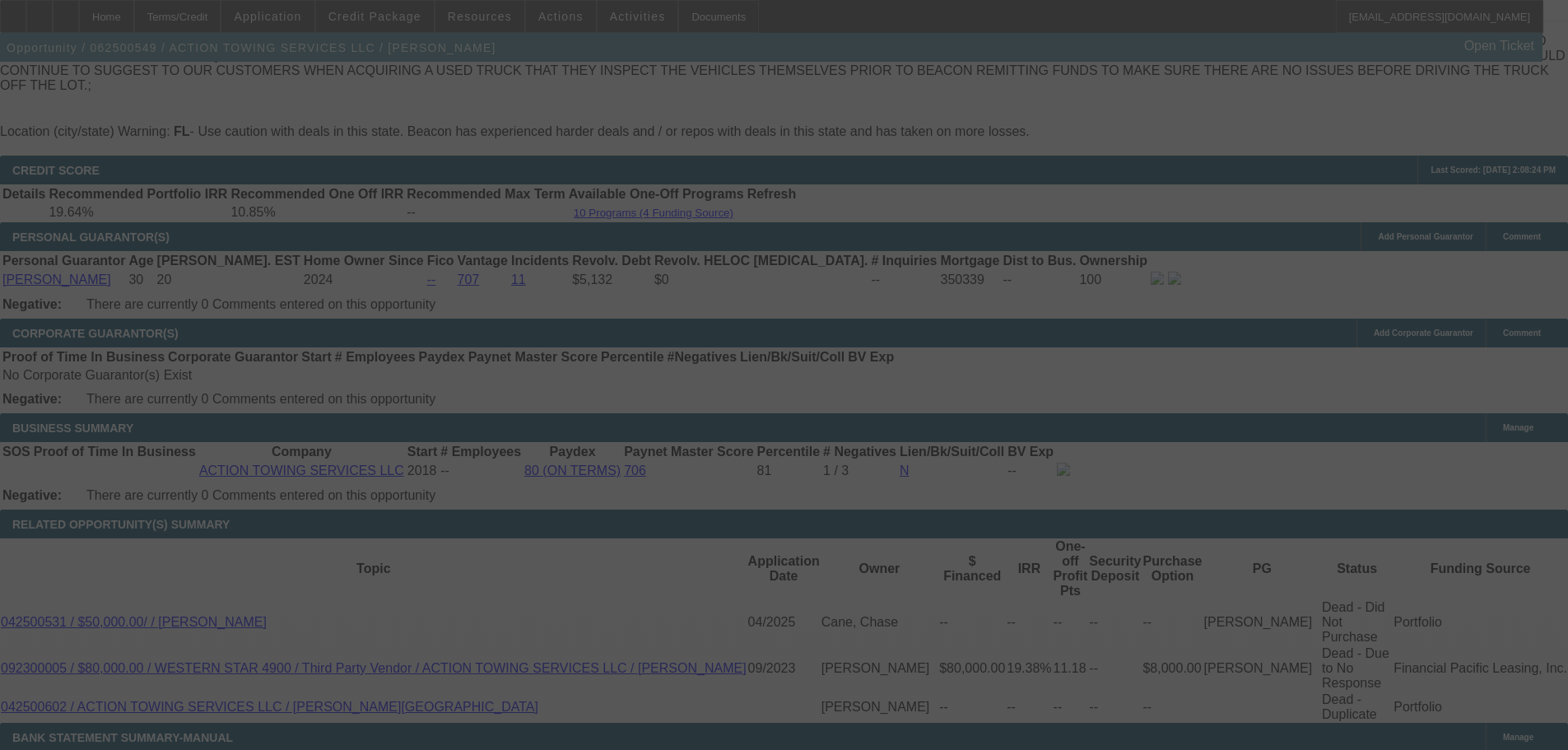
scroll to position [2469, 0]
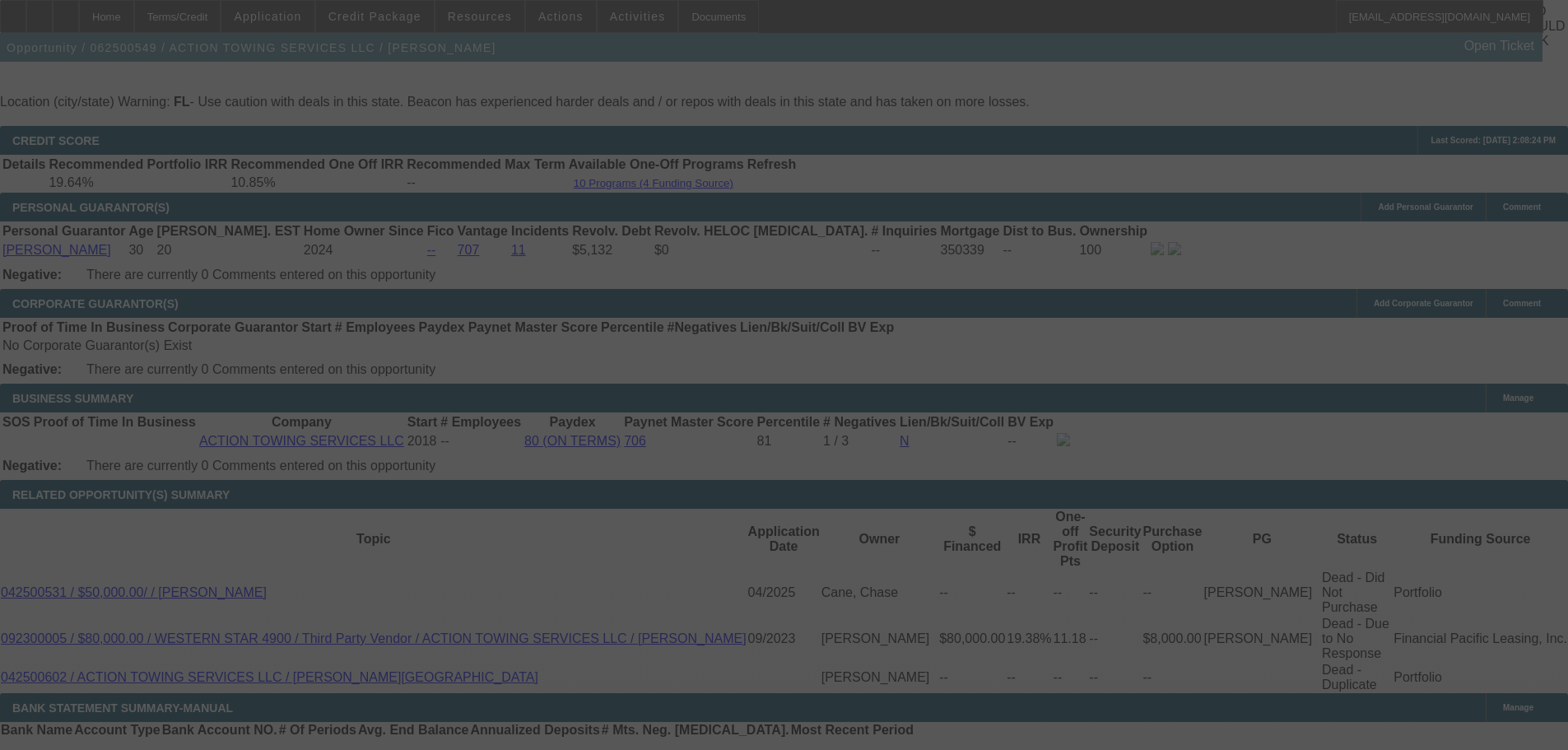
select select "0"
select select "2"
select select "0.1"
select select "4"
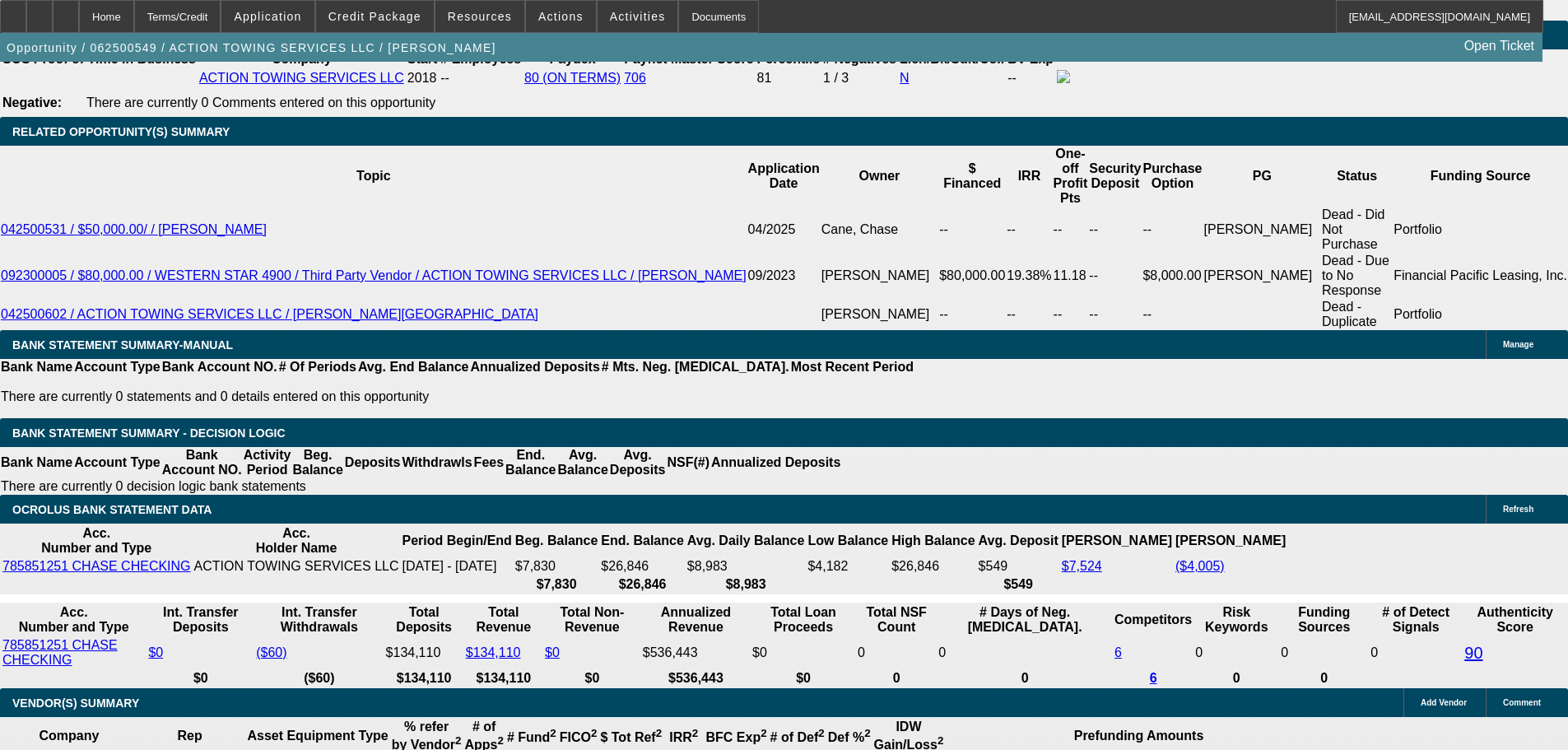
scroll to position [2716, 0]
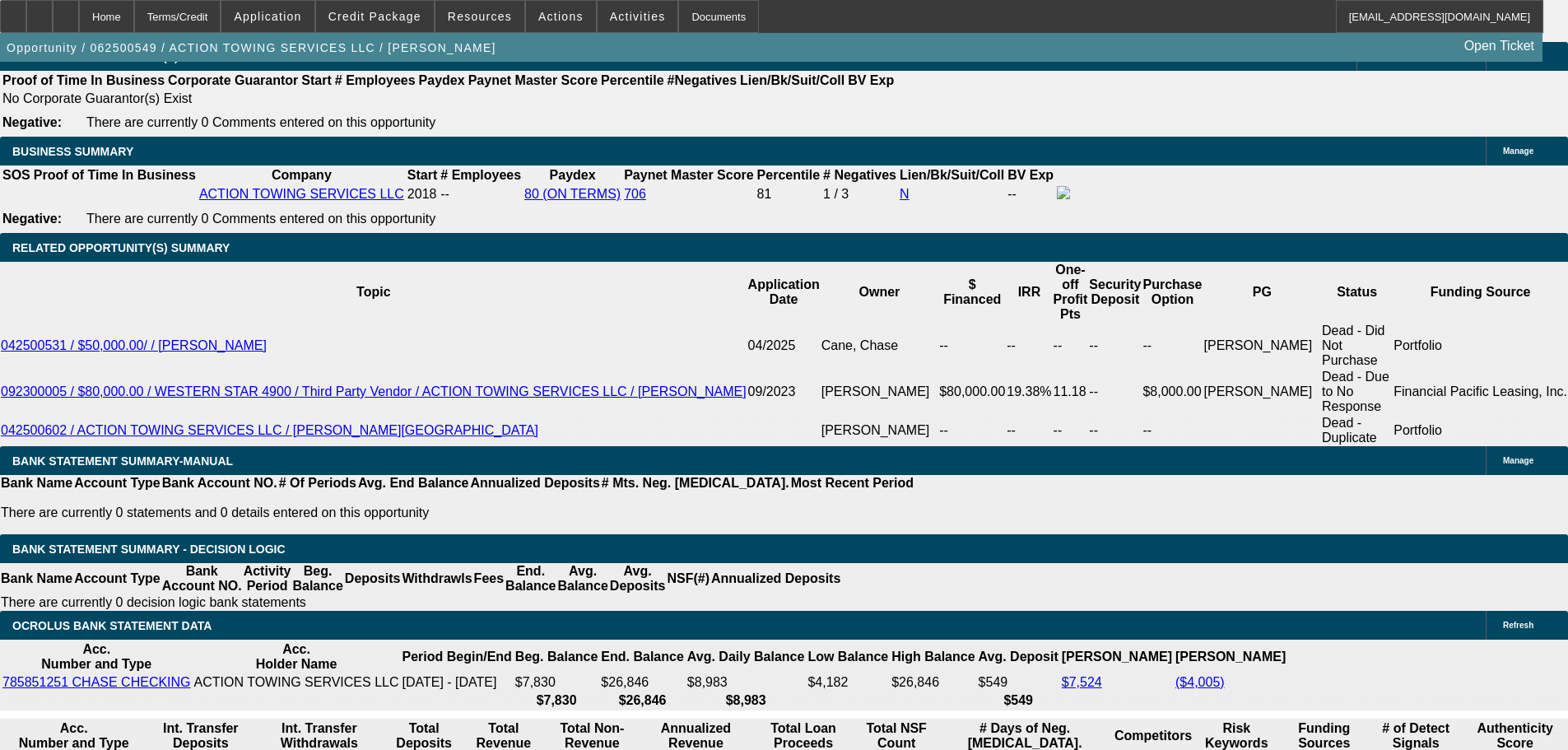
drag, startPoint x: 241, startPoint y: 373, endPoint x: 587, endPoint y: 367, distance: 346.1
type input "31"
type input "$62.00"
type input "UNKNOWN"
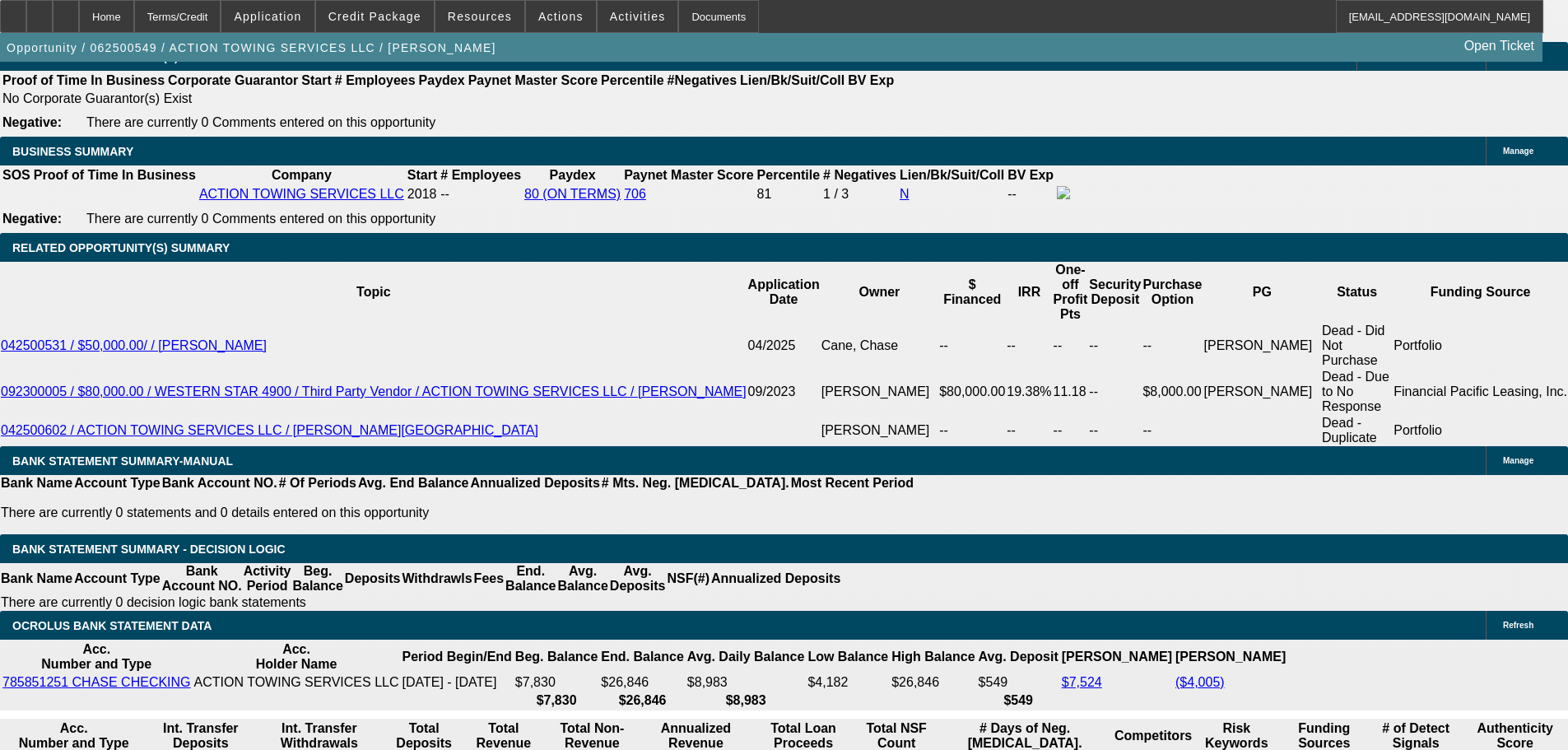
type input "3155"
type input "$6,310.00"
type input "14.6"
type input "$3,155.00"
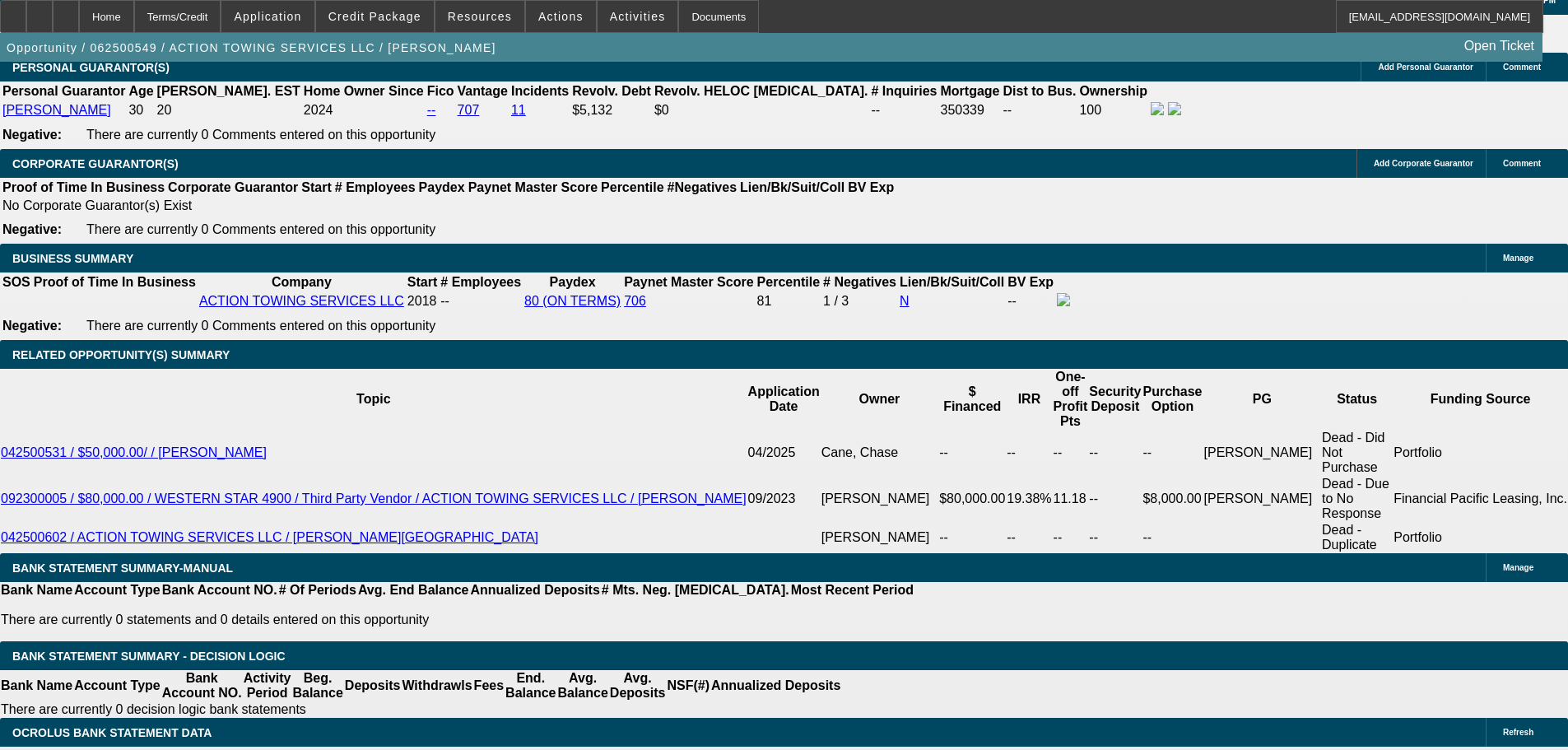
scroll to position [2469, 0]
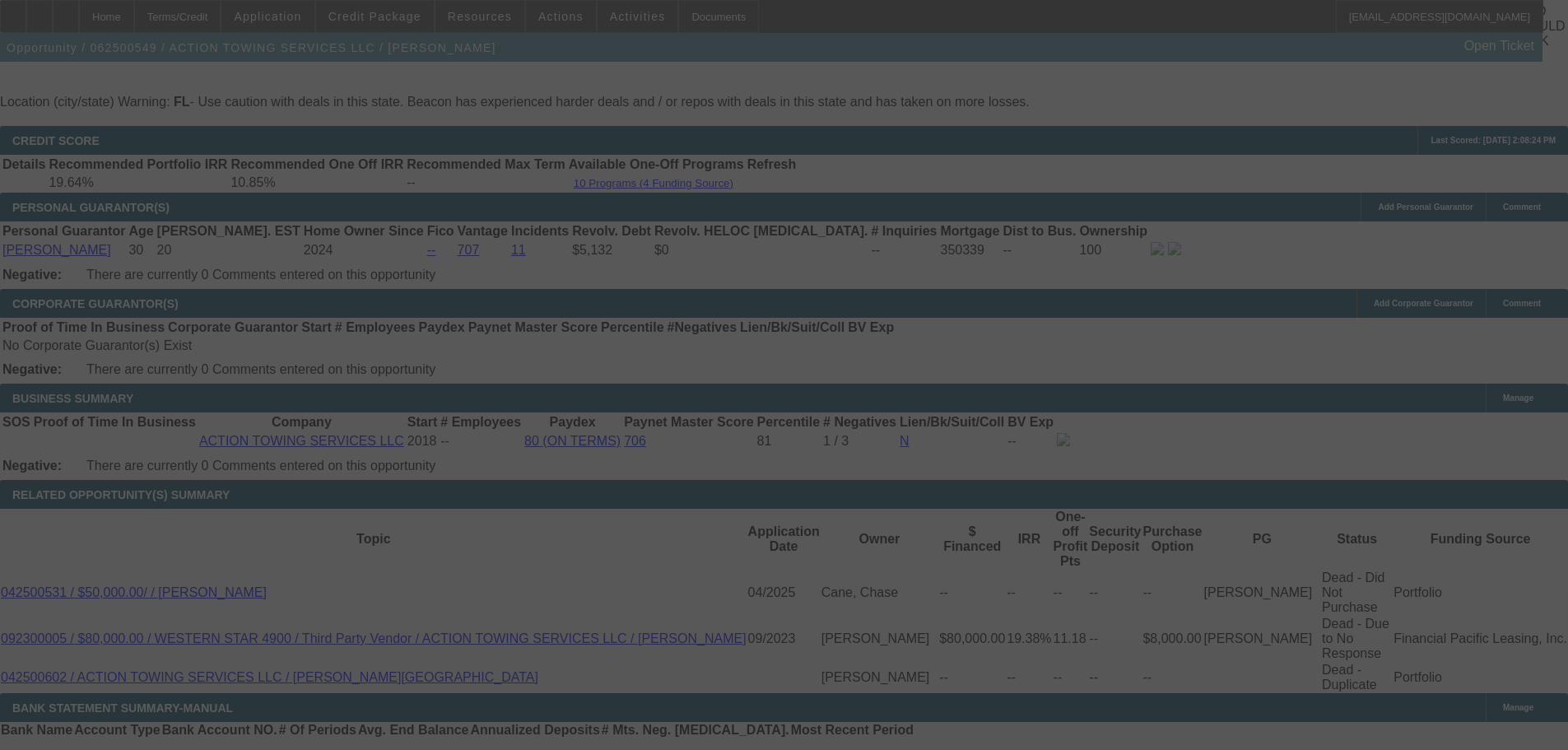
select select "0"
select select "2"
select select "0.1"
select select "4"
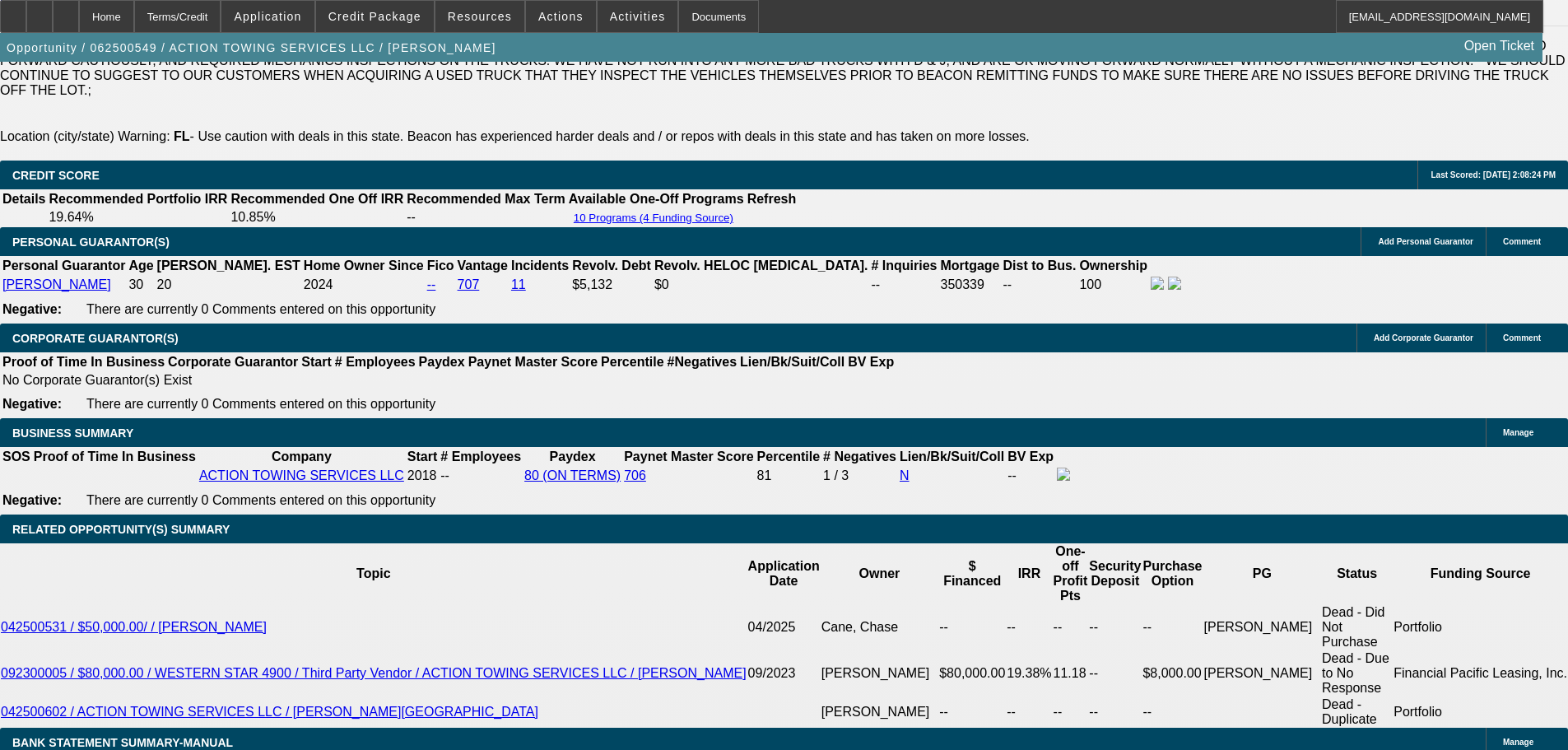
scroll to position [2551, 0]
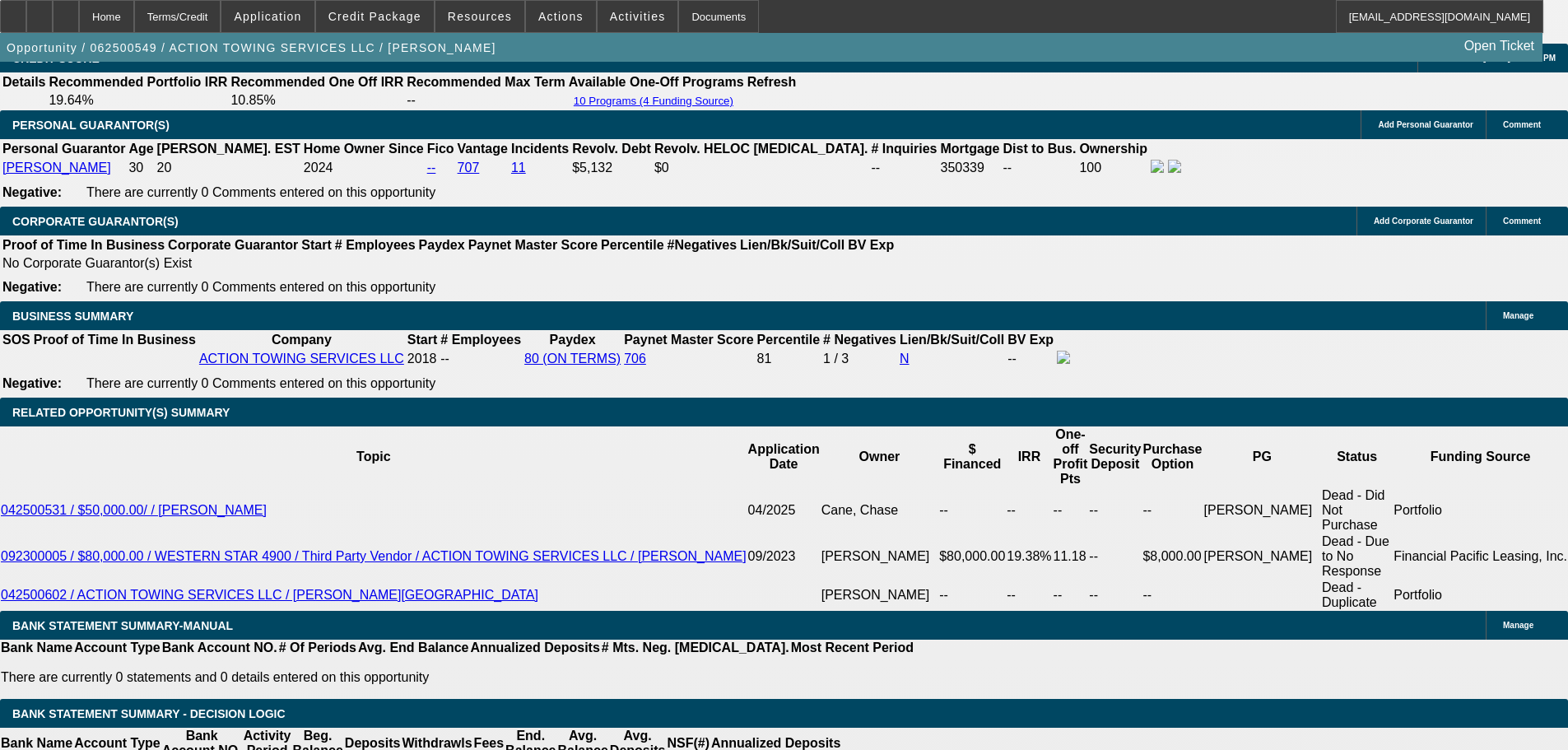
drag, startPoint x: 249, startPoint y: 534, endPoint x: 453, endPoint y: 520, distance: 204.5
type input "31"
type input "$62.00"
type input "UNKNOWN"
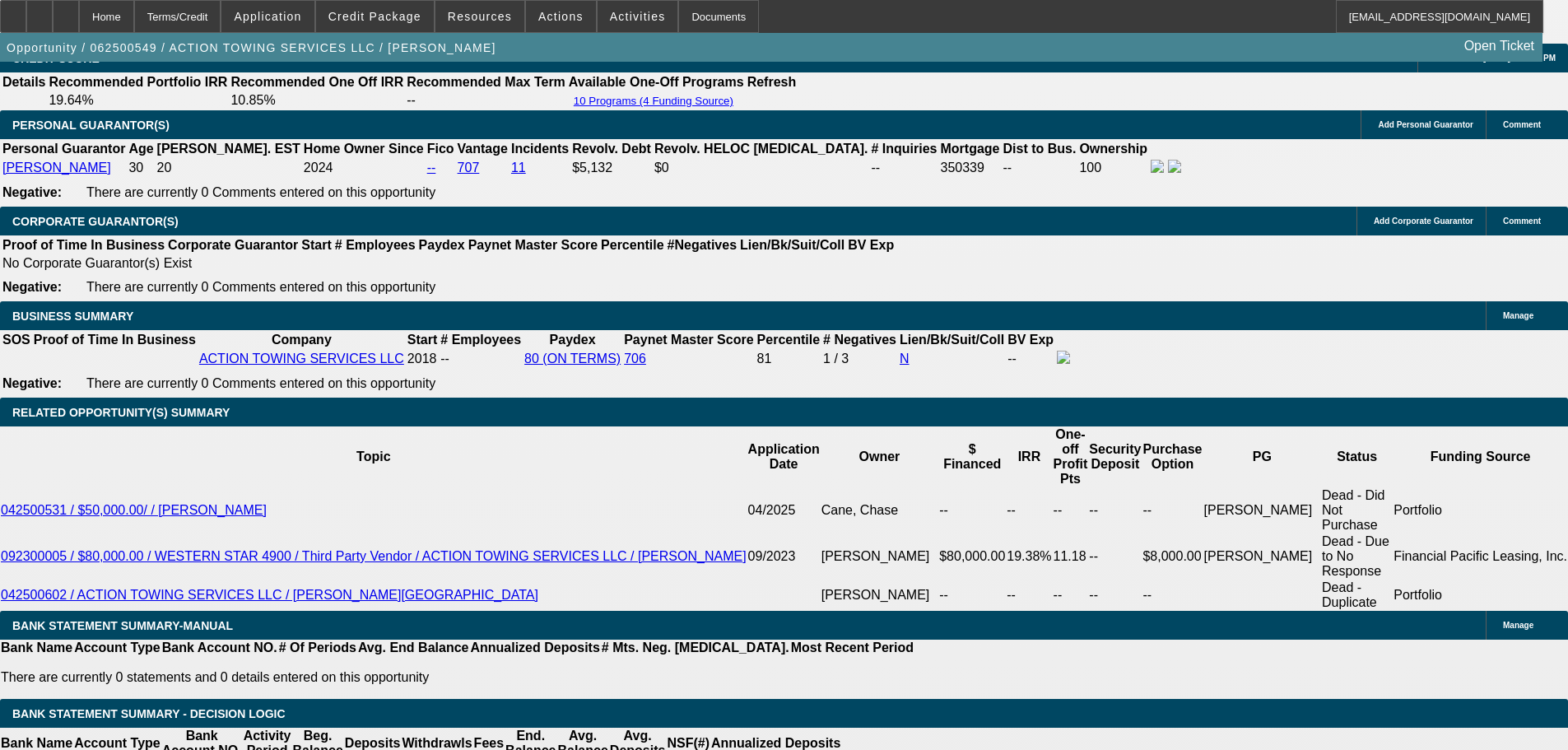
type input "3195"
type input "$6,390.00"
type input "15.2"
type input "$3,195.00"
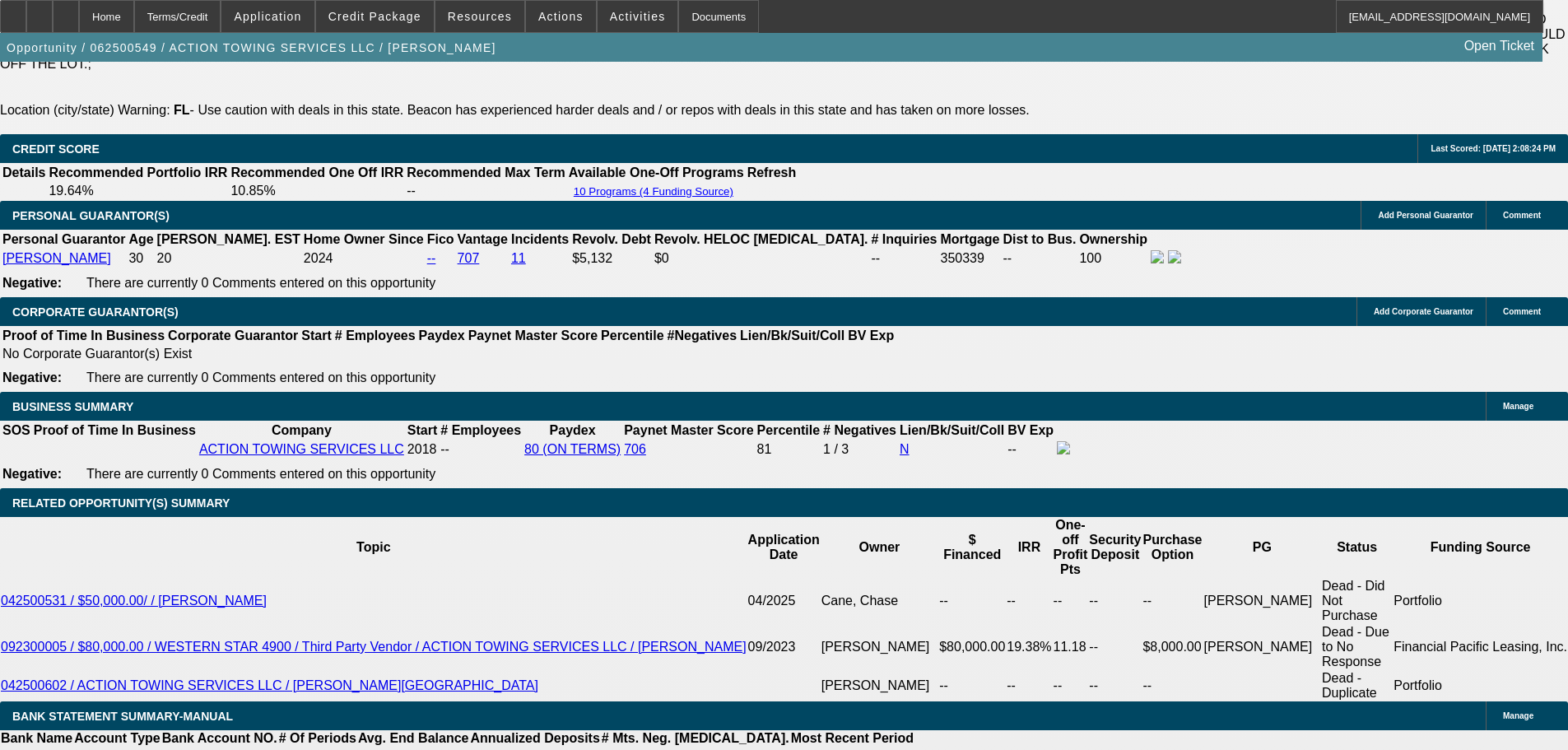
scroll to position [2387, 0]
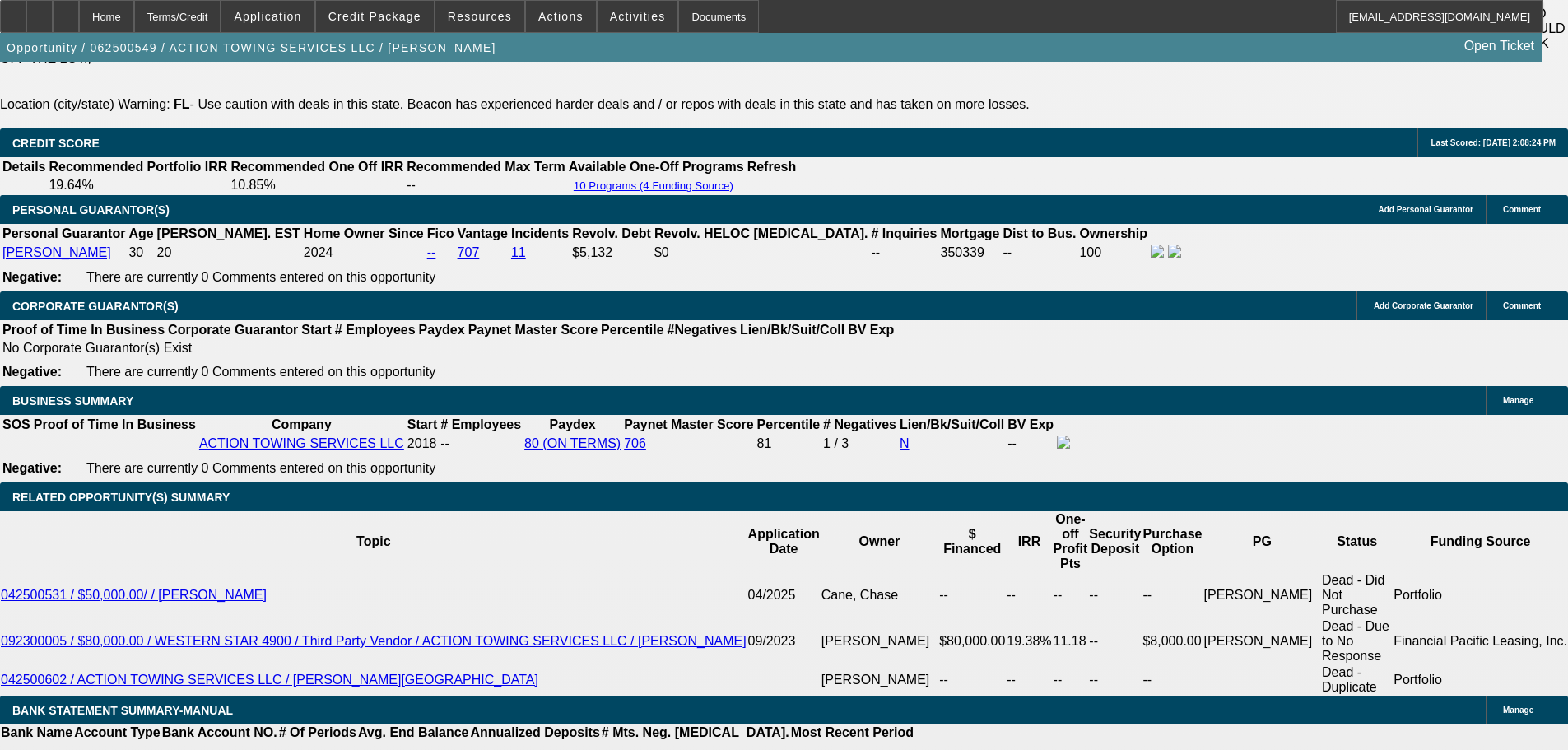
scroll to position [2633, 0]
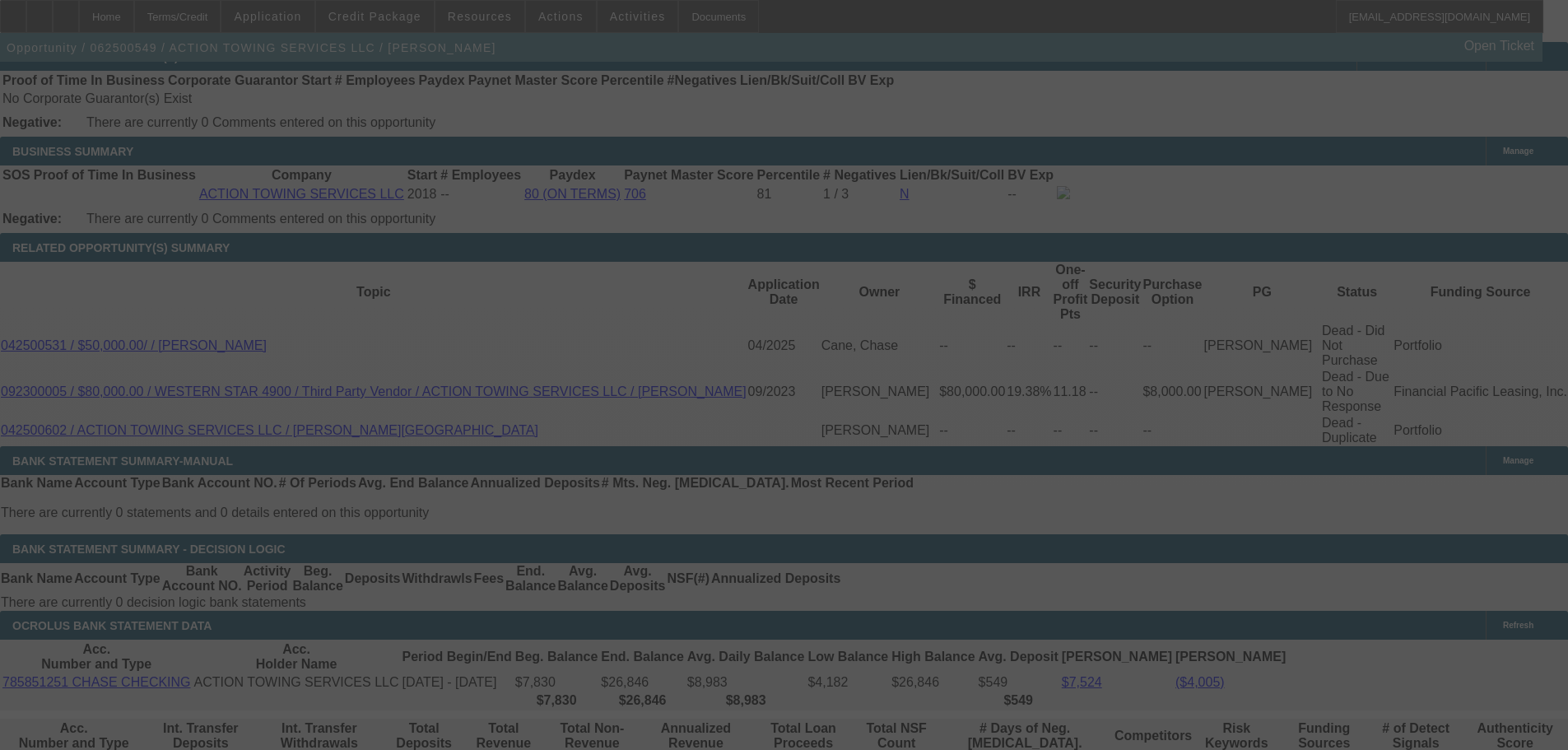
select select "0"
select select "2"
select select "0.1"
select select "4"
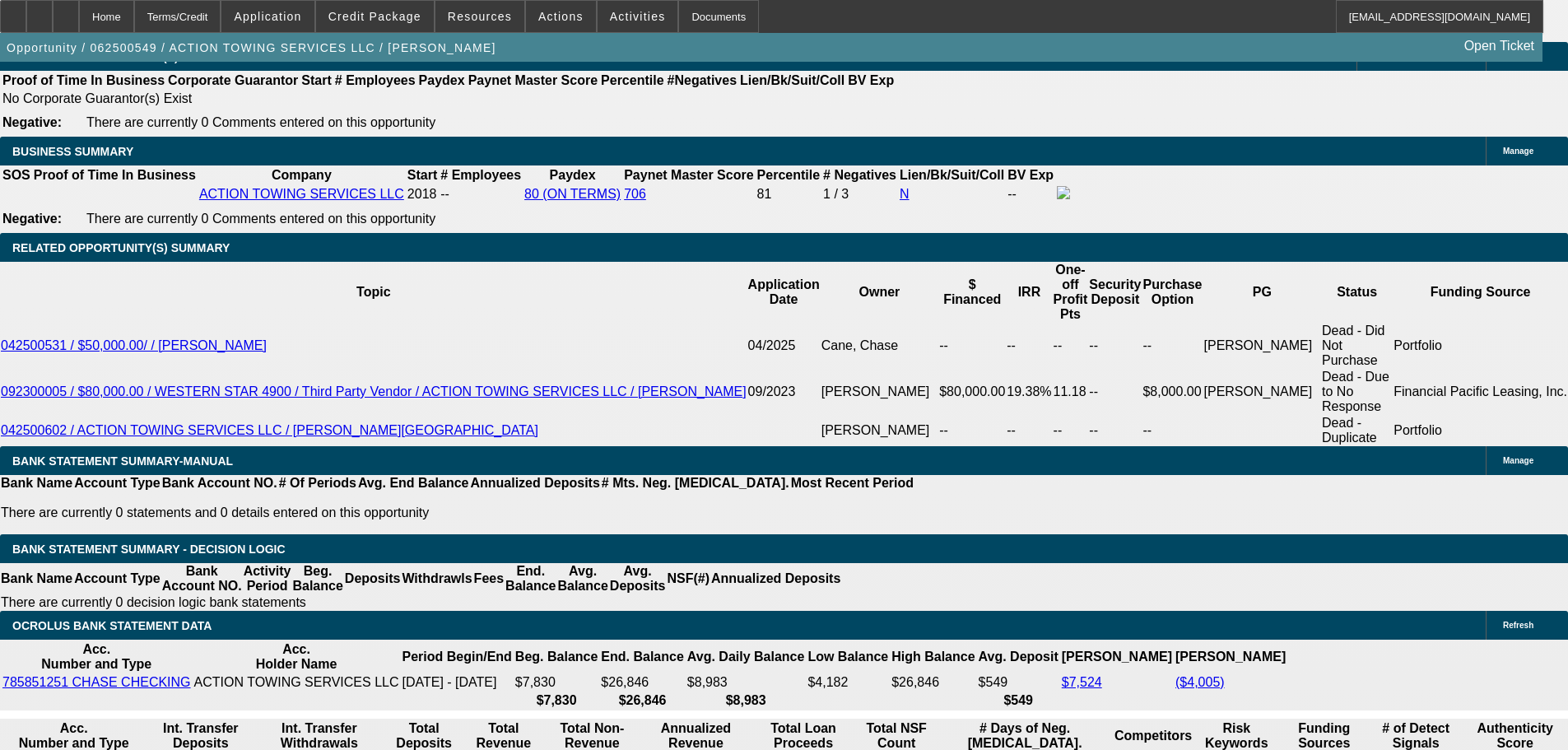
scroll to position [3045, 0]
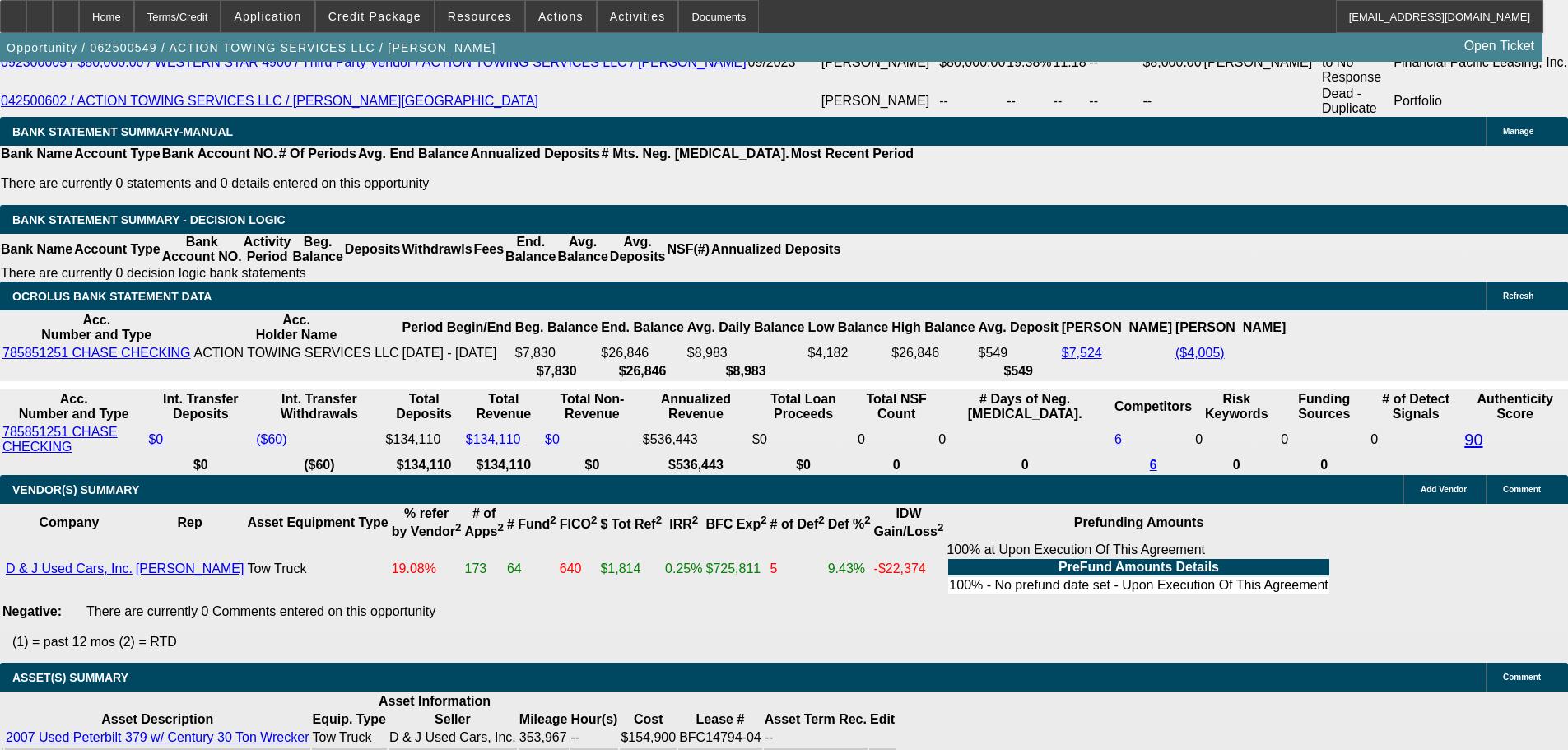
select select "3"
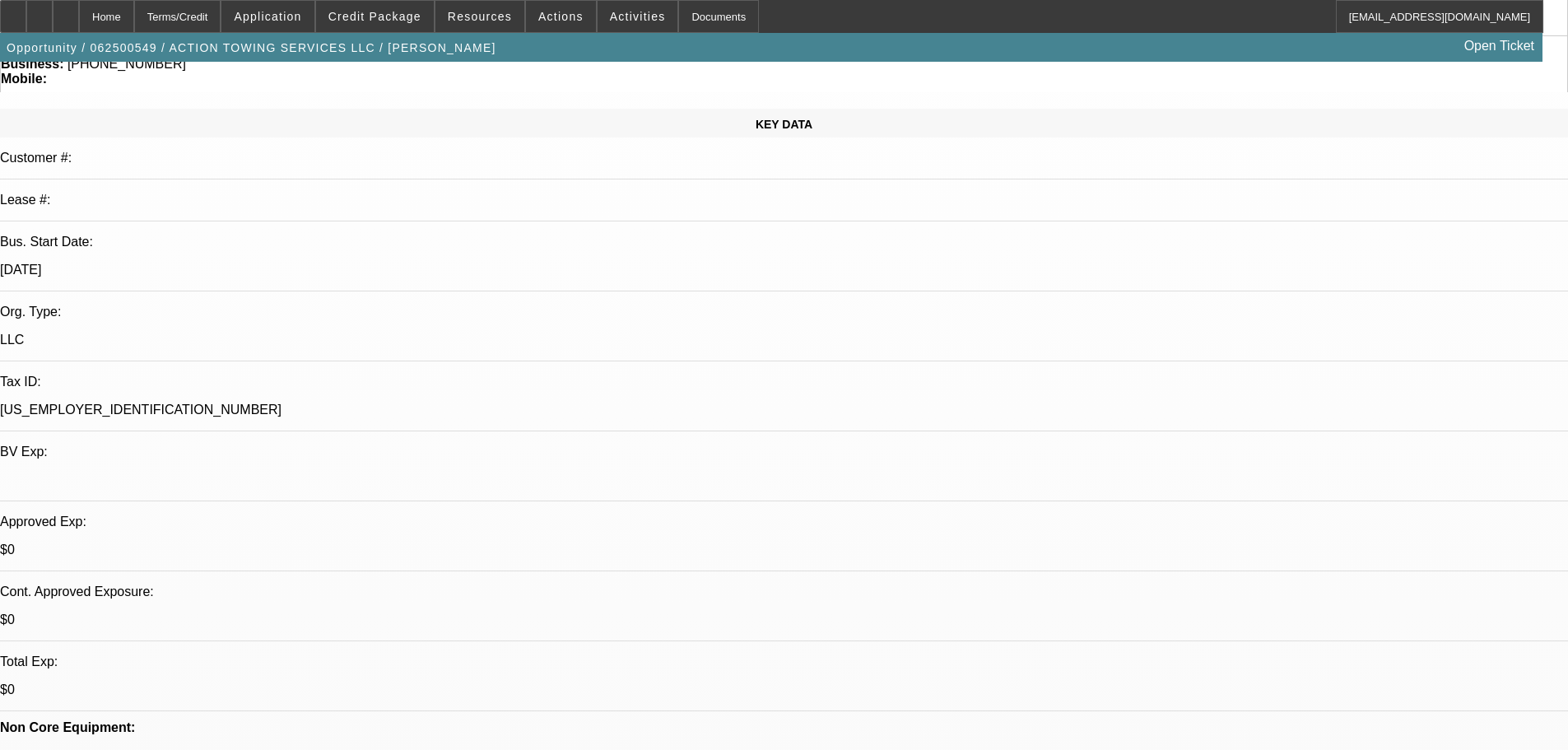
paste textarea "APPROVED WITH THIS STRUCTURE, GPS REQUIRED. PER THE WARNING, NEED TO SUGGEST TO…"
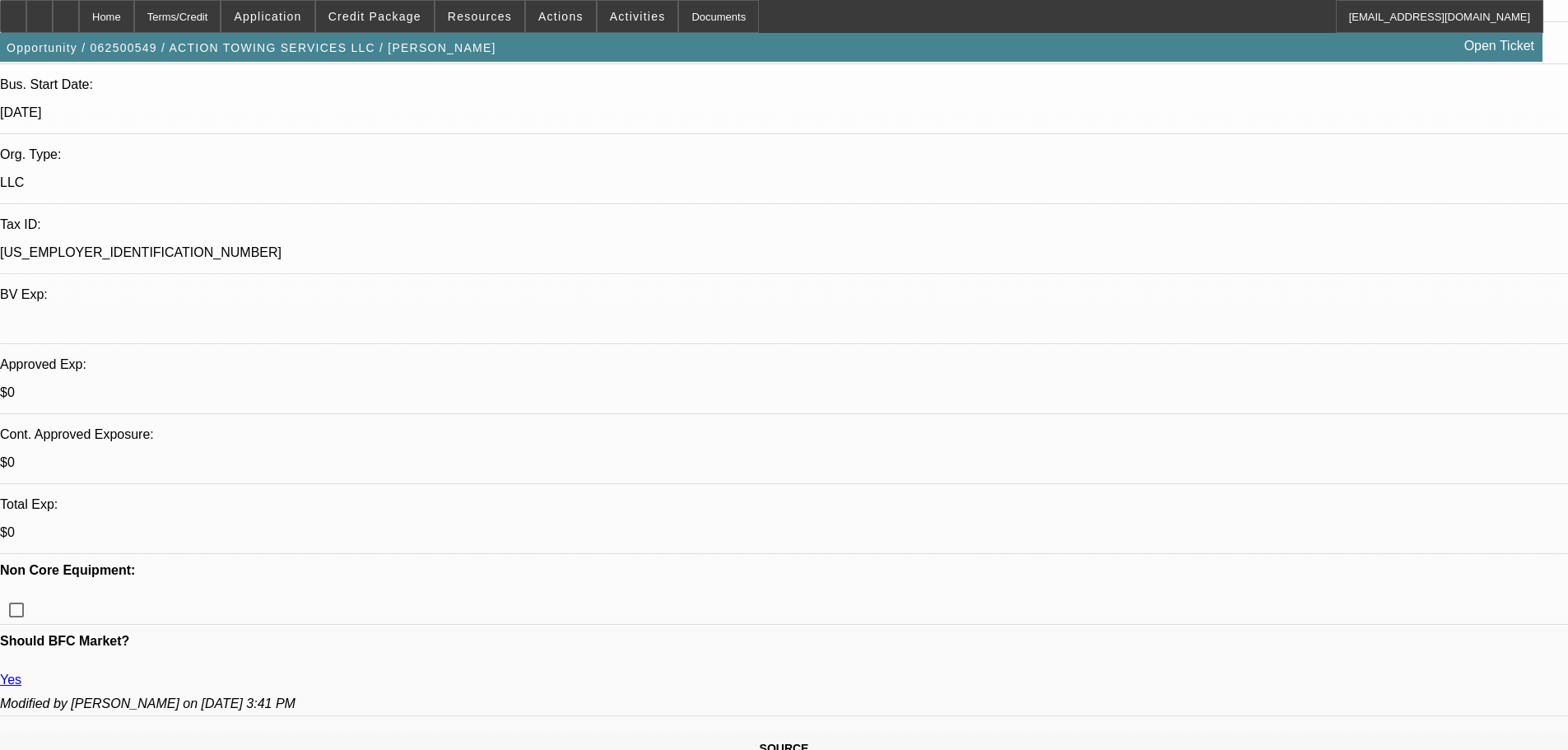
scroll to position [330, 0]
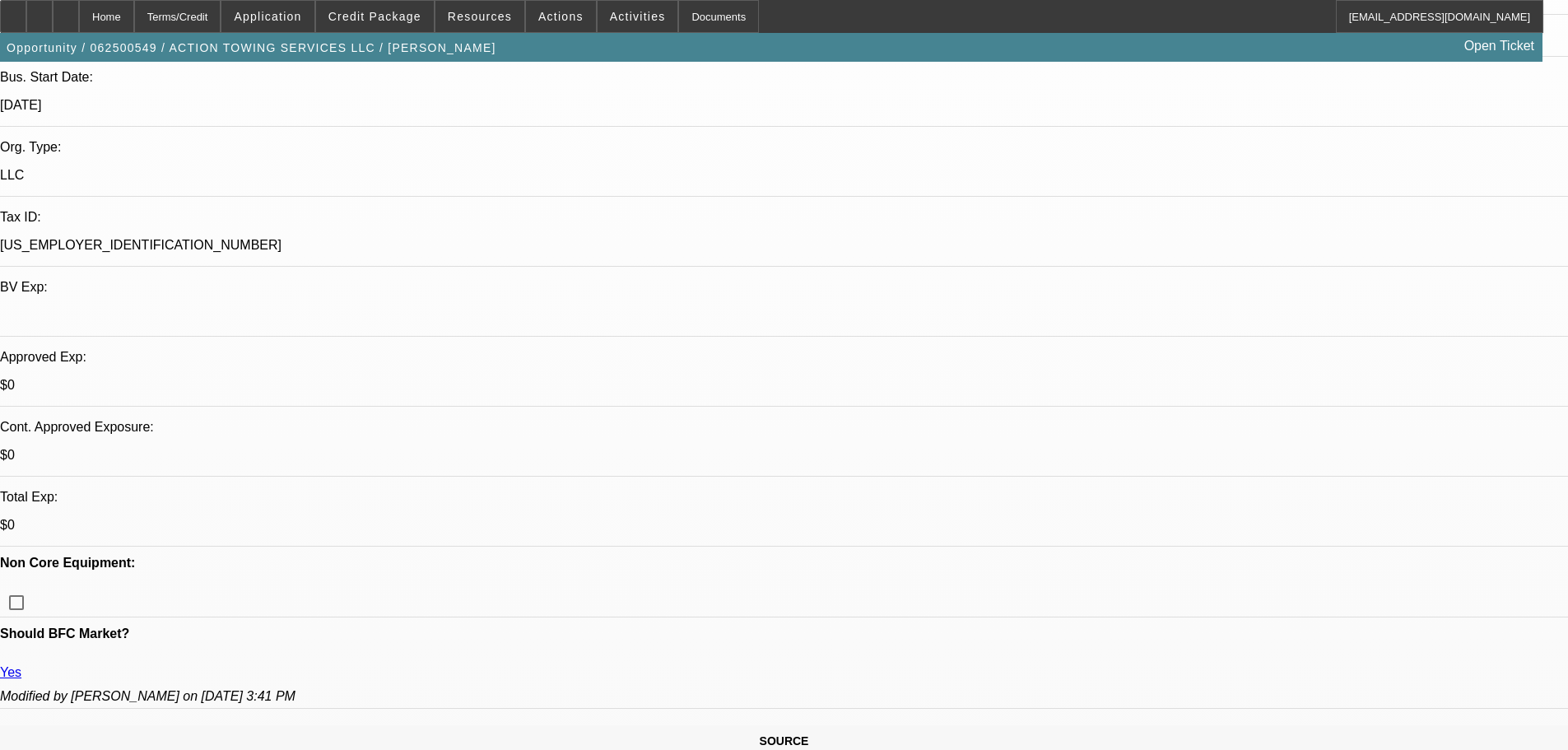
type textarea "APPROVED WITH THIS STRUCTURE, GPS REQUIRED. PER THE WARNING, NEED TO SUGGEST TO…"
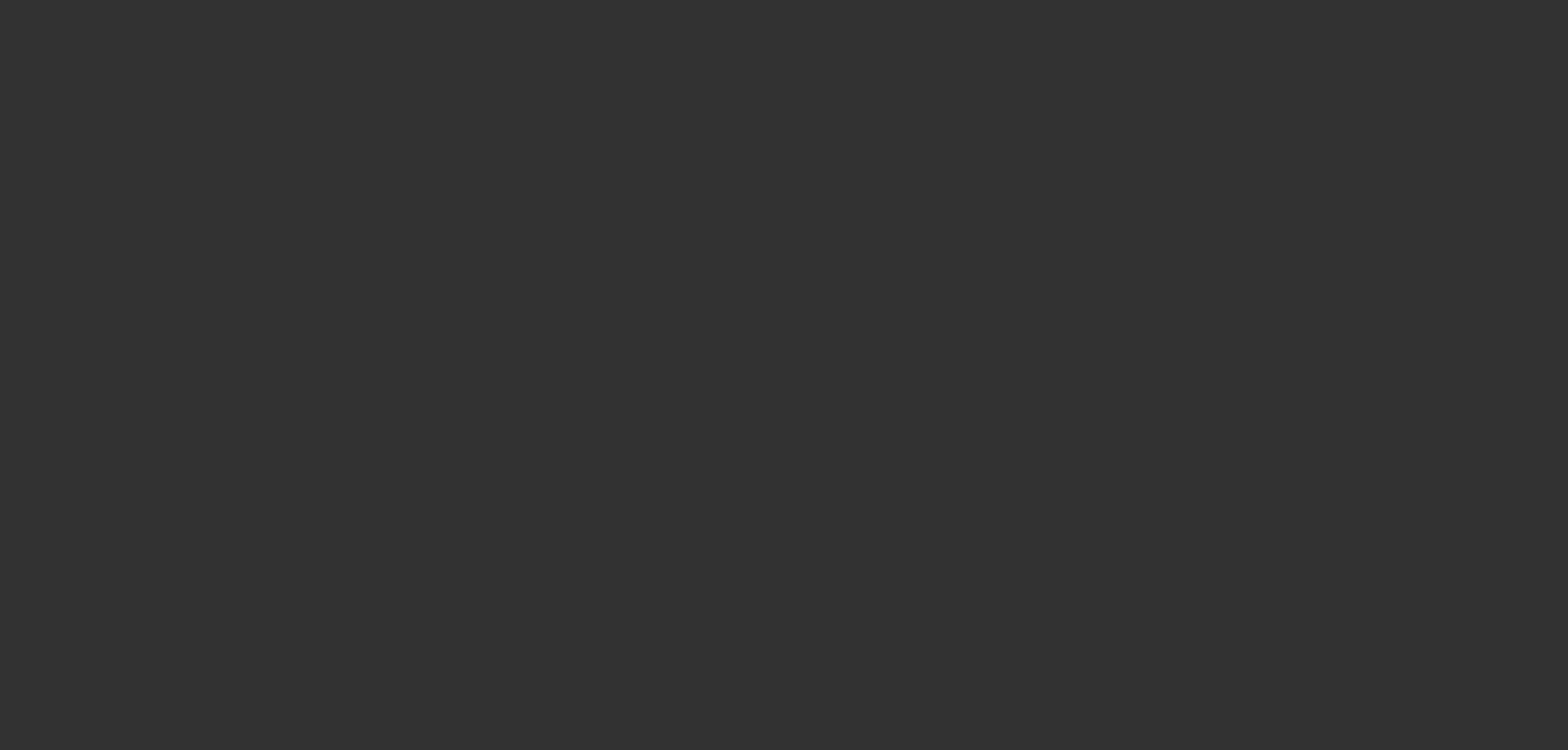
scroll to position [0, 0]
select select "0"
select select "2"
select select "0.1"
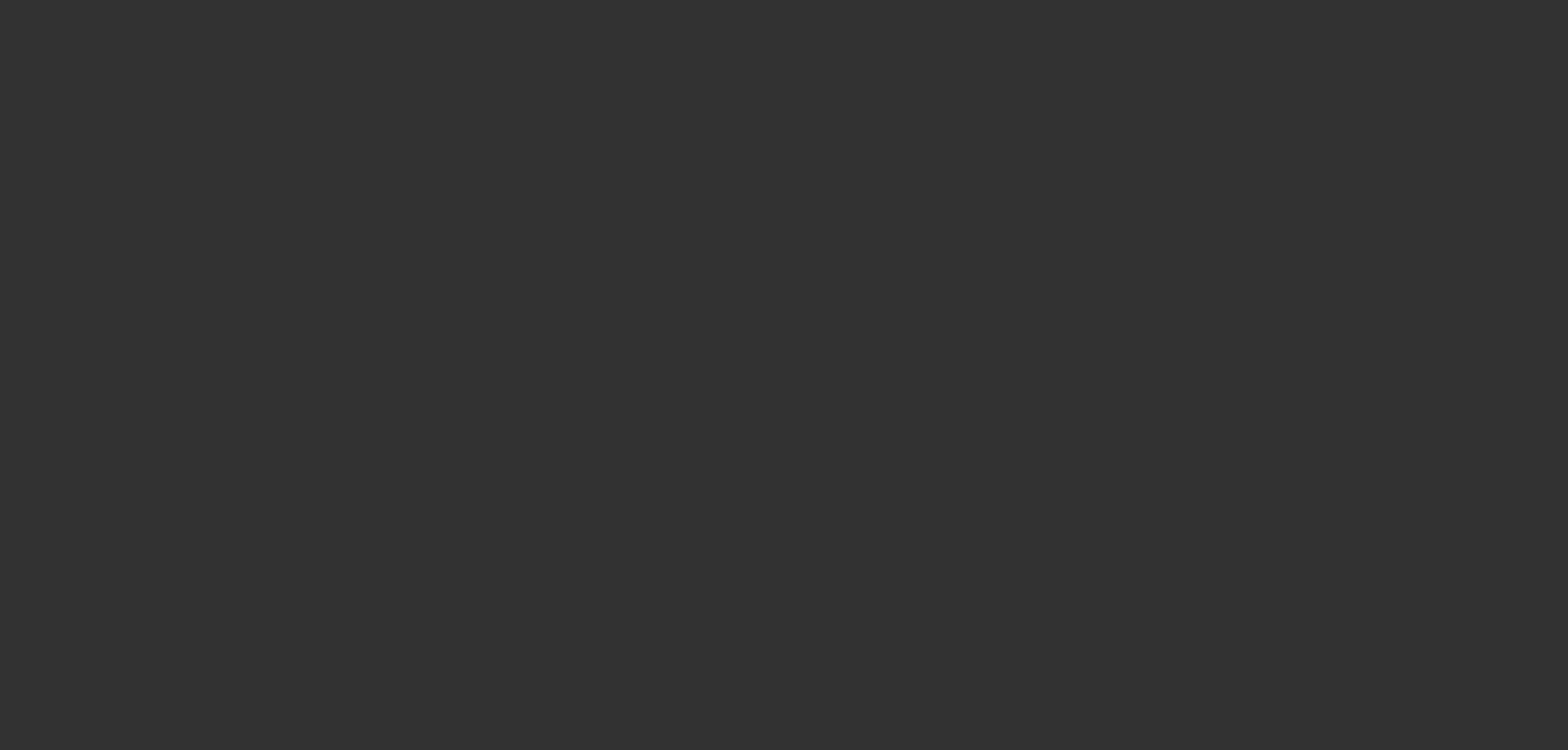
select select "4"
select select "0"
select select "2"
select select "0.1"
select select "4"
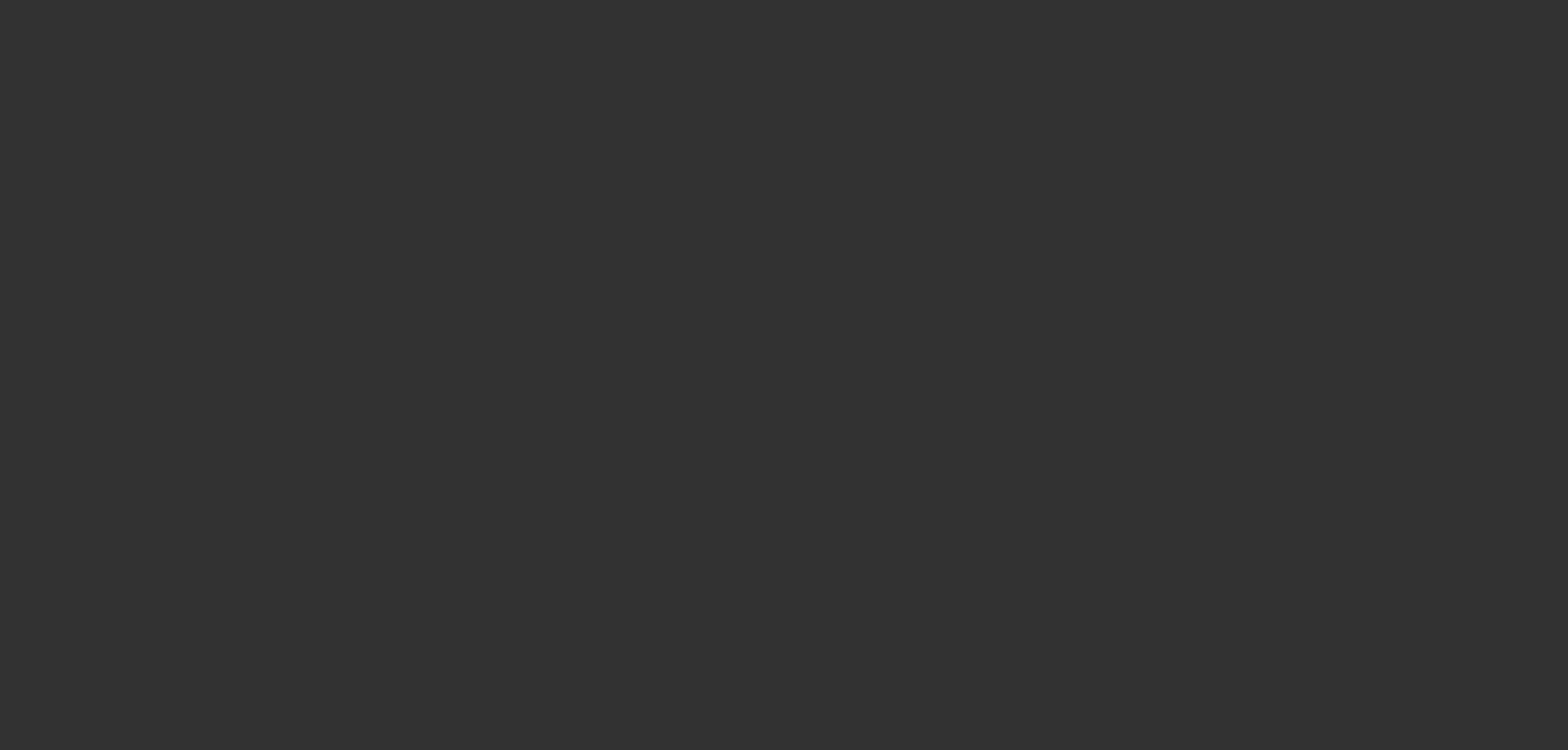
select select "0"
select select "2"
select select "0"
select select "6"
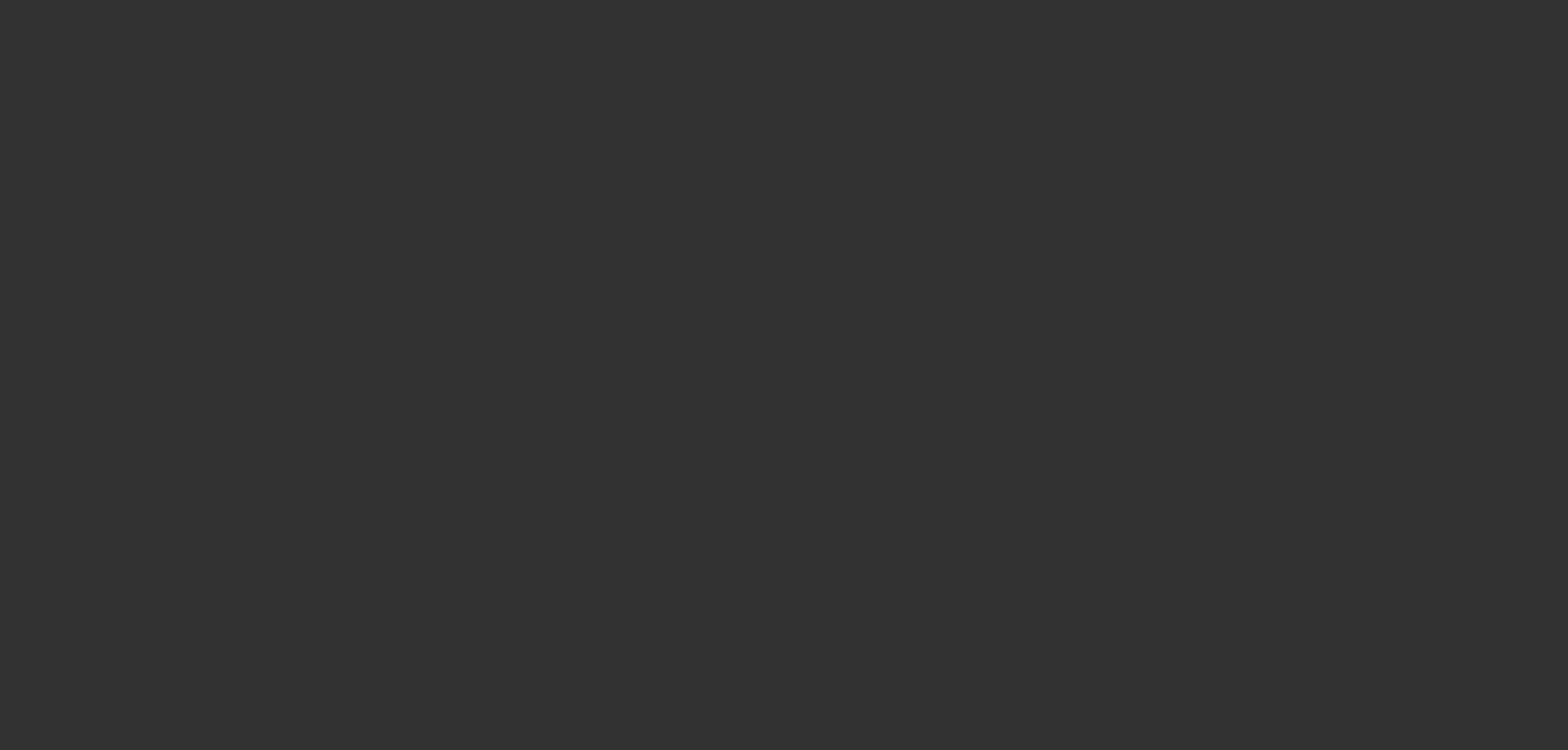
select select "0"
select select "6"
select select "0.1"
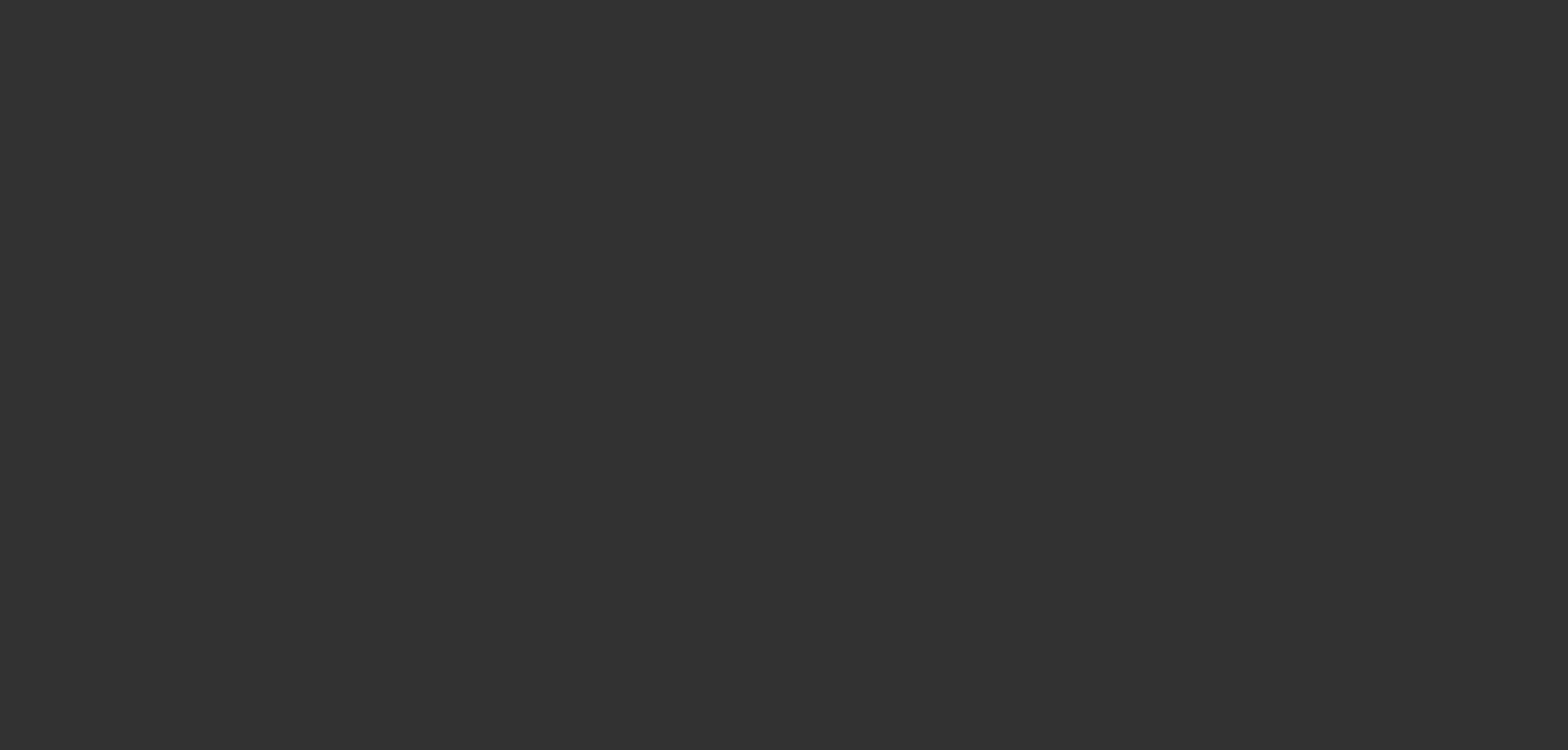
select select "2"
select select "0.1"
select select "4"
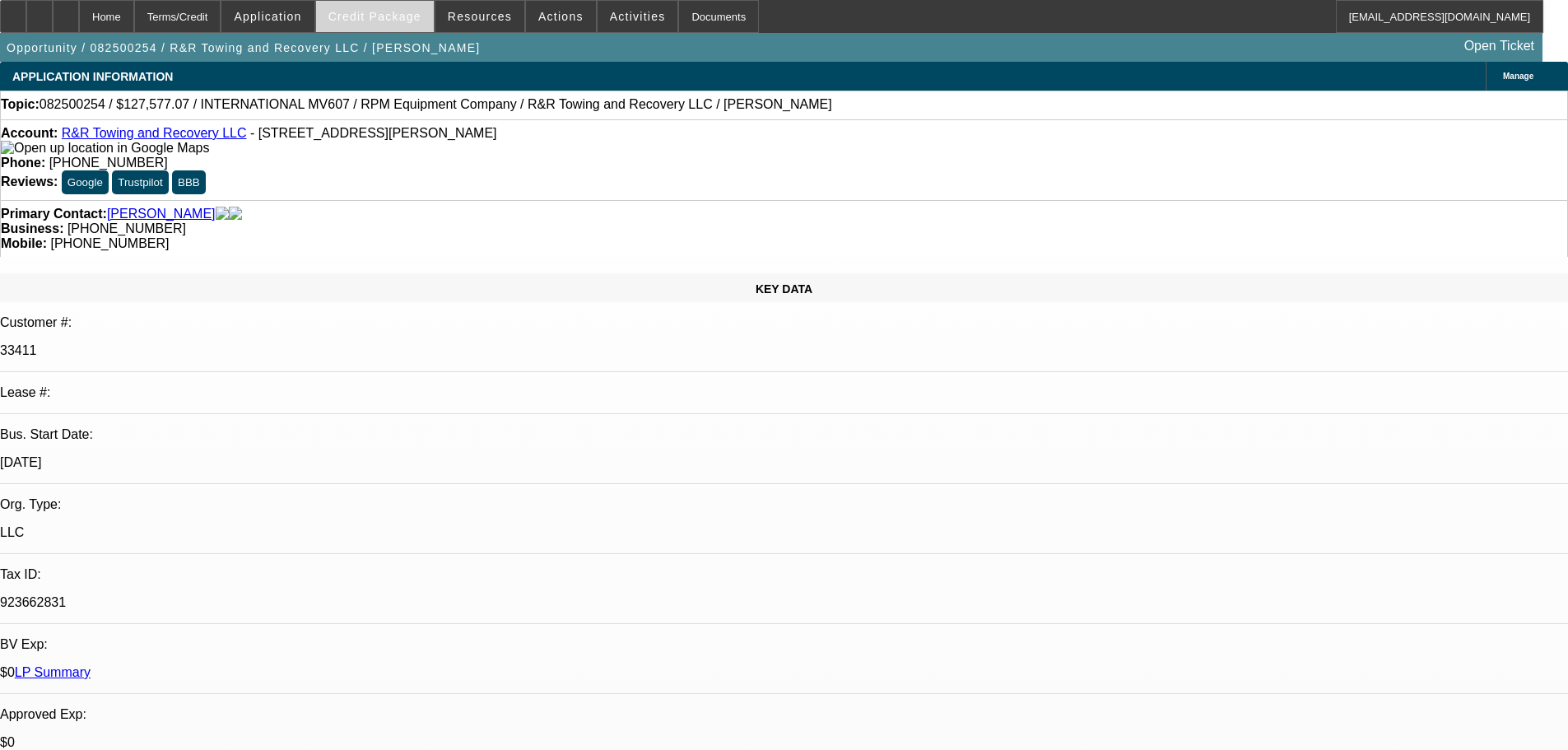
click at [411, 19] on span "Credit Package" at bounding box center [375, 17] width 93 height 13
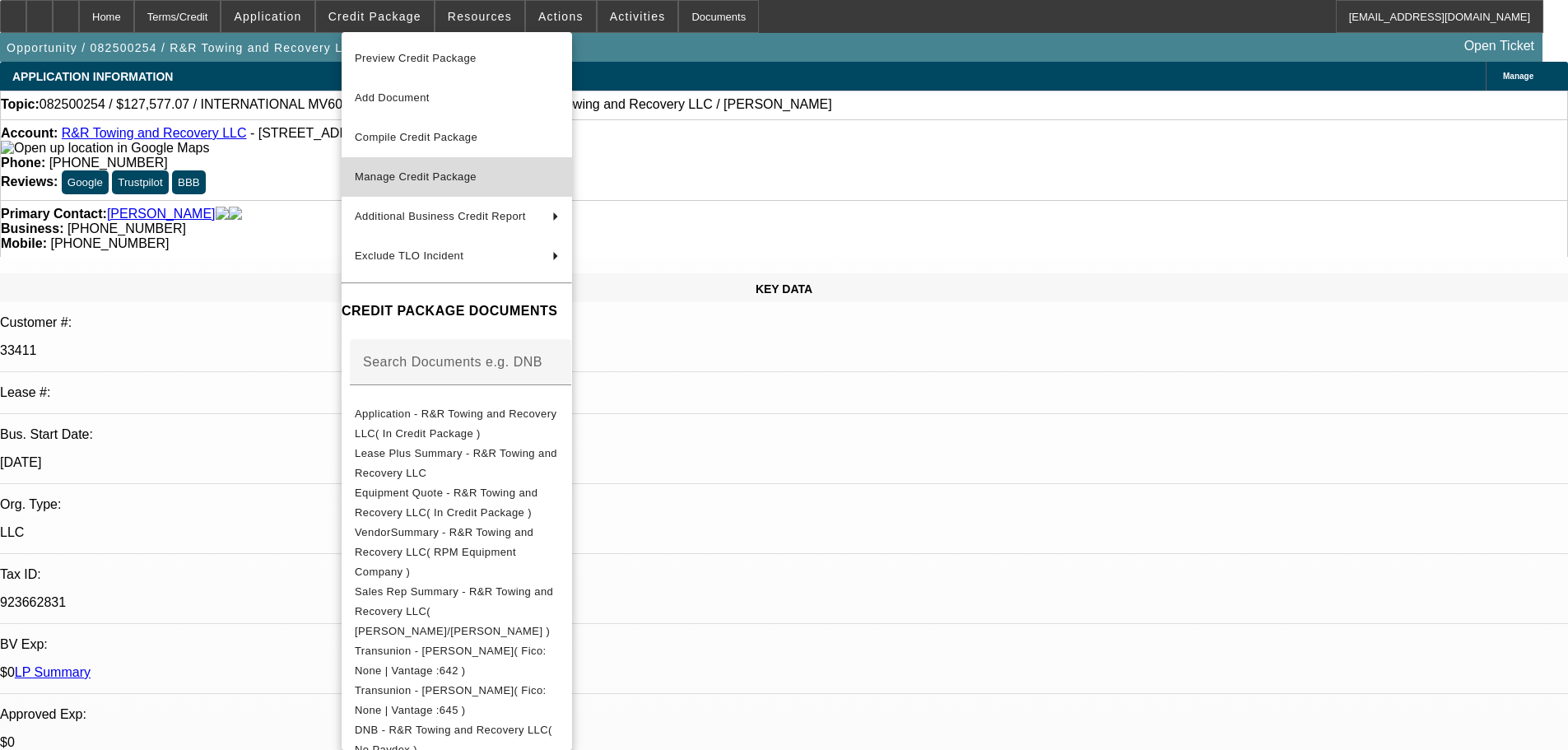
click at [398, 175] on span "Manage Credit Package" at bounding box center [415, 176] width 121 height 12
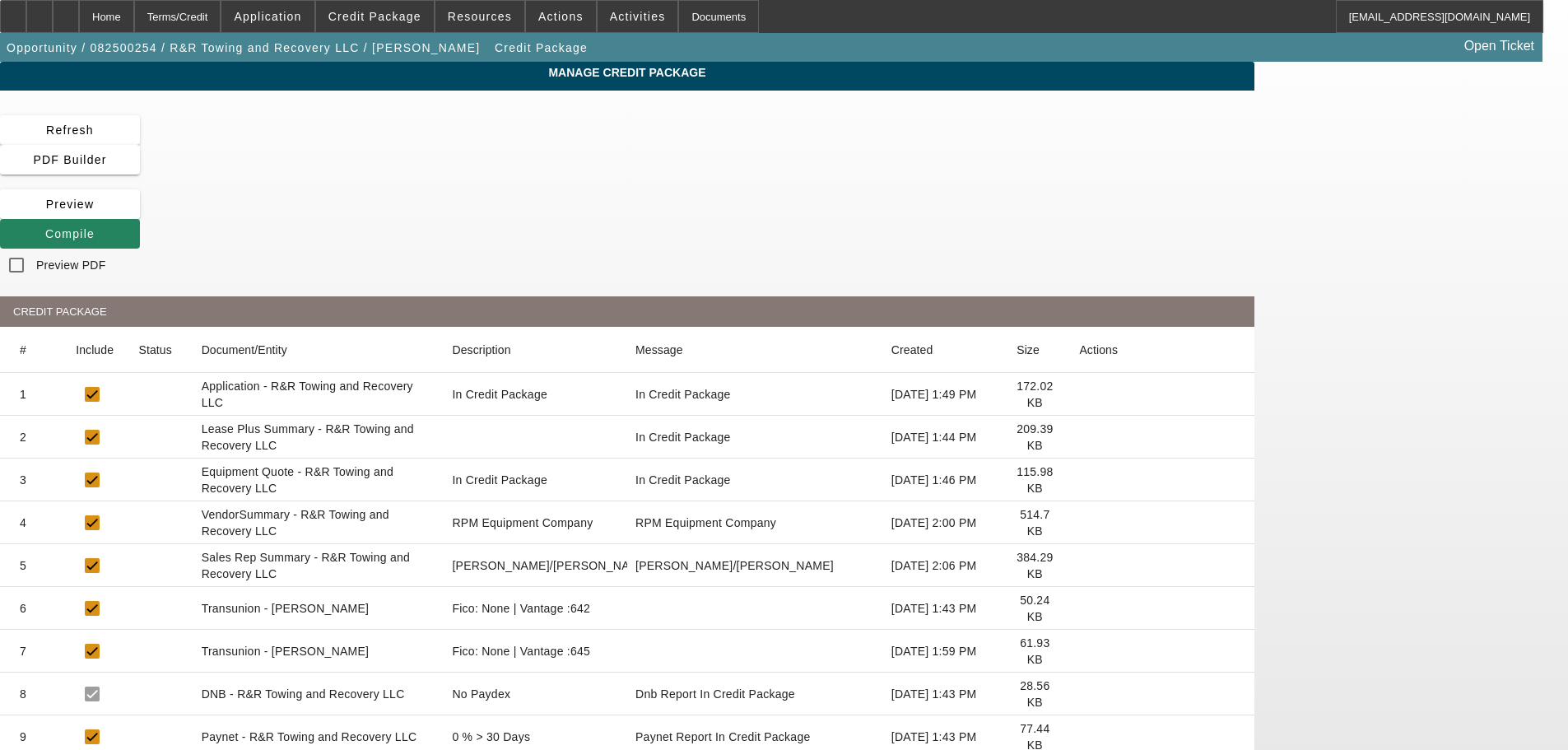
click at [1079, 437] on icon at bounding box center [1079, 437] width 0 height 0
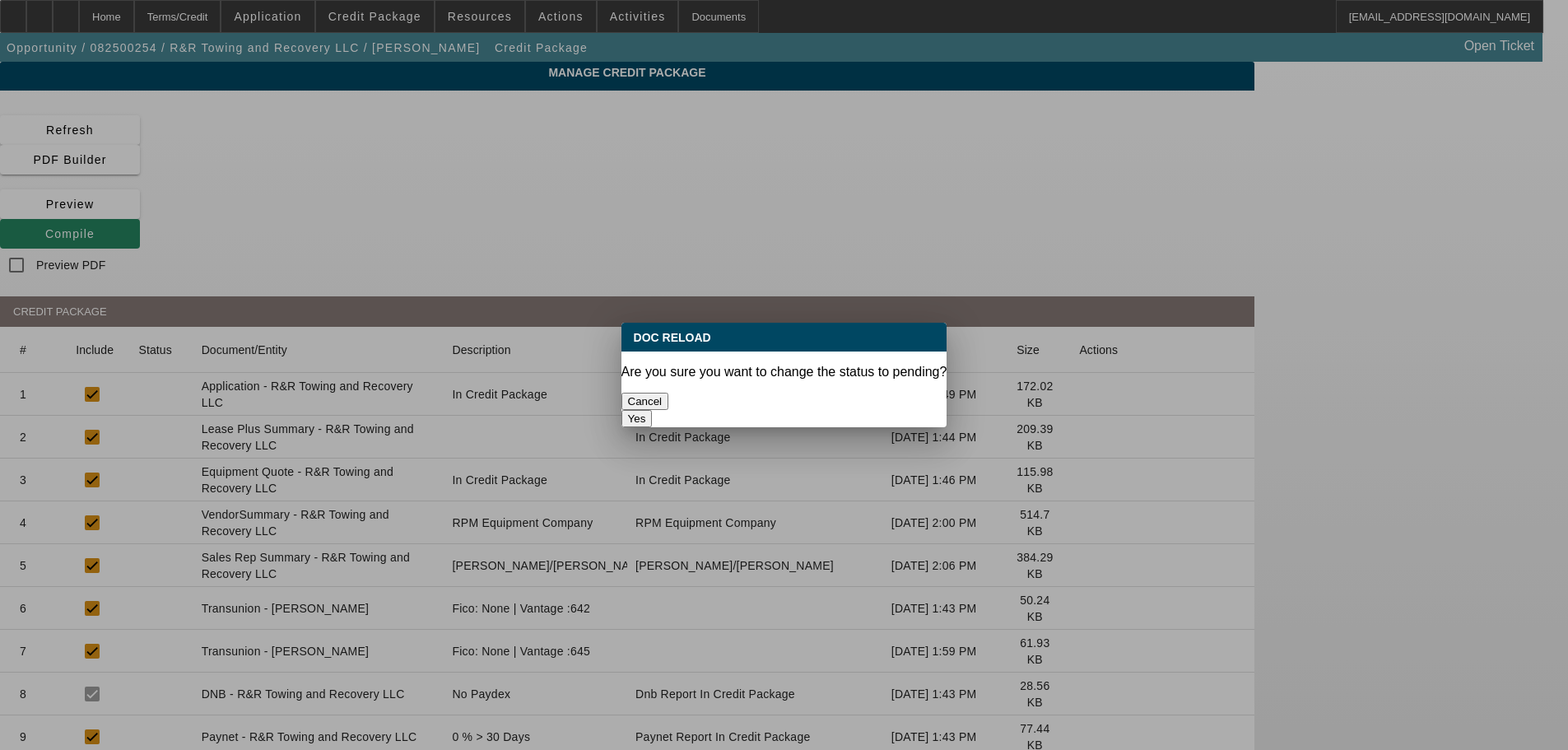
click at [653, 410] on button "Yes" at bounding box center [637, 418] width 31 height 17
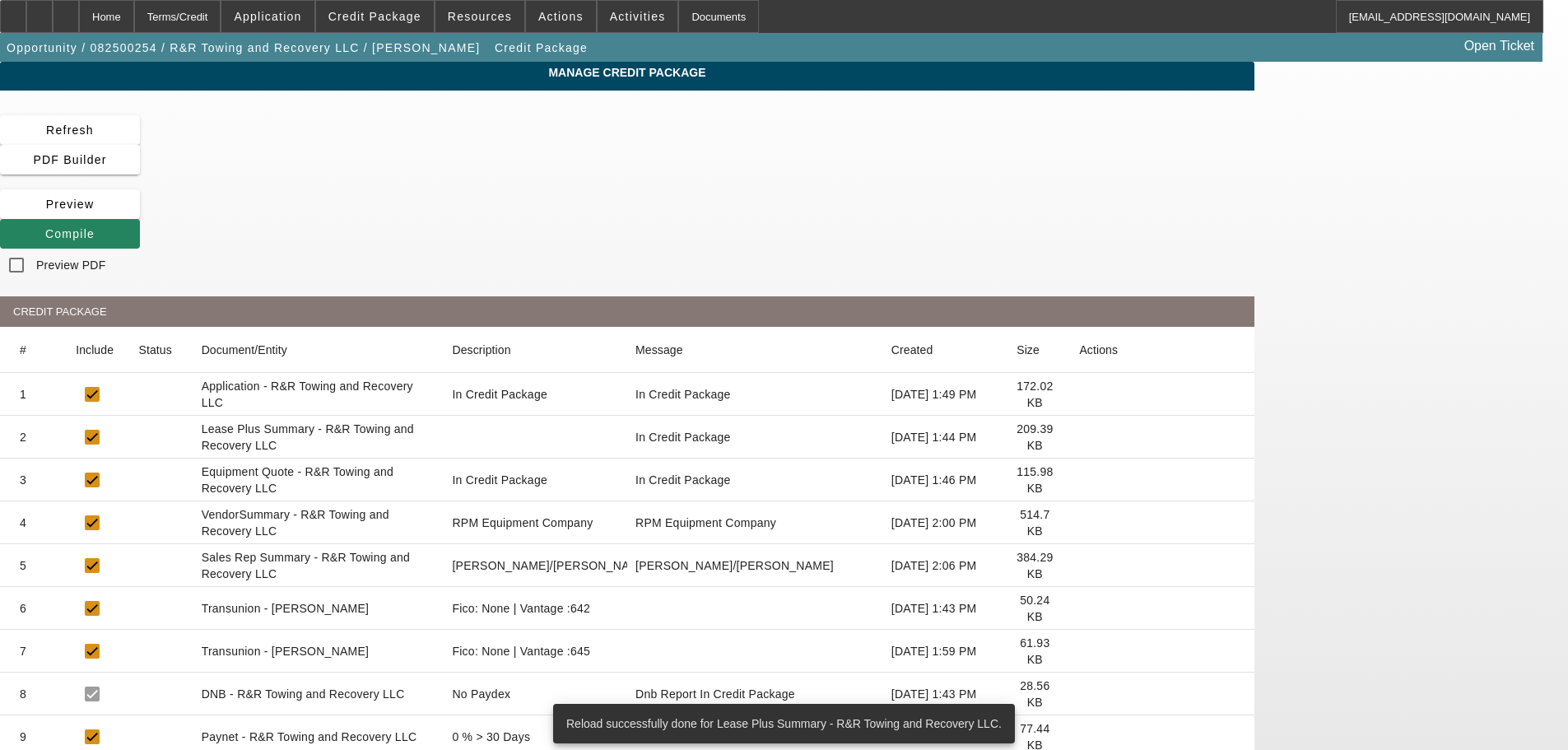
click at [1079, 523] on icon at bounding box center [1079, 523] width 0 height 0
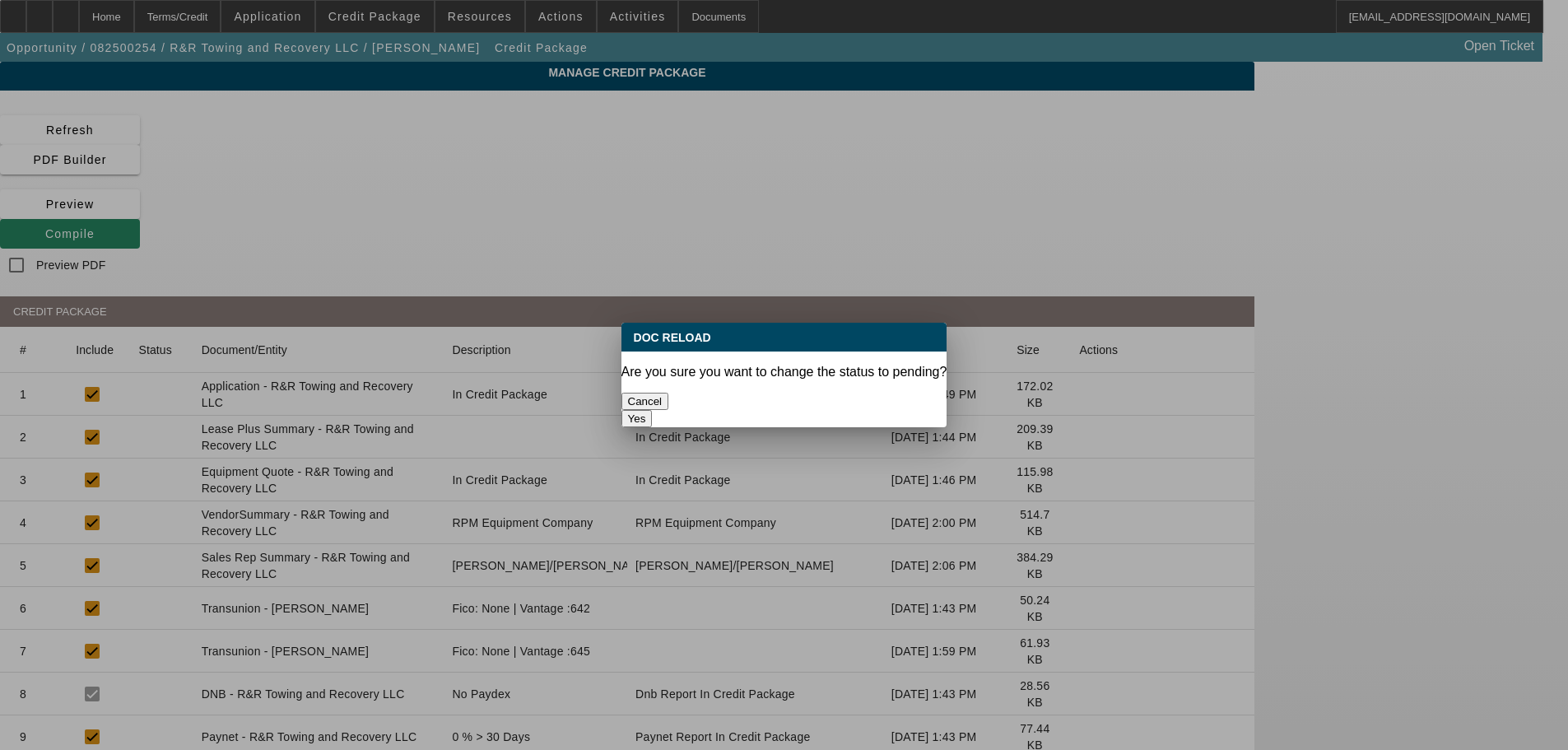
click at [653, 410] on button "Yes" at bounding box center [637, 418] width 31 height 17
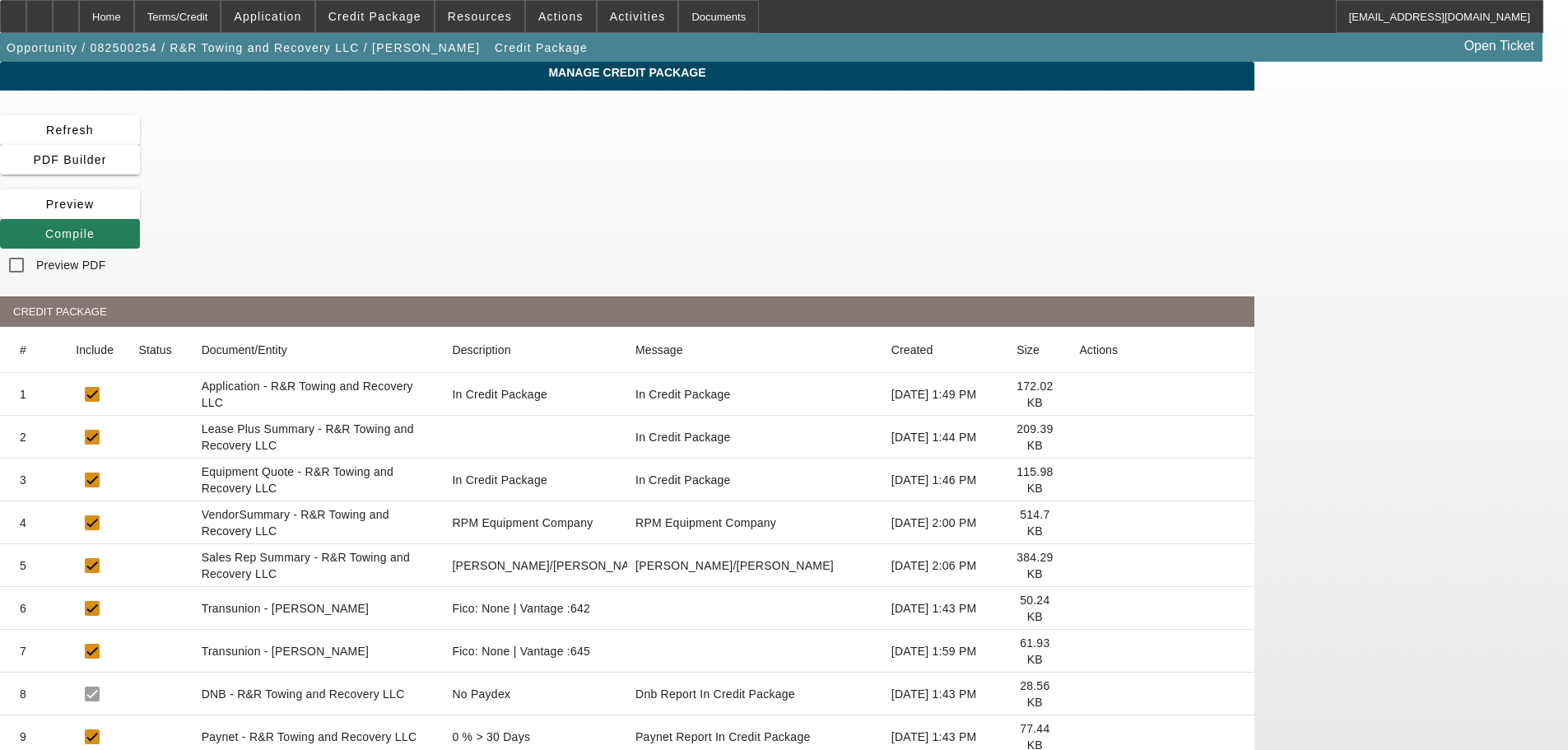
click at [140, 214] on span at bounding box center [69, 234] width 140 height 40
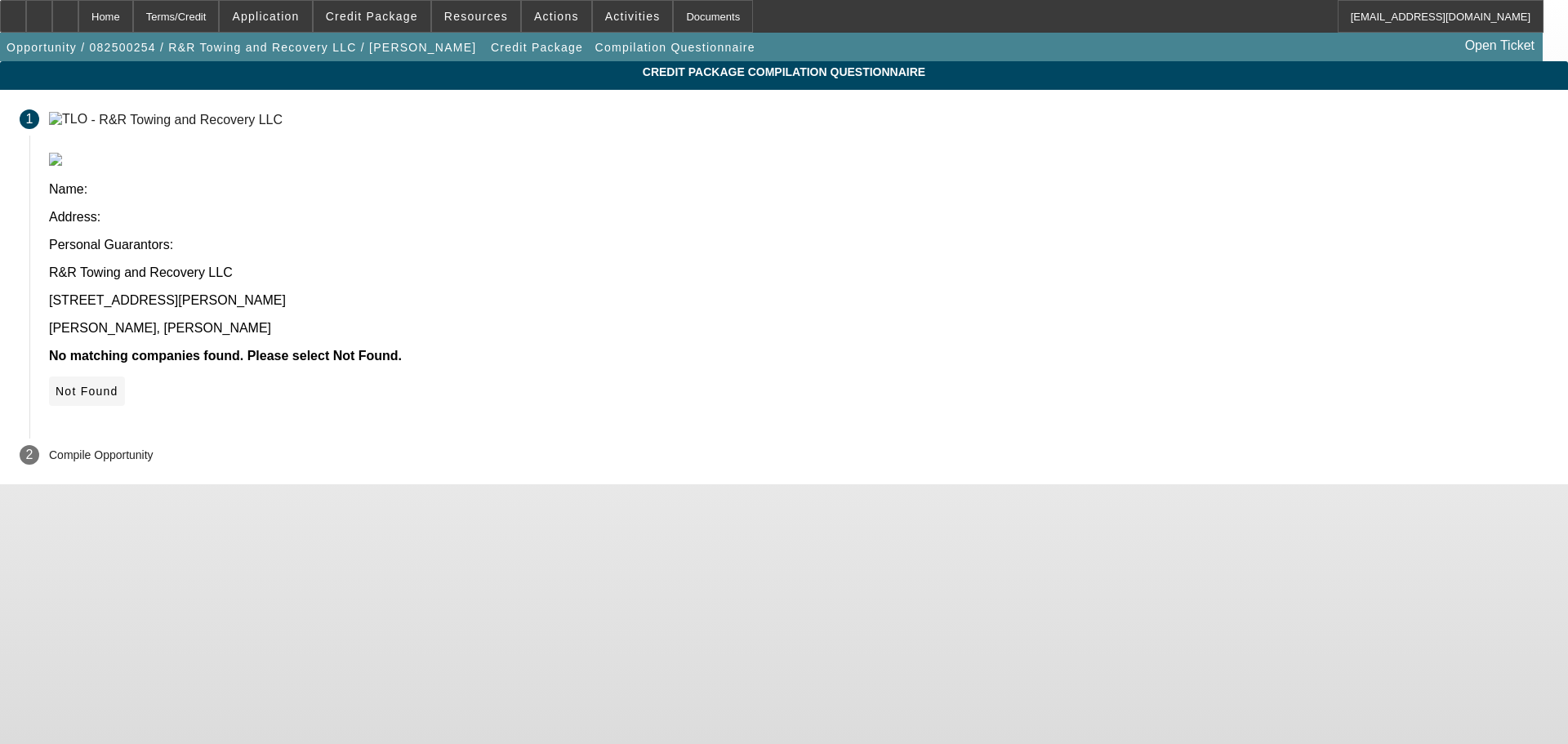
click at [118, 384] on span "Not Found" at bounding box center [87, 391] width 63 height 13
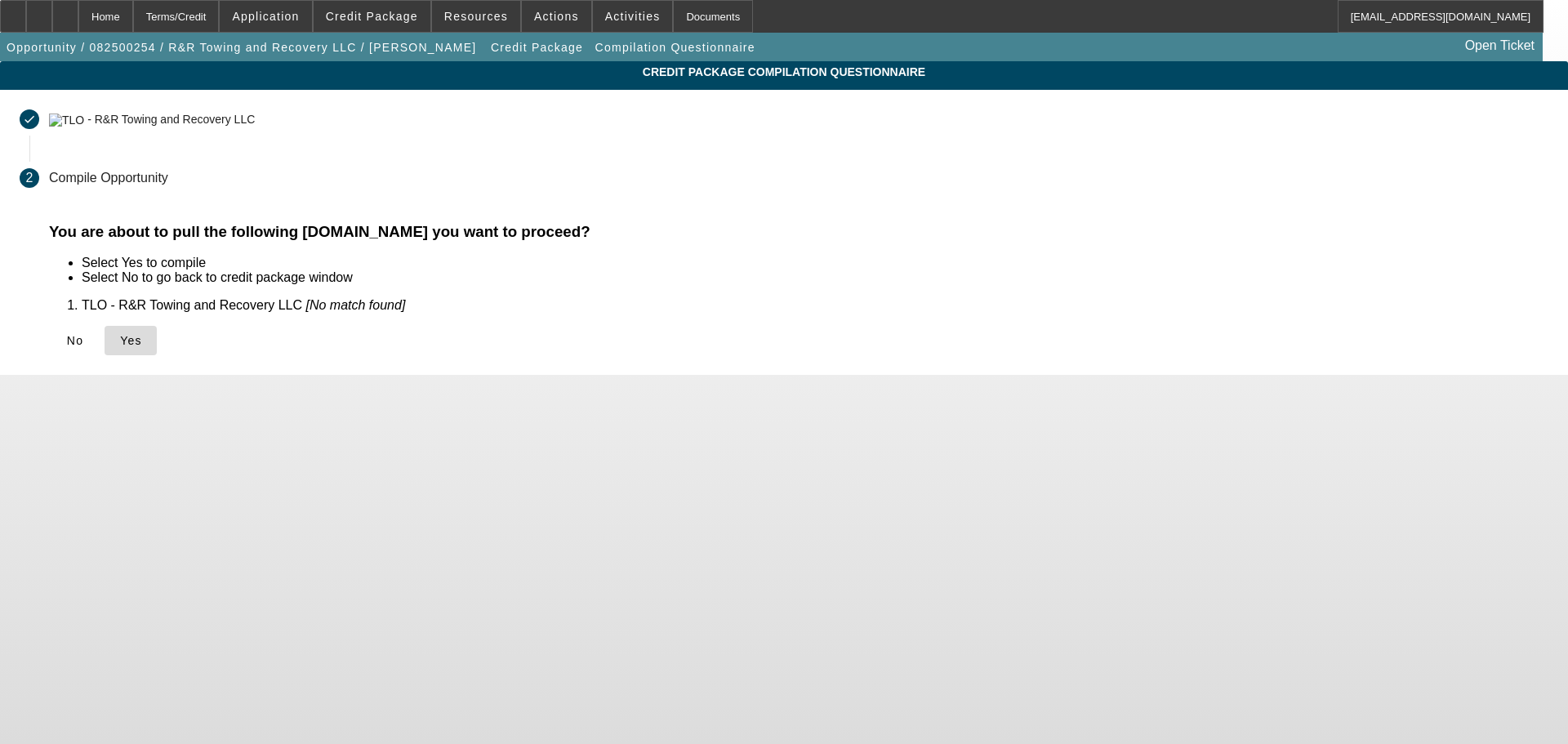
click at [157, 346] on span at bounding box center [131, 341] width 52 height 39
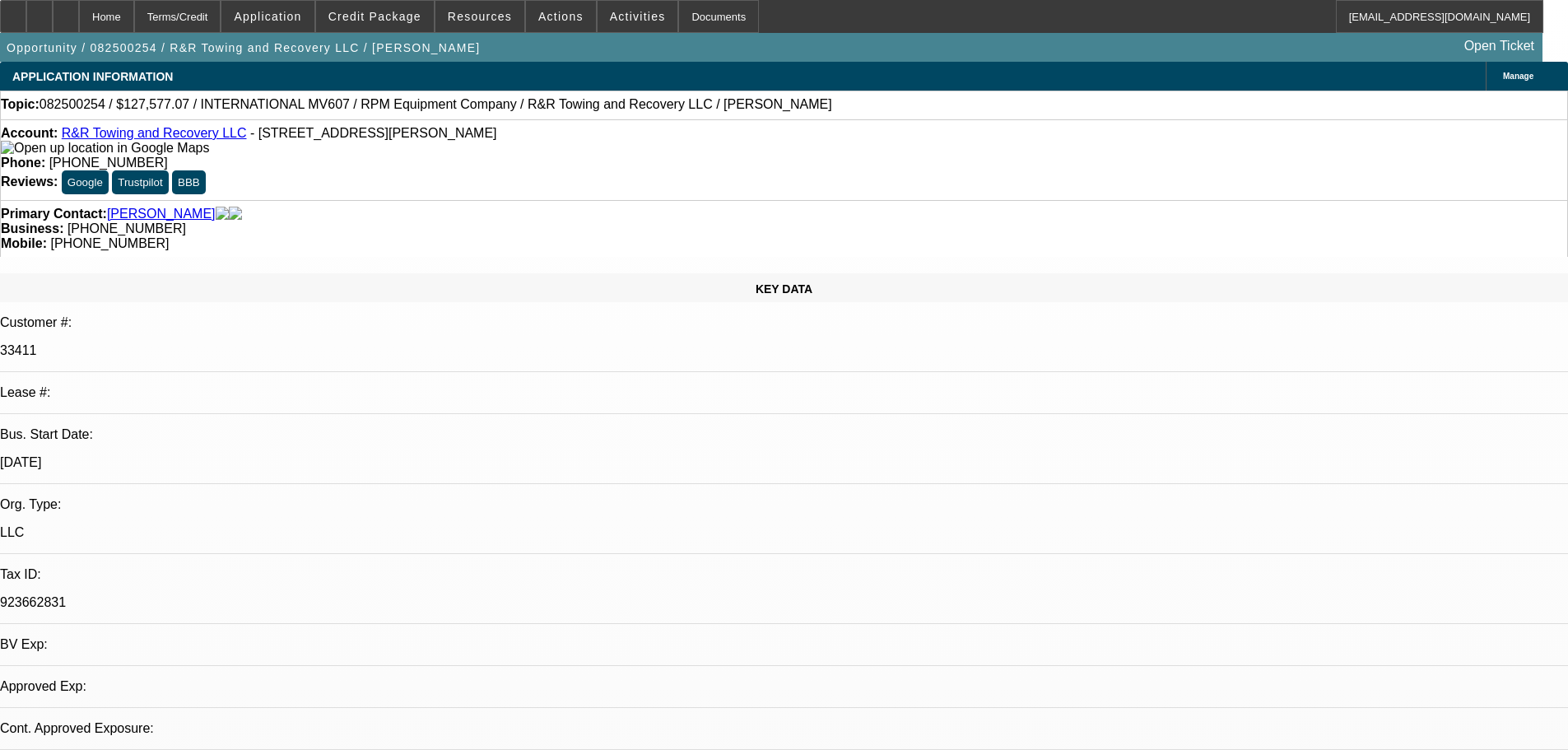
select select "0.1"
select select "2"
select select "0.1"
select select "4"
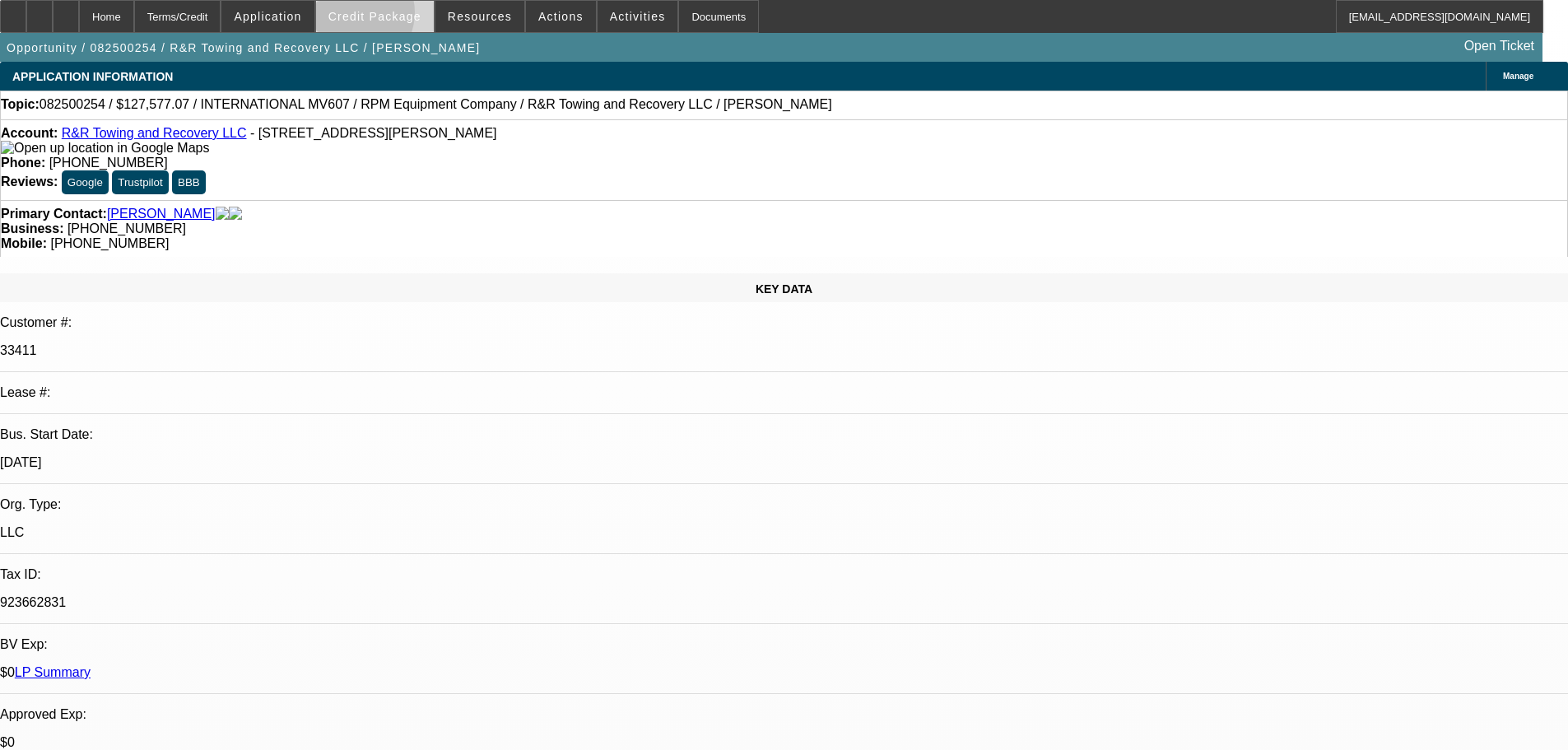
click at [377, 17] on span "Credit Package" at bounding box center [375, 17] width 93 height 13
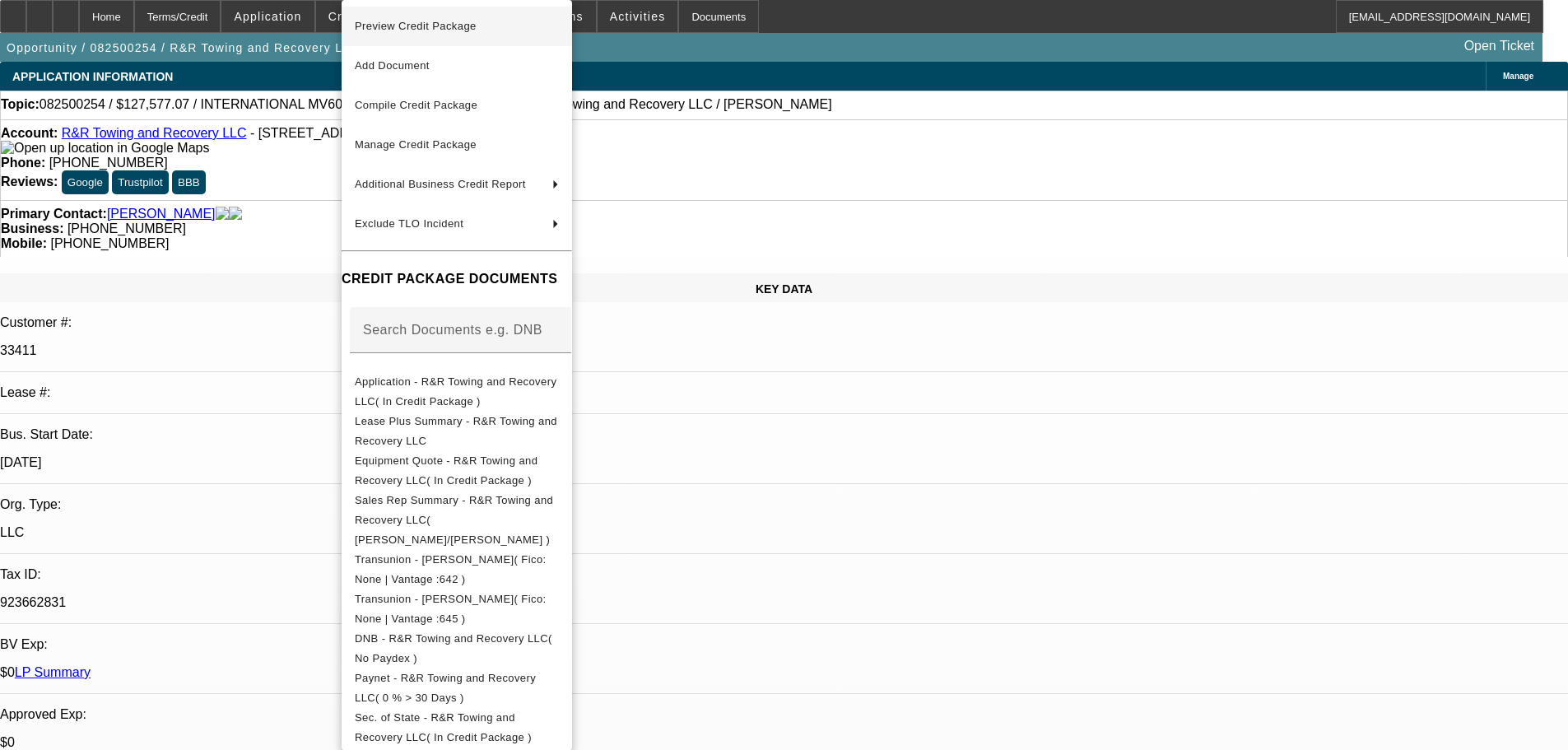
click at [445, 25] on span "Preview Credit Package" at bounding box center [415, 26] width 121 height 12
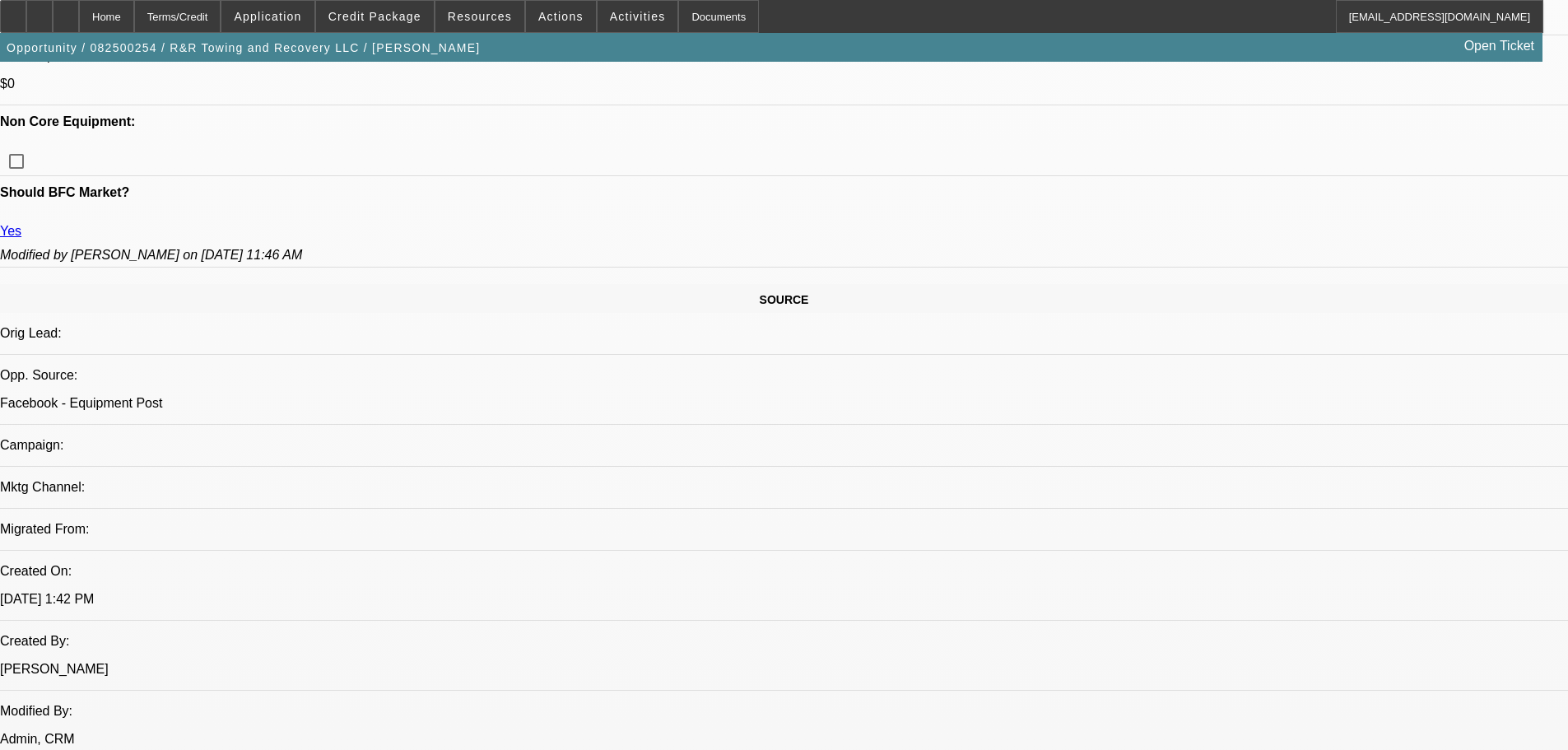
scroll to position [905, 0]
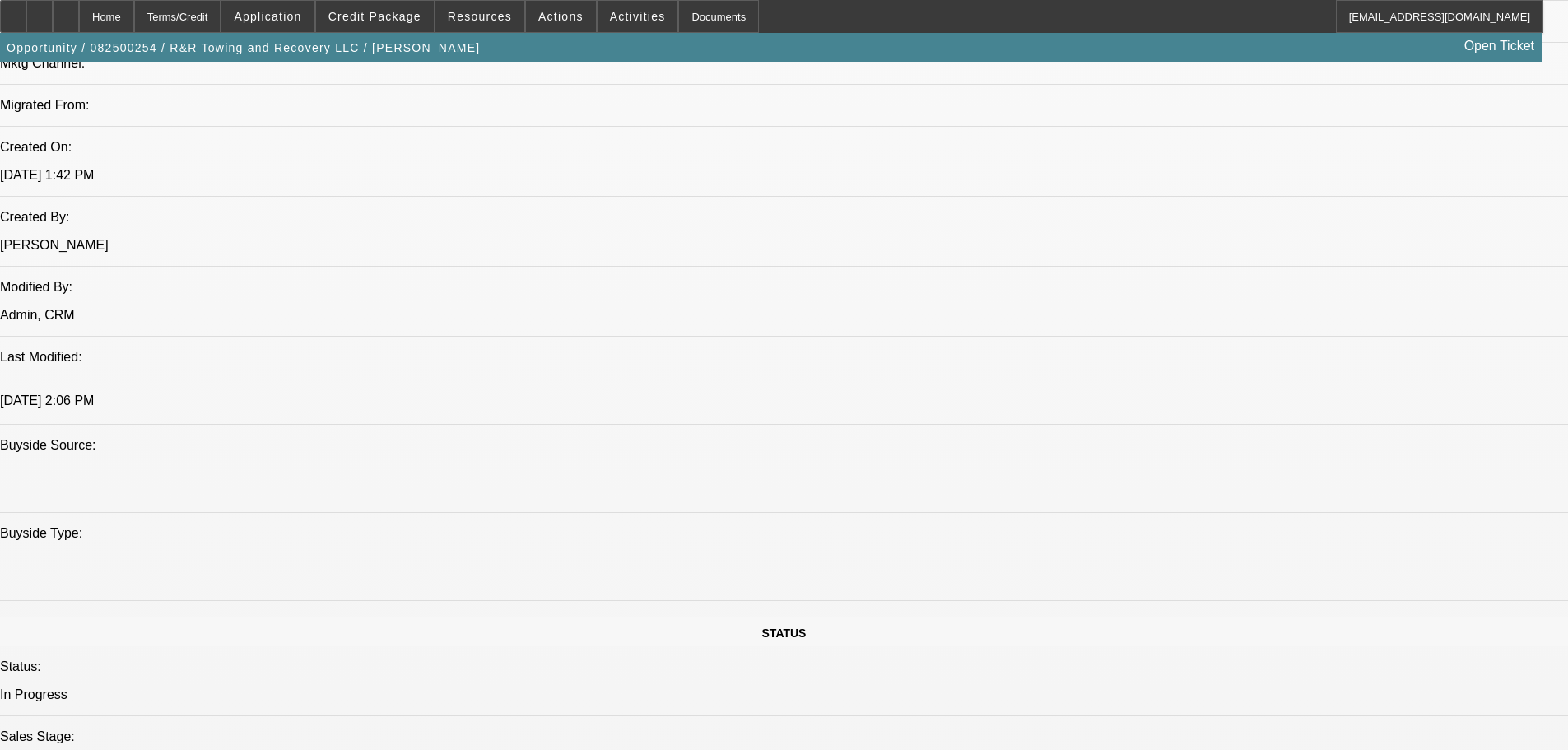
scroll to position [988, 0]
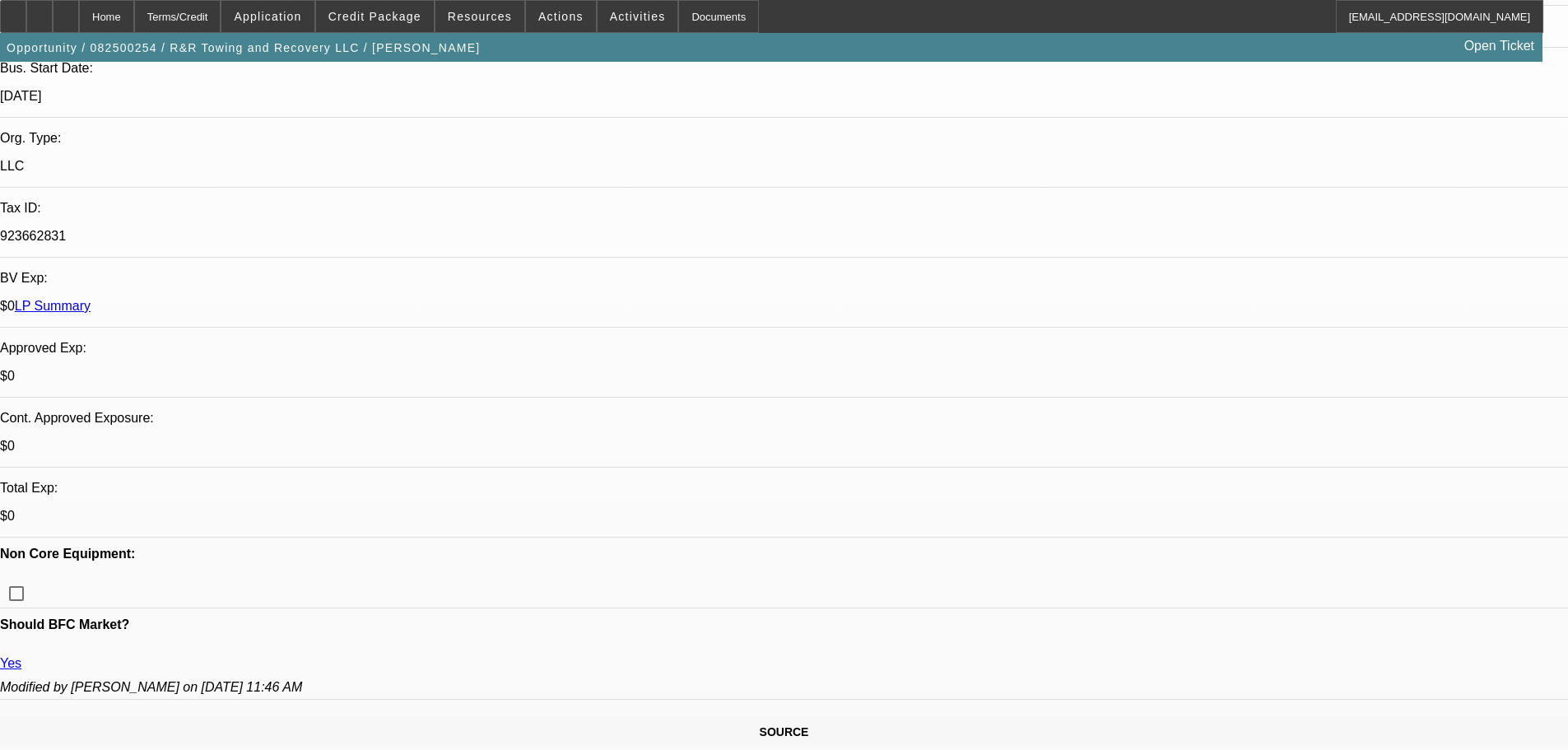
scroll to position [0, 0]
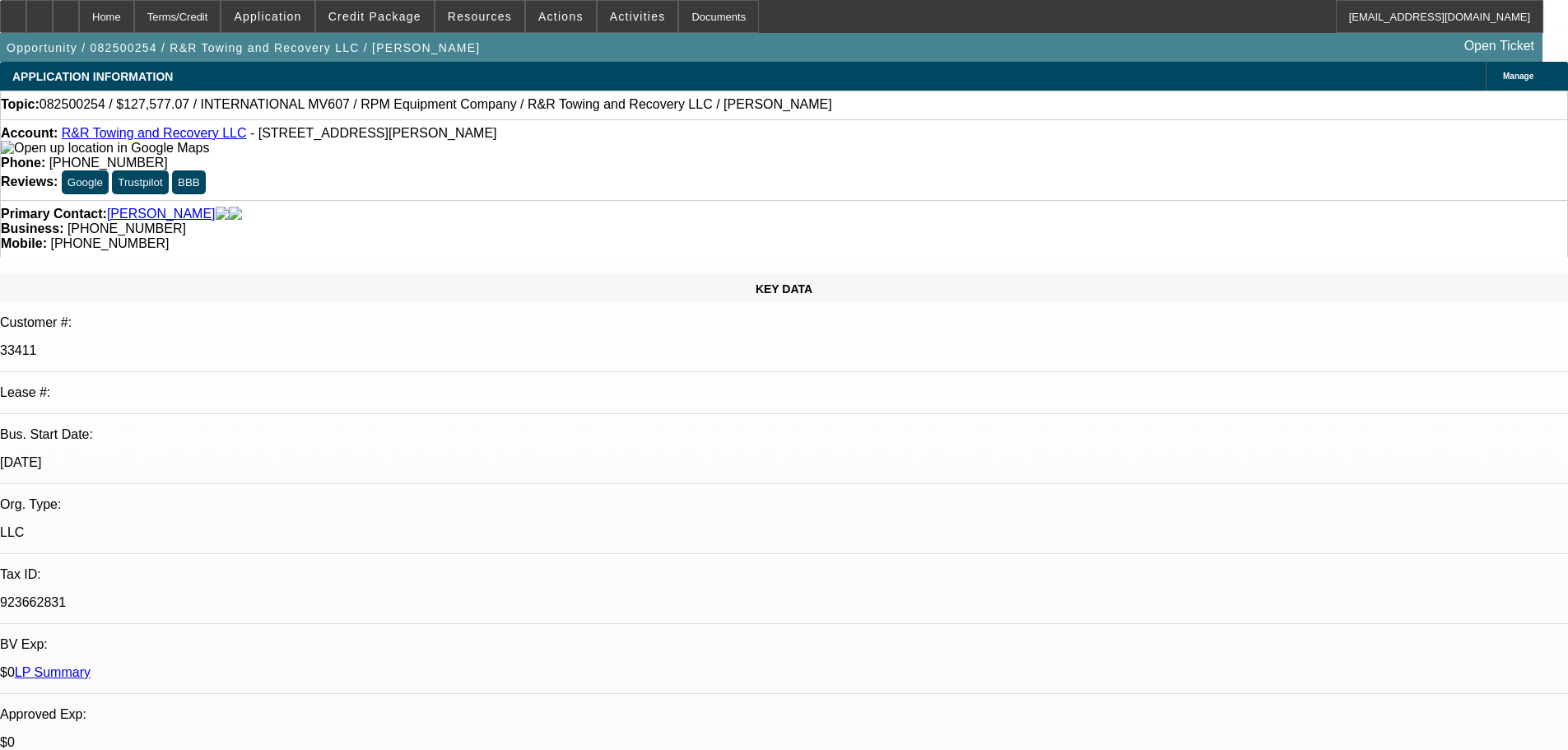
click at [91, 665] on link "LP Summary" at bounding box center [53, 672] width 76 height 14
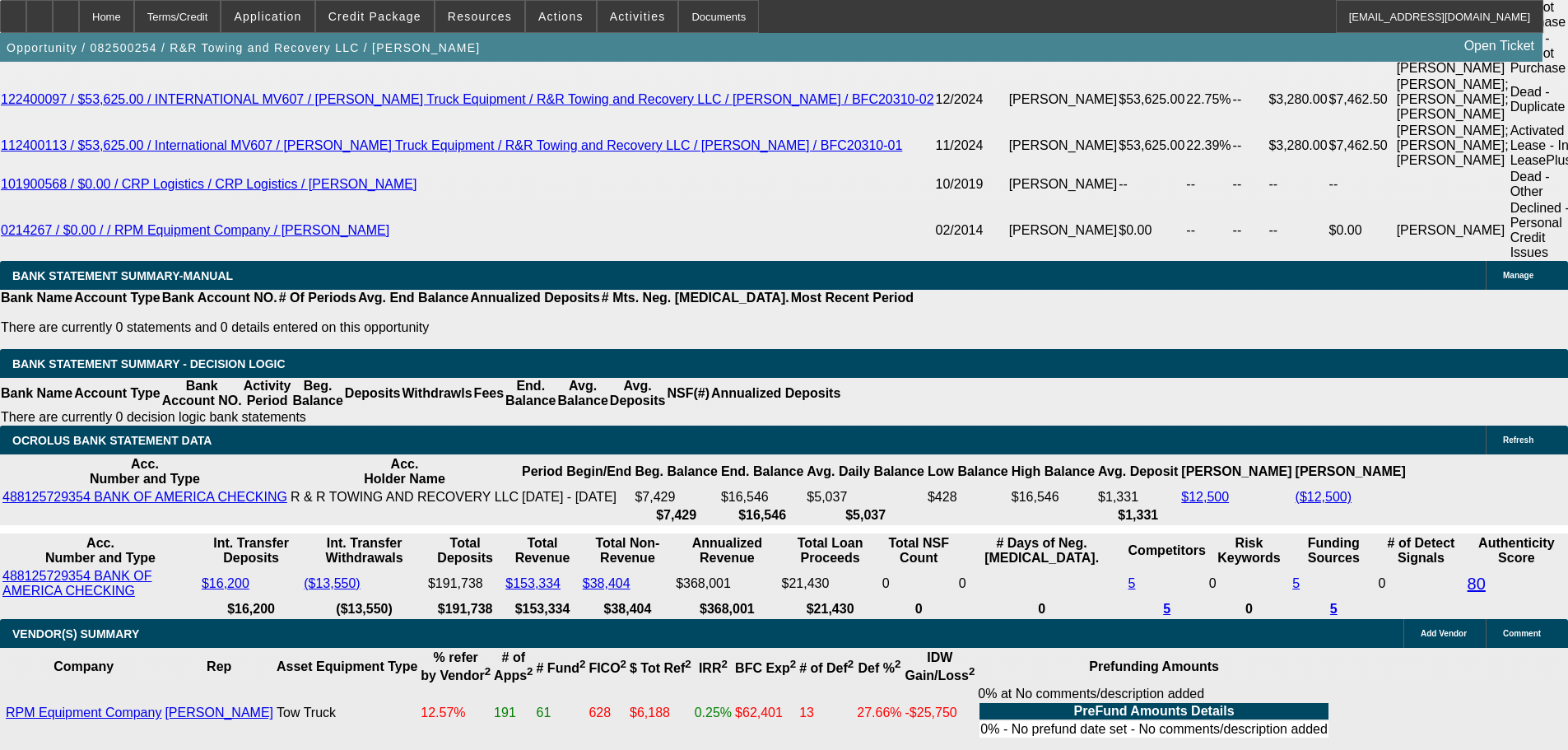
scroll to position [3315, 0]
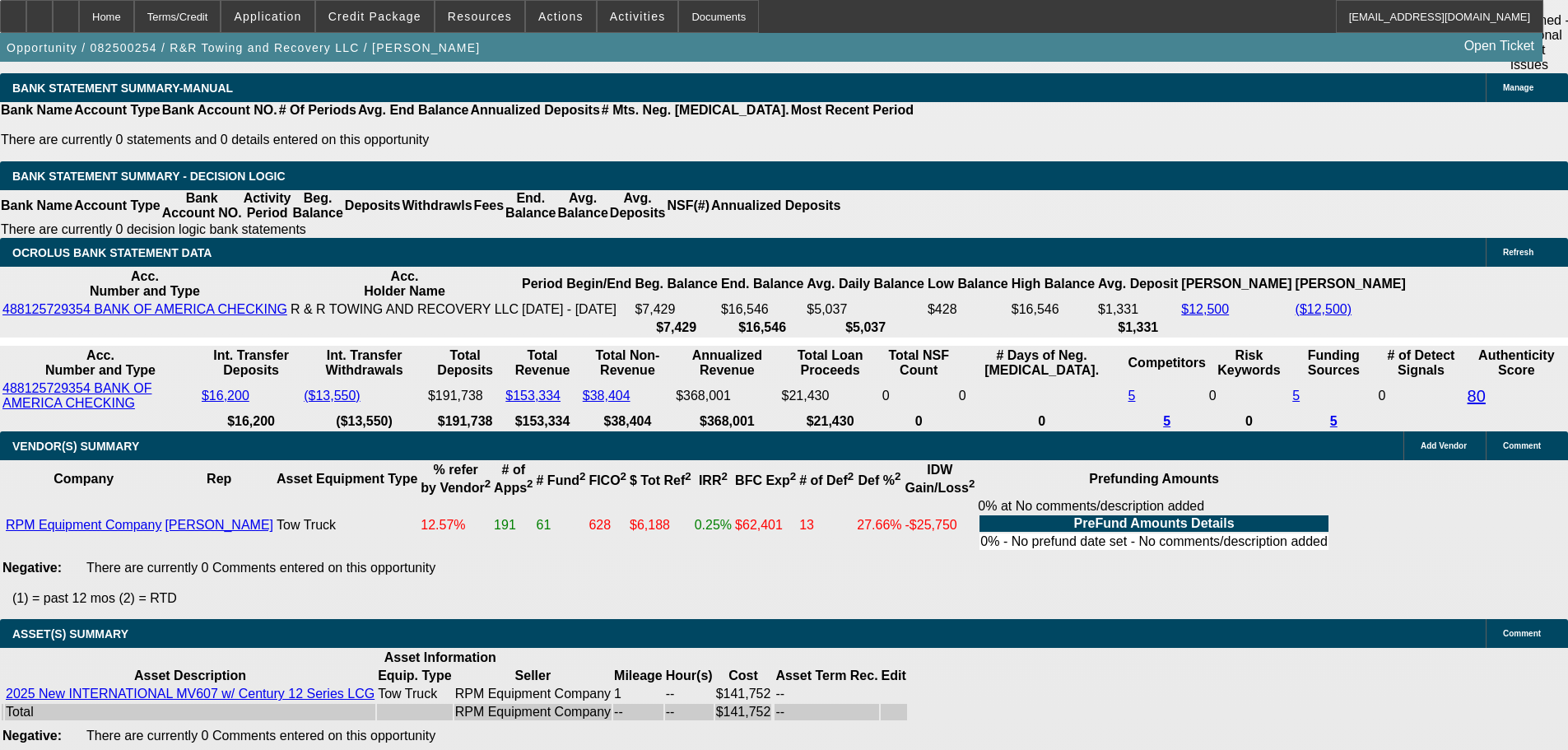
select select "6"
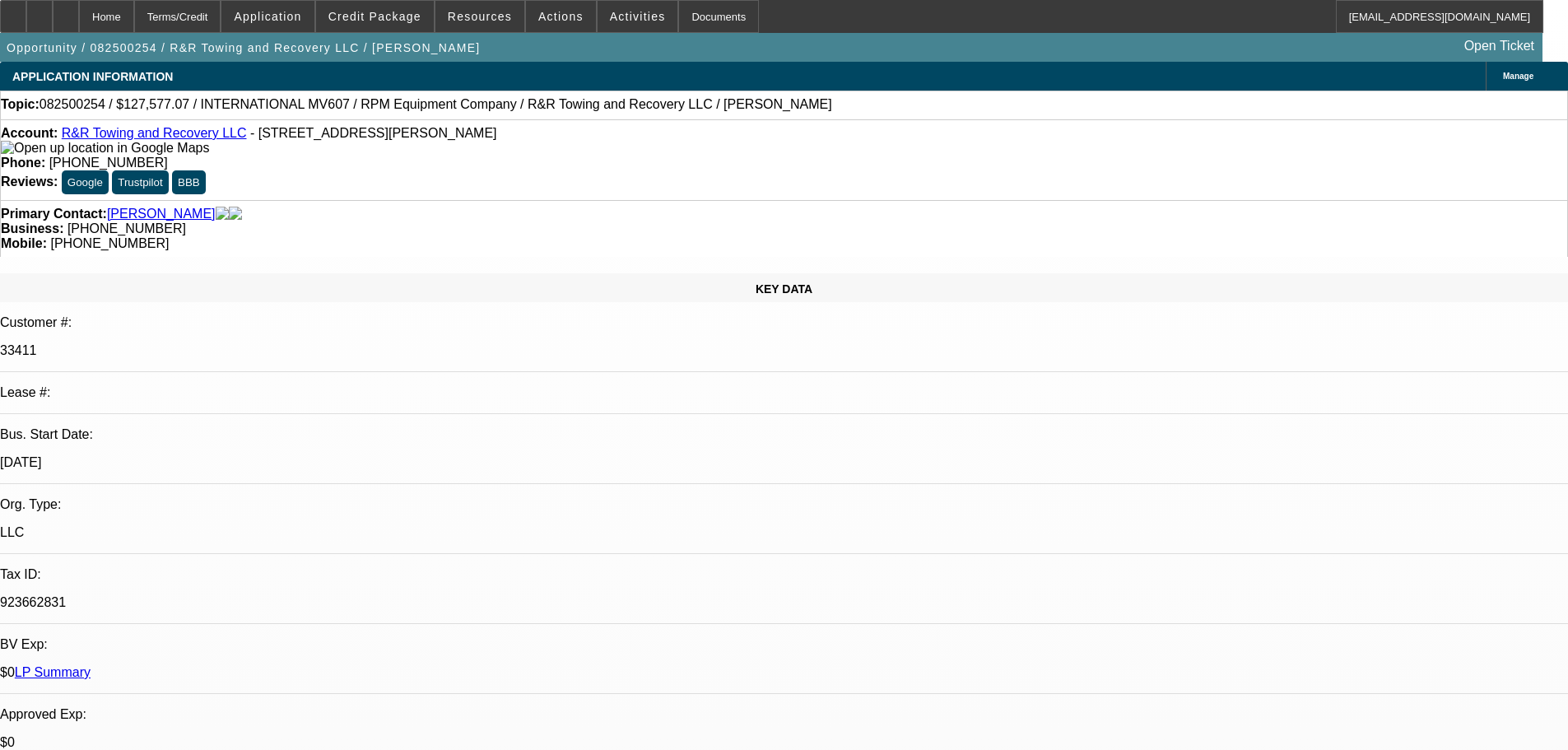
type textarea "c"
paste textarea "THE PG OF JIMMY PATTON AND THE CCG OF CJK LOGISTICS, LLC TO CONSIDER. CAN THEY …"
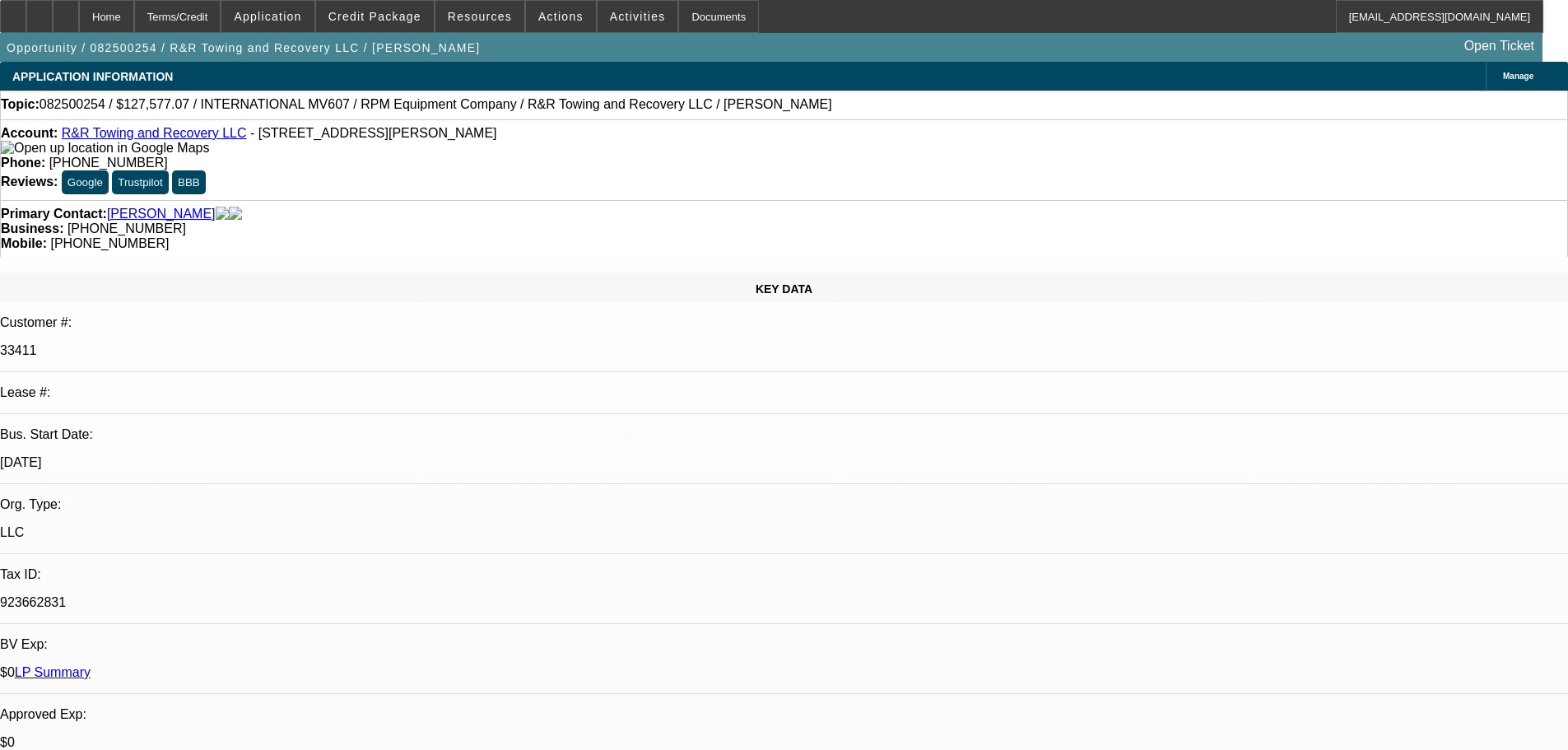
drag, startPoint x: 1303, startPoint y: 251, endPoint x: 1148, endPoint y: 240, distance: 155.4
type textarea "CAN YOU ADD THE PG OF JIMMY PATTON AND THE CCG OF CJK LOGISTICS, LLC TO THE DEA…"
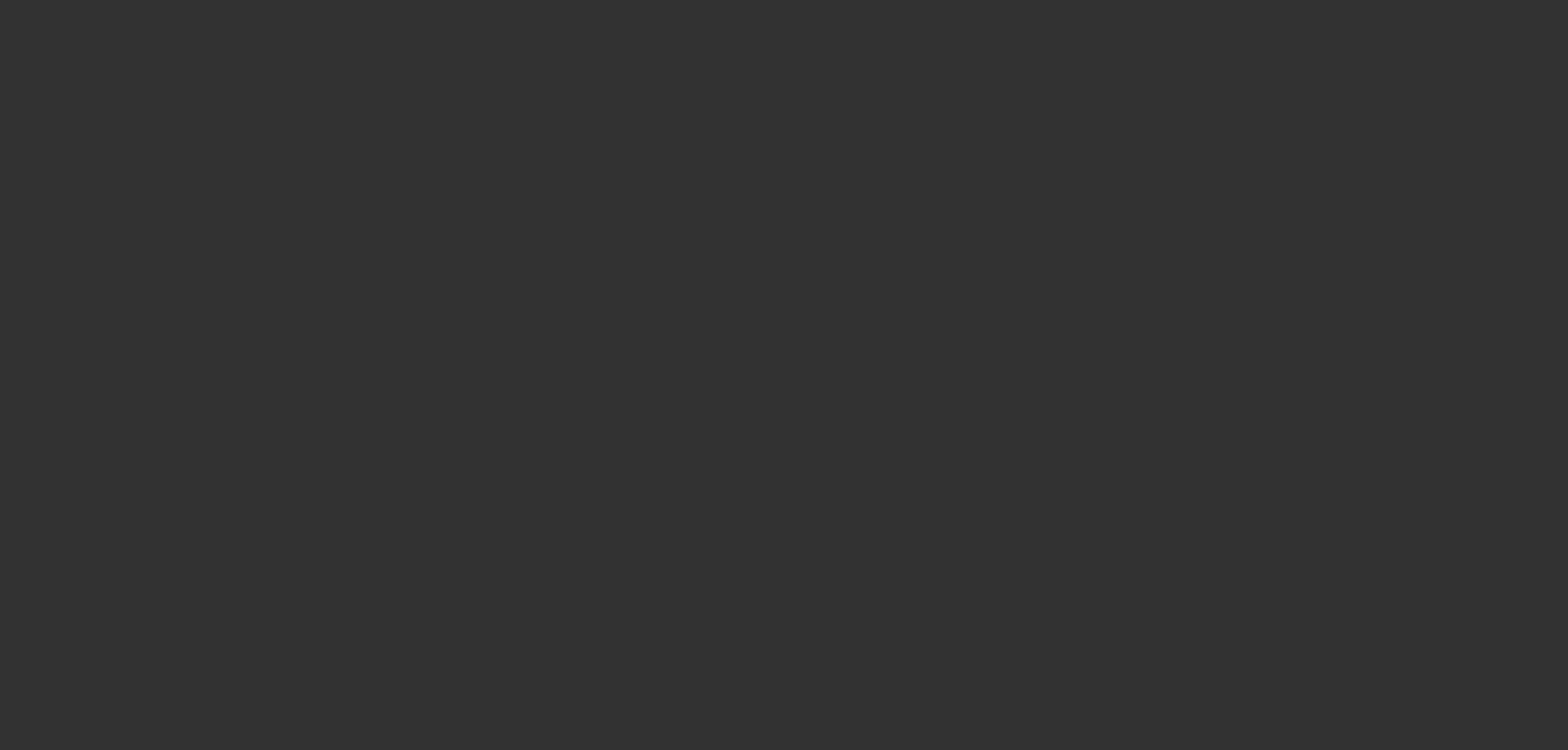
select select "0.1"
select select "2"
select select "0.1"
select select "4"
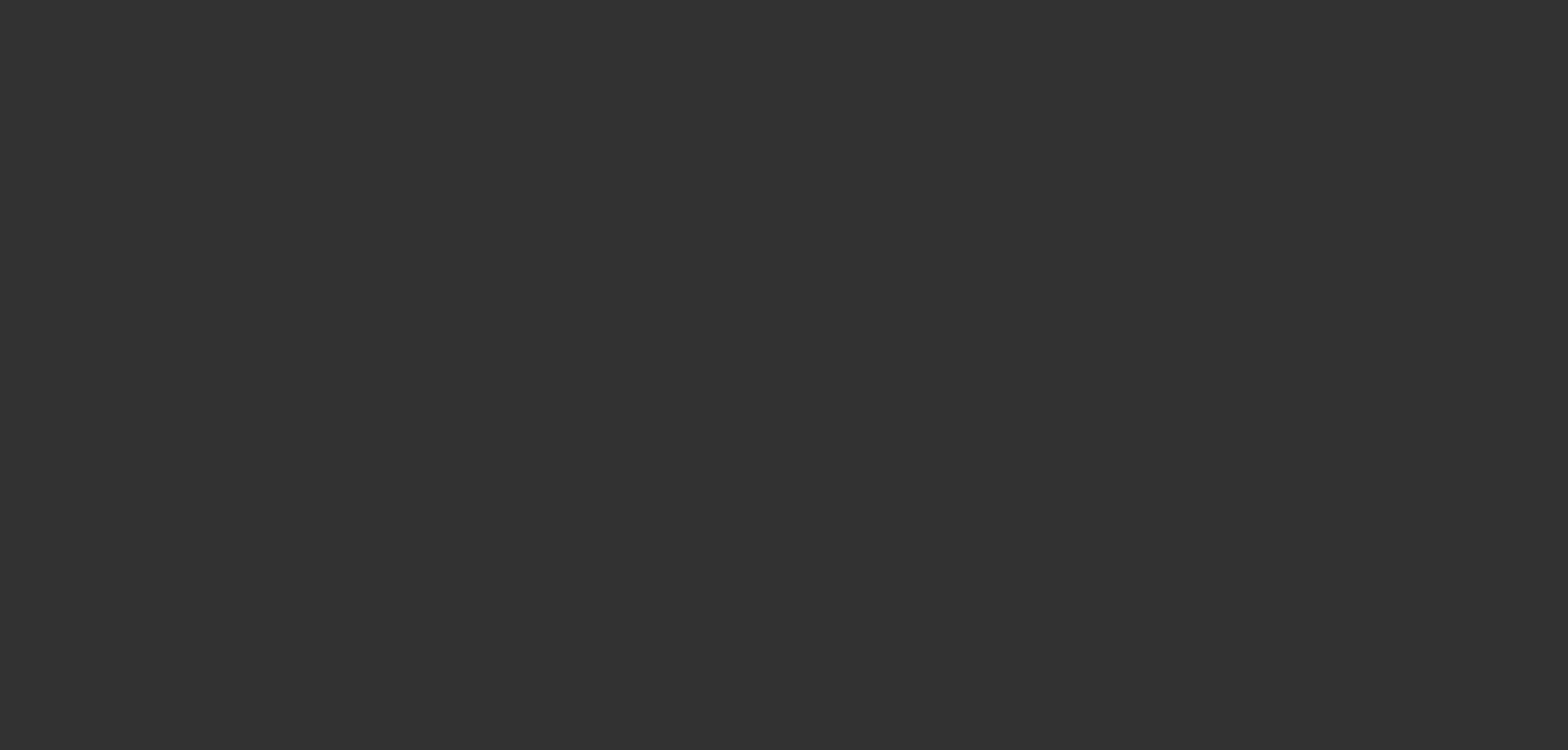
select select "0.1"
select select "2"
select select "0.1"
select select "4"
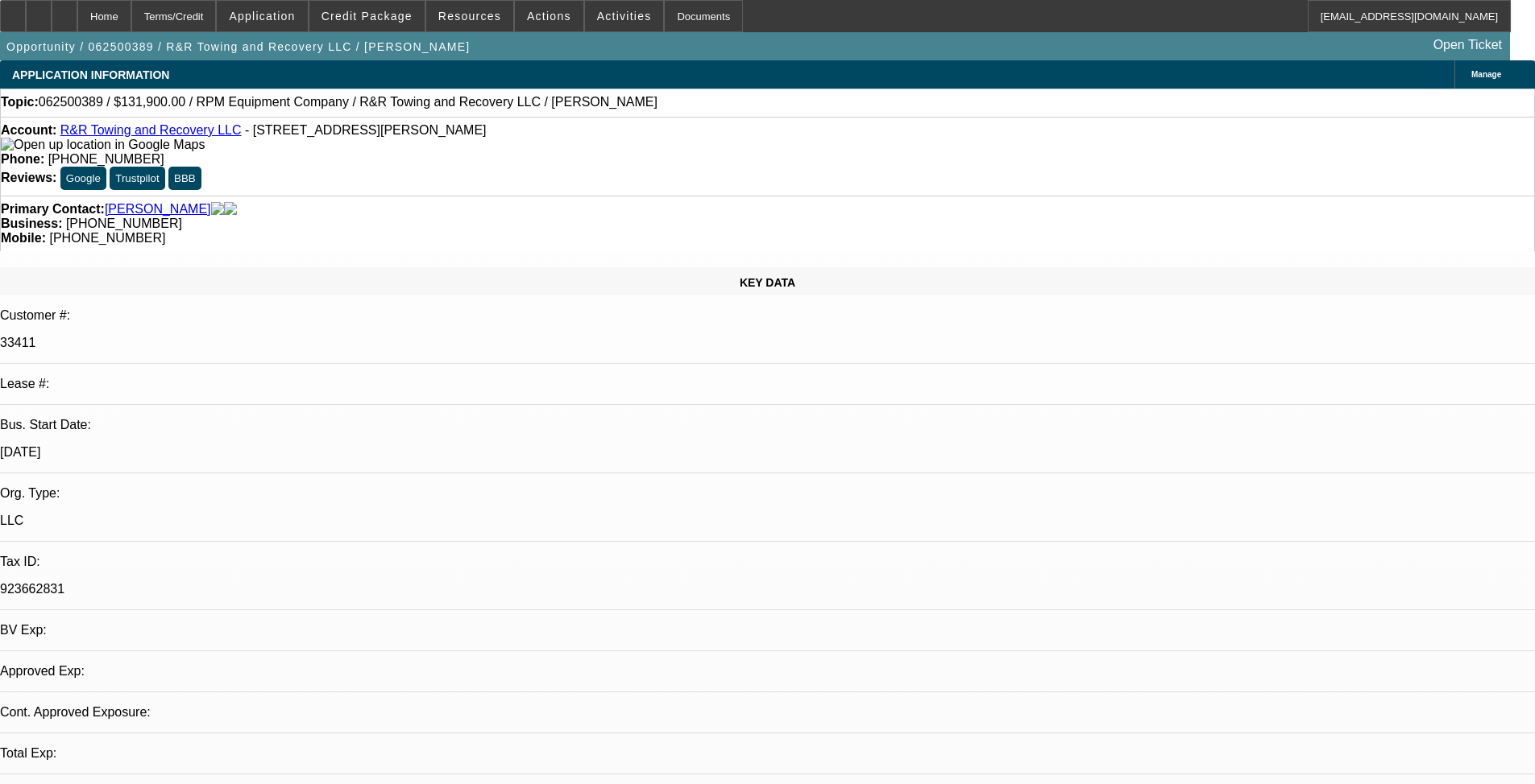
select select "0"
select select "2"
select select "0.1"
select select "4"
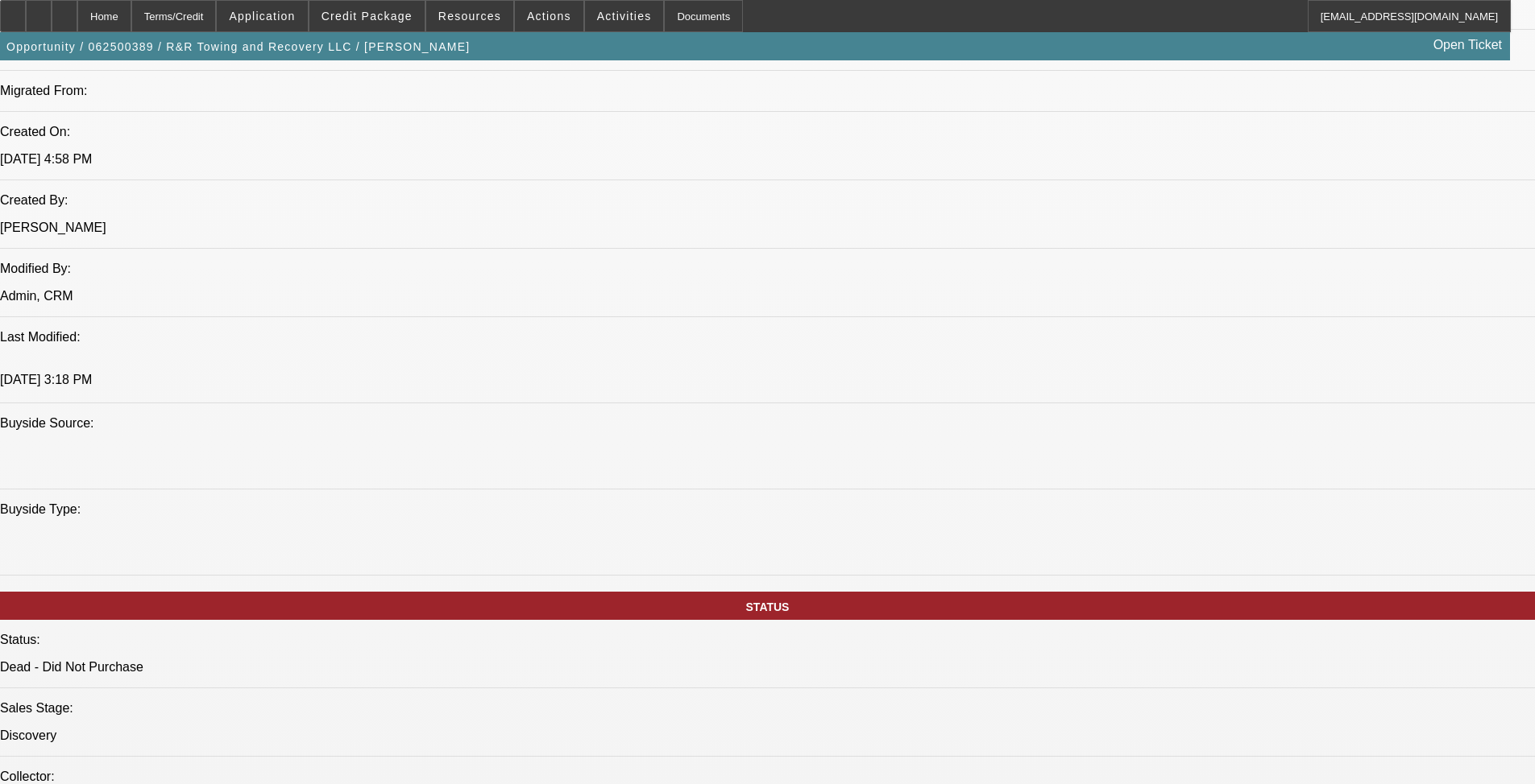
scroll to position [805, 0]
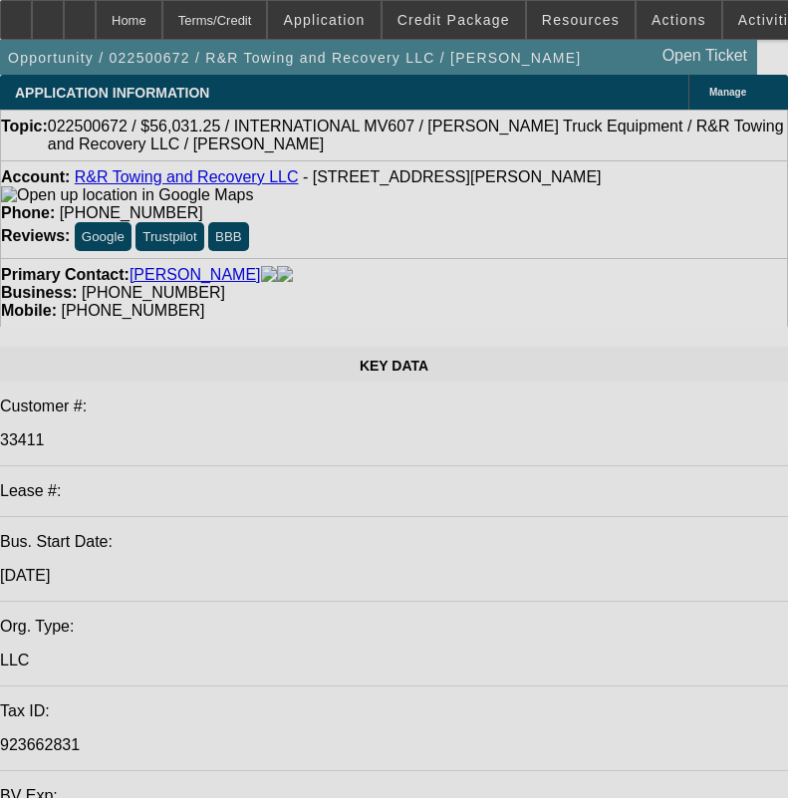
select select "0"
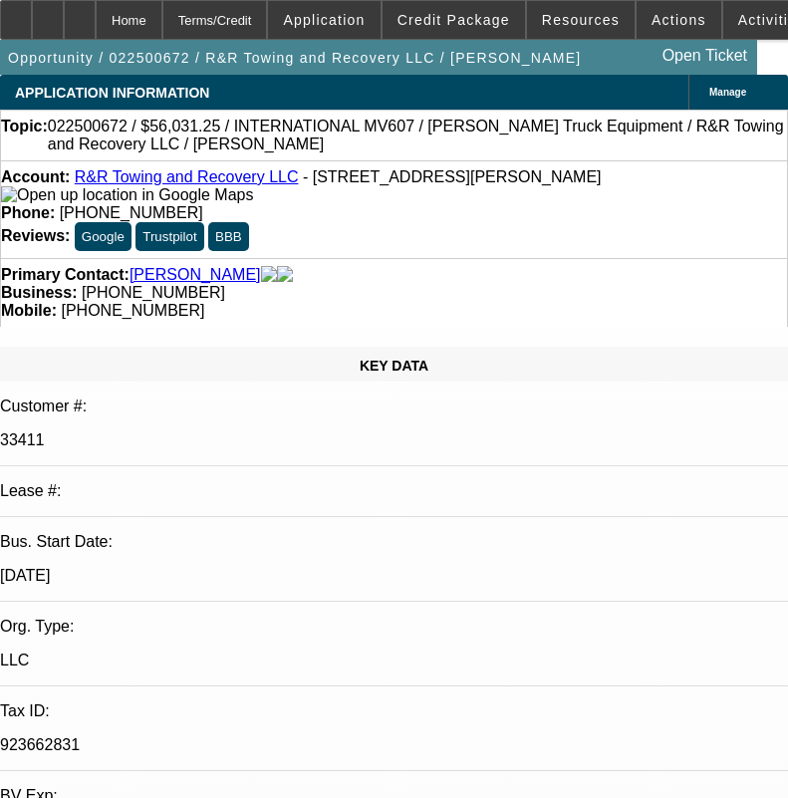
select select "1.5"
select select "2"
select select "0"
select select "4"
select select "0"
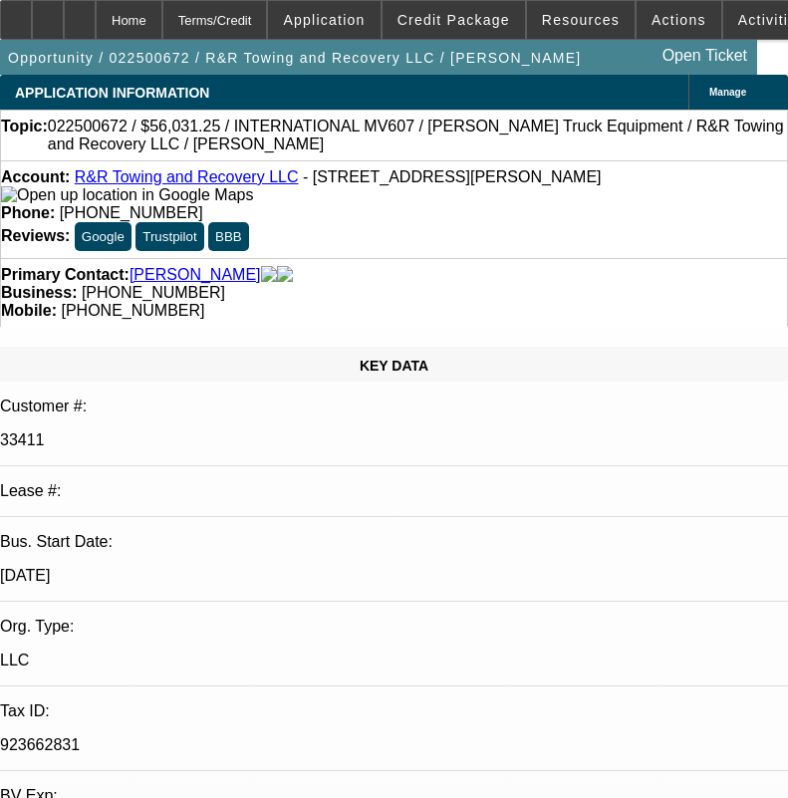
select select "1.5"
select select "2"
select select "0.1"
select select "4"
select select "0"
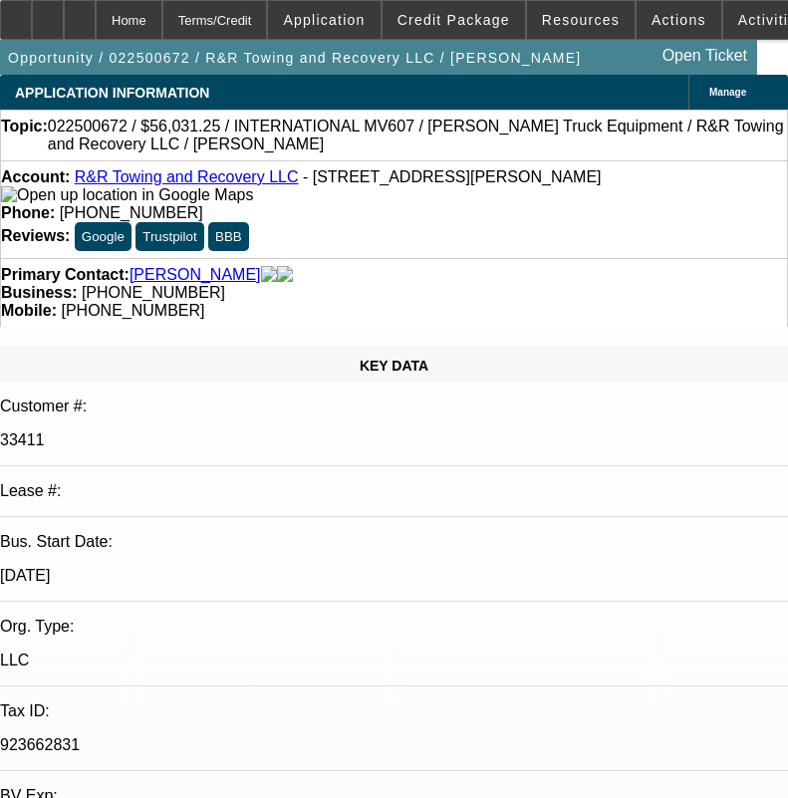
select select "1.5"
select select "2"
select select "0.1"
select select "4"
select select "0.15"
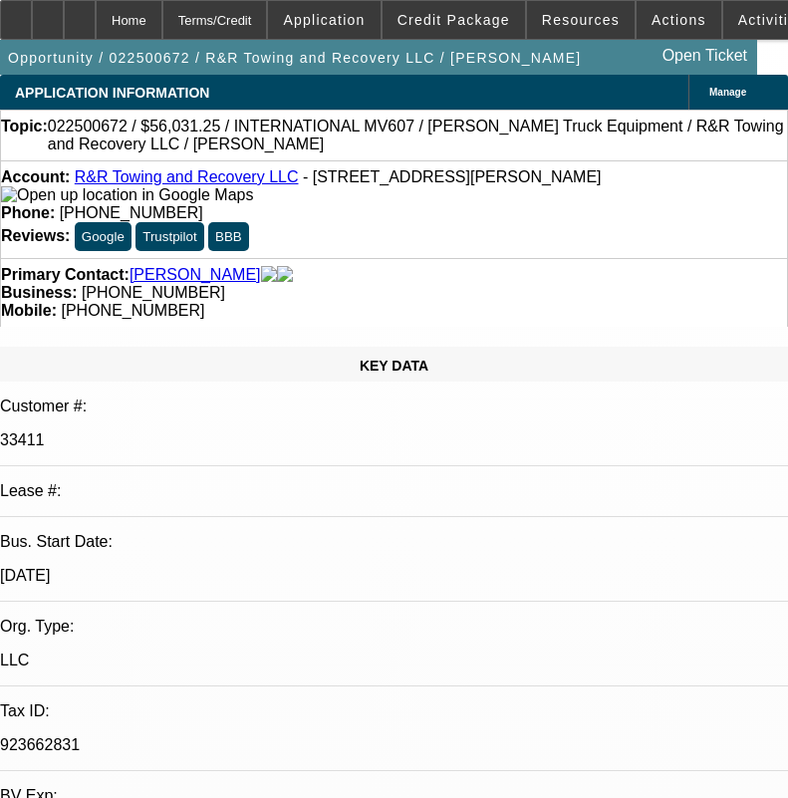
select select "0"
select select "2"
select select "0.1"
select select "4"
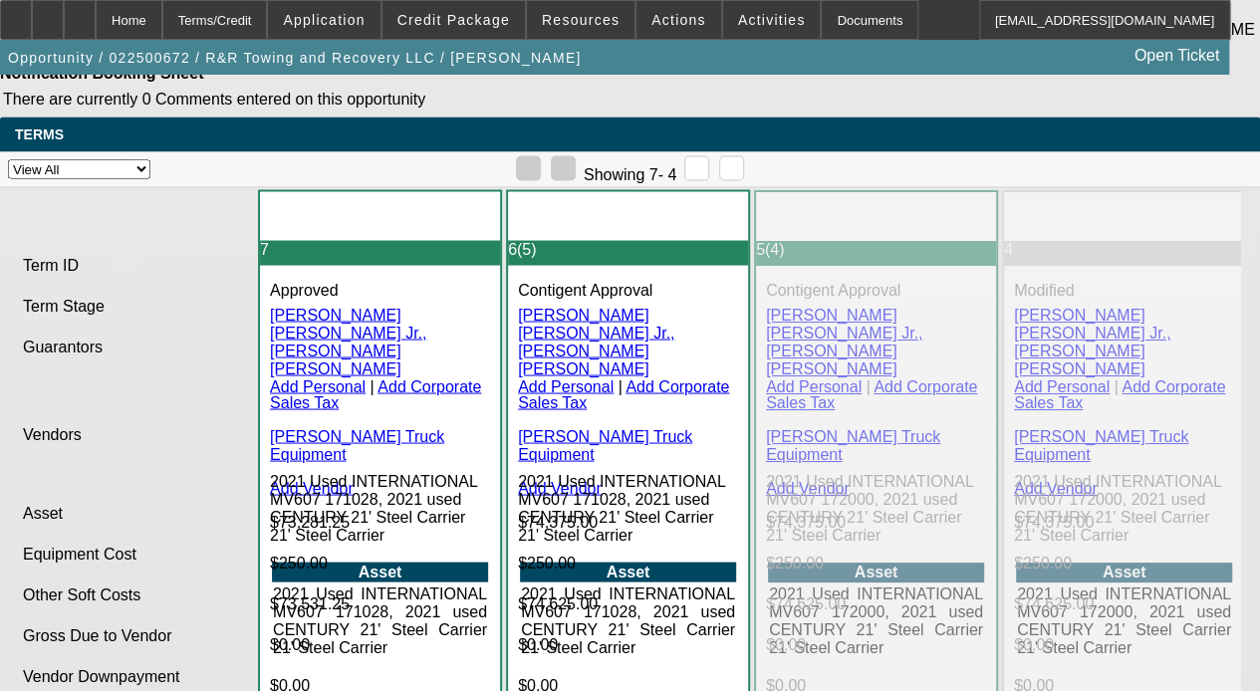
scroll to position [5564, 0]
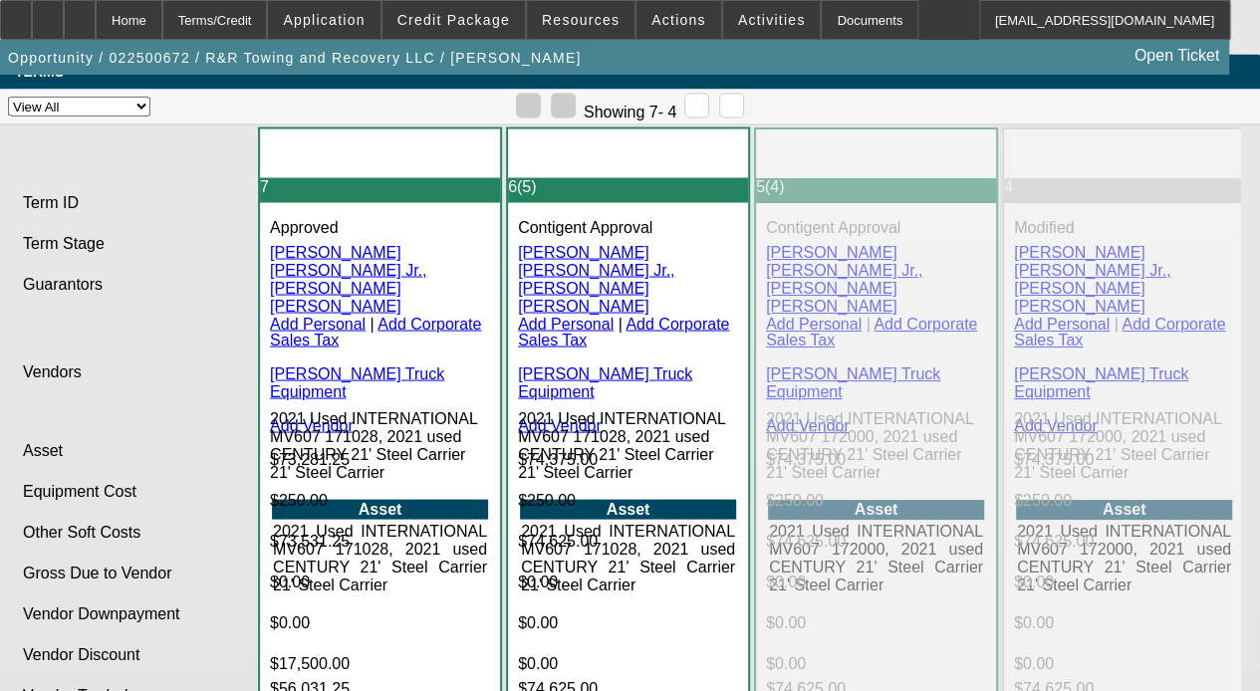
drag, startPoint x: 542, startPoint y: 568, endPoint x: 558, endPoint y: 585, distance: 23.3
copy span "THE PG OF [PERSON_NAME] AND THE CCG OF CJK LOGISTICS, LLC TO CONSIDER. CAN THEY…"
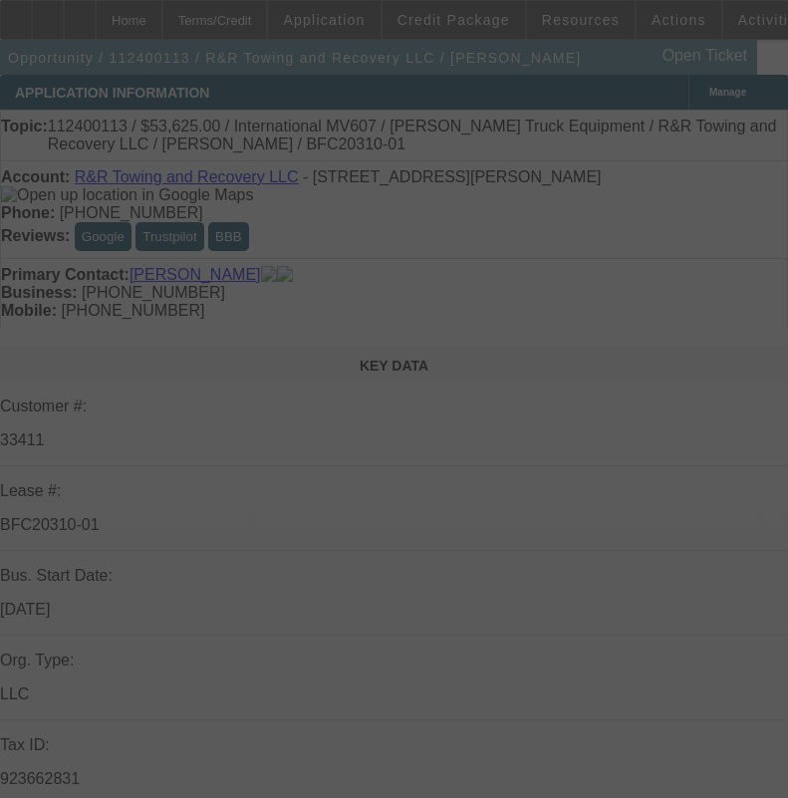
select select "0"
select select "2"
select select "0.1"
select select "4"
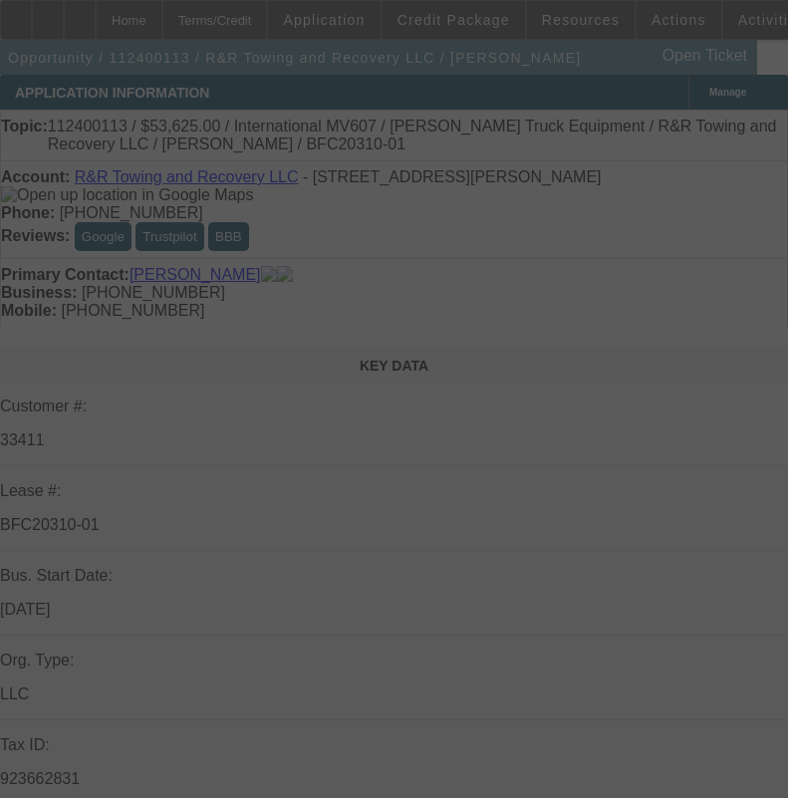
select select "0"
select select "2"
select select "0.1"
select select "4"
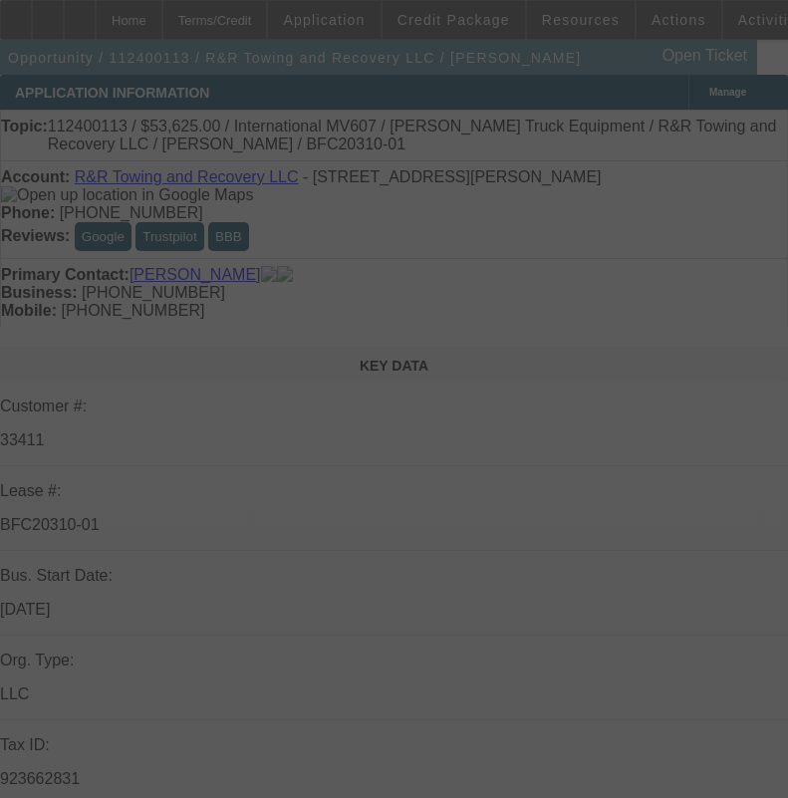
select select "0.15"
select select "2"
select select "0.1"
select select "4"
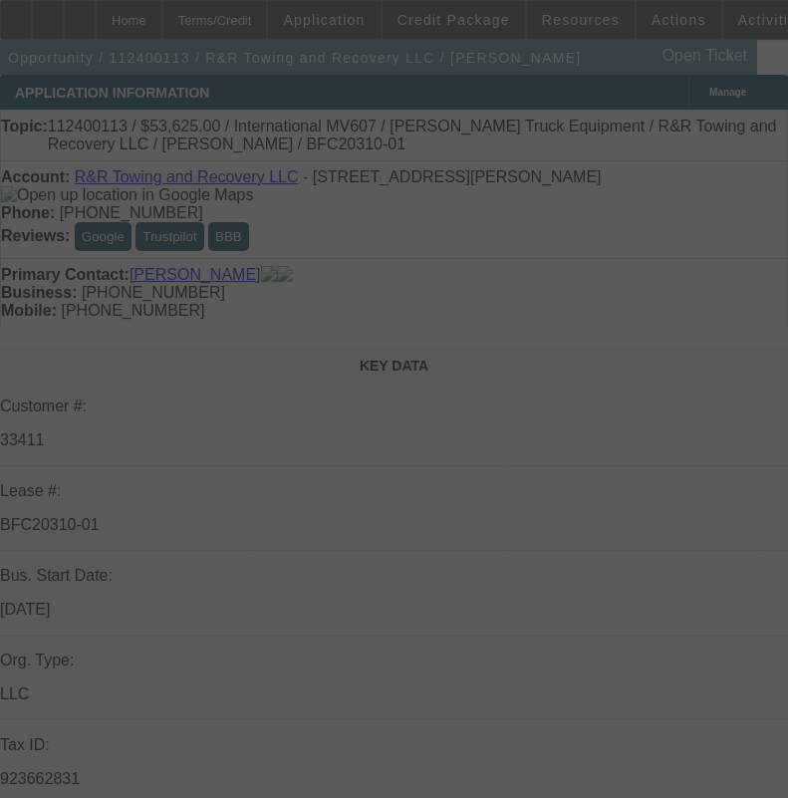
select select "0.15"
select select "2"
select select "0.1"
select select "4"
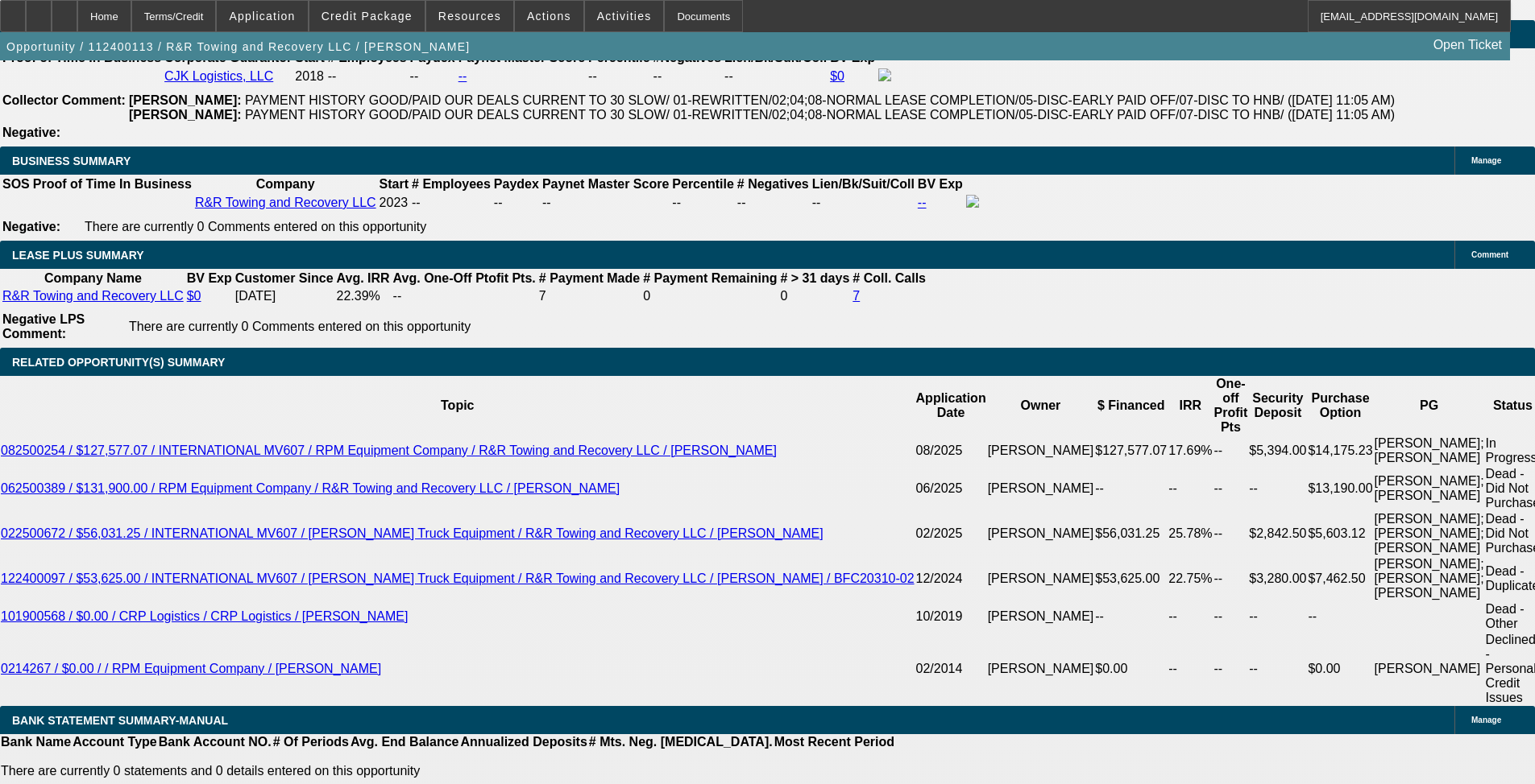
scroll to position [3060, 0]
